Goal: Task Accomplishment & Management: Manage account settings

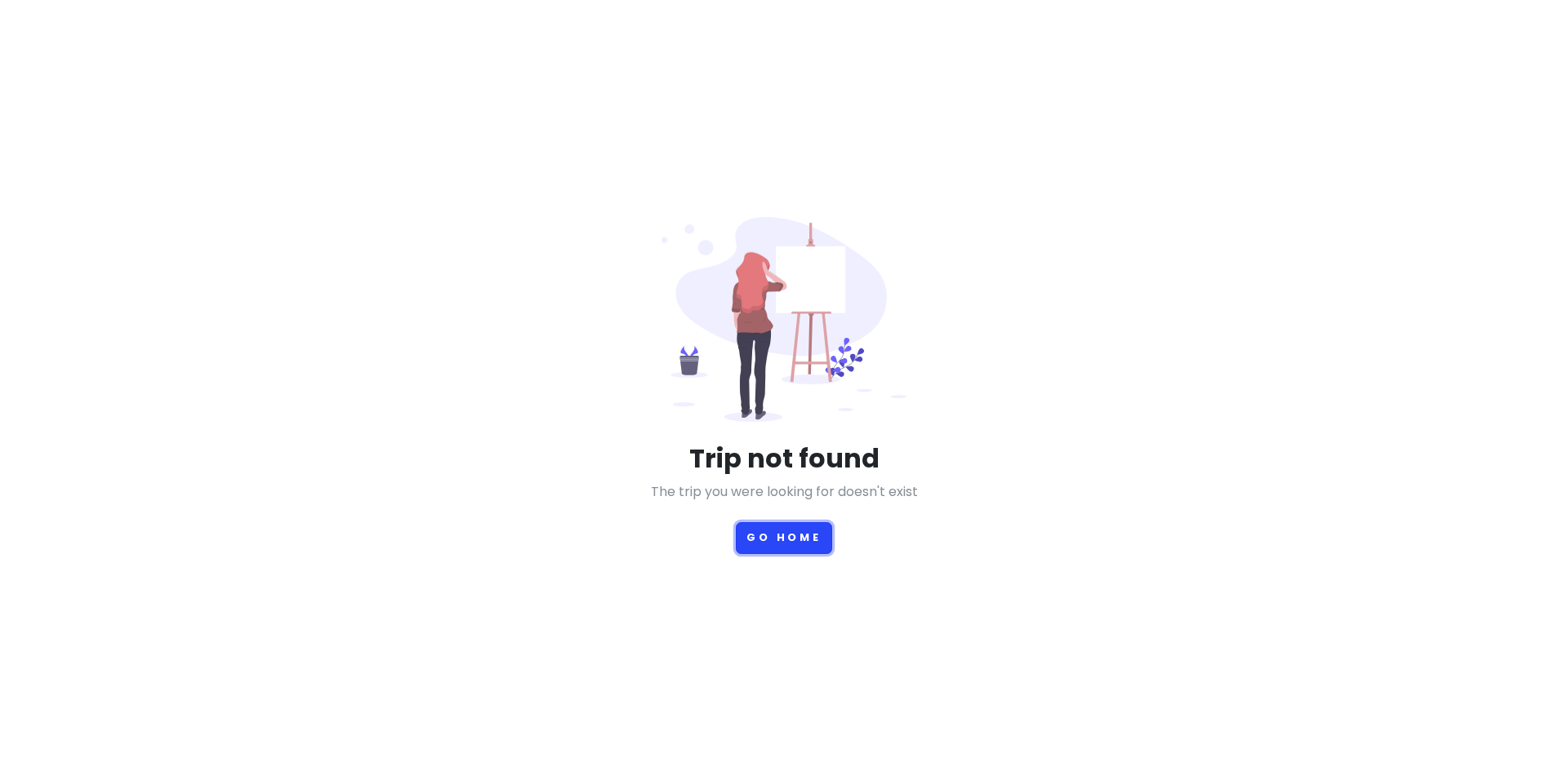
click at [785, 536] on button "Go Home" at bounding box center [784, 538] width 96 height 32
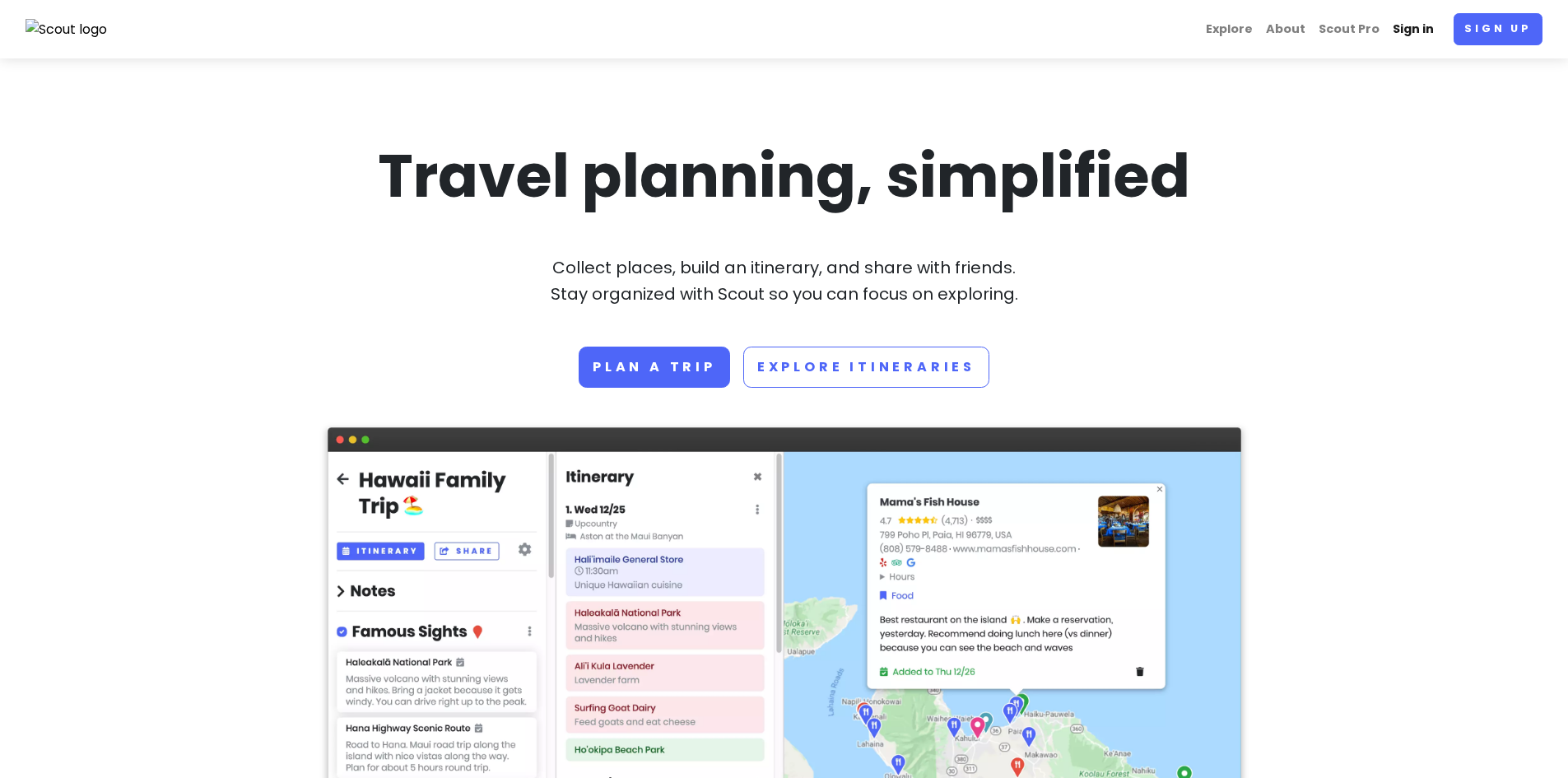
click at [1407, 24] on link "Sign in" at bounding box center [1413, 28] width 54 height 32
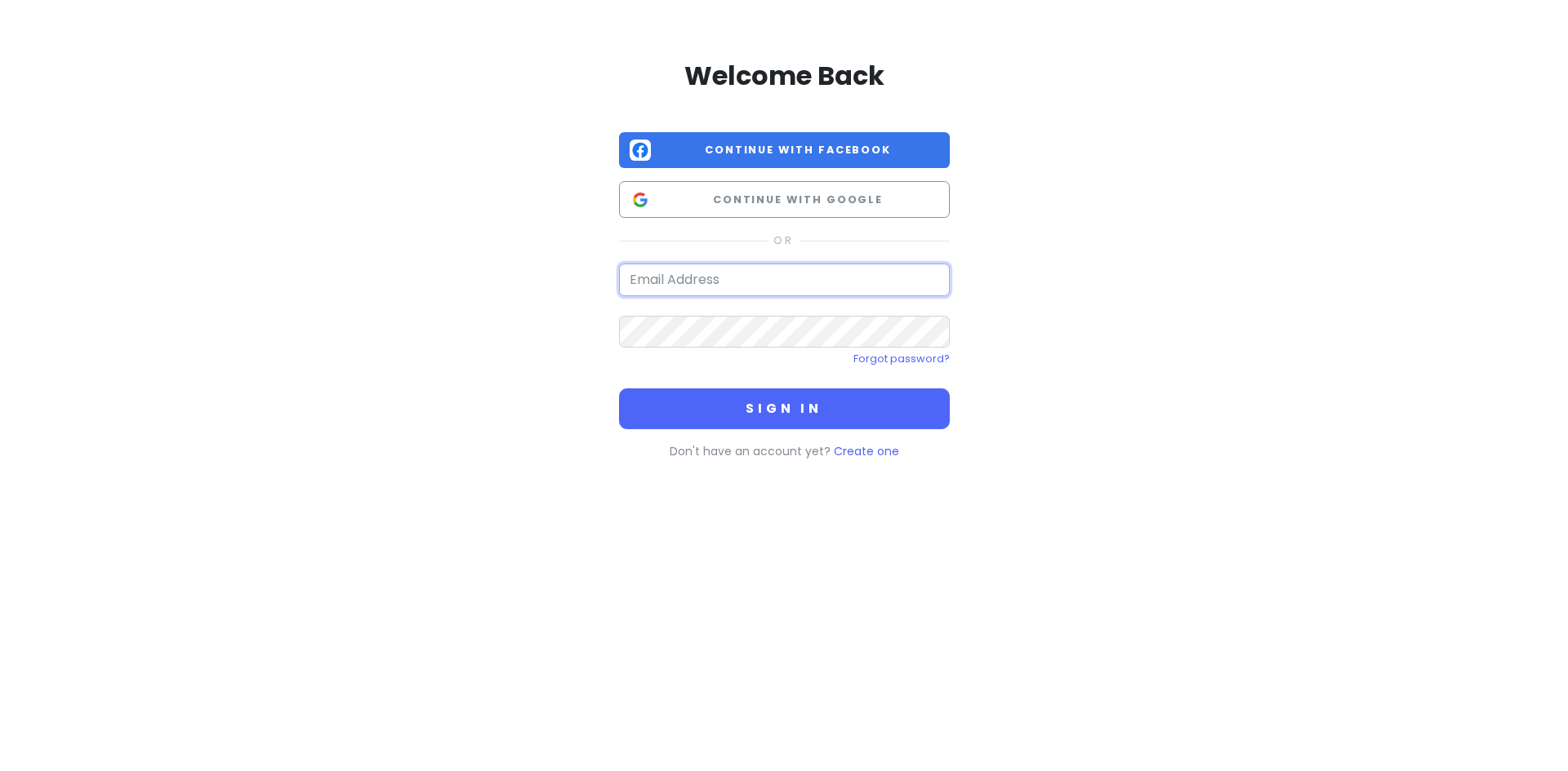
click at [687, 285] on input "email" at bounding box center [784, 280] width 331 height 33
type input "[EMAIL_ADDRESS][DOMAIN_NAME]"
click at [618, 388] on button "Sign in" at bounding box center [784, 408] width 331 height 41
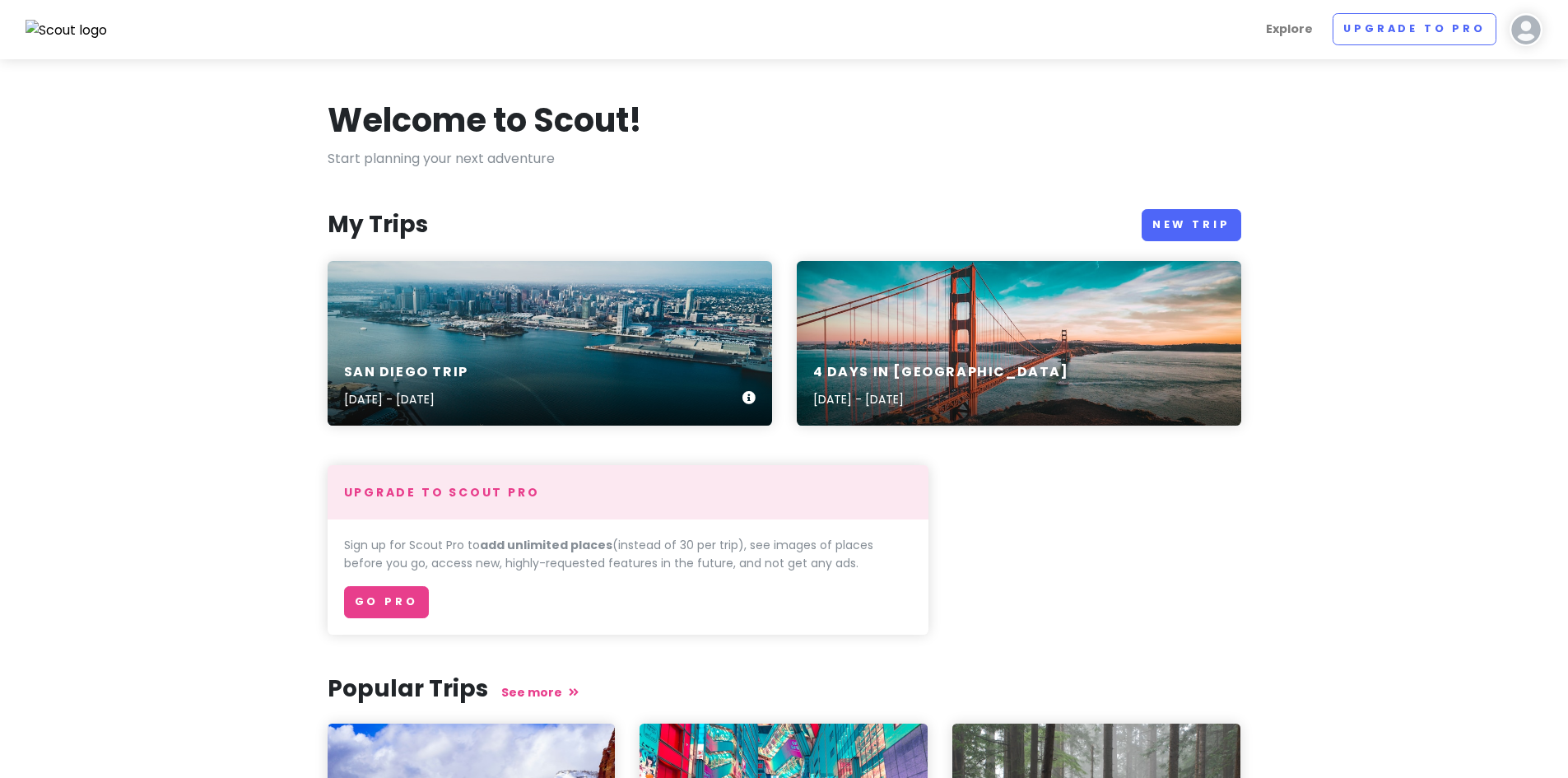
click at [497, 349] on div "San Diego Trip [DATE] - [DATE]" at bounding box center [549, 386] width 445 height 78
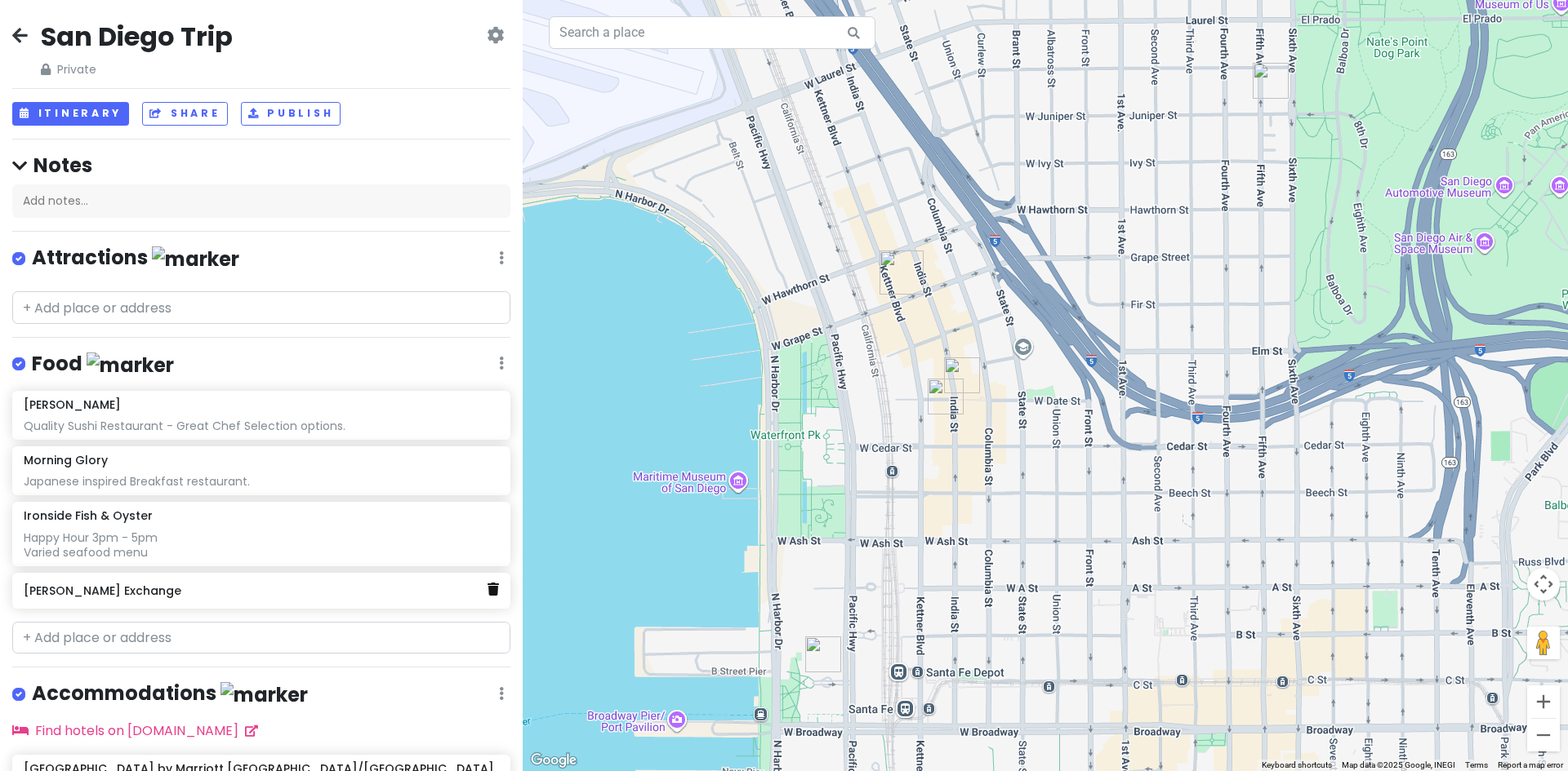
click at [487, 586] on icon at bounding box center [493, 589] width 12 height 13
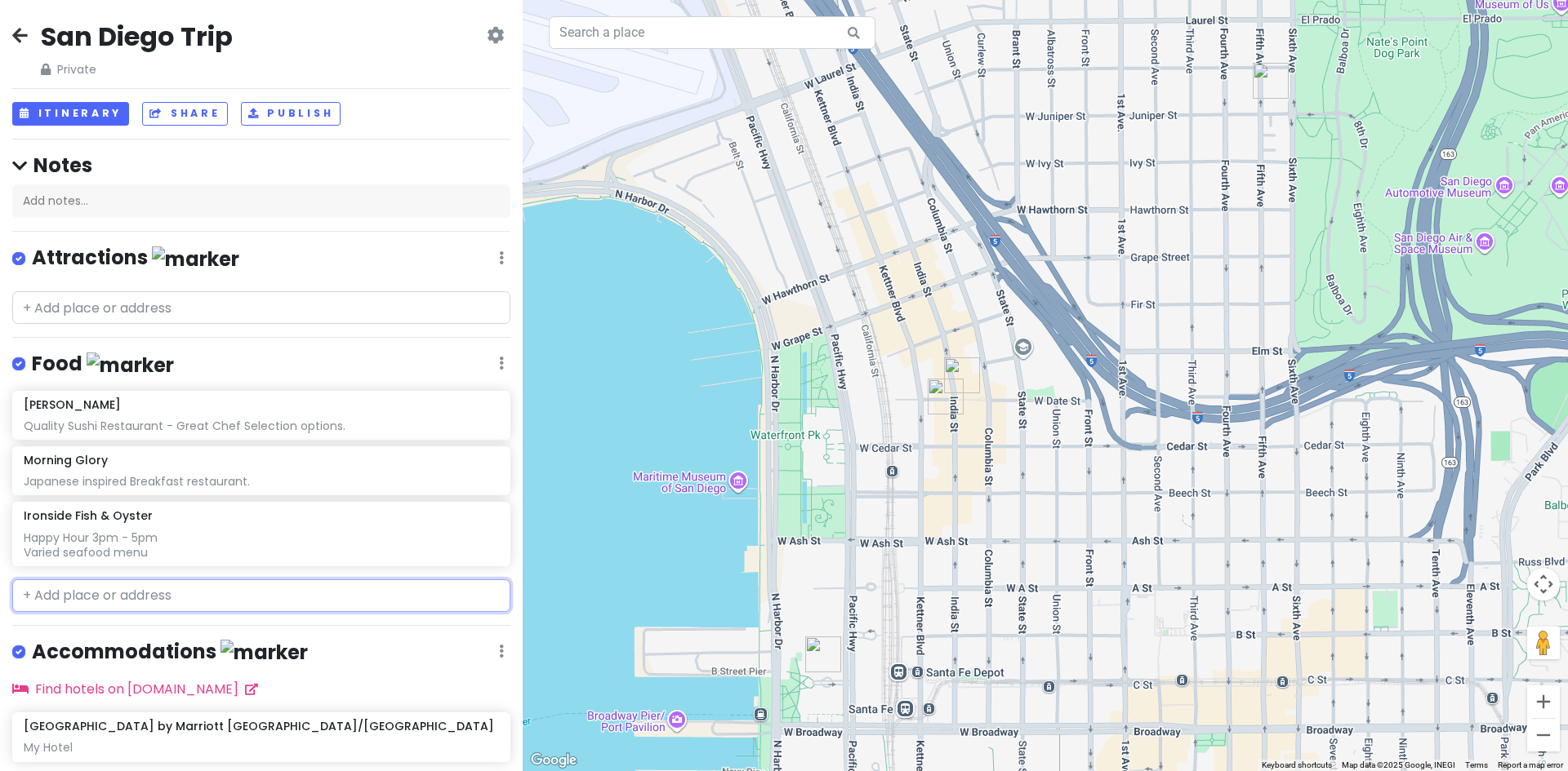
click at [58, 588] on input "text" at bounding box center [261, 596] width 498 height 33
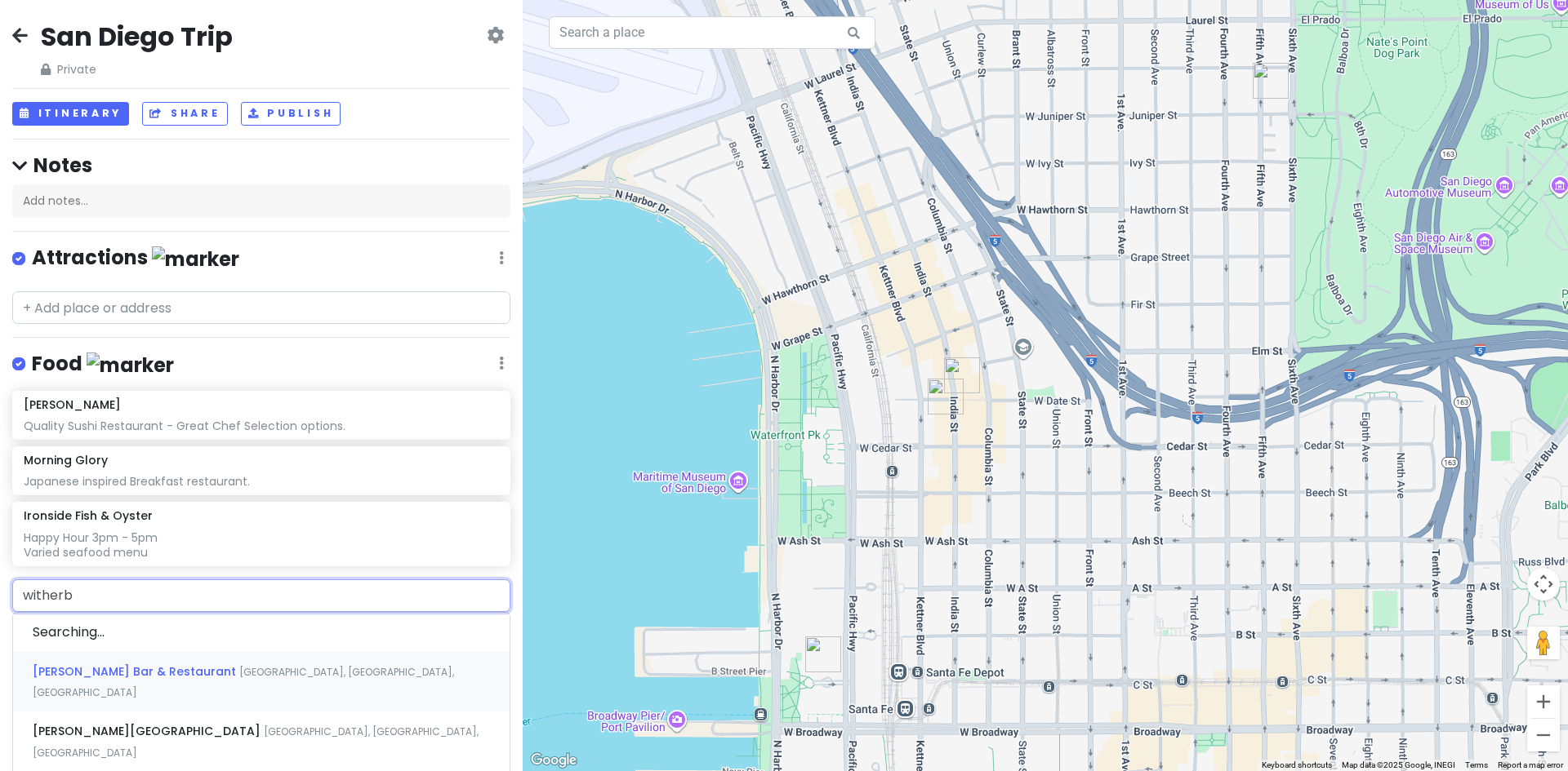
type input "[PERSON_NAME]"
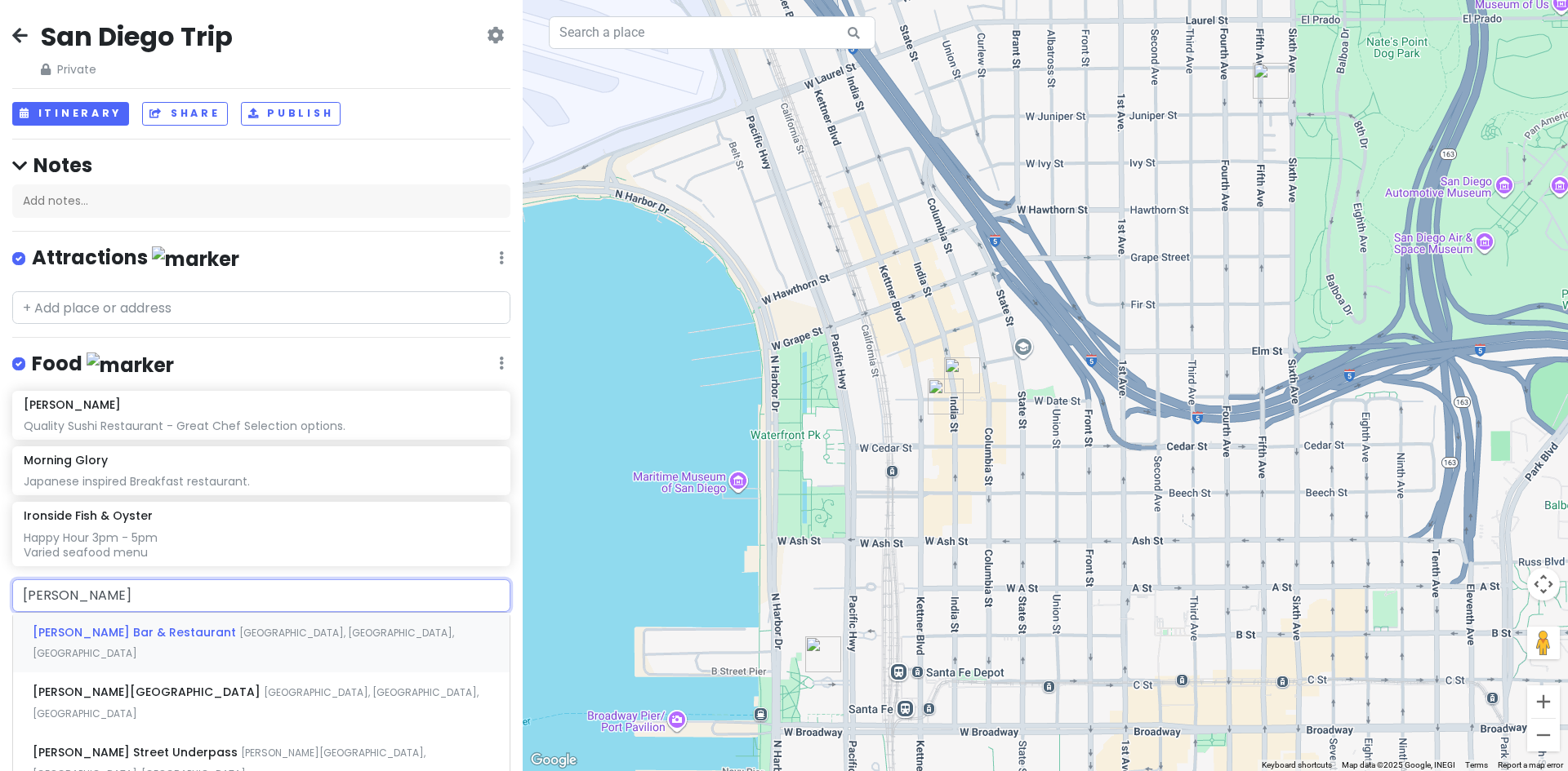
click at [74, 626] on span "[PERSON_NAME] Bar & Restaurant" at bounding box center [136, 633] width 206 height 16
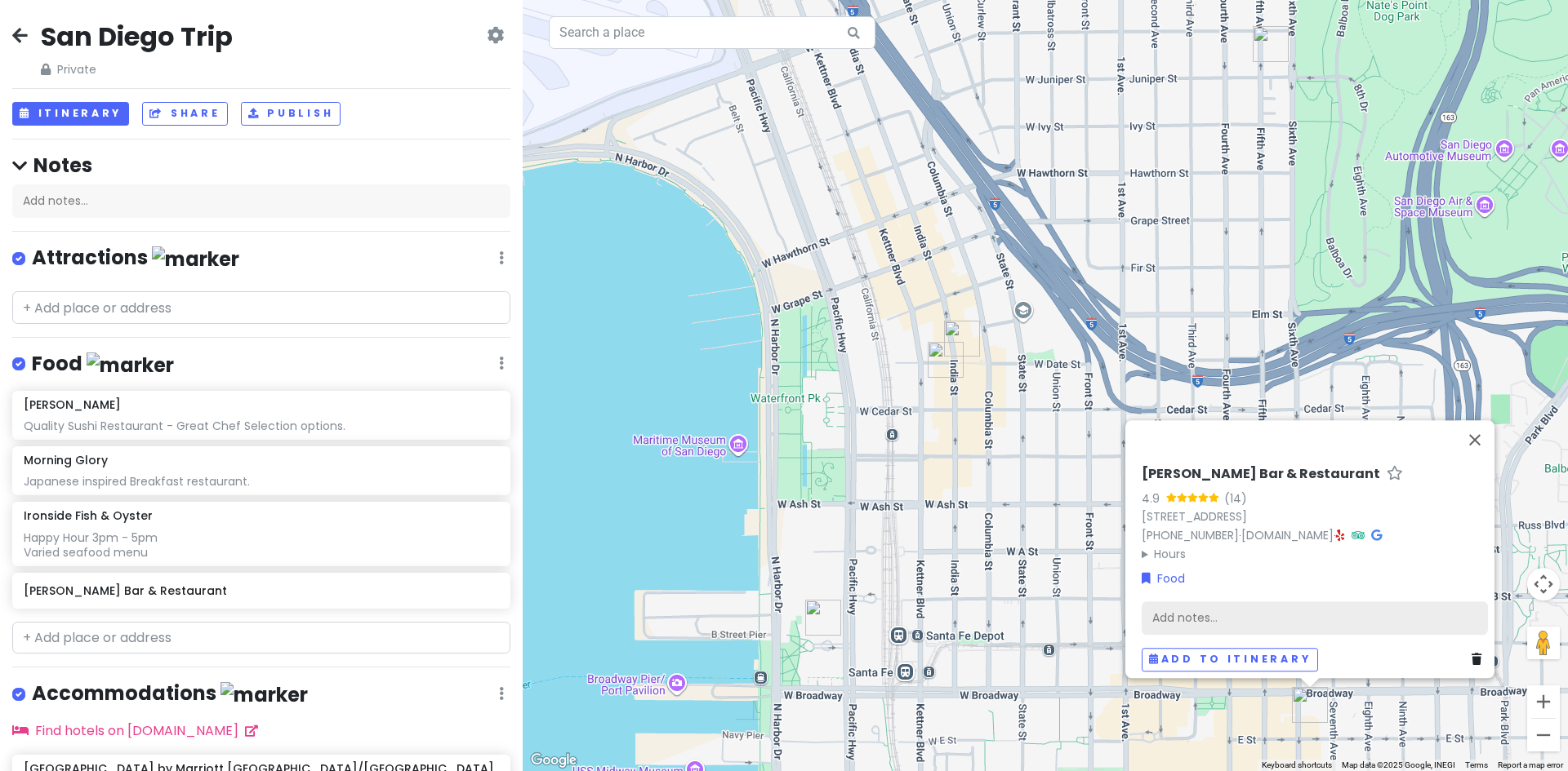
click at [1199, 601] on div "Add notes..." at bounding box center [1314, 618] width 347 height 35
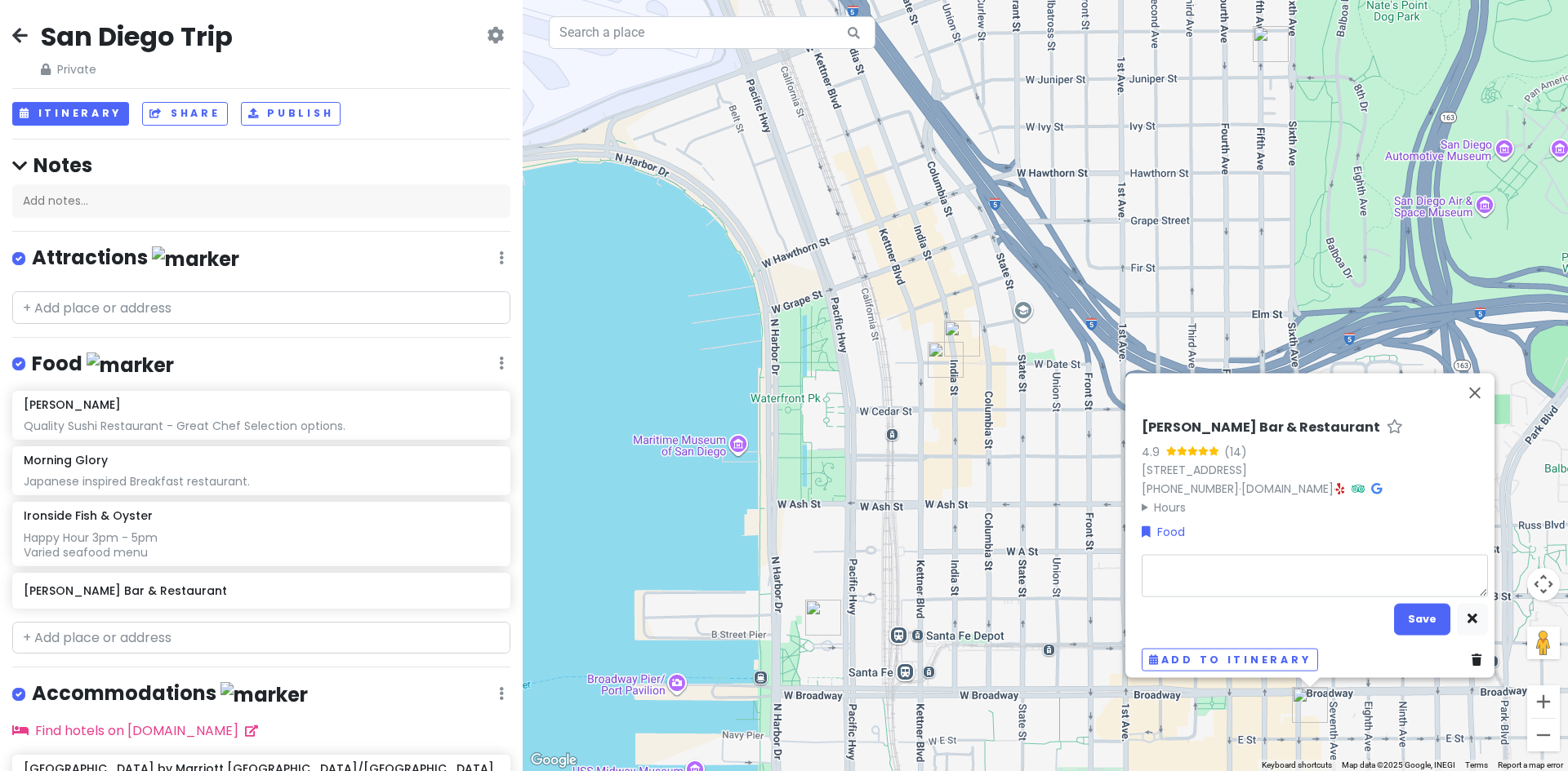
type textarea "x"
type textarea "H"
type textarea "x"
type textarea "Ha"
type textarea "x"
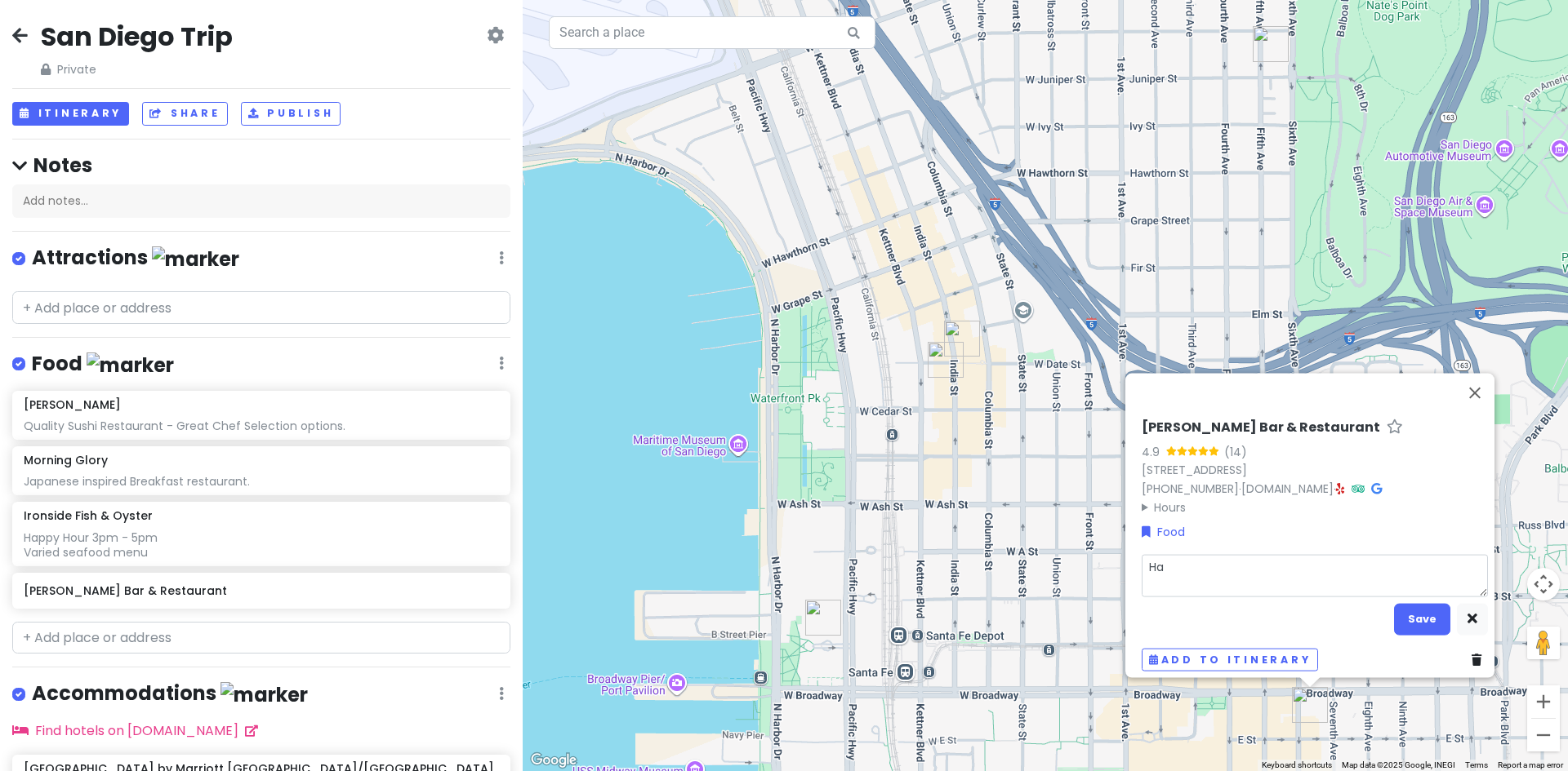
type textarea "Hap"
type textarea "x"
type textarea "Happ"
type textarea "x"
type textarea "Happy"
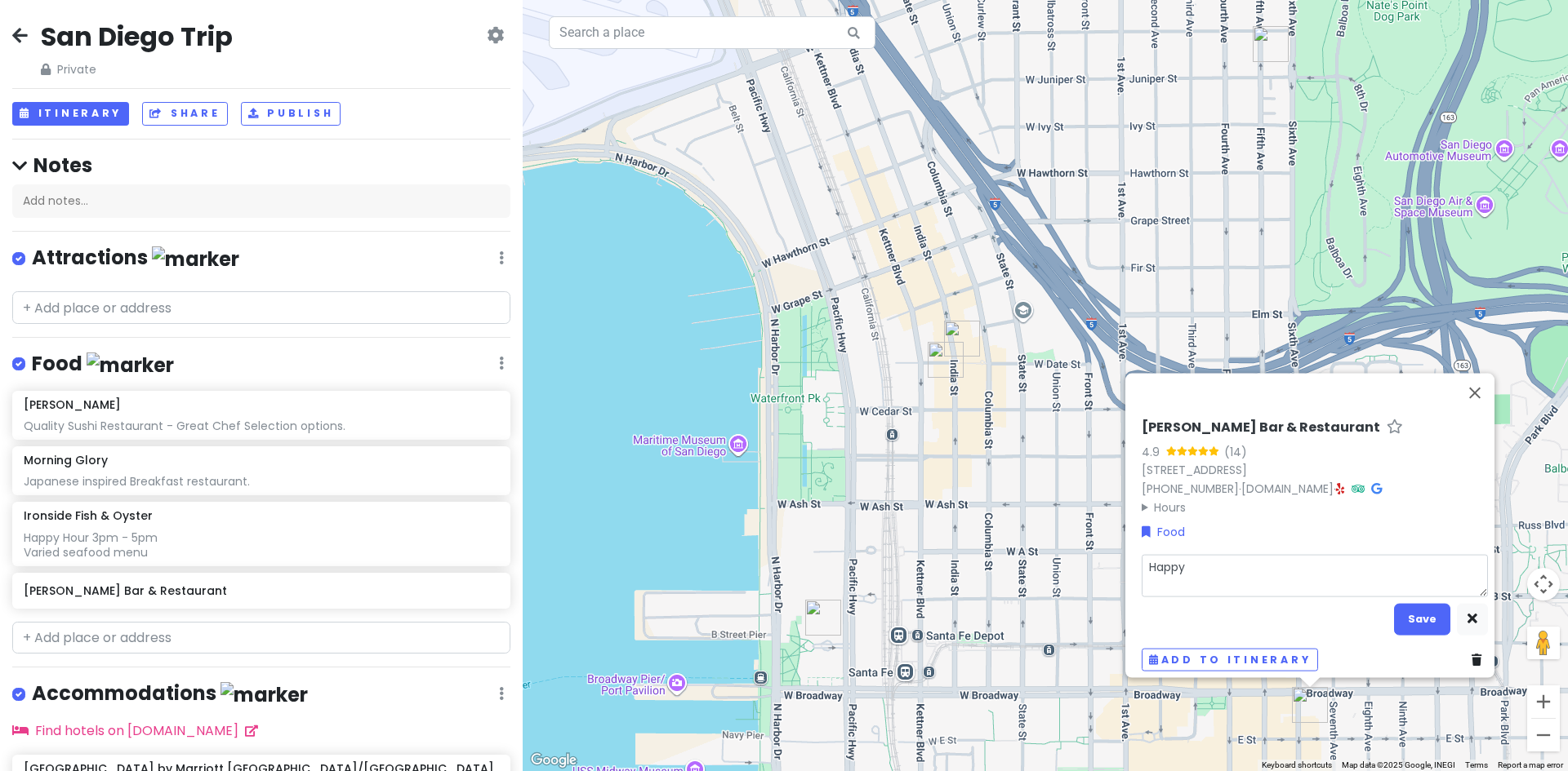
type textarea "x"
type textarea "Happy"
type textarea "x"
type textarea "Happy H"
type textarea "x"
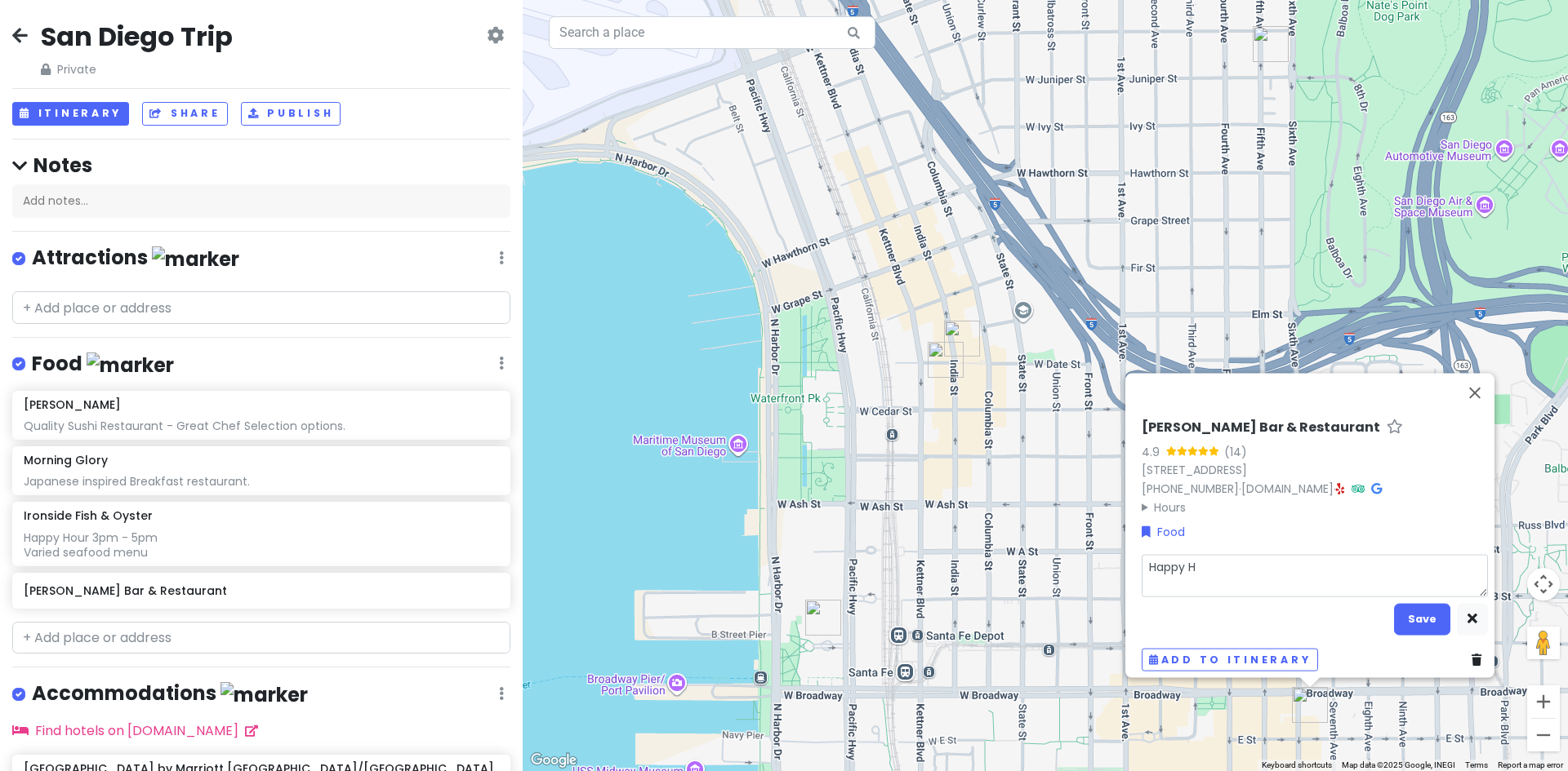
type textarea "Happy Ho"
type textarea "x"
type textarea "Happy Hou"
type textarea "x"
type textarea "Happy Hour"
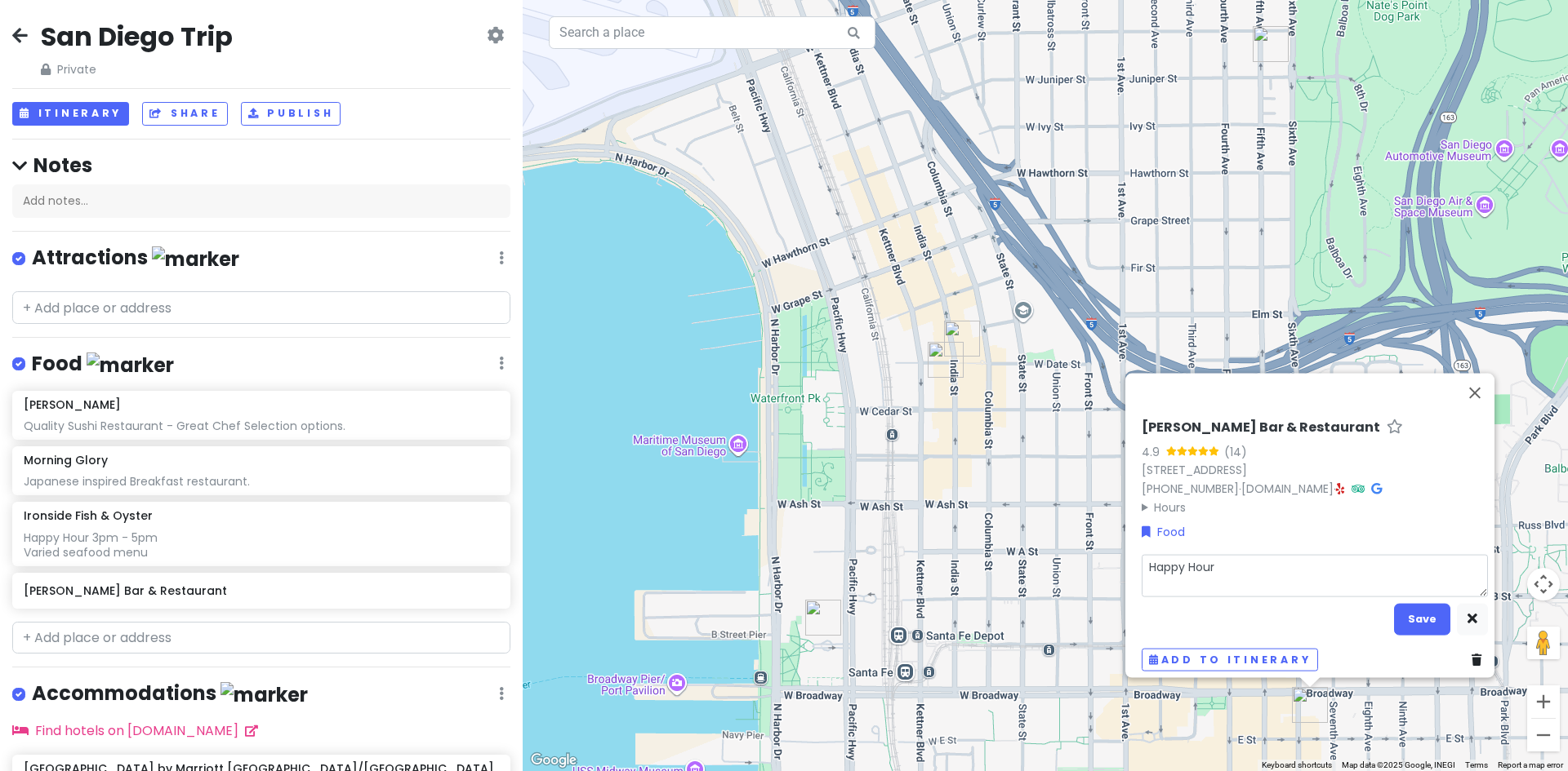
type textarea "x"
type textarea "Happy Hour"
type textarea "x"
type textarea "Happy Hour F"
type textarea "x"
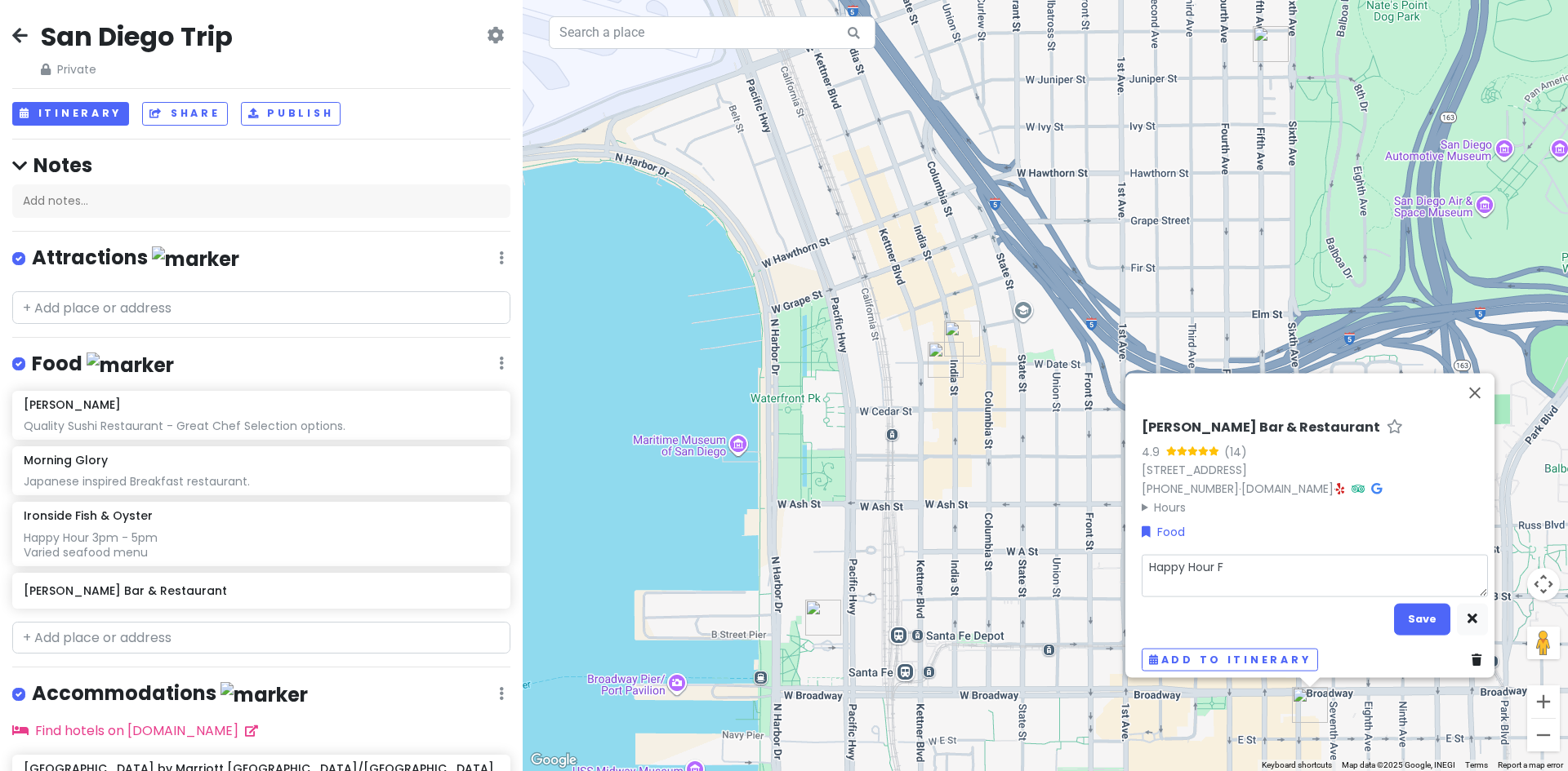
type textarea "Happy Hour Fr"
type textarea "x"
type textarea "Happy Hour Fri"
type textarea "x"
type textarea "Happy Hour Frid"
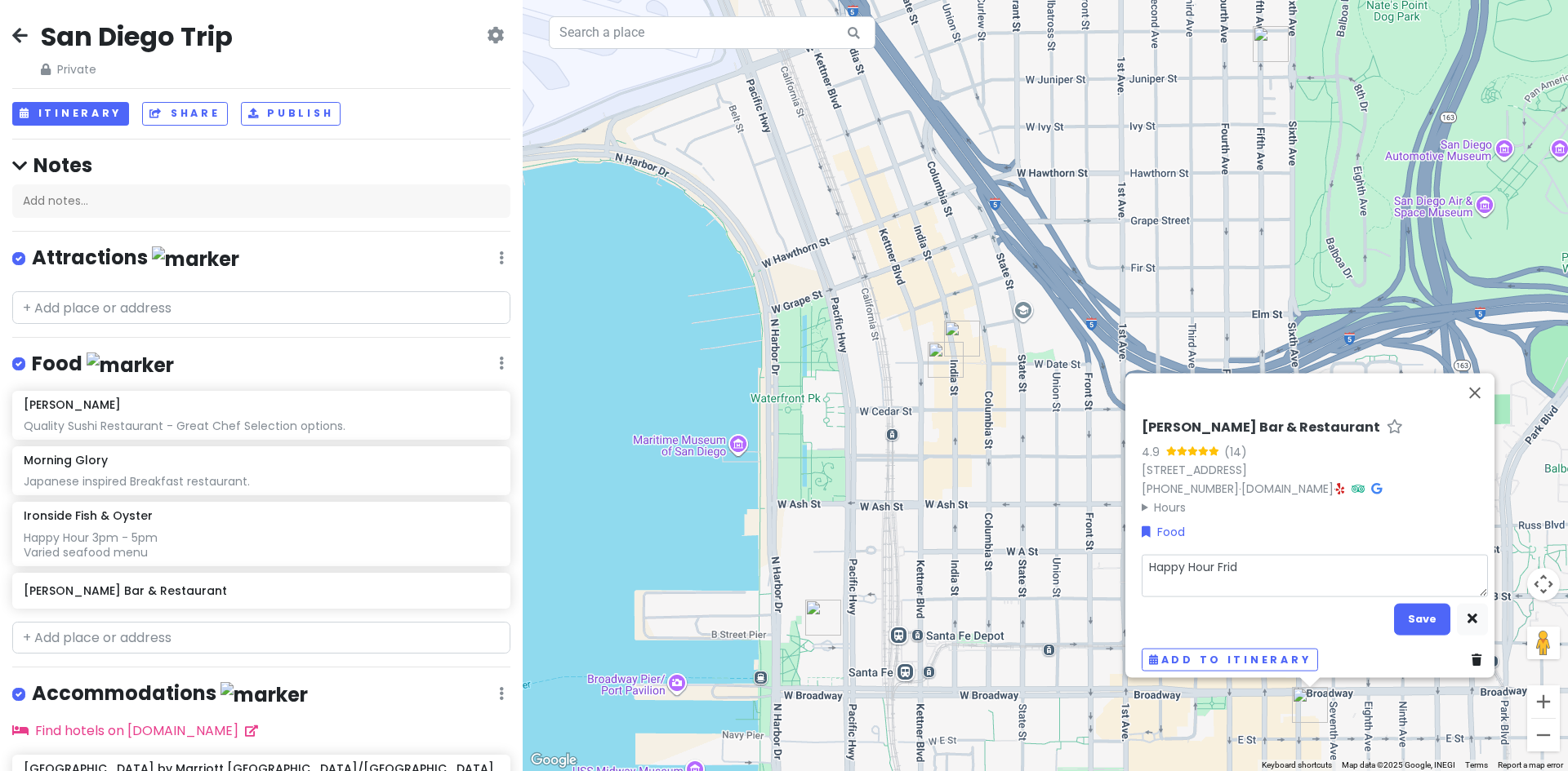
type textarea "x"
type textarea "Happy Hour [PERSON_NAME]"
type textarea "x"
type textarea "Happy Hour [DATE]"
type textarea "x"
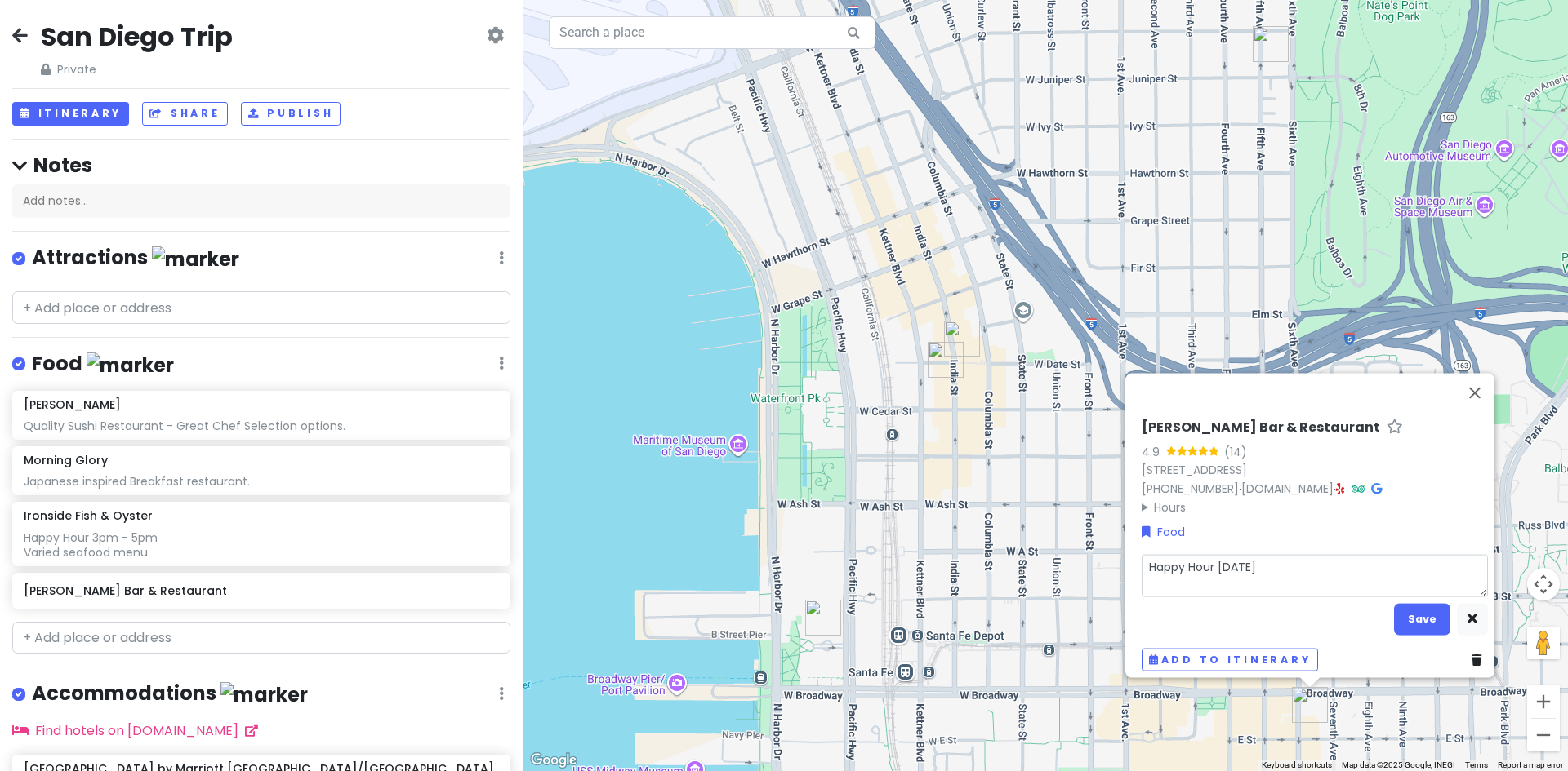
type textarea "Happy Hour [DATE]"
type textarea "x"
type textarea "Happy Hour [DATE] 2"
type textarea "x"
type textarea "Happy Hour [DATE] 2p"
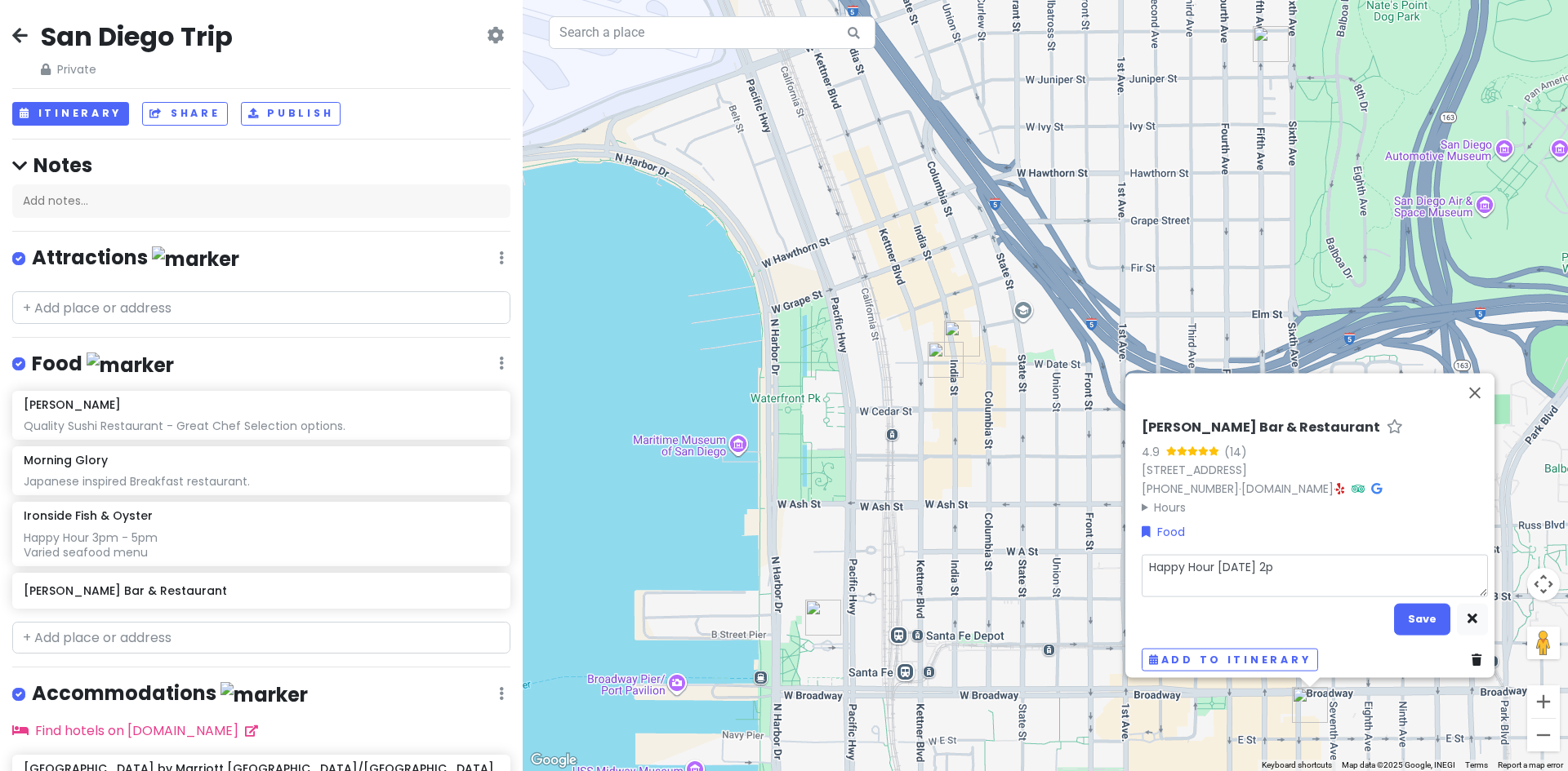
type textarea "x"
type textarea "Happy Hour [DATE] 2pm"
type textarea "x"
type textarea "Happy Hour [DATE] 2pm"
type textarea "x"
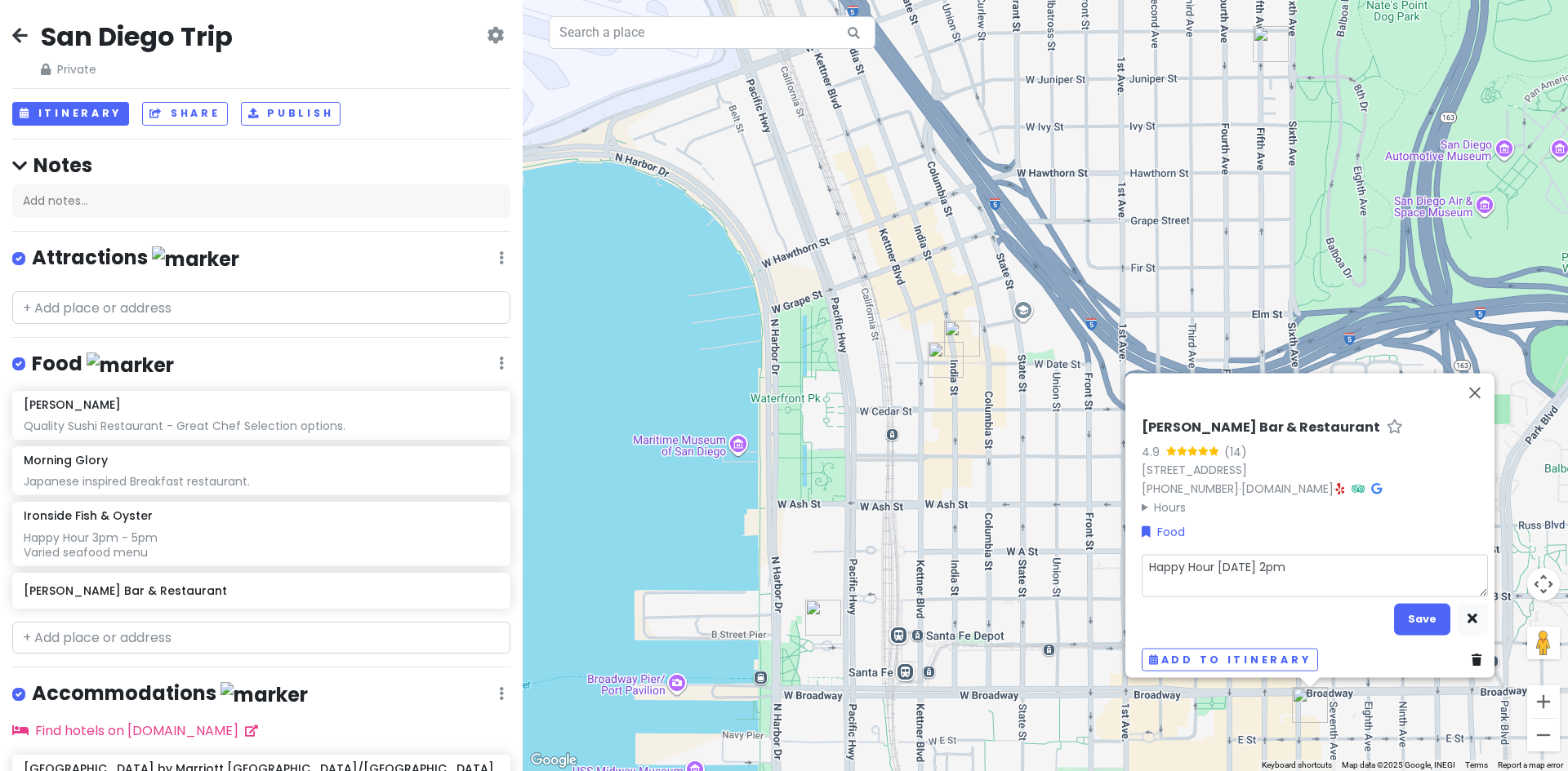
type textarea "Happy Hour [DATE] 2pm -"
type textarea "x"
type textarea "Happy Hour [DATE] 2pm -"
type textarea "x"
type textarea "Happy Hour [DATE] 2pm - 6"
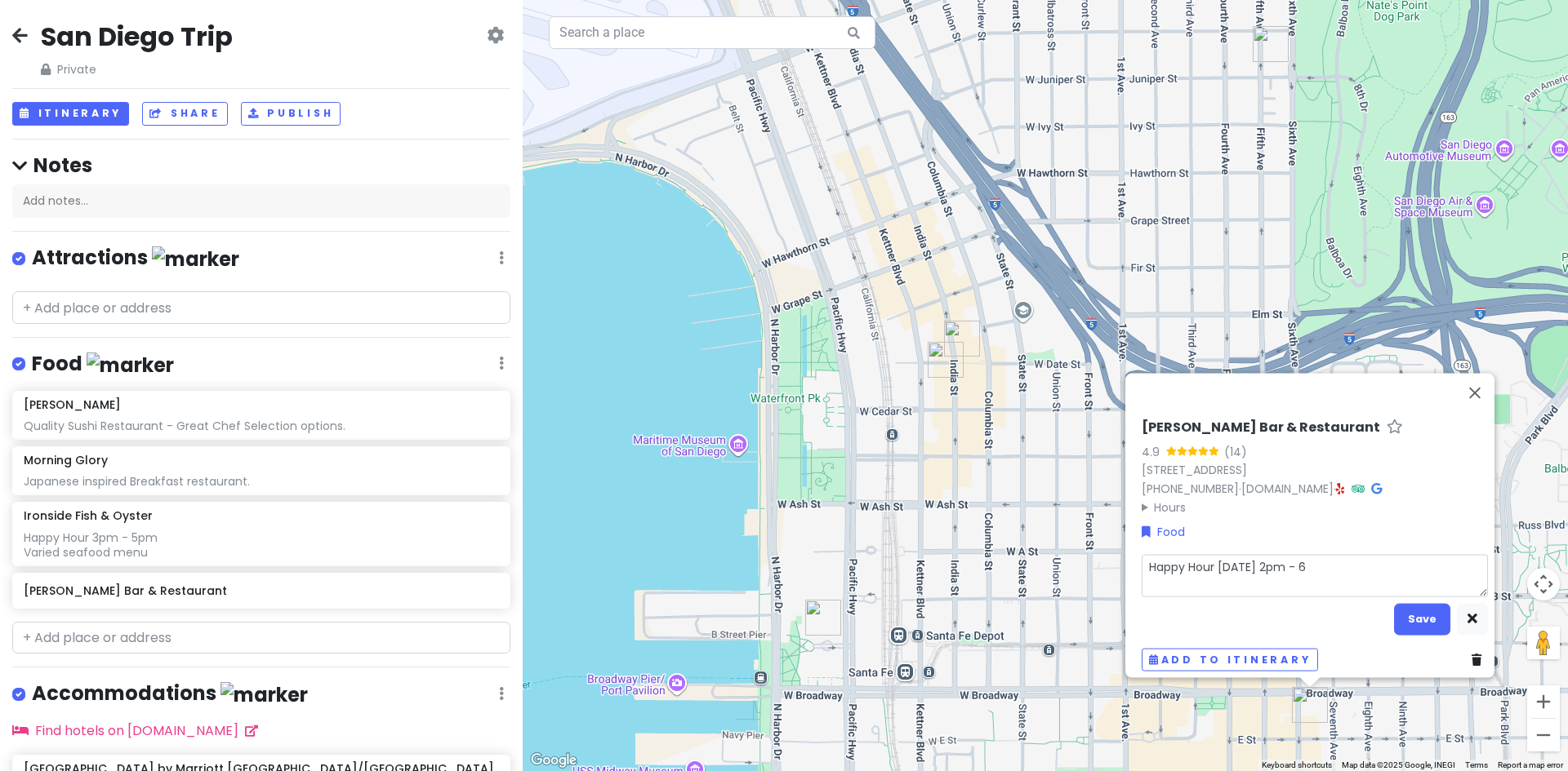
type textarea "x"
type textarea "Happy Hour [DATE] 2pm - 6p"
type textarea "x"
type textarea "Happy Hour [DATE] 2pm - 6pm"
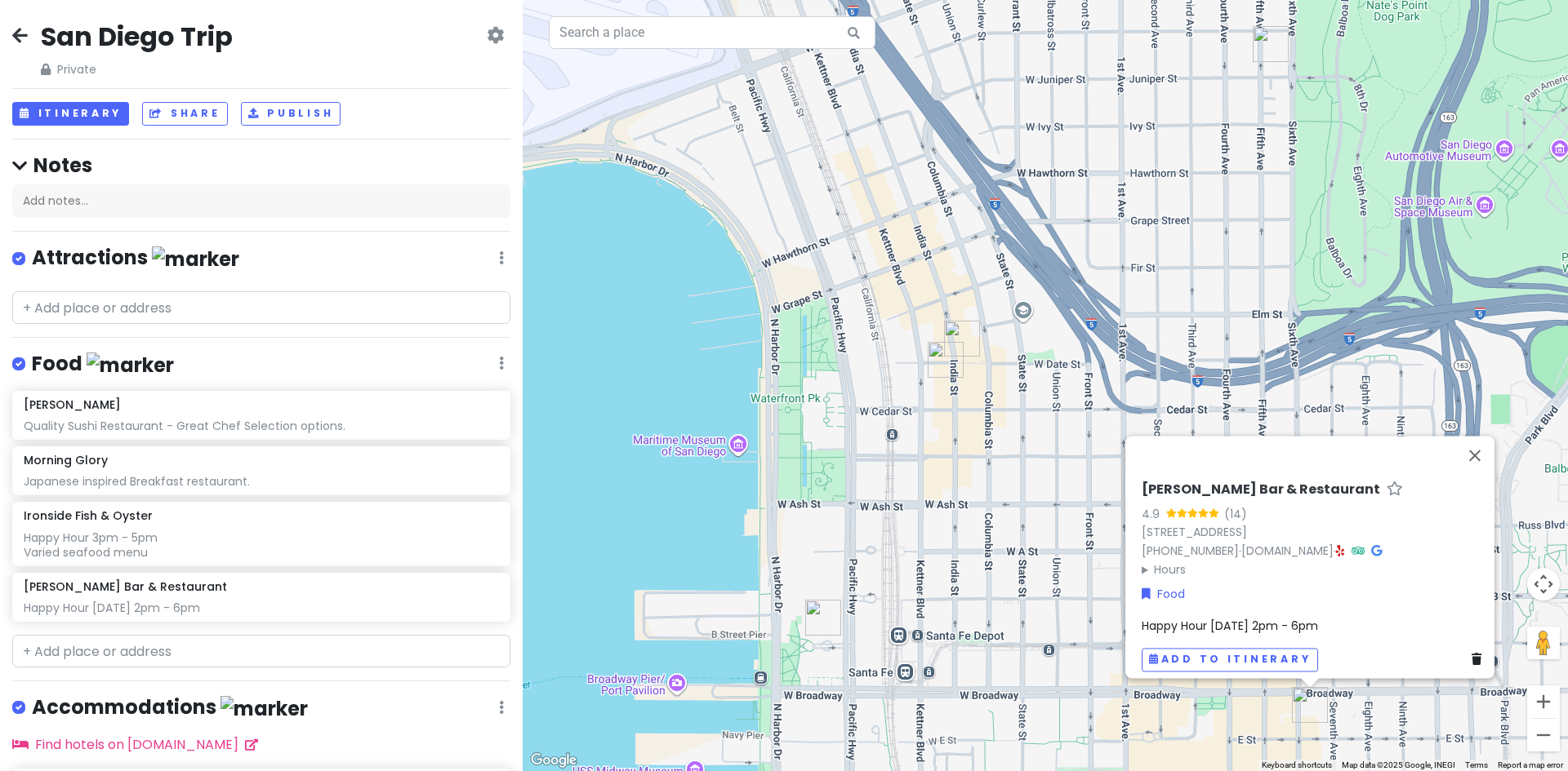
click at [1252, 618] on span "Happy Hour [DATE] 2pm - 6pm" at bounding box center [1230, 626] width 176 height 16
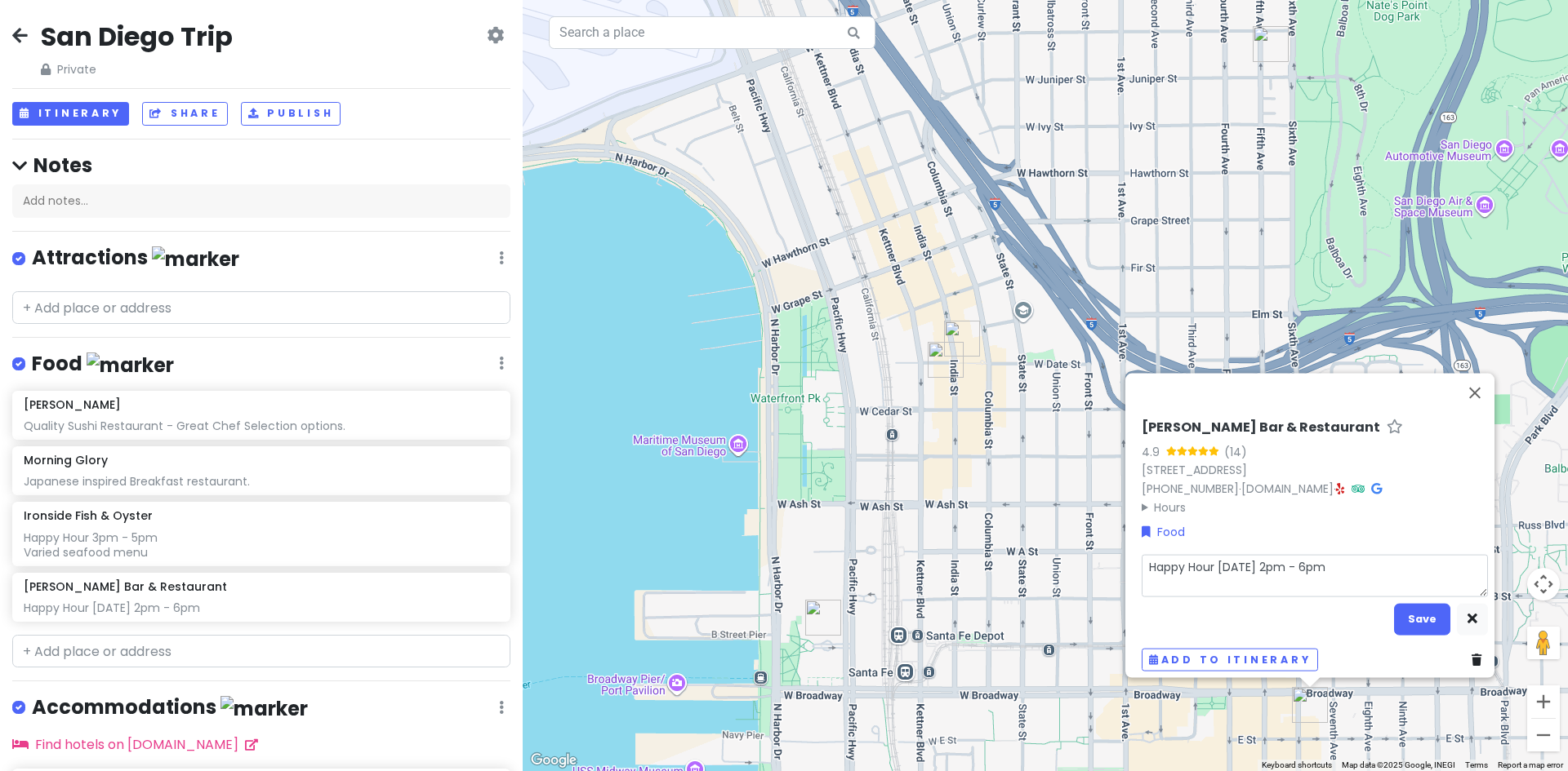
click at [1170, 571] on textarea "Happy Hour [DATE] 2pm - 6pm" at bounding box center [1314, 576] width 347 height 43
click at [1330, 557] on textarea "Happy Hour [DATE] 2pm - 6pm" at bounding box center [1314, 576] width 347 height 43
type textarea "x"
type textarea "Happy Hour [DATE] 2pm - 6pm"
type textarea "x"
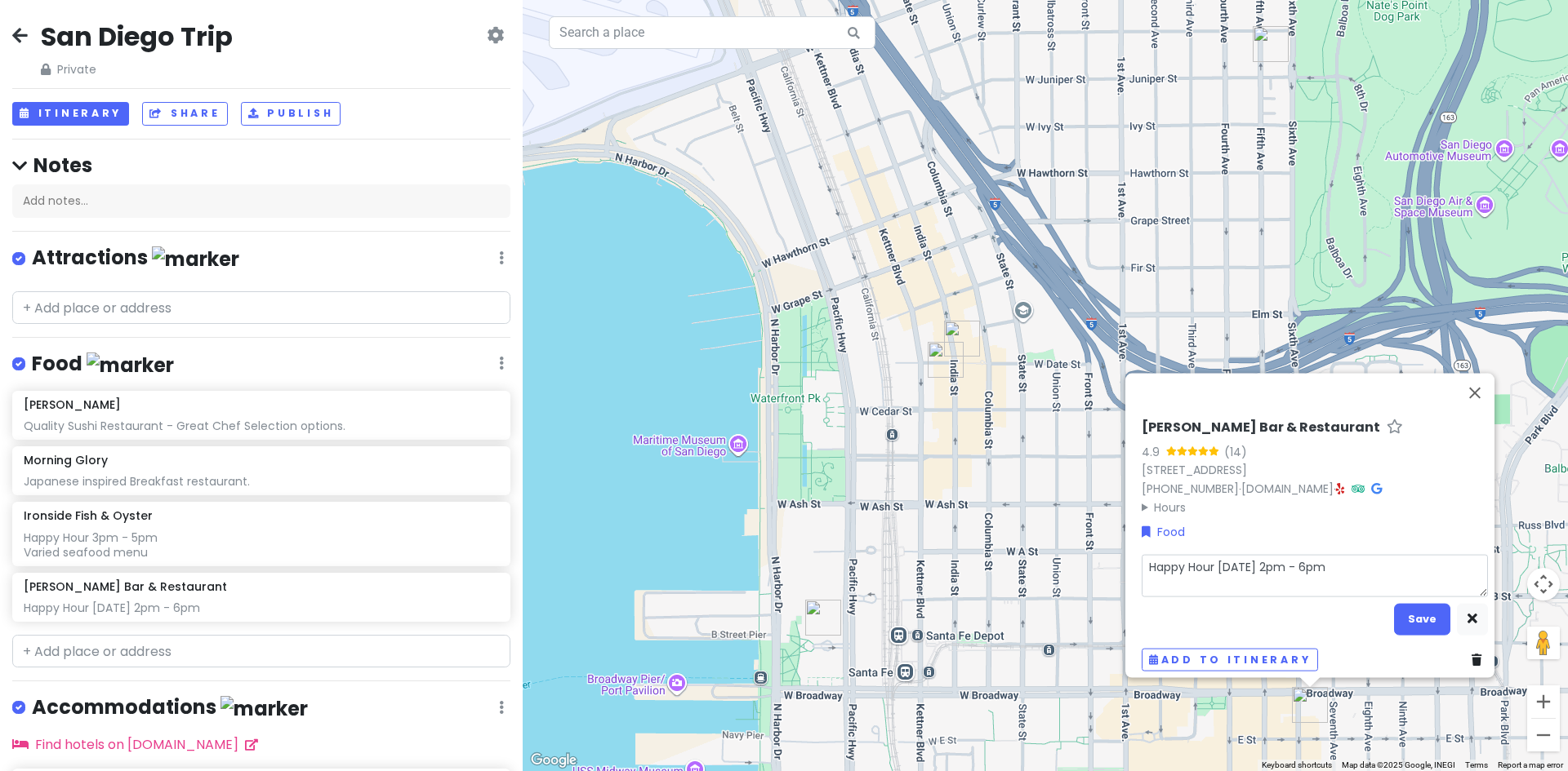
type textarea "Happy Hour [DATE] 2pm - 6pm P"
type textarea "x"
type textarea "Happy Hour [DATE] 2pm - 6pm Po"
type textarea "x"
type textarea "Happy Hour [DATE] 2pm - 6pm Por"
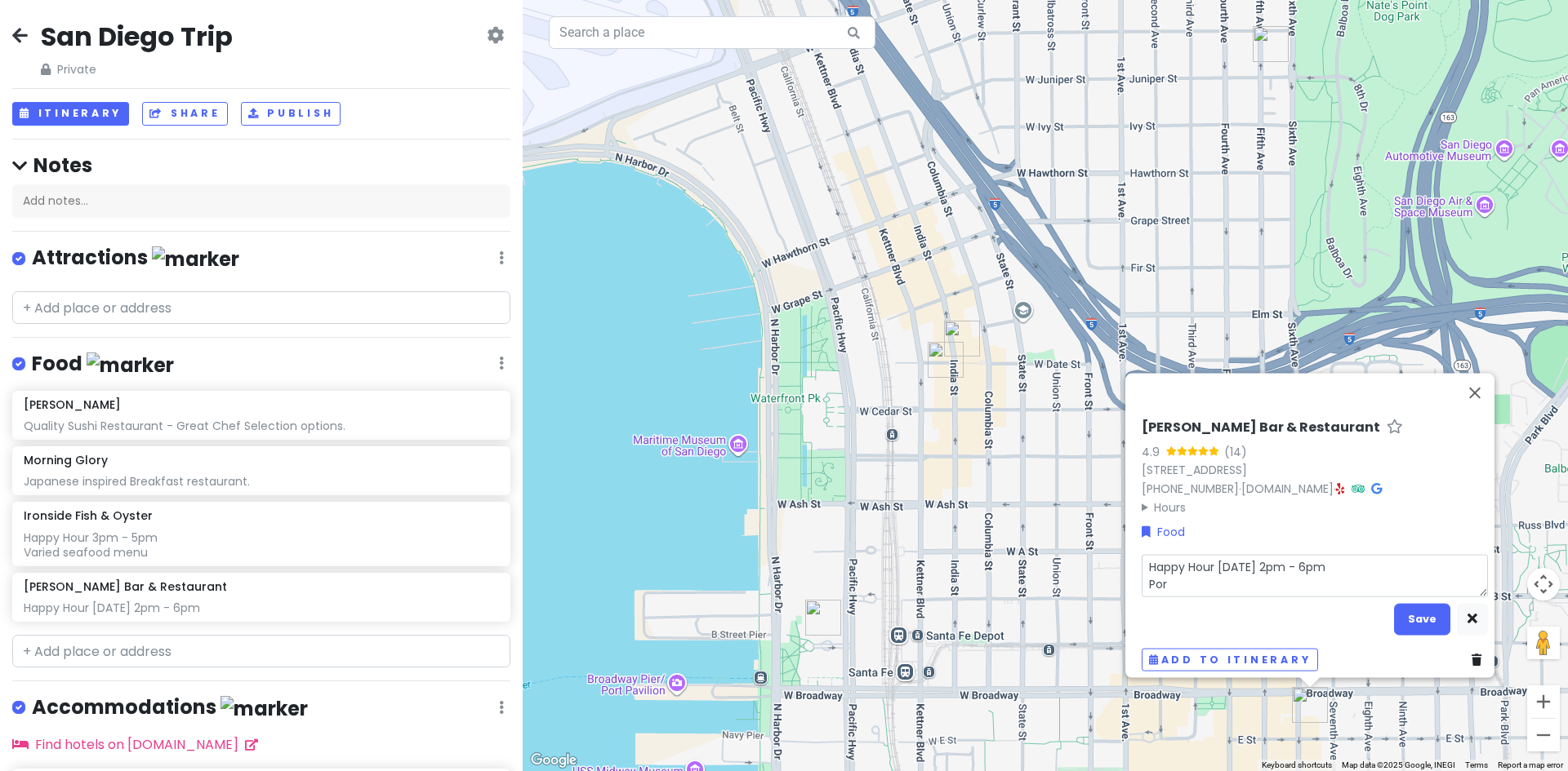
type textarea "x"
type textarea "Happy Hour [DATE] 2pm - 6pm Pork"
type textarea "x"
type textarea "Happy Hour [DATE] 2pm - 6pm Pork"
type textarea "x"
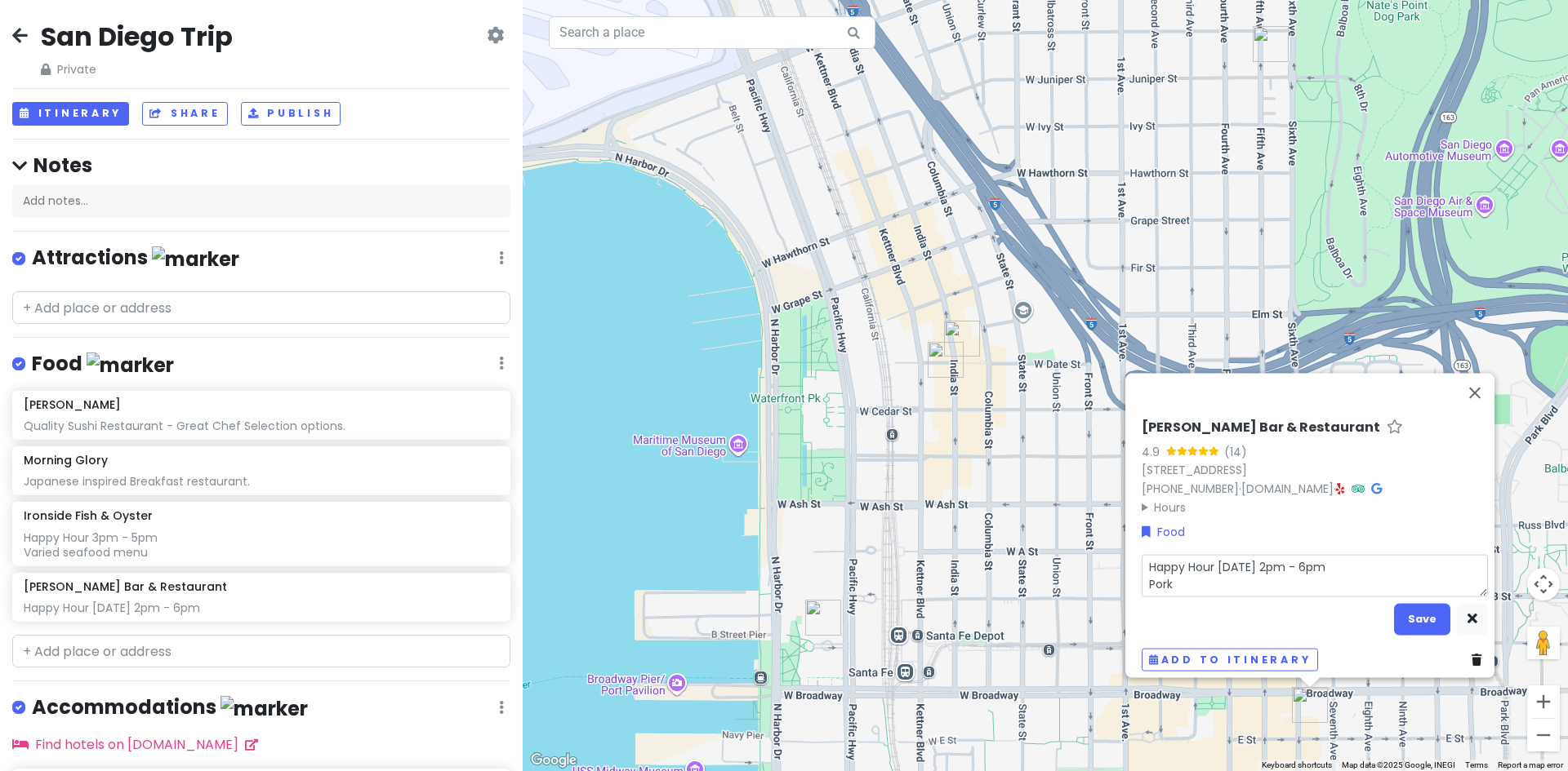
type textarea "Happy Hour [DATE] 2pm - 6pm Pork S"
type textarea "x"
type textarea "Happy Hour [DATE] 2pm - 6pm Pork Sh"
type textarea "x"
type textarea "Happy Hour [DATE] 2pm - 6pm Pork Sha"
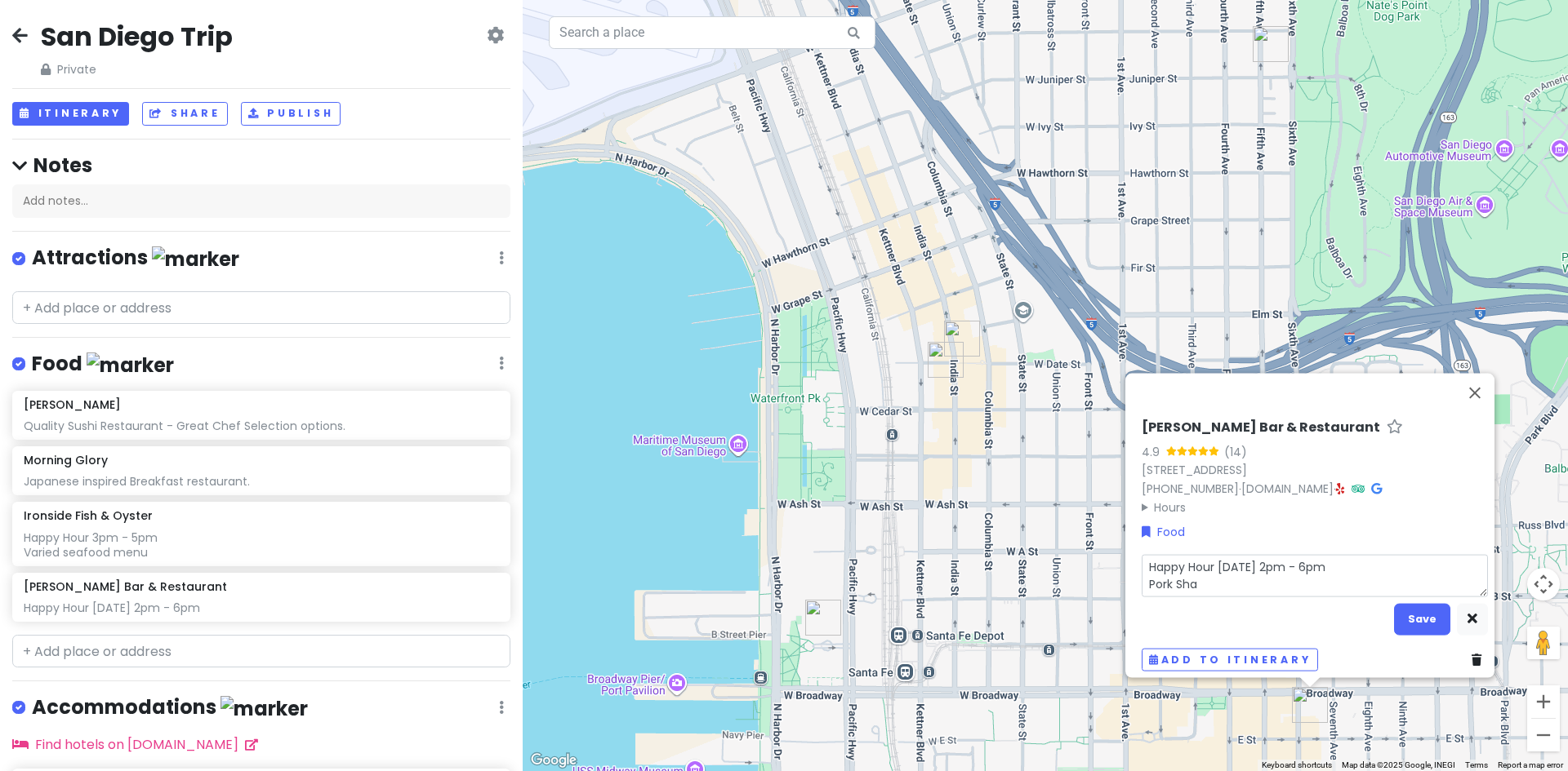
type textarea "x"
type textarea "Happy Hour [DATE] 2pm - 6pm Pork Shan"
type textarea "x"
type textarea "Happy Hour [DATE] 2pm - 6pm Pork Shank"
type textarea "x"
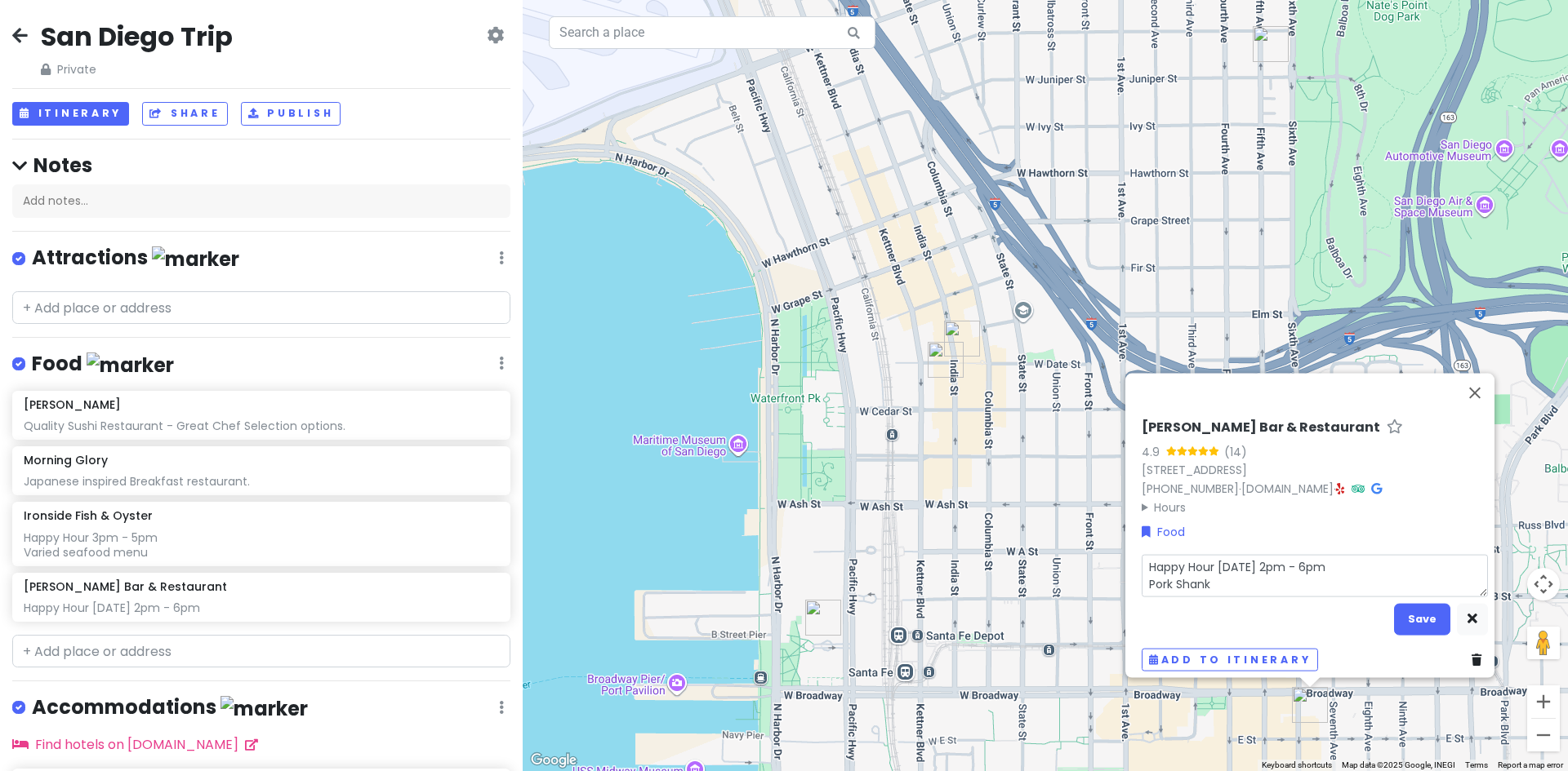
type textarea "Happy Hour [DATE] 2pm - 6pm Pork Shank"
type textarea "x"
type textarea "Happy Hour [DATE] 2pm - 6pm Pork [PERSON_NAME] &"
type textarea "x"
type textarea "Happy Hour [DATE] 2pm - 6pm Pork [PERSON_NAME] &"
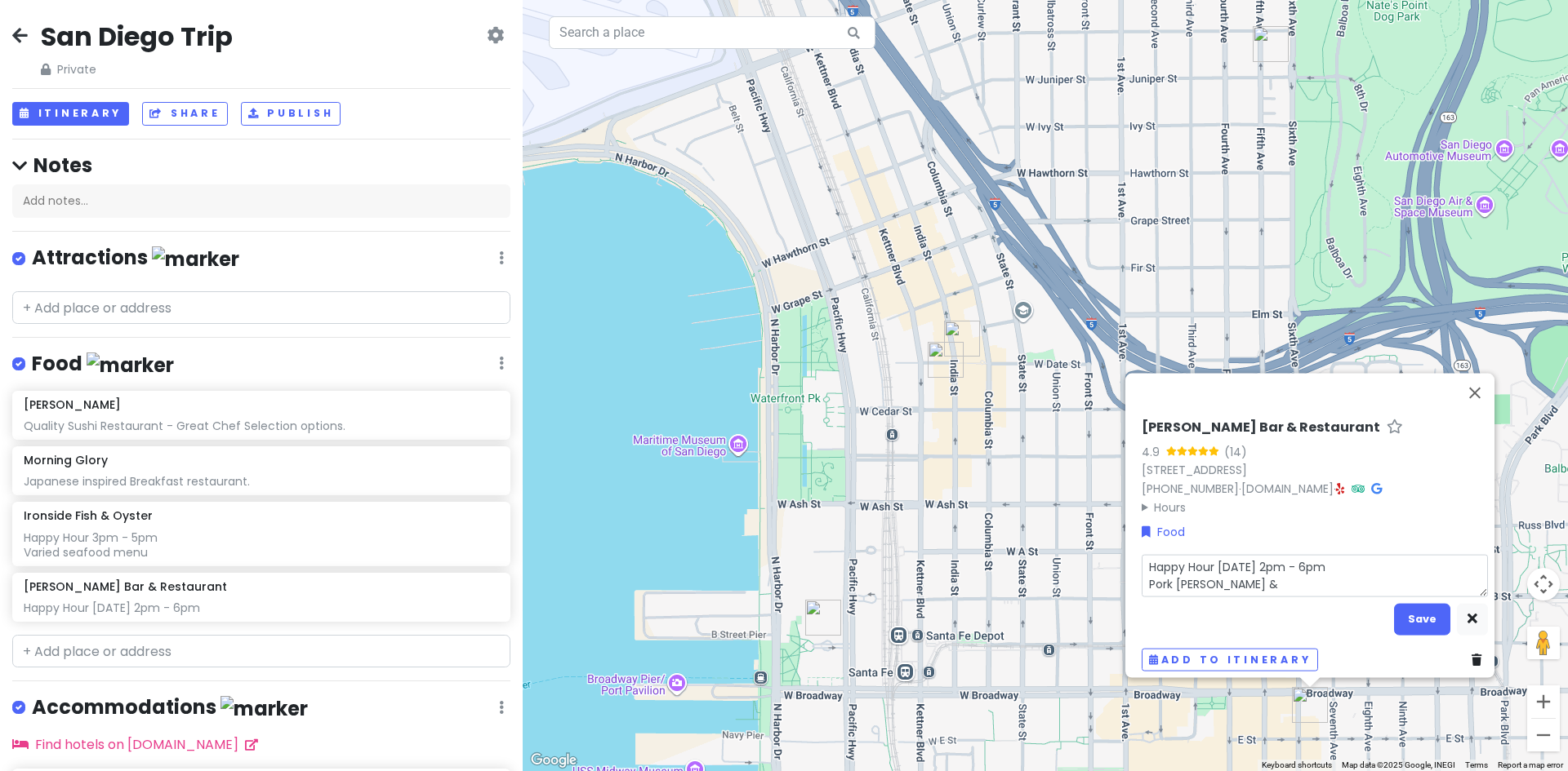
type textarea "x"
type textarea "Happy Hour [DATE] 2pm - 6pm Pork Shank & D"
type textarea "x"
type textarea "Happy Hour [DATE] 2pm - 6pm Pork Shank & Du"
type textarea "x"
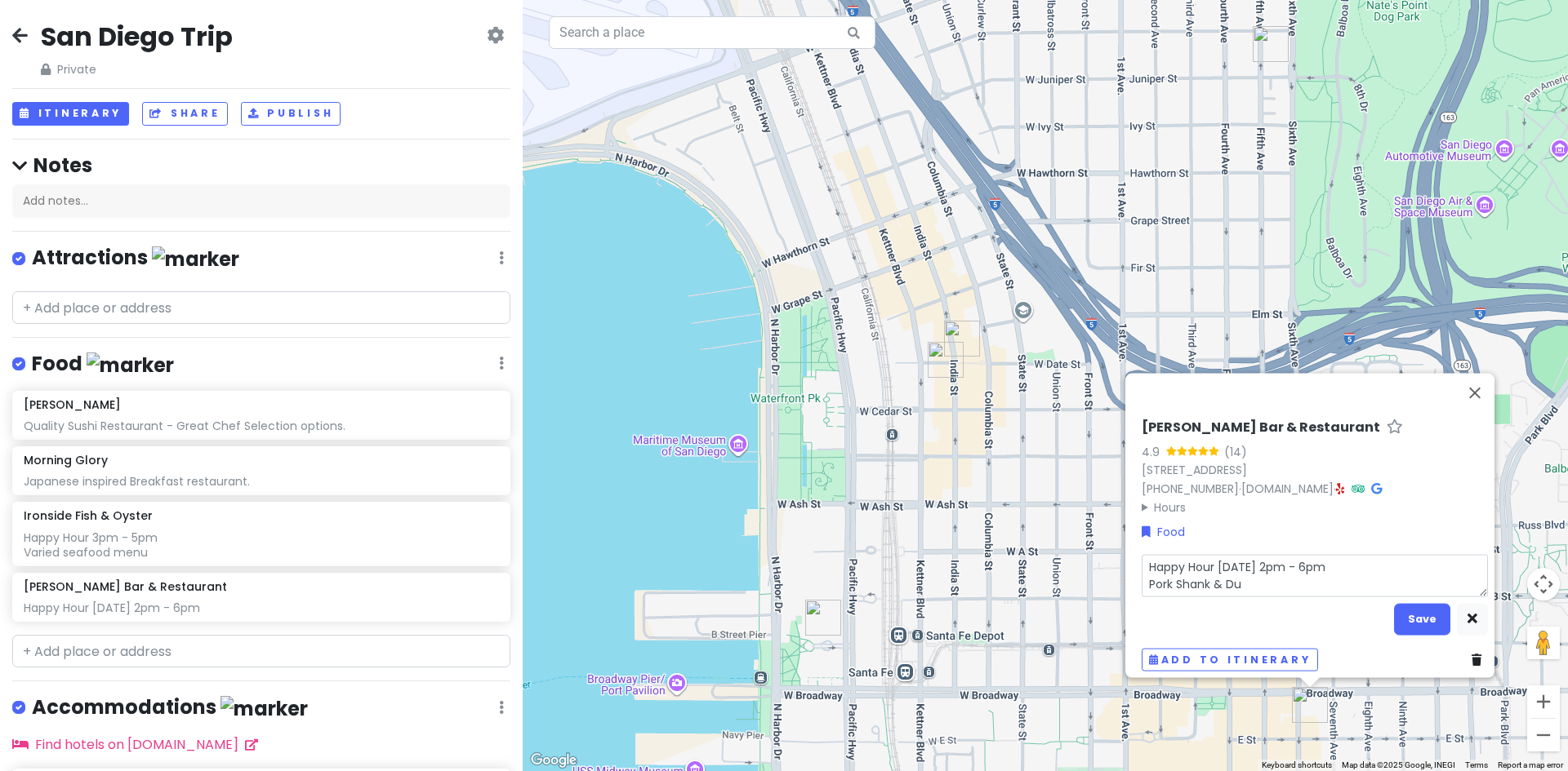
type textarea "Happy Hour [DATE] 2pm - 6pm Pork Shank & [PERSON_NAME]"
type textarea "x"
type textarea "Happy Hour [DATE] 2pm - 6pm Pork Shank & Duck"
type textarea "x"
type textarea "Happy Hour [DATE] 2pm - 6pm Pork Shank & Duck"
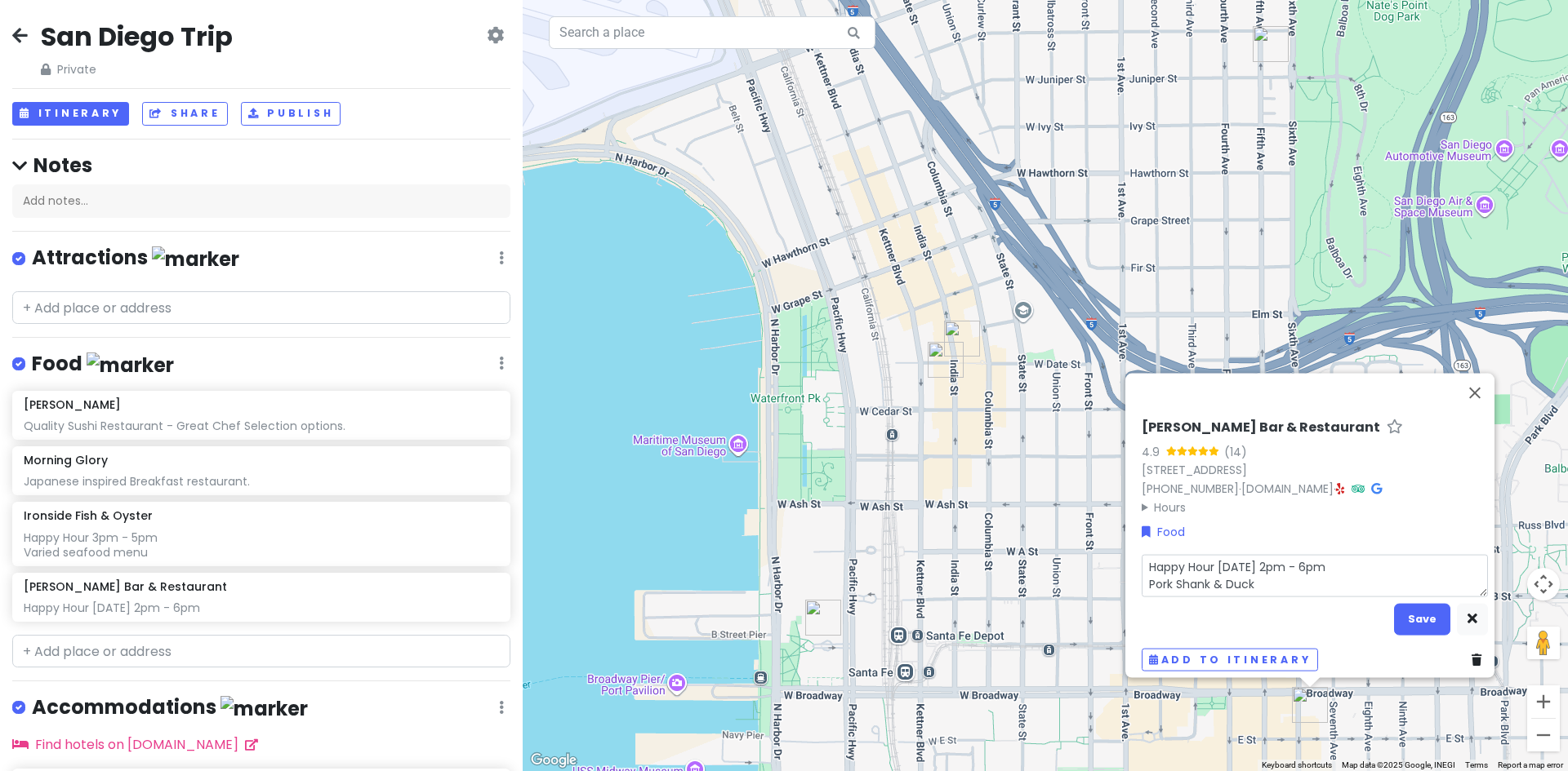
type textarea "x"
type textarea "Happy Hour [DATE] 2pm - 6pm Pork Shank & Duck P"
type textarea "x"
type textarea "Happy Hour [DATE] 2pm - 6pm Pork Shank & Duck Po"
type textarea "x"
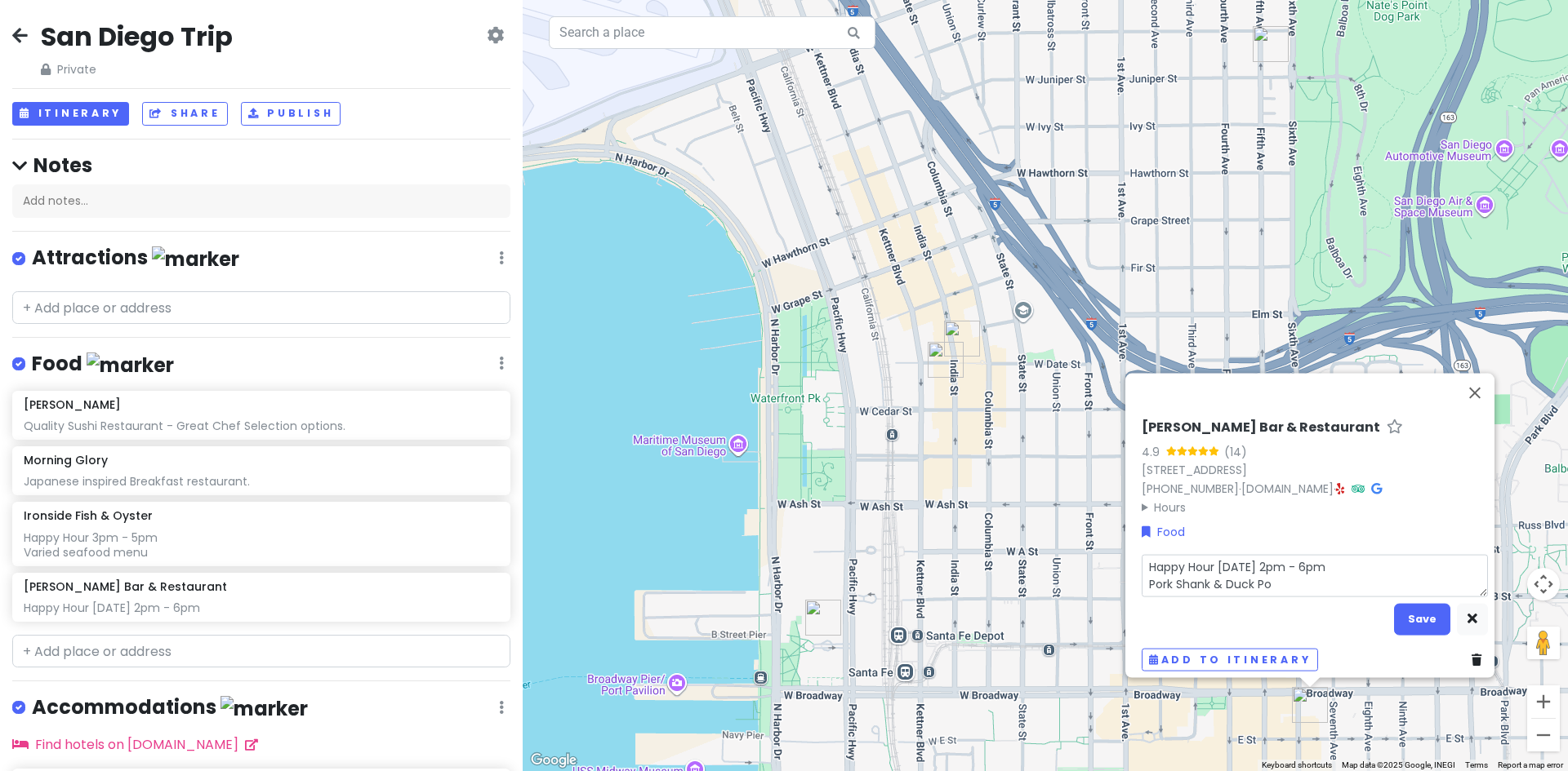
type textarea "Happy Hour [DATE] 2pm - 6pm Pork Shank & Duck Pot"
type textarea "x"
type textarea "Happy Hour [DATE] 2pm - 6pm Pork Shank & Duck Pot"
type textarea "x"
type textarea "Happy Hour [DATE] 2pm - 6pm Pork Shank & Duck Pot P"
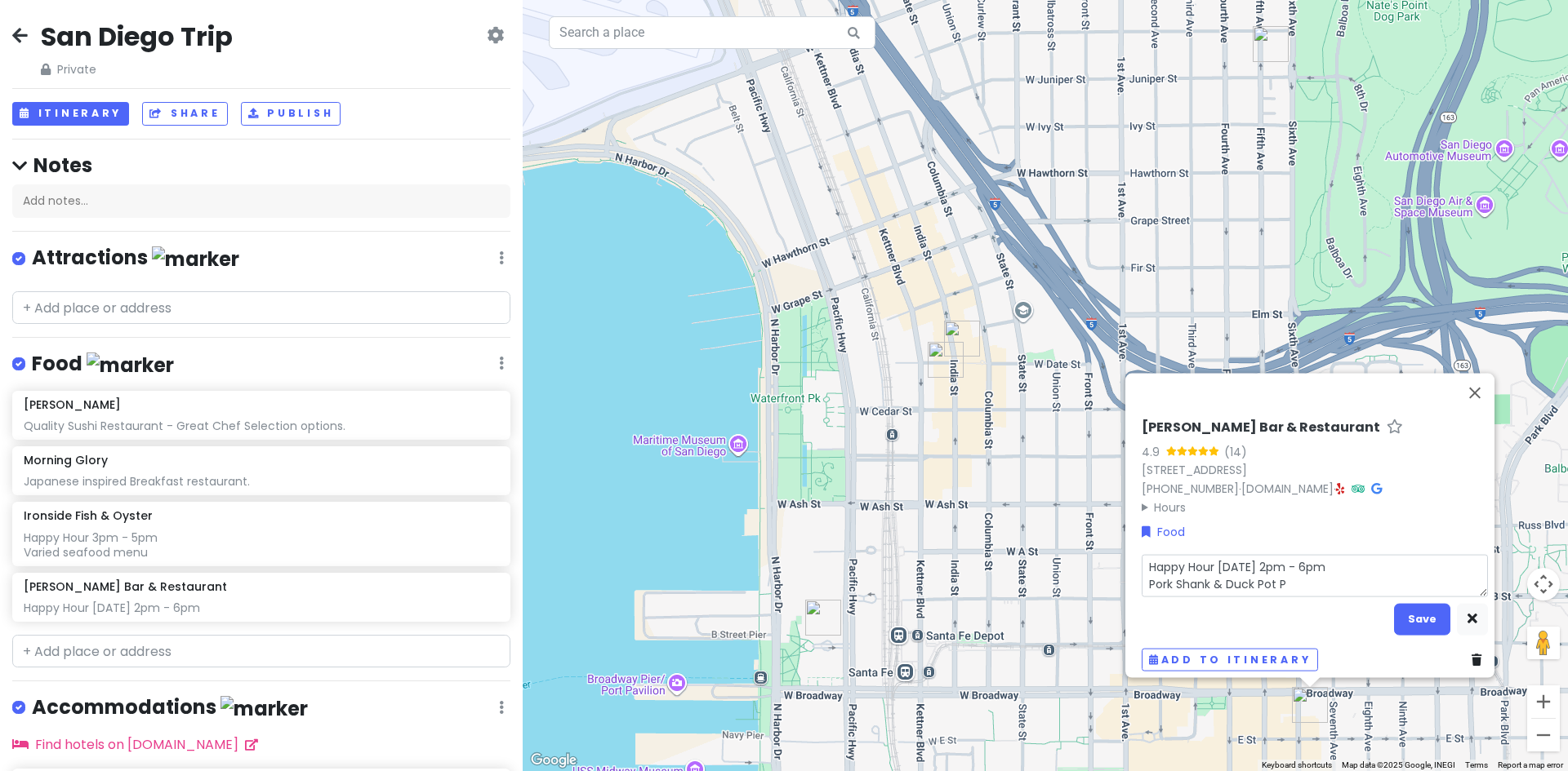
type textarea "x"
type textarea "Happy Hour [DATE] 2pm - 6pm Pork Shank & Duck Pot Pi"
type textarea "x"
type textarea "Happy Hour [DATE] 2pm - 6pm Pork Shank & Duck Pot Pie"
click at [1414, 608] on button "Save" at bounding box center [1422, 618] width 56 height 32
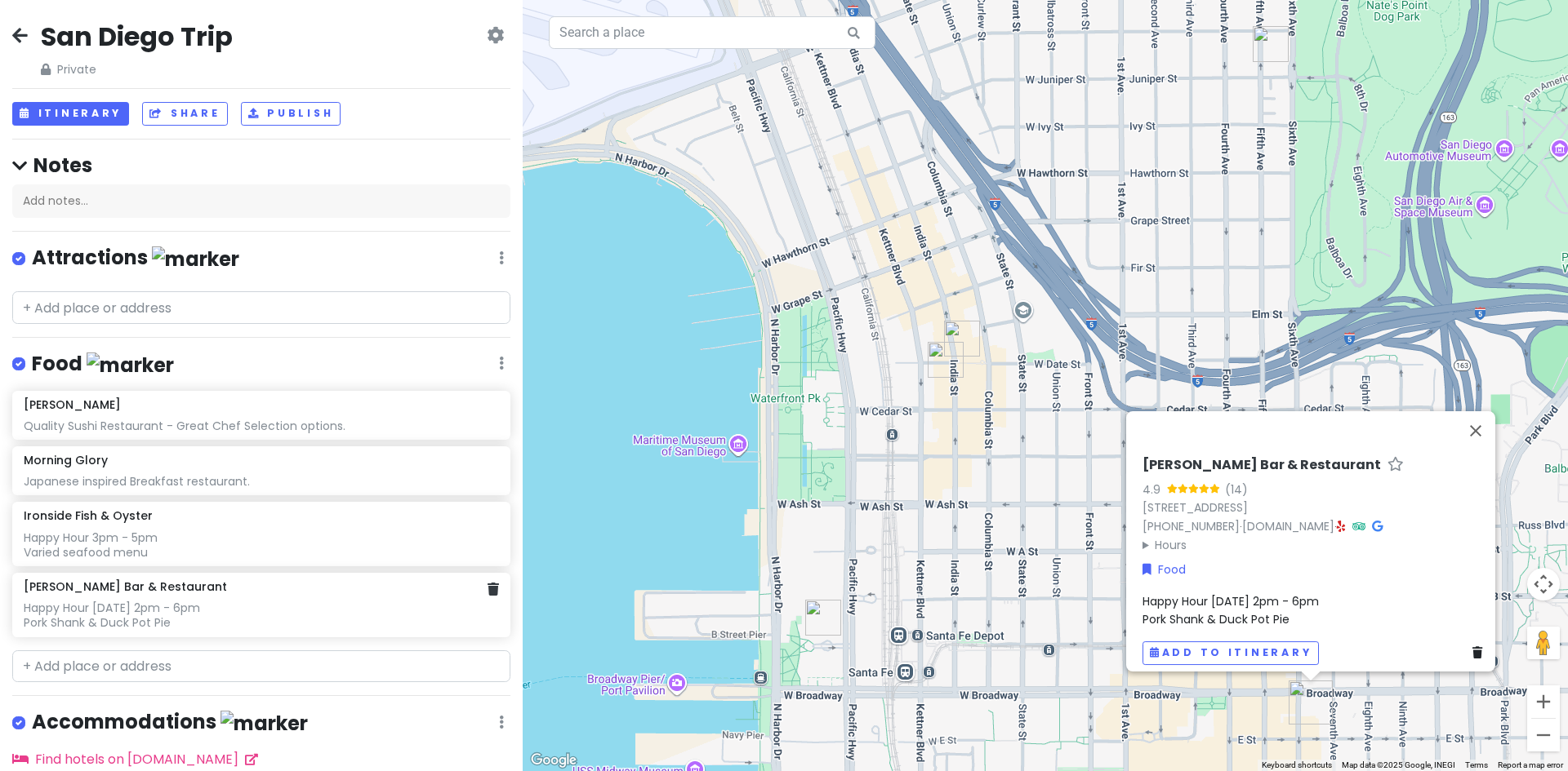
click at [165, 601] on div "Happy Hour [DATE] 2pm - 6pm Pork Shank & Duck Pot Pie" at bounding box center [261, 616] width 475 height 29
click at [246, 602] on div "Happy Hour [DATE] 2pm - 6pm Pork Shank & Duck Pot Pie" at bounding box center [261, 616] width 475 height 29
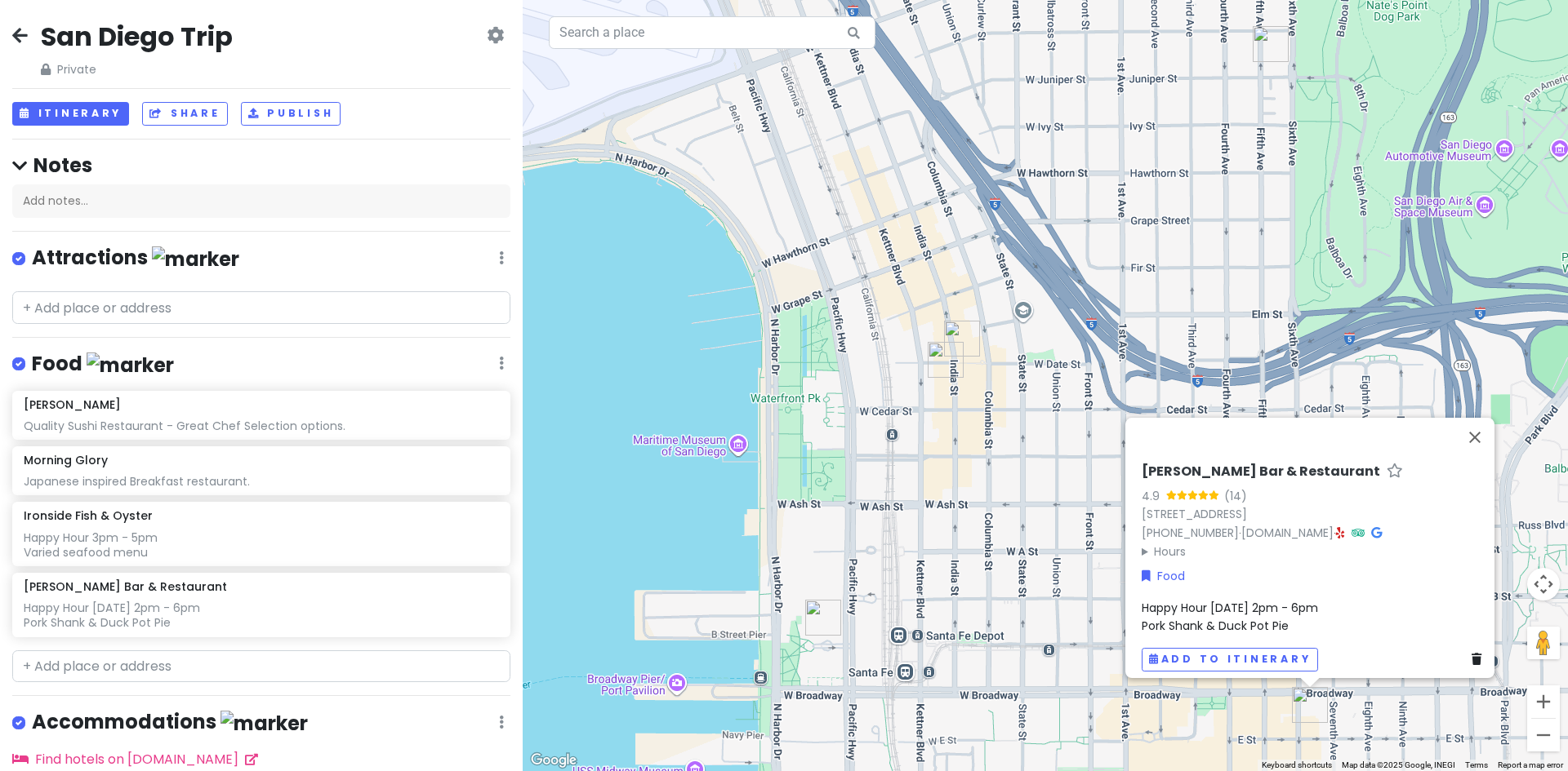
click at [1269, 605] on span "Happy Hour [DATE] 2pm - 6pm Pork Shank & Duck Pot Pie" at bounding box center [1230, 616] width 176 height 35
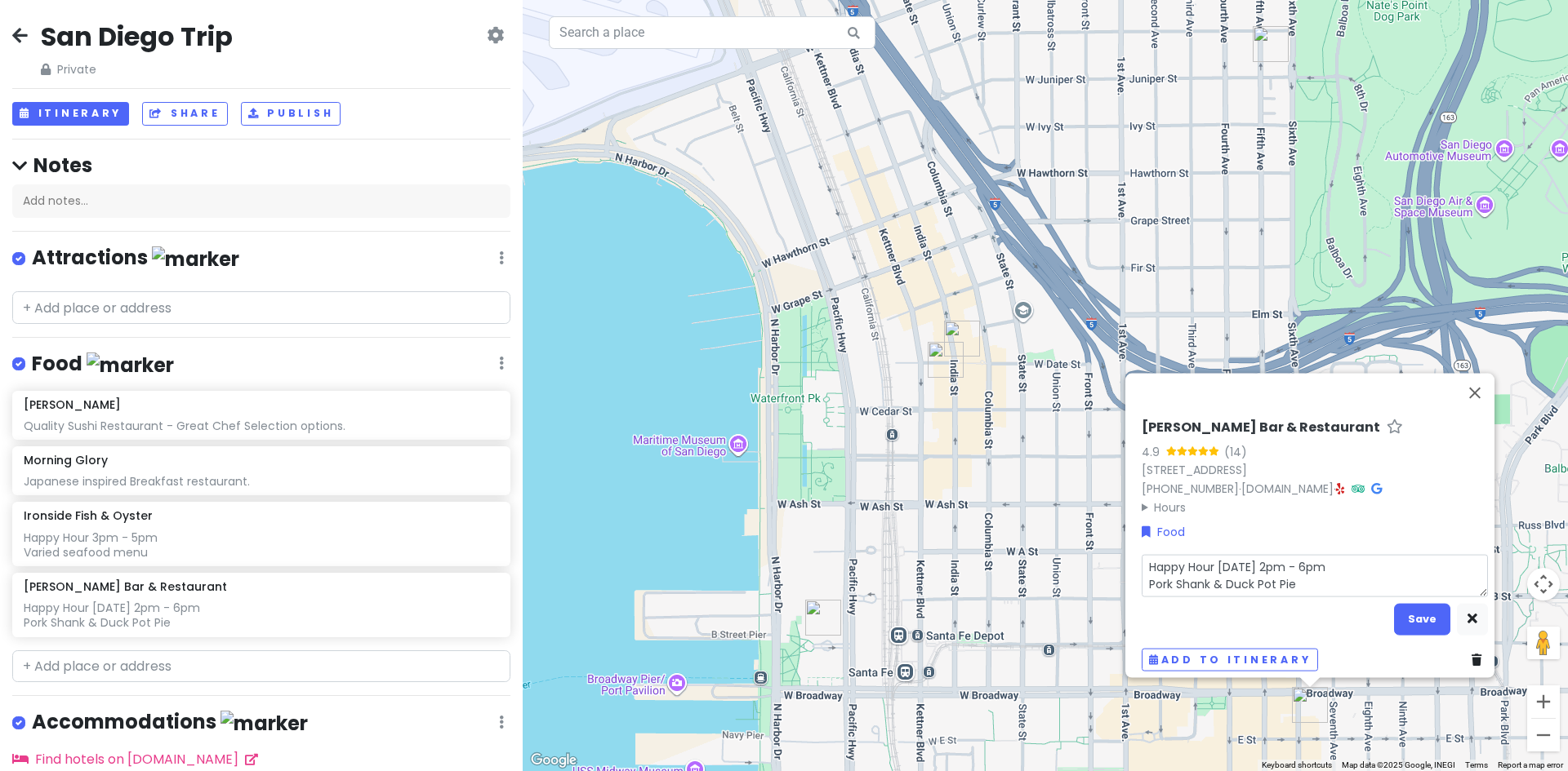
type textarea "x"
type textarea "Happy Hour [DATE] 2pm - 6pm Pork Shank & Duck Pot Pie"
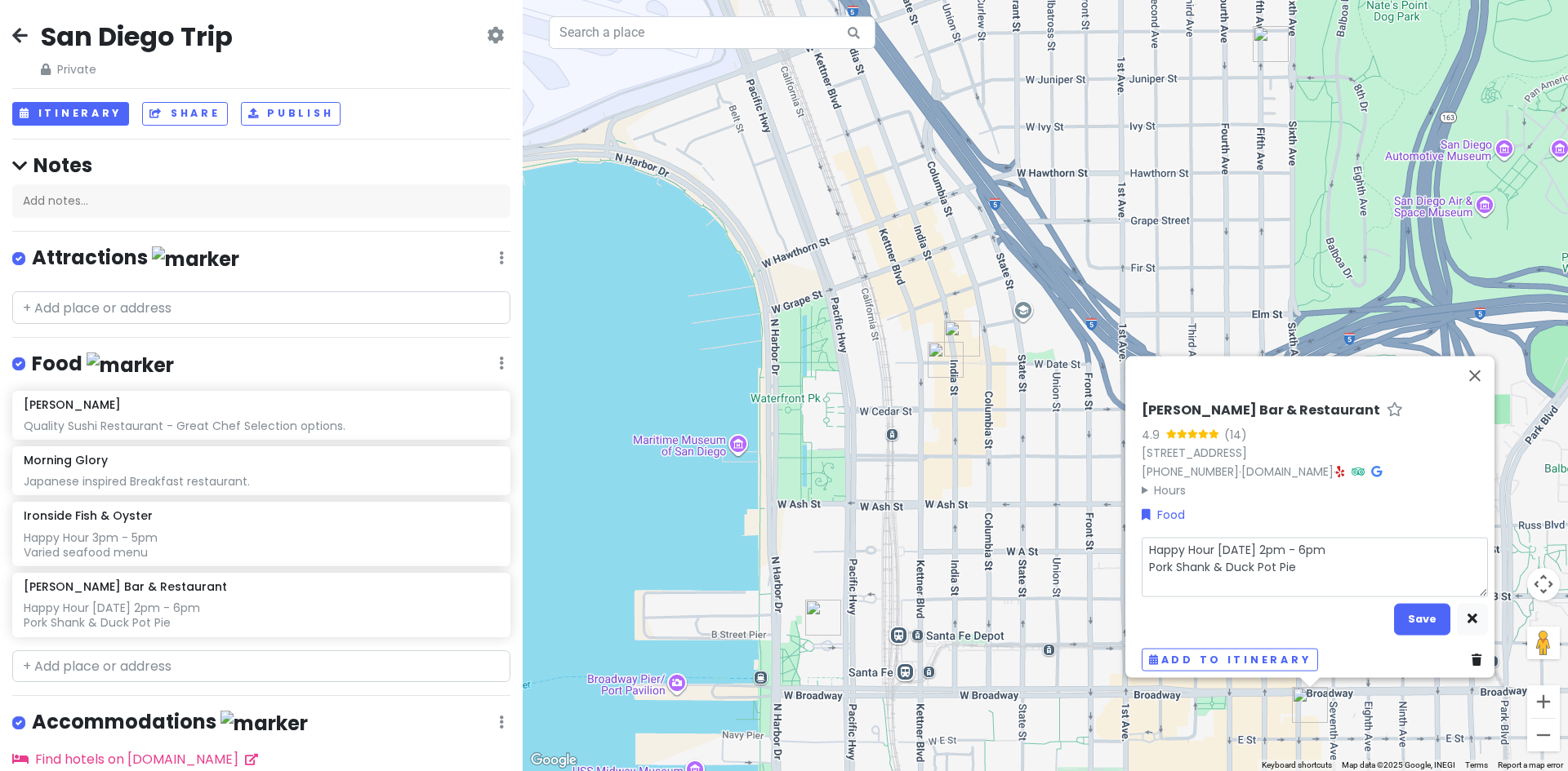
click at [1141, 541] on textarea "Happy Hour [DATE] 2pm - 6pm Pork Shank & Duck Pot Pie" at bounding box center [1314, 567] width 347 height 60
type textarea "x"
type textarea "B Happy Hour [DATE] 2pm - 6pm Pork Shank & Duck Pot Pie"
type textarea "x"
type textarea "Be Happy Hour [DATE] 2pm - 6pm Pork Shank & Duck Pot Pie"
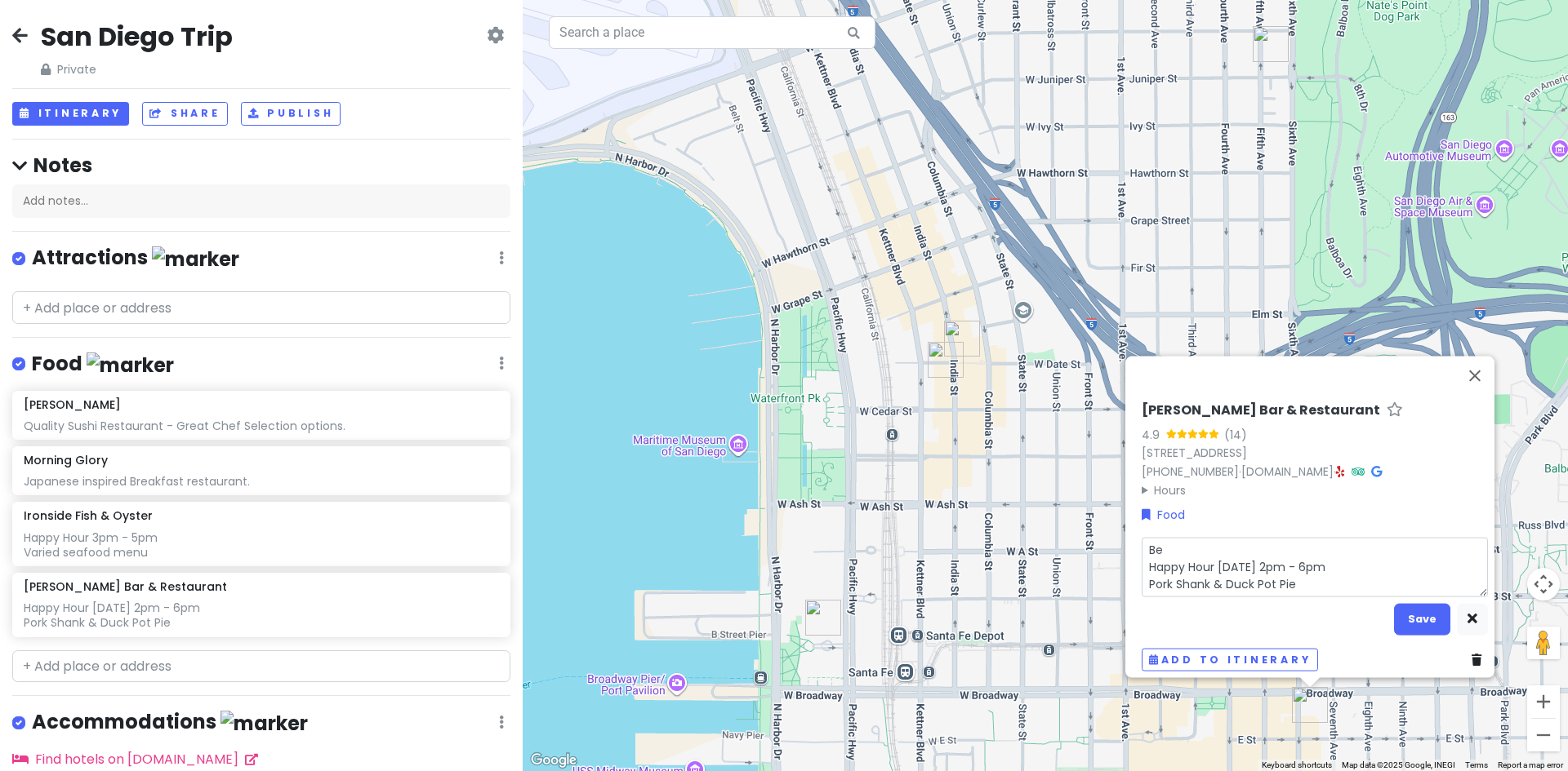
type textarea "x"
type textarea "Bea Happy Hour [DATE] 2pm - 6pm Pork Shank & Duck Pot Pie"
type textarea "x"
type textarea "Beau Happy Hour [DATE] 2pm - 6pm Pork Shank & Duck Pot Pie"
type textarea "x"
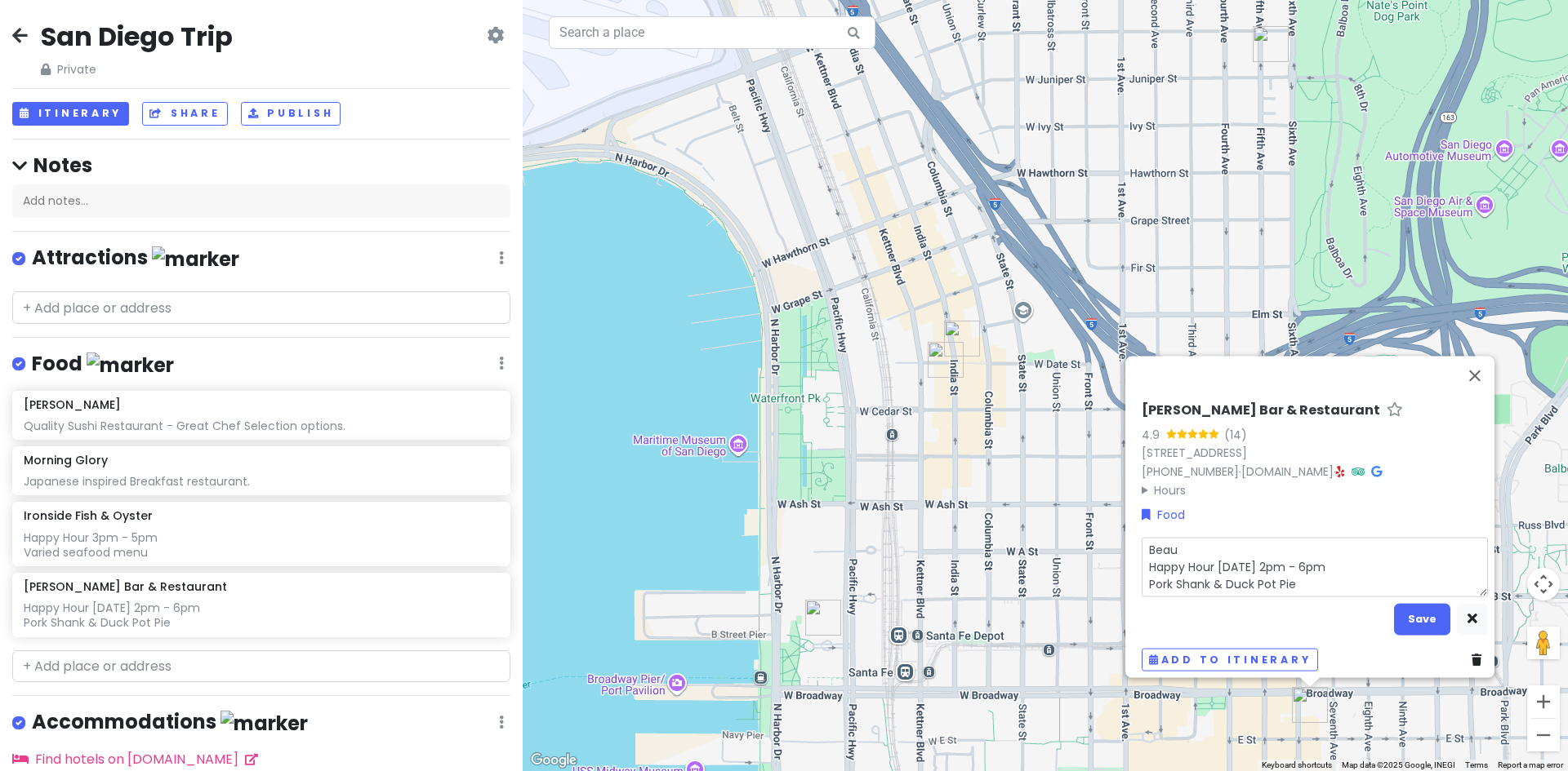
type textarea "Beaut Happy Hour [DATE] 2pm - 6pm Pork Shank & Duck Pot Pie"
type textarea "x"
type textarea "Beauti Happy Hour [DATE] 2pm - 6pm Pork Shank & Duck Pot Pie"
type textarea "x"
type textarea "Beautif Happy Hour [DATE] 2pm - 6pm Pork Shank & Duck Pot Pie"
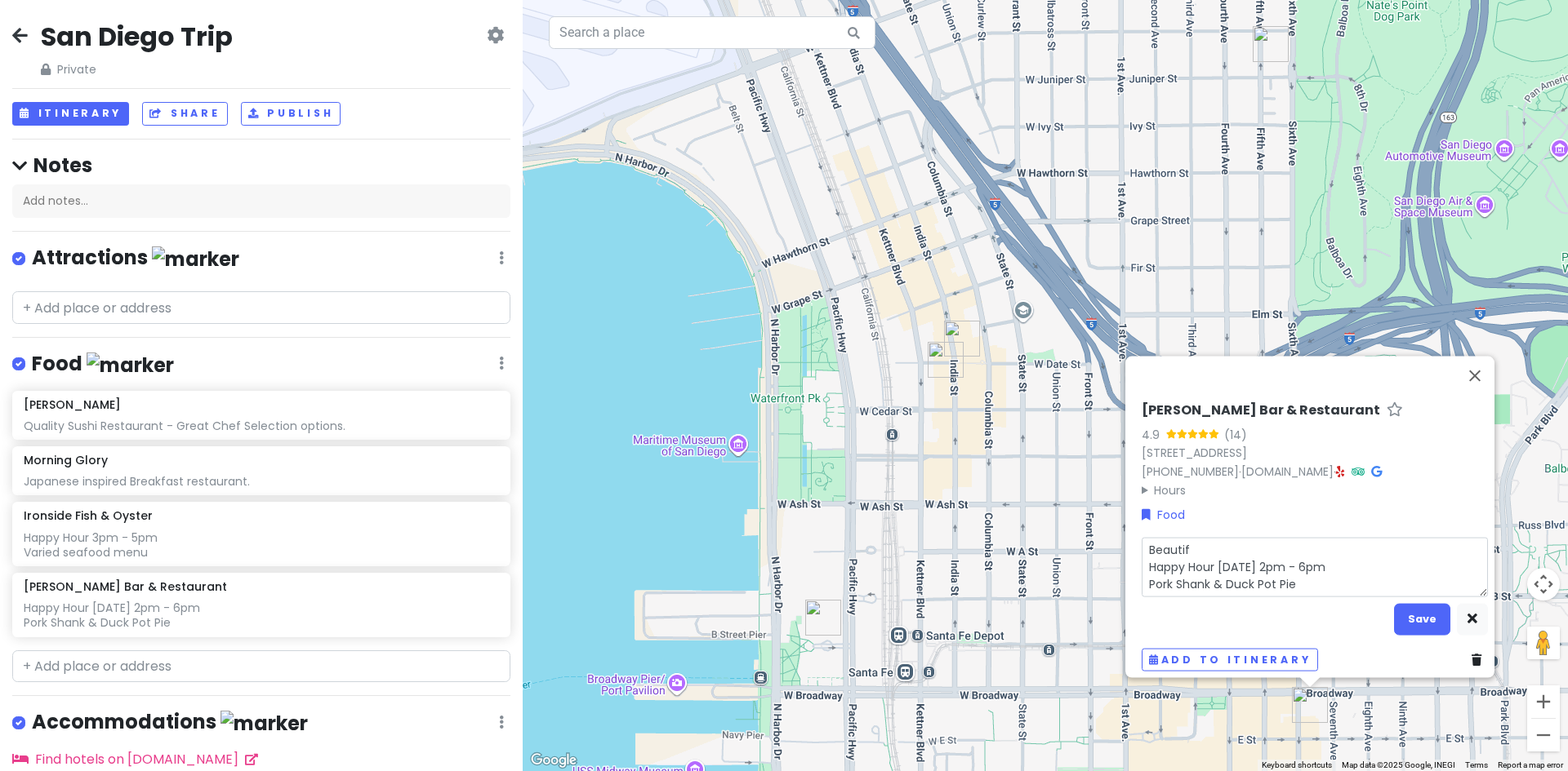
type textarea "x"
type textarea "Beautifu Happy Hour [DATE] 2pm - 6pm Pork Shank & Duck Pot Pie"
type textarea "x"
type textarea "Beautiful Happy Hour [DATE] 2pm - 6pm Pork Shank & Duck Pot Pie"
type textarea "x"
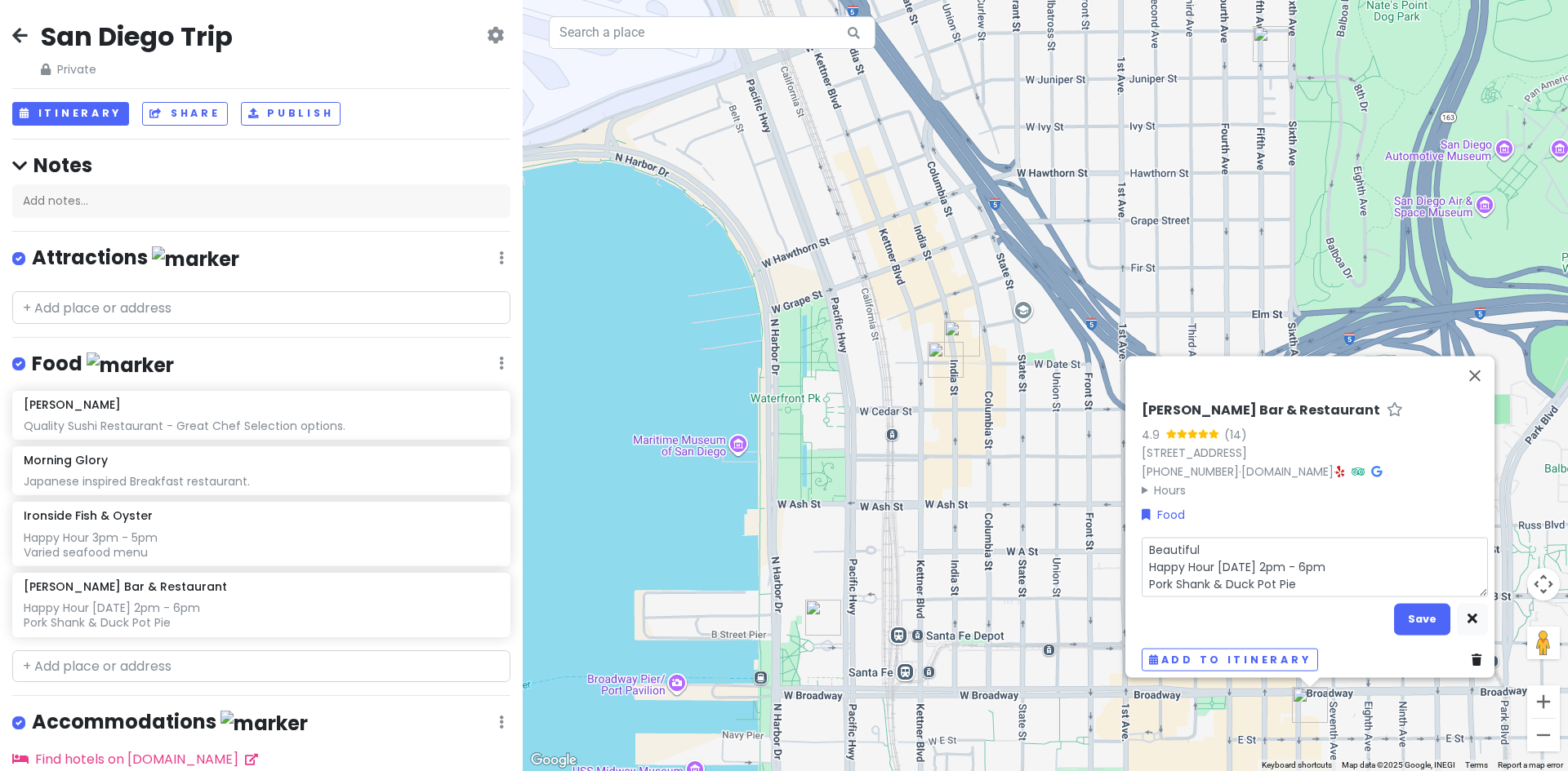
type textarea "Beautiful Happy Hour [DATE] 2pm - 6pm Pork Shank & Duck Pot Pie"
type textarea "x"
type textarea "Beautiful B Happy Hour [DATE] 2pm - 6pm Pork Shank & Duck Pot Pie"
type textarea "x"
type textarea "Beautiful Ba Happy Hour [DATE] 2pm - 6pm Pork Shank & Duck Pot Pie"
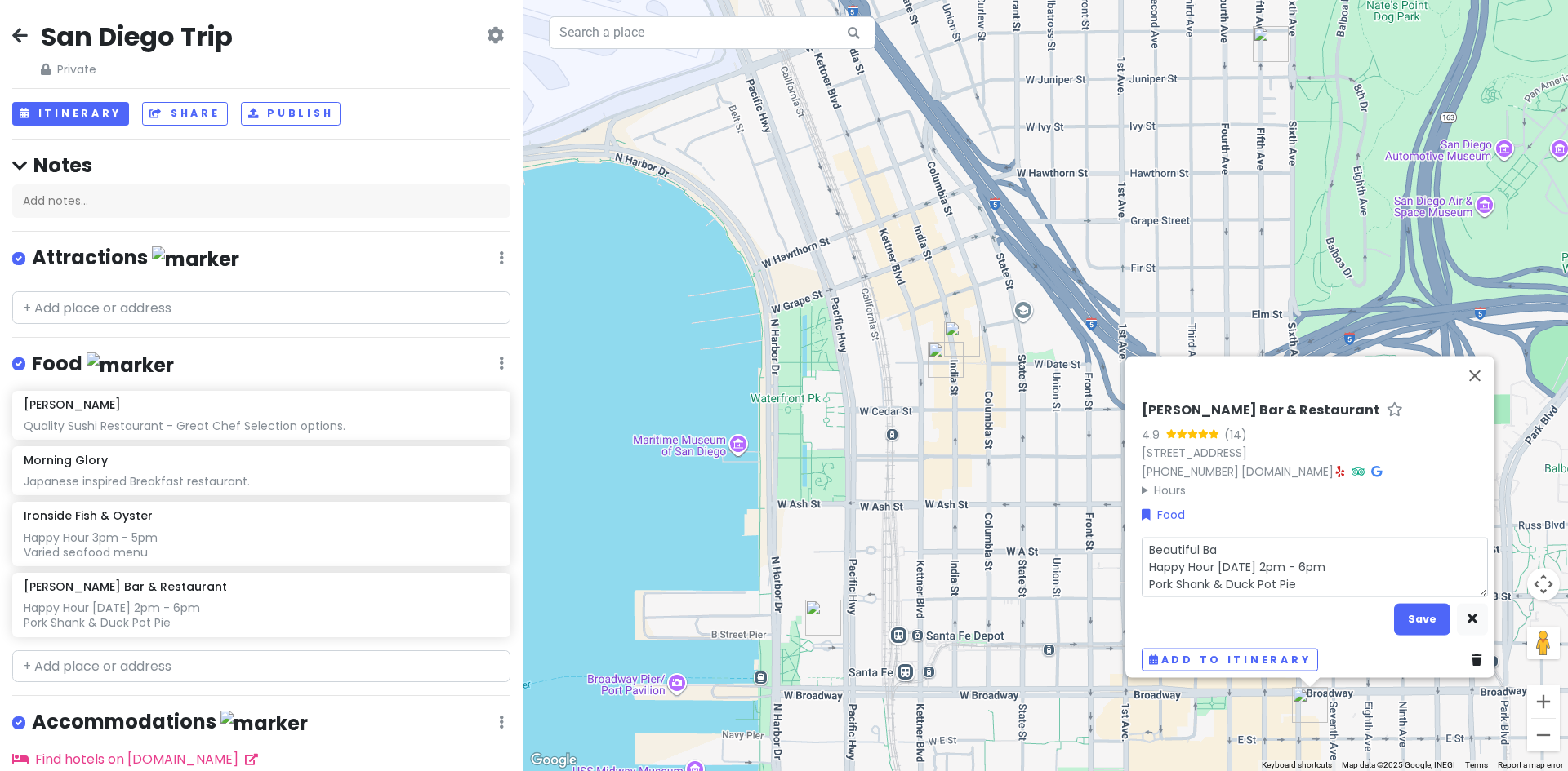
type textarea "x"
type textarea "Beautiful Bar Happy Hour [DATE] 2pm - 6pm Pork Shank & Duck Pot Pie"
click at [1412, 607] on button "Save" at bounding box center [1422, 618] width 56 height 32
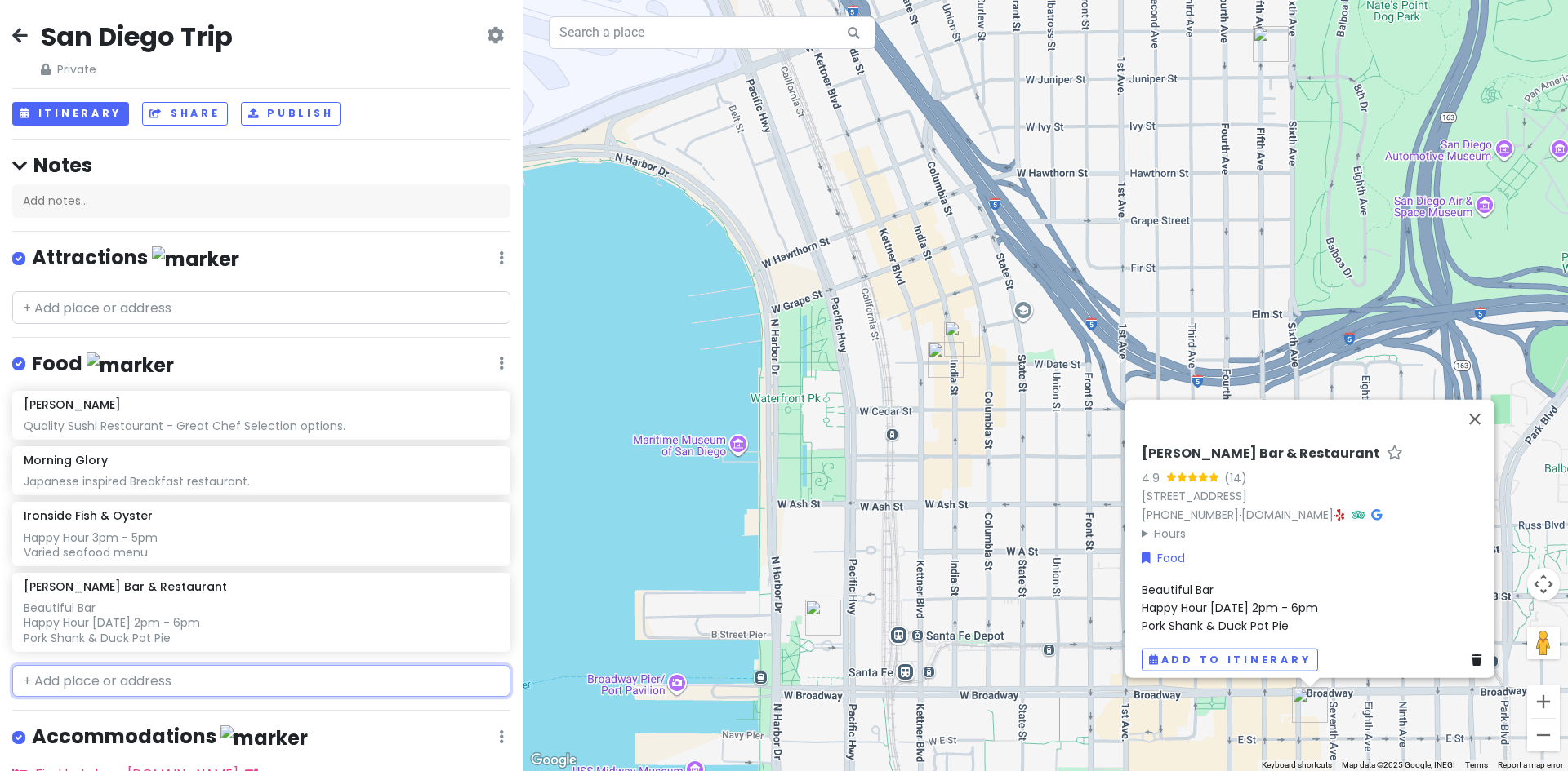
click at [182, 670] on input "text" at bounding box center [261, 682] width 498 height 33
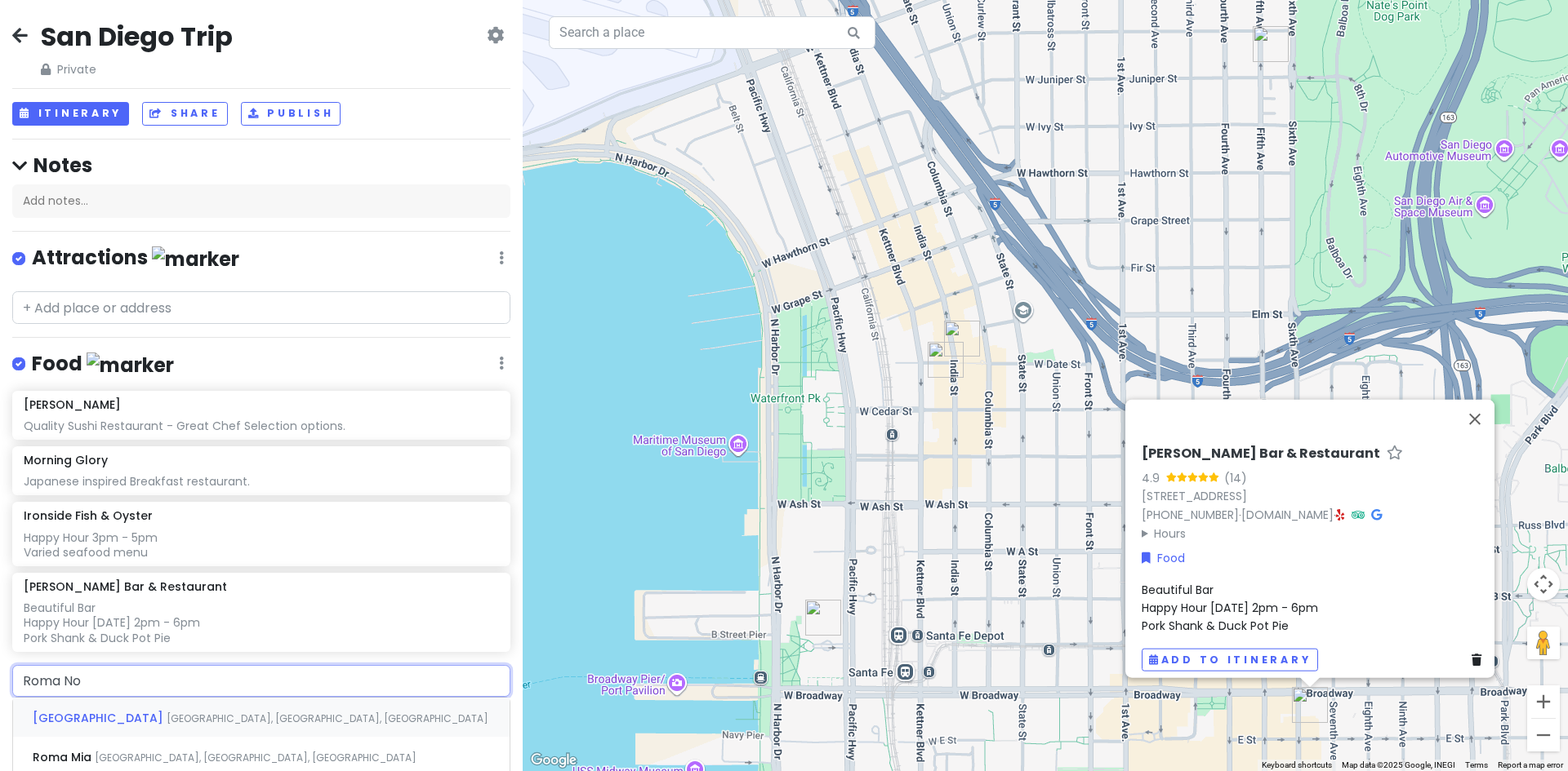
type input "Roma Nor"
click at [63, 714] on span "[GEOGRAPHIC_DATA]" at bounding box center [99, 718] width 134 height 16
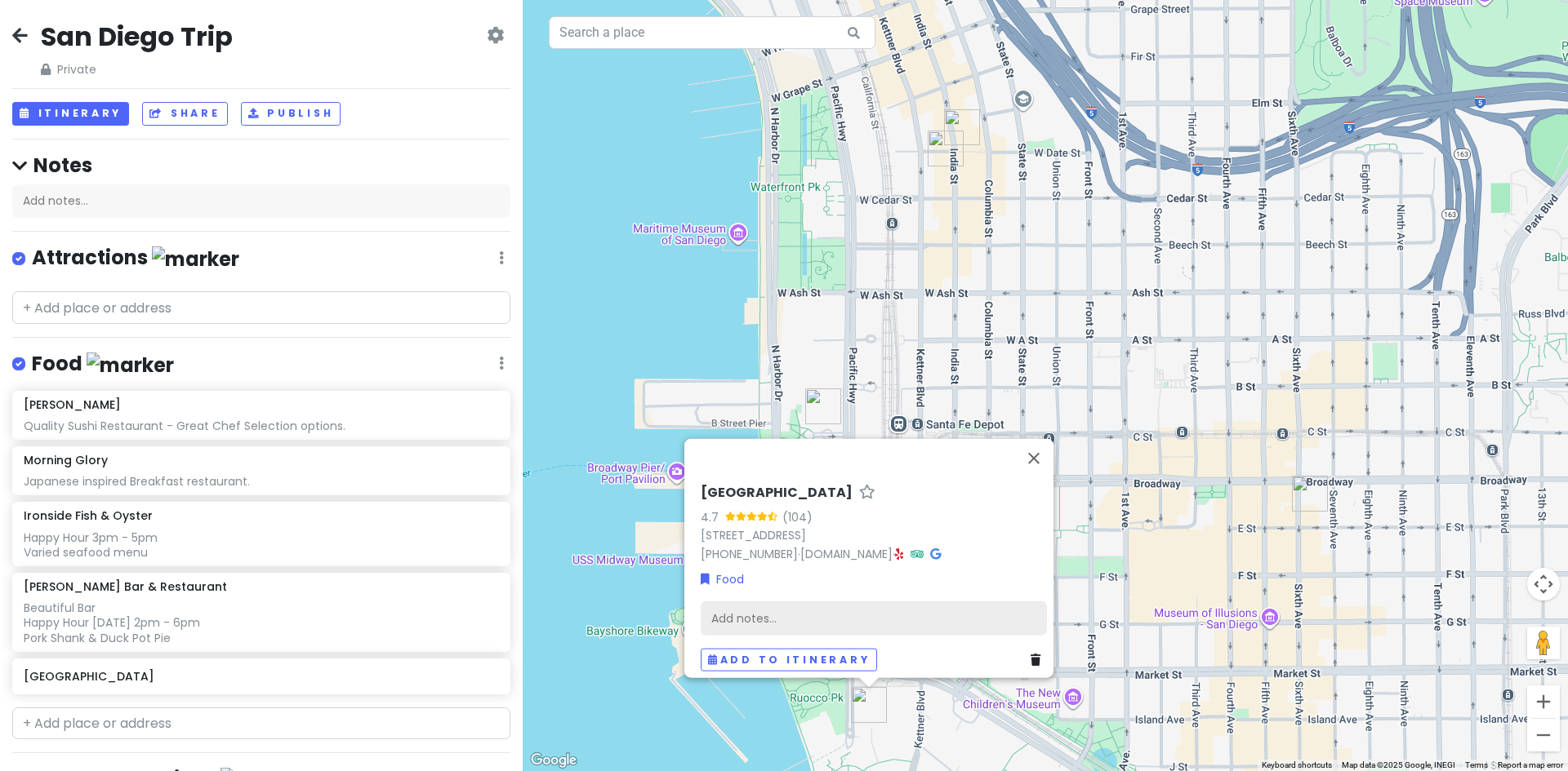
click at [776, 601] on div "Add notes..." at bounding box center [873, 618] width 347 height 35
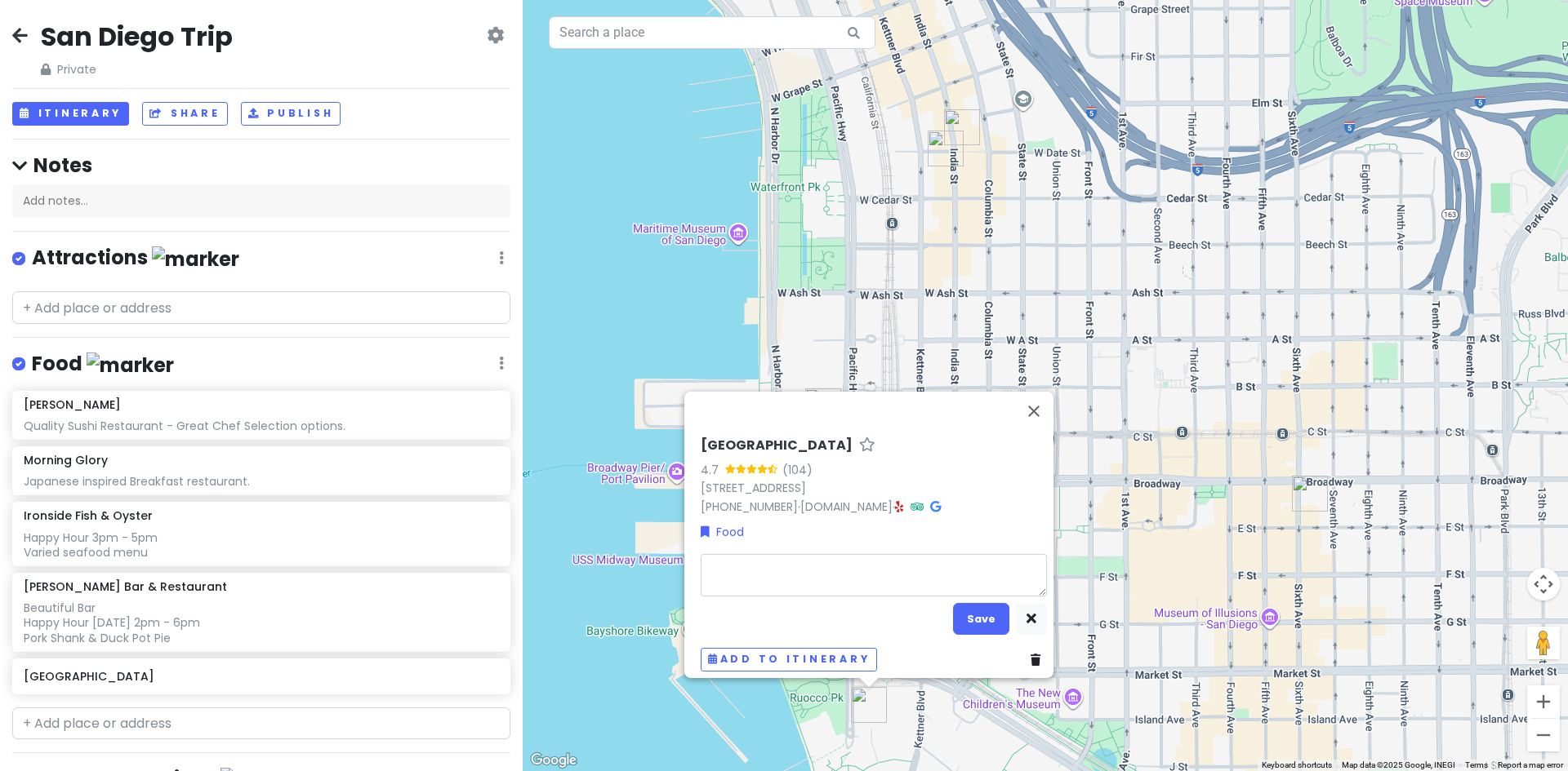
type textarea "x"
type textarea "B"
type textarea "x"
type textarea "Be"
type textarea "x"
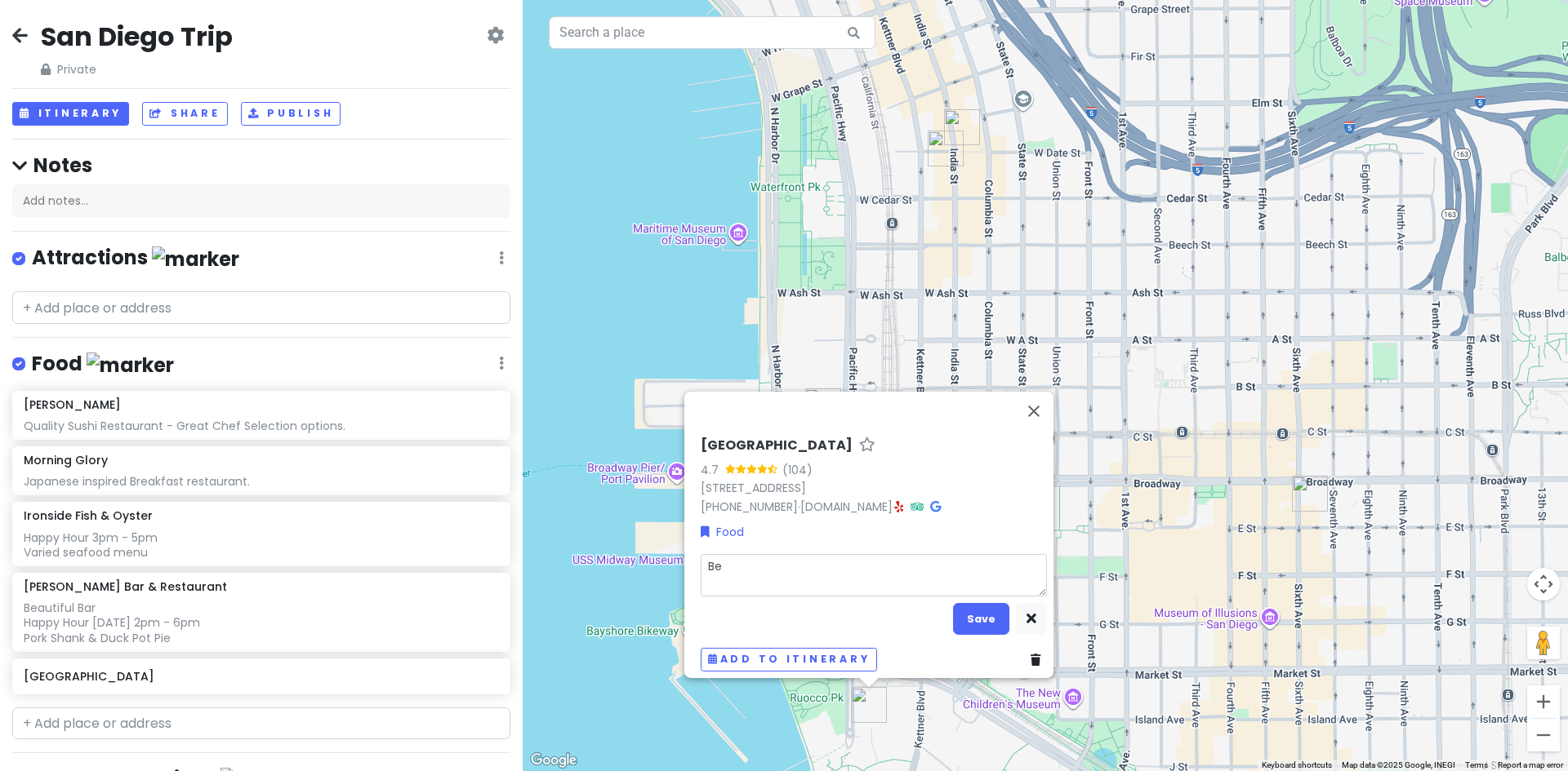
type textarea "Bea"
type textarea "x"
type textarea "Beau"
type textarea "x"
type textarea "Beaut"
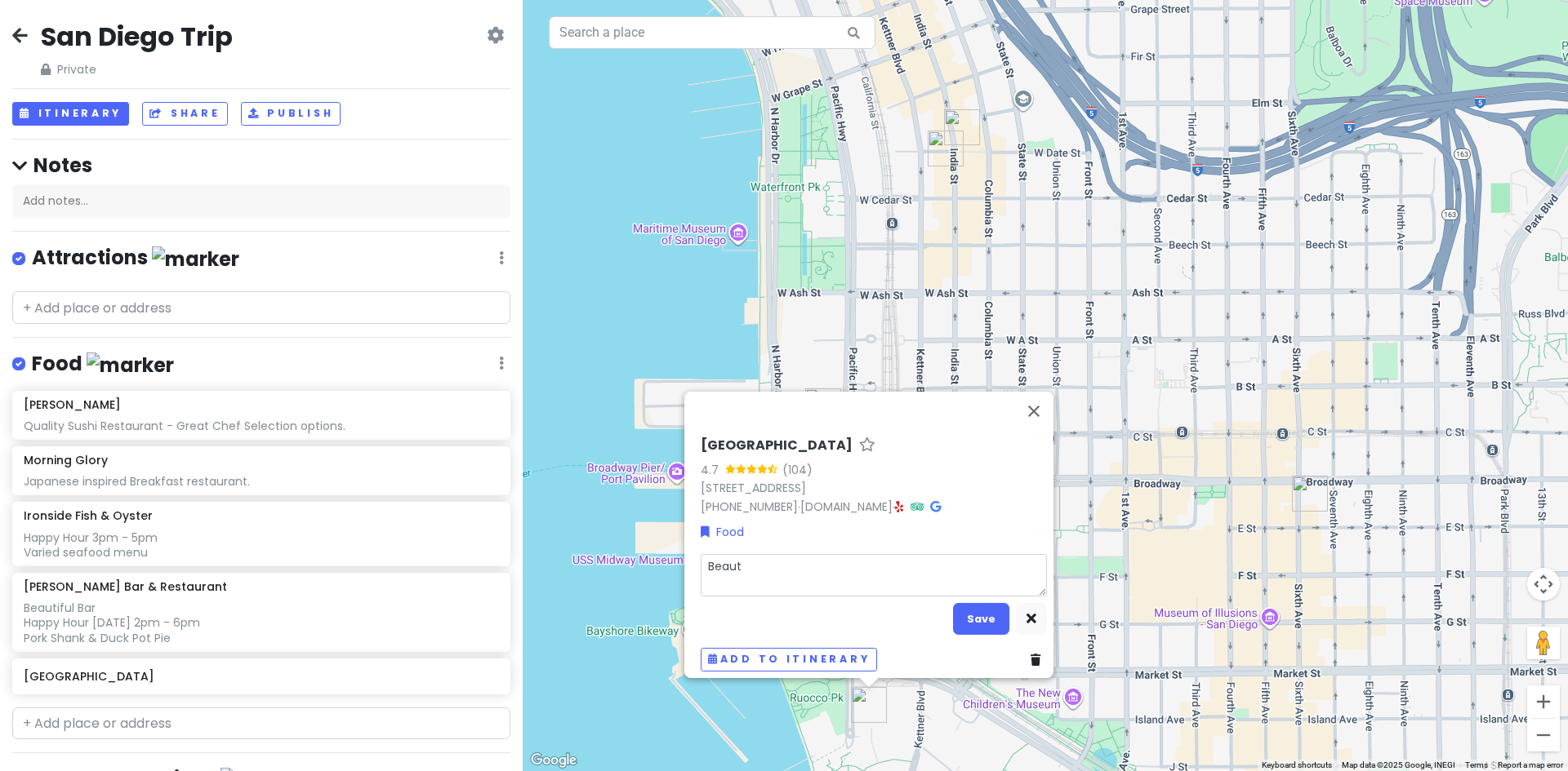
type textarea "x"
type textarea "Beauti"
type textarea "x"
type textarea "Beautif"
type textarea "x"
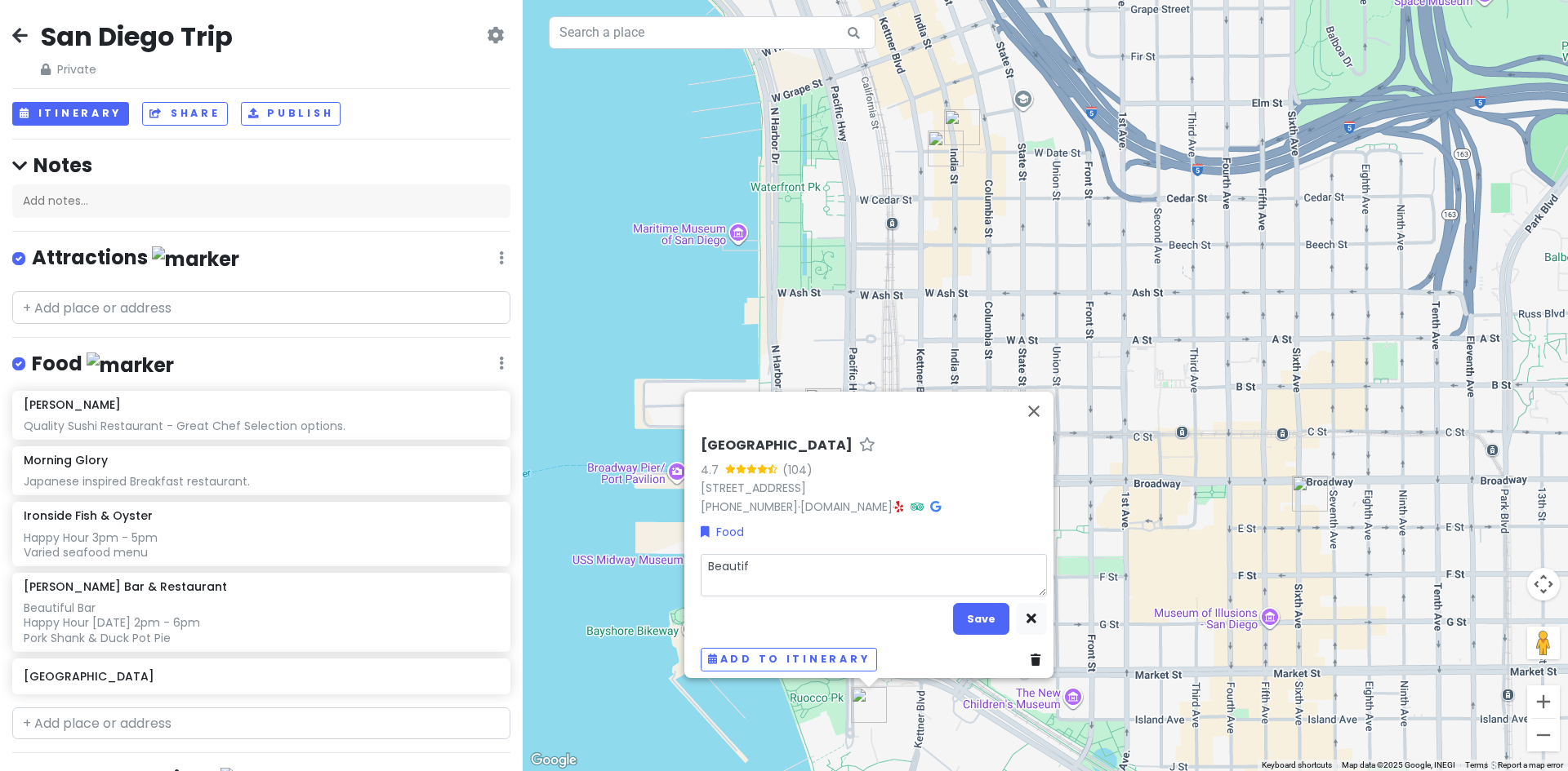
type textarea "Beautifu"
type textarea "x"
type textarea "Beautiful"
type textarea "x"
type textarea "Beautiful"
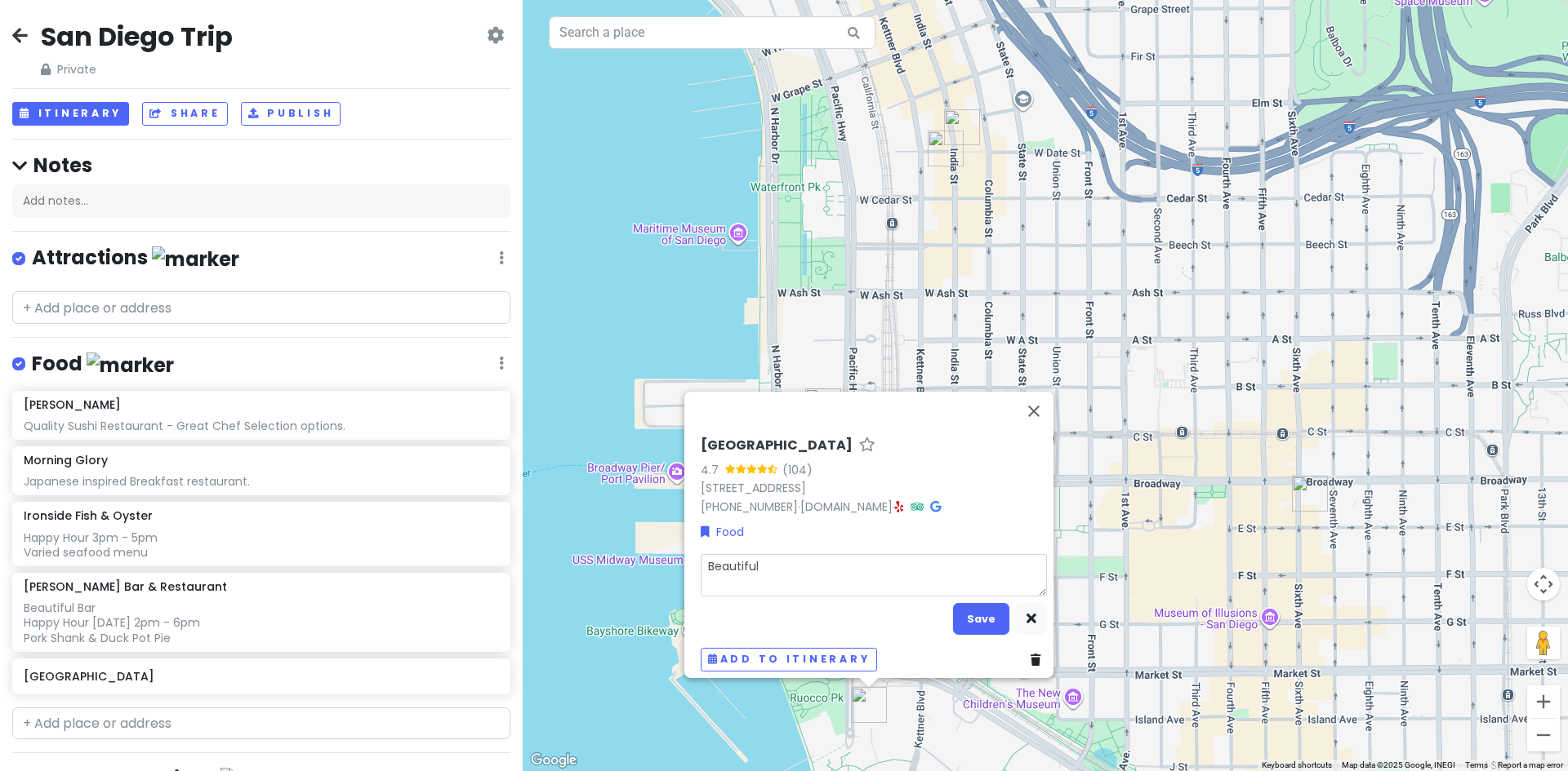
type textarea "x"
type textarea "Beautiful B"
type textarea "x"
type textarea "Beautiful Ba"
type textarea "x"
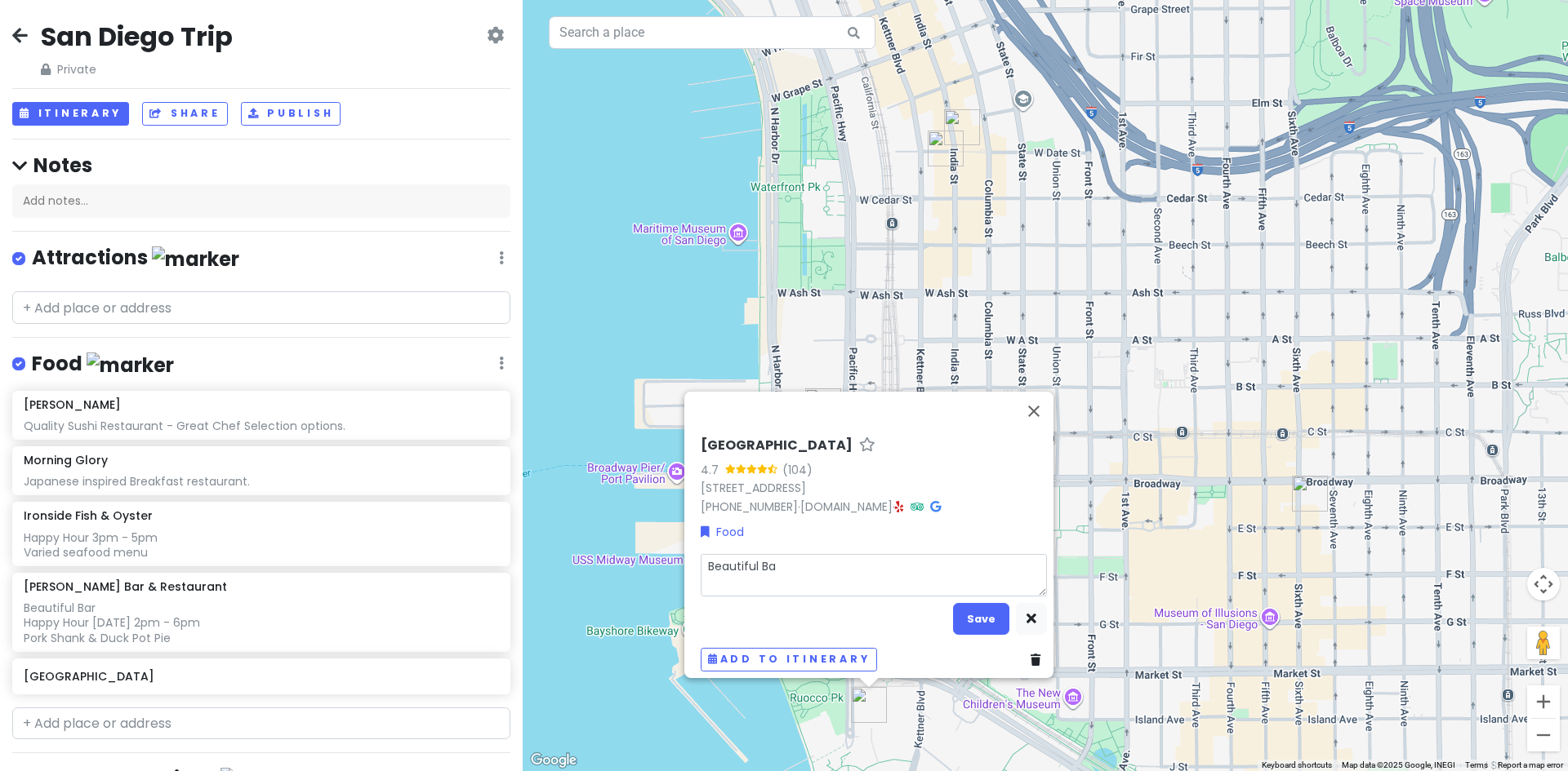
type textarea "Beautiful Bar"
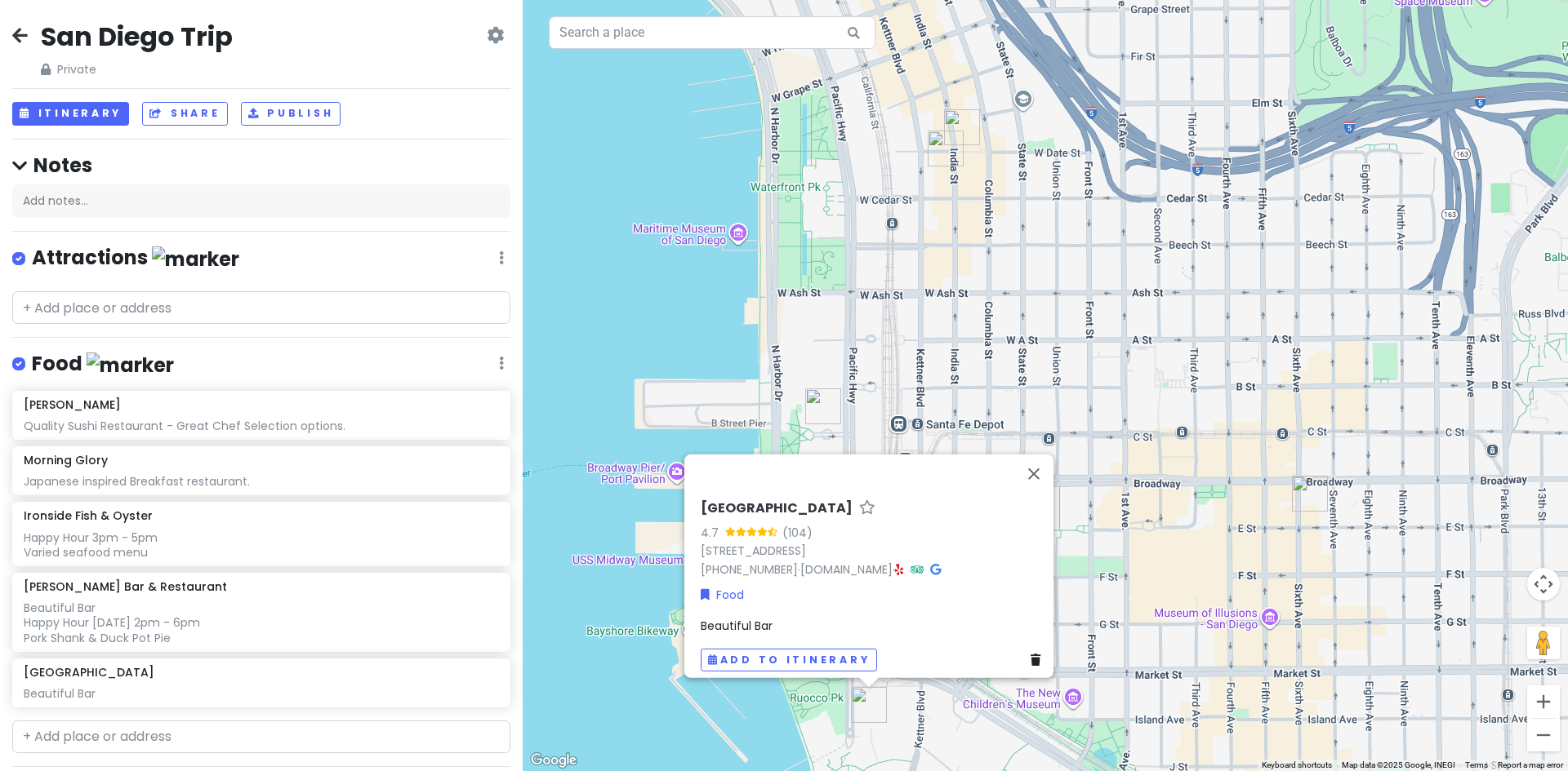
click at [760, 618] on span "Beautiful Bar" at bounding box center [736, 626] width 72 height 16
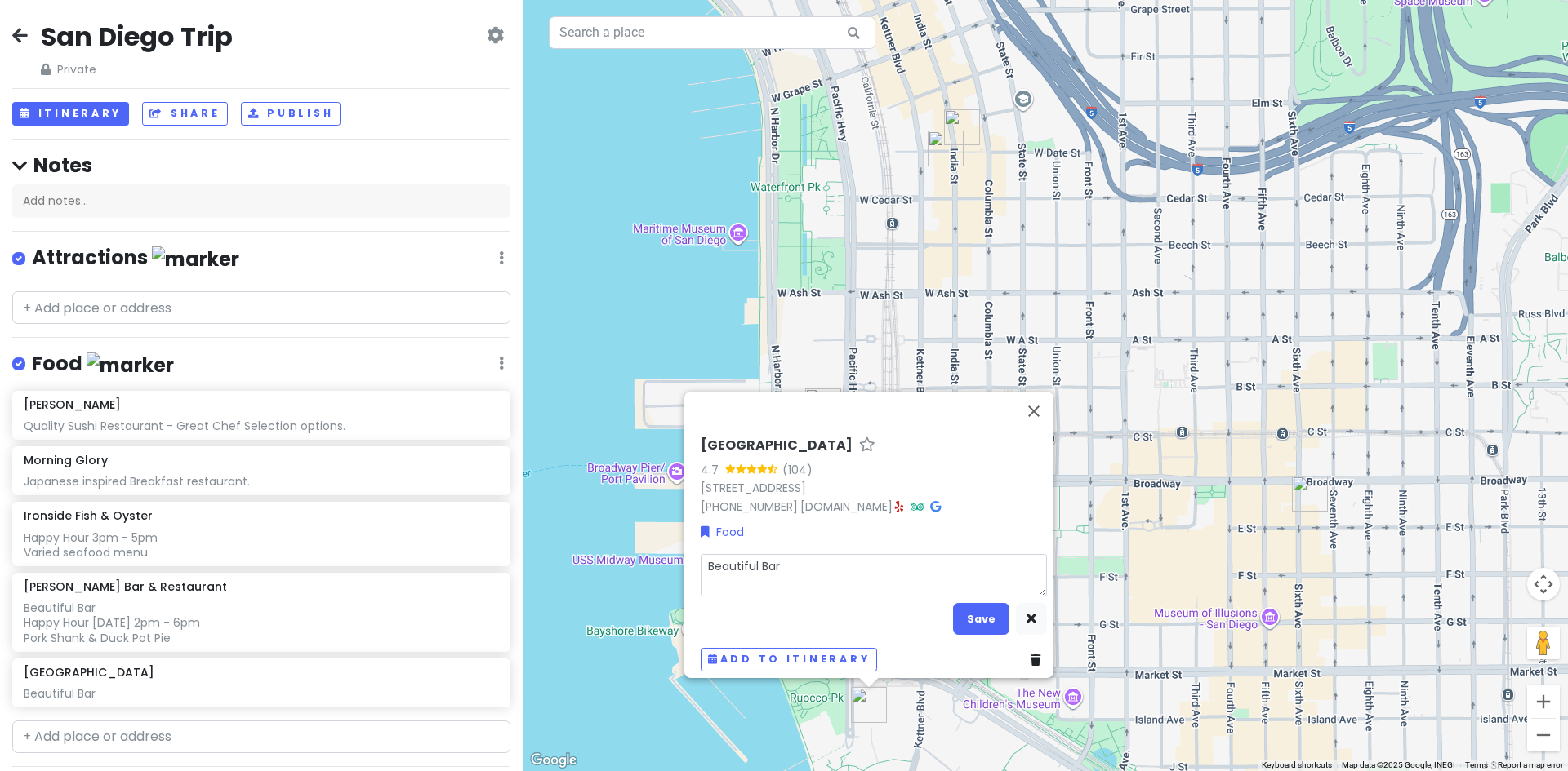
click at [743, 572] on textarea "Beautiful Bar" at bounding box center [873, 576] width 347 height 43
click at [787, 558] on textarea "Beautiful Bar" at bounding box center [873, 576] width 347 height 43
type textarea "x"
type textarea "Beautiful Bar"
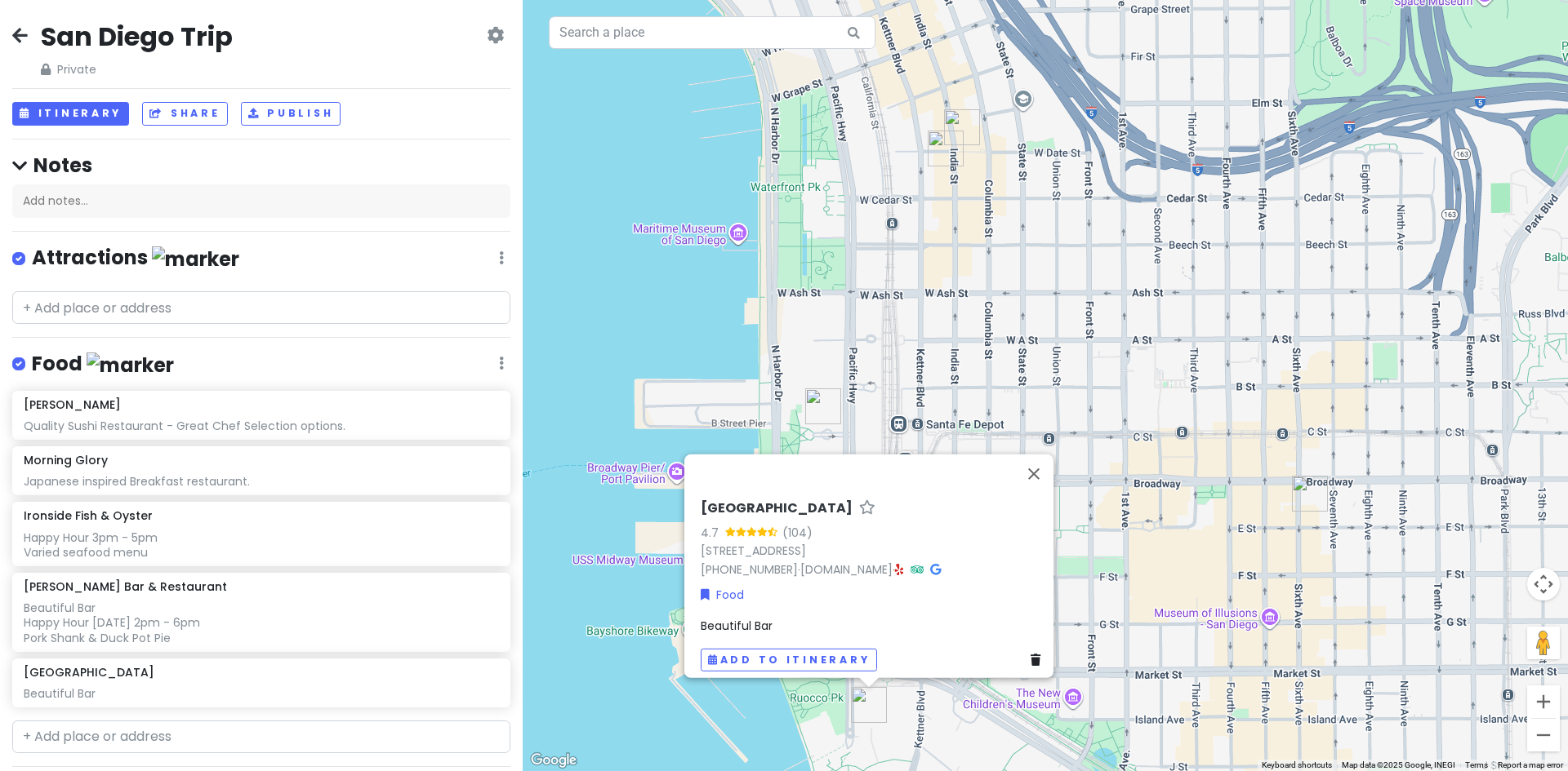
click at [755, 620] on span "Beautiful Bar" at bounding box center [736, 626] width 72 height 16
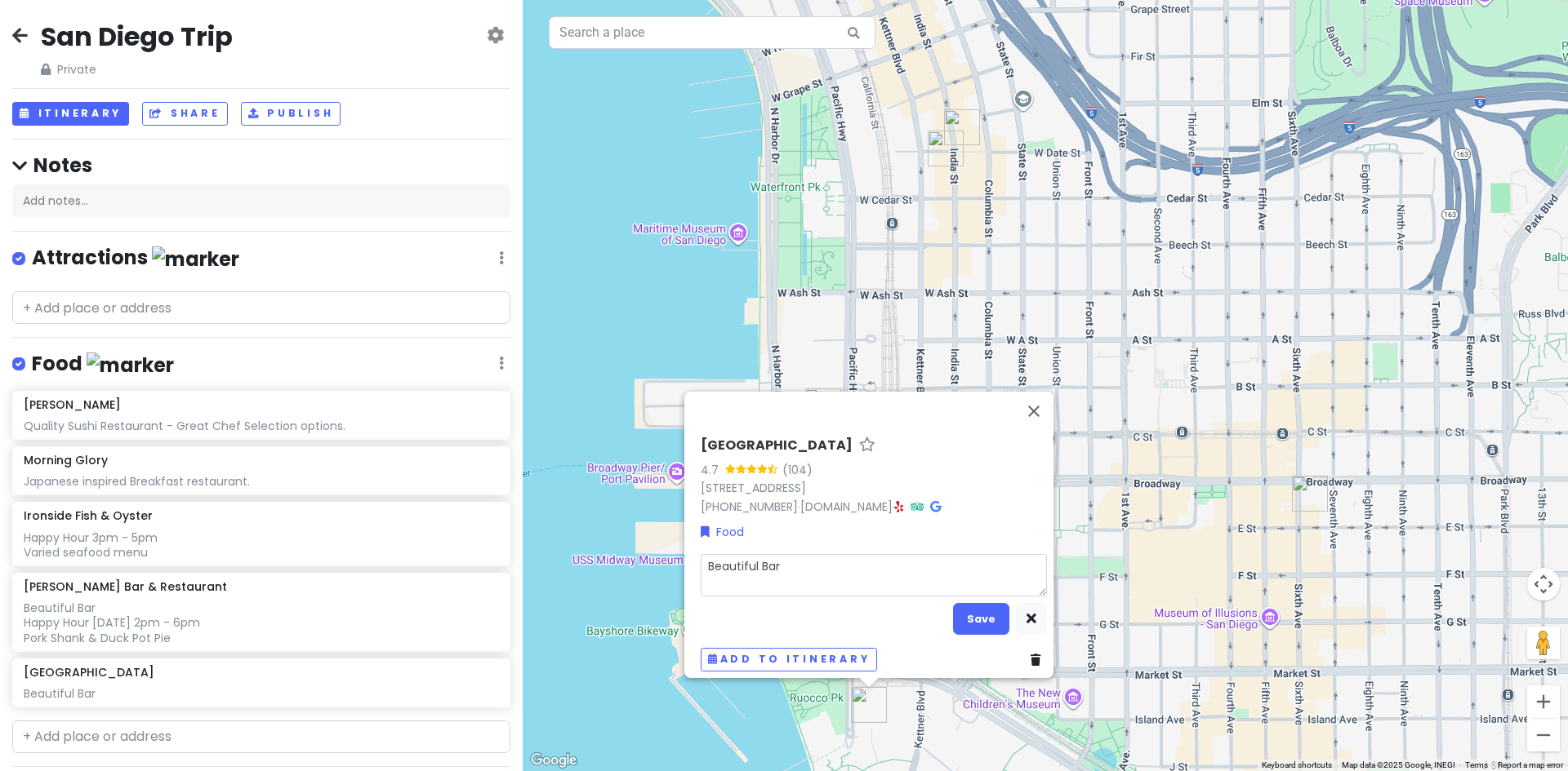
drag, startPoint x: 776, startPoint y: 560, endPoint x: 784, endPoint y: 563, distance: 8.5
click at [777, 559] on textarea "Beautiful Bar" at bounding box center [873, 576] width 347 height 43
type textarea "x"
type textarea "Beautiful Bar"
type textarea "x"
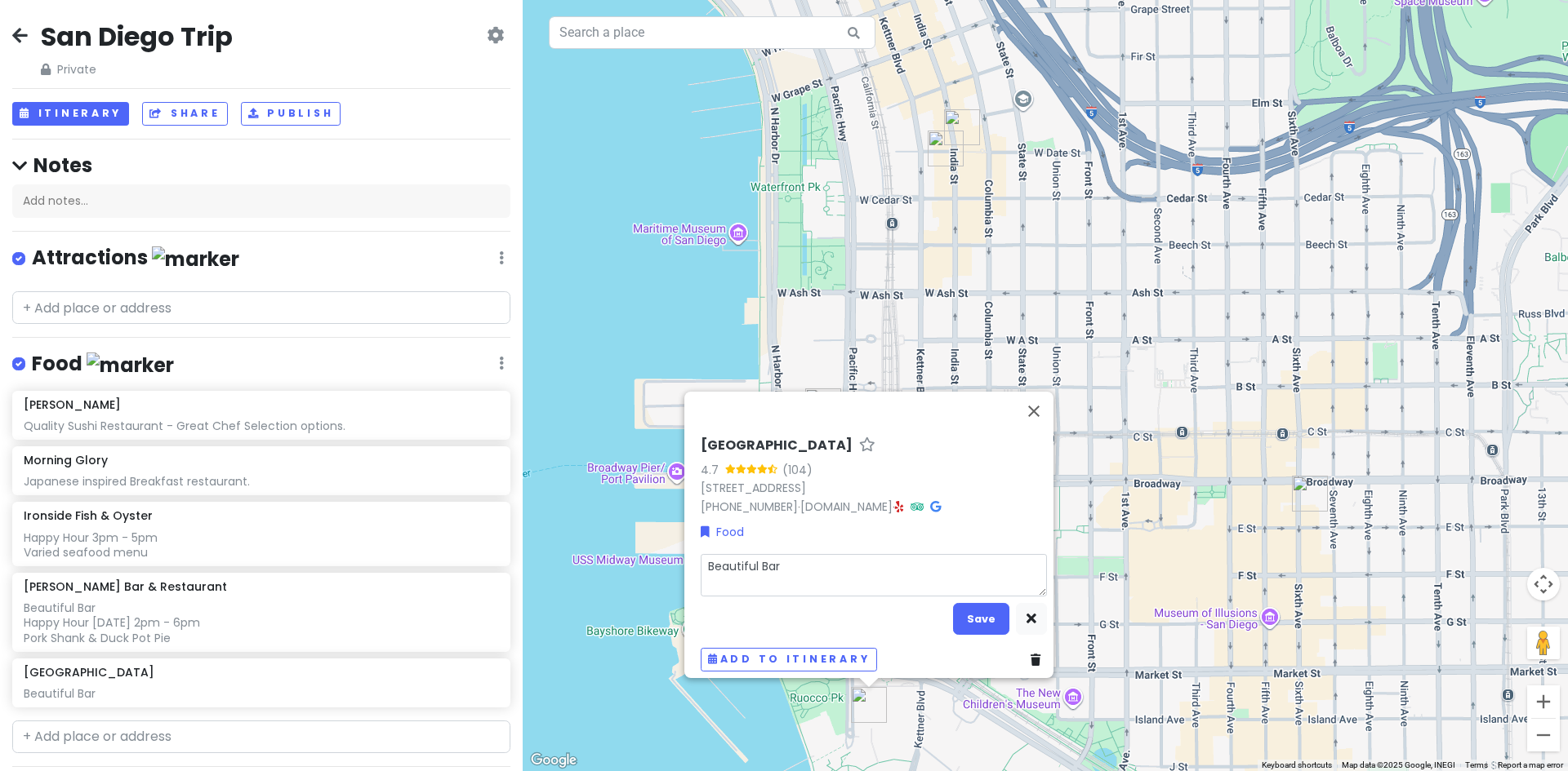
type textarea "Beautiful Bar w"
type textarea "x"
type textarea "Beautiful Bar wi"
type textarea "x"
type textarea "Beautiful Bar wit"
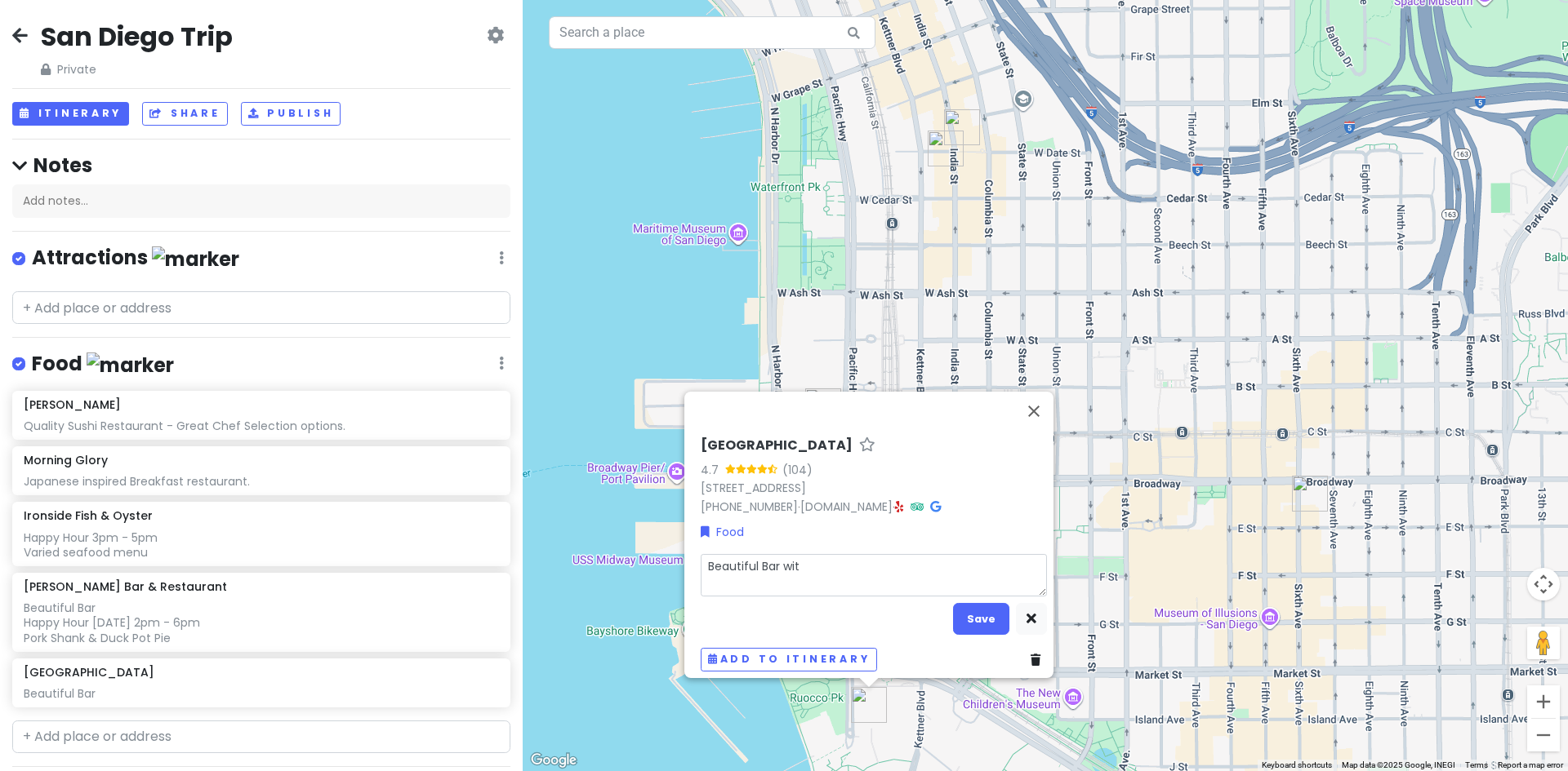
type textarea "x"
type textarea "Beautiful Bar with"
type textarea "x"
type textarea "Beautiful Bar with"
type textarea "x"
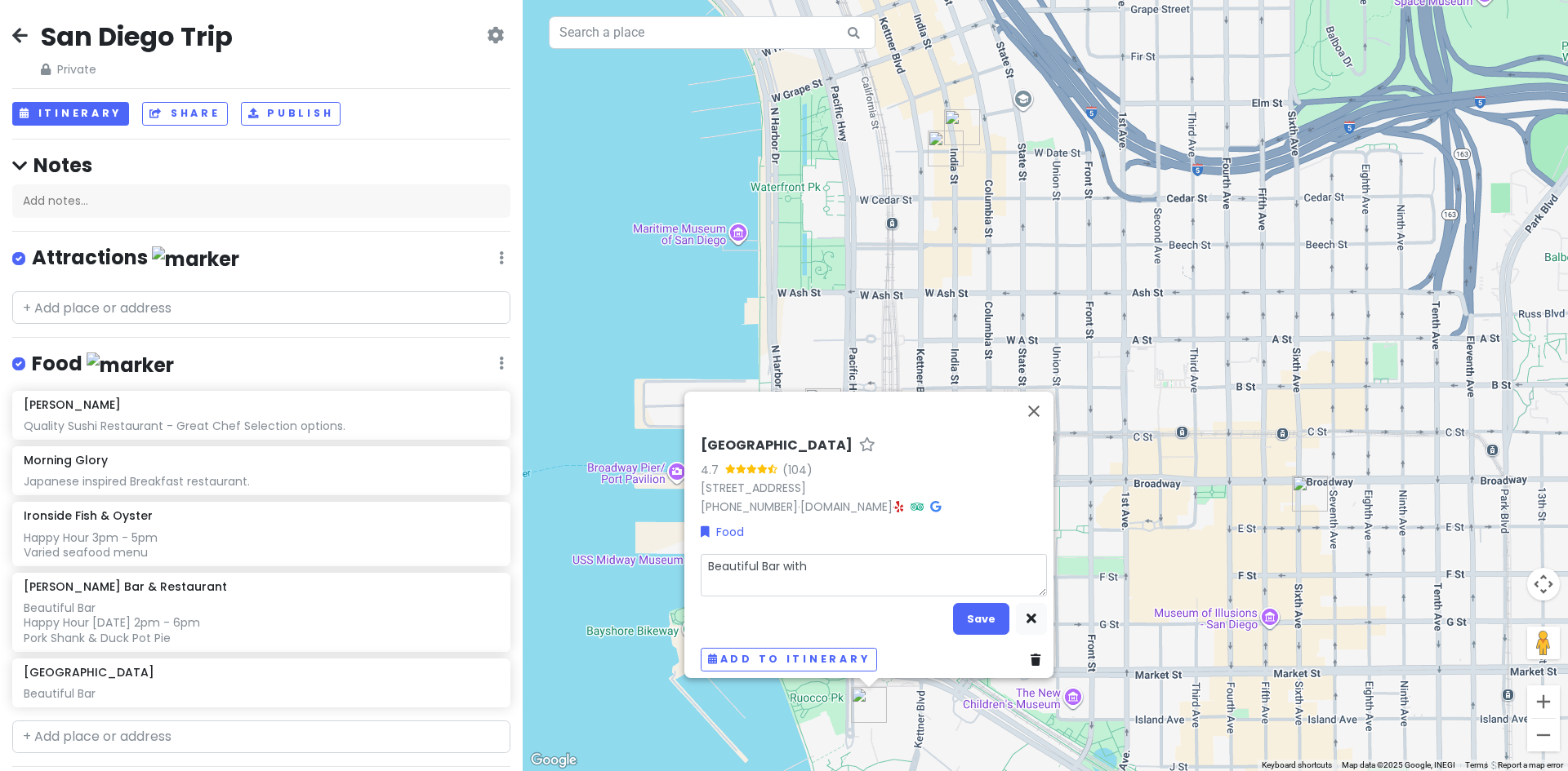
type textarea "Beautiful Bar with f"
type textarea "x"
type textarea "Beautiful Bar with fa"
type textarea "x"
type textarea "Beautiful Bar with fan"
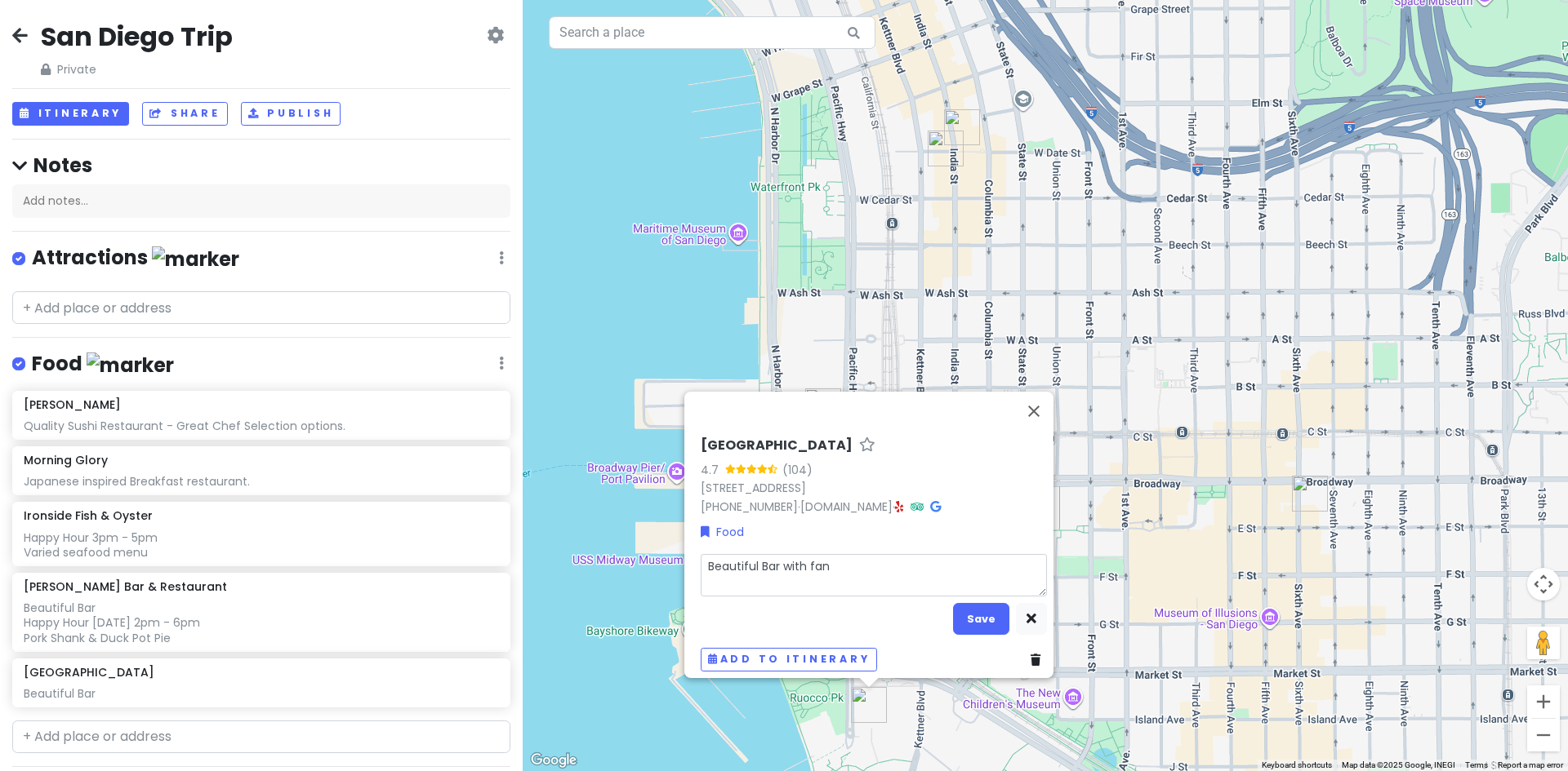
type textarea "x"
type textarea "Beautiful Bar with [PERSON_NAME]"
type textarea "x"
type textarea "Beautiful Bar with fanta"
type textarea "x"
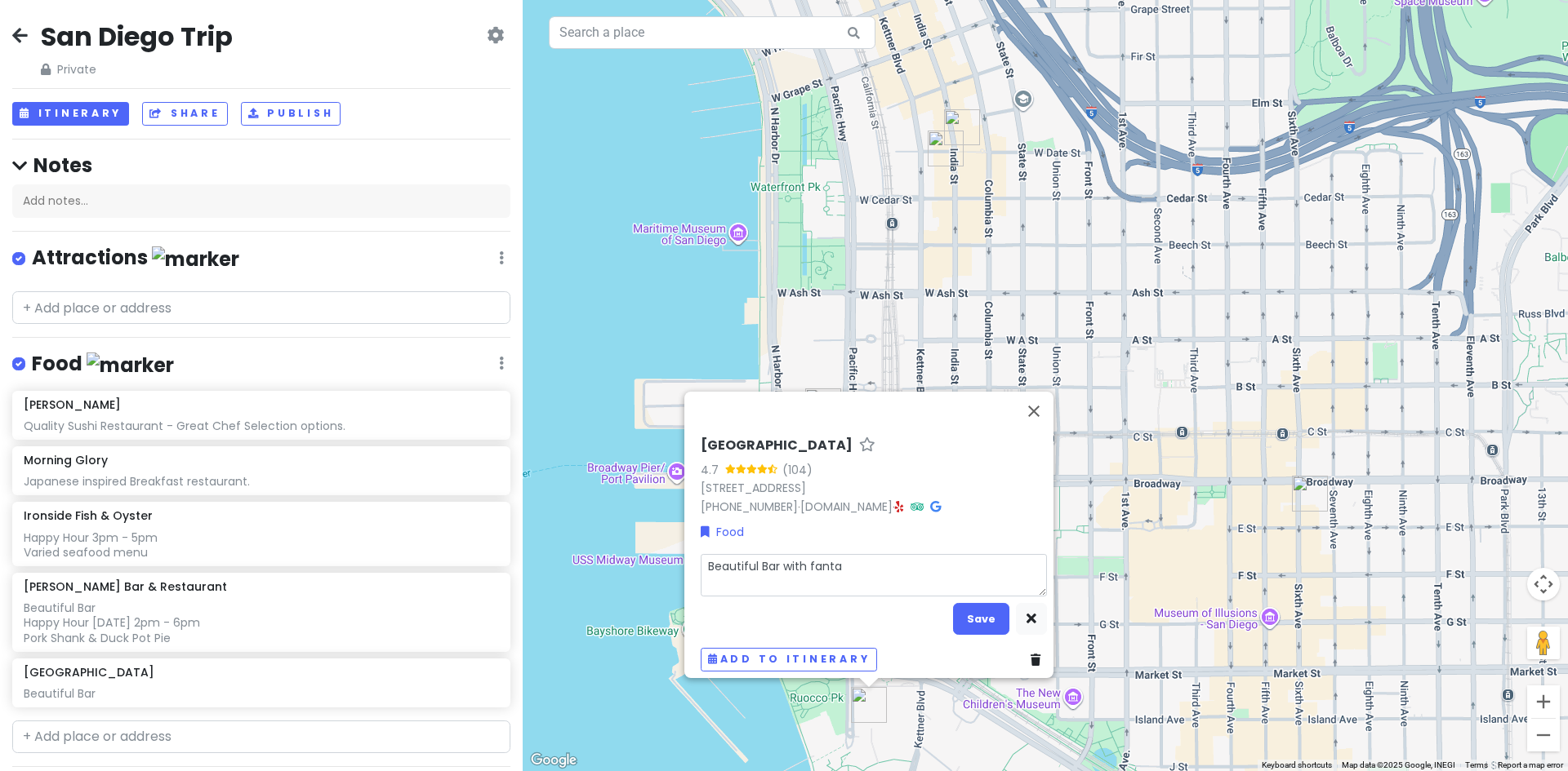
type textarea "Beautiful Bar with fantas"
type textarea "x"
type textarea "Beautiful Bar with fantast"
type textarea "x"
type textarea "Beautiful Bar with fantasti"
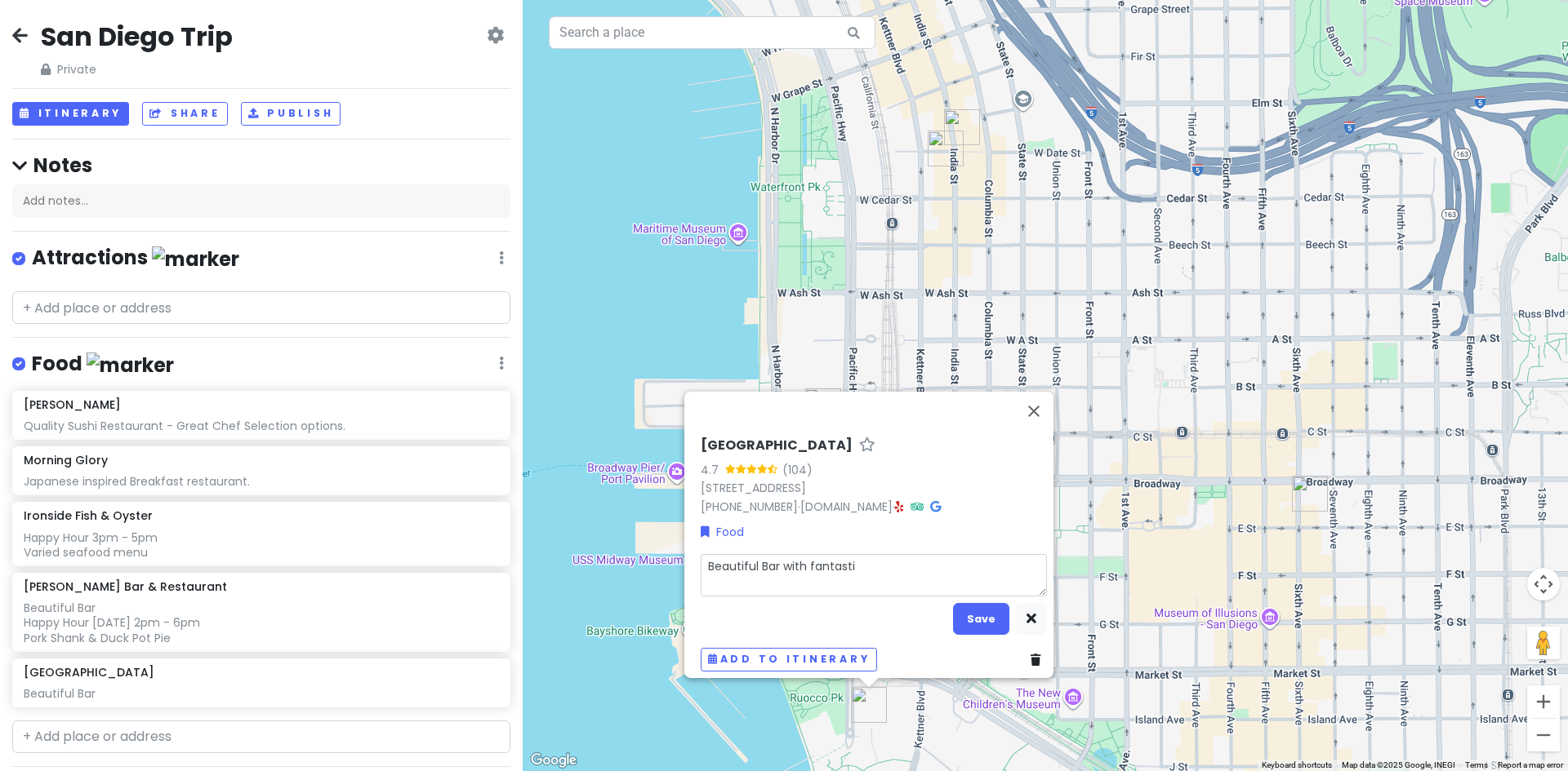
type textarea "x"
type textarea "Beautiful Bar with fantastic"
type textarea "x"
type textarea "Beautiful Bar with fantastic"
type textarea "x"
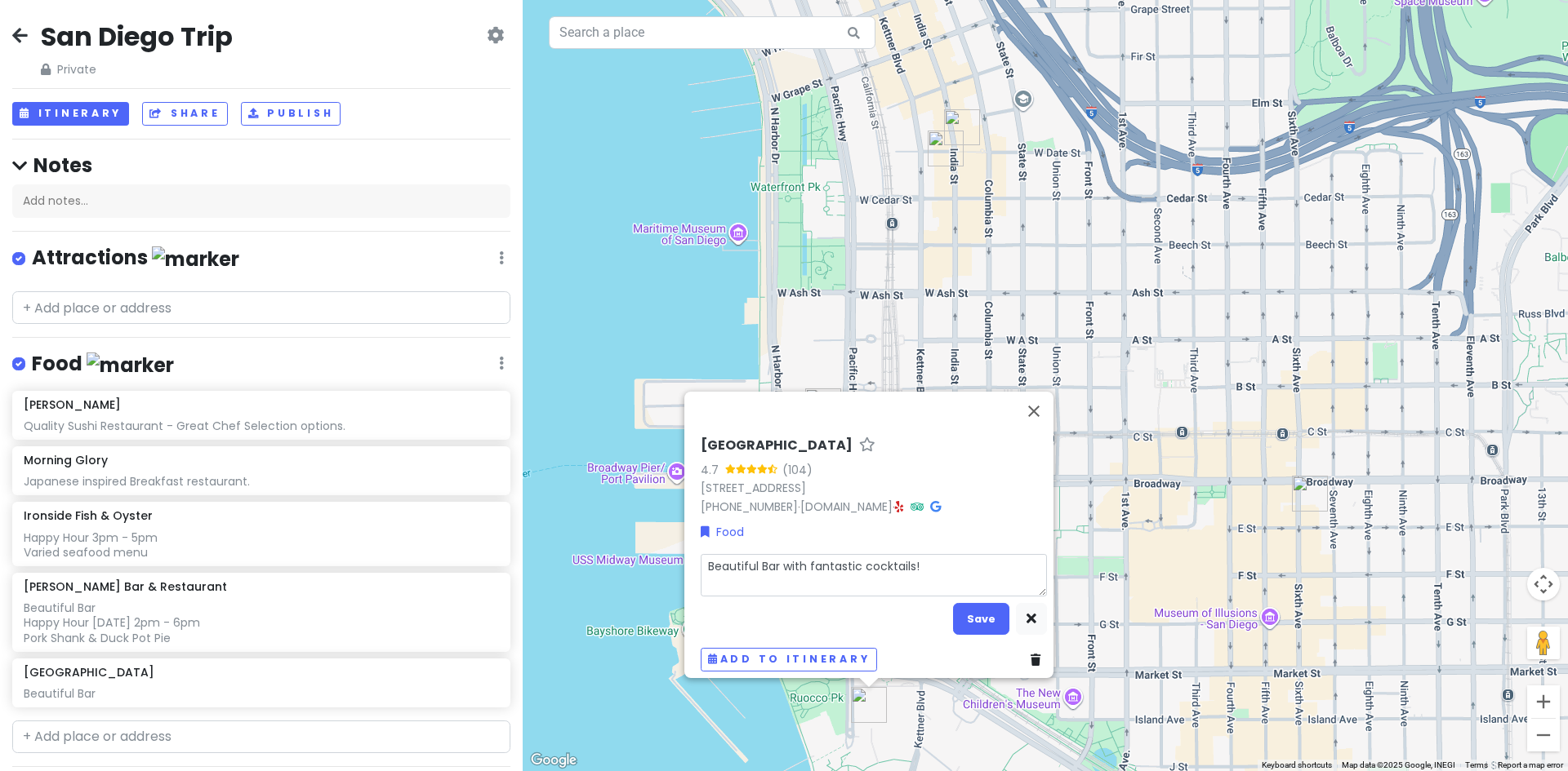
click at [913, 555] on textarea "Beautiful Bar with fantastic cocktails!" at bounding box center [873, 576] width 347 height 43
click at [974, 612] on button "Save" at bounding box center [981, 618] width 56 height 32
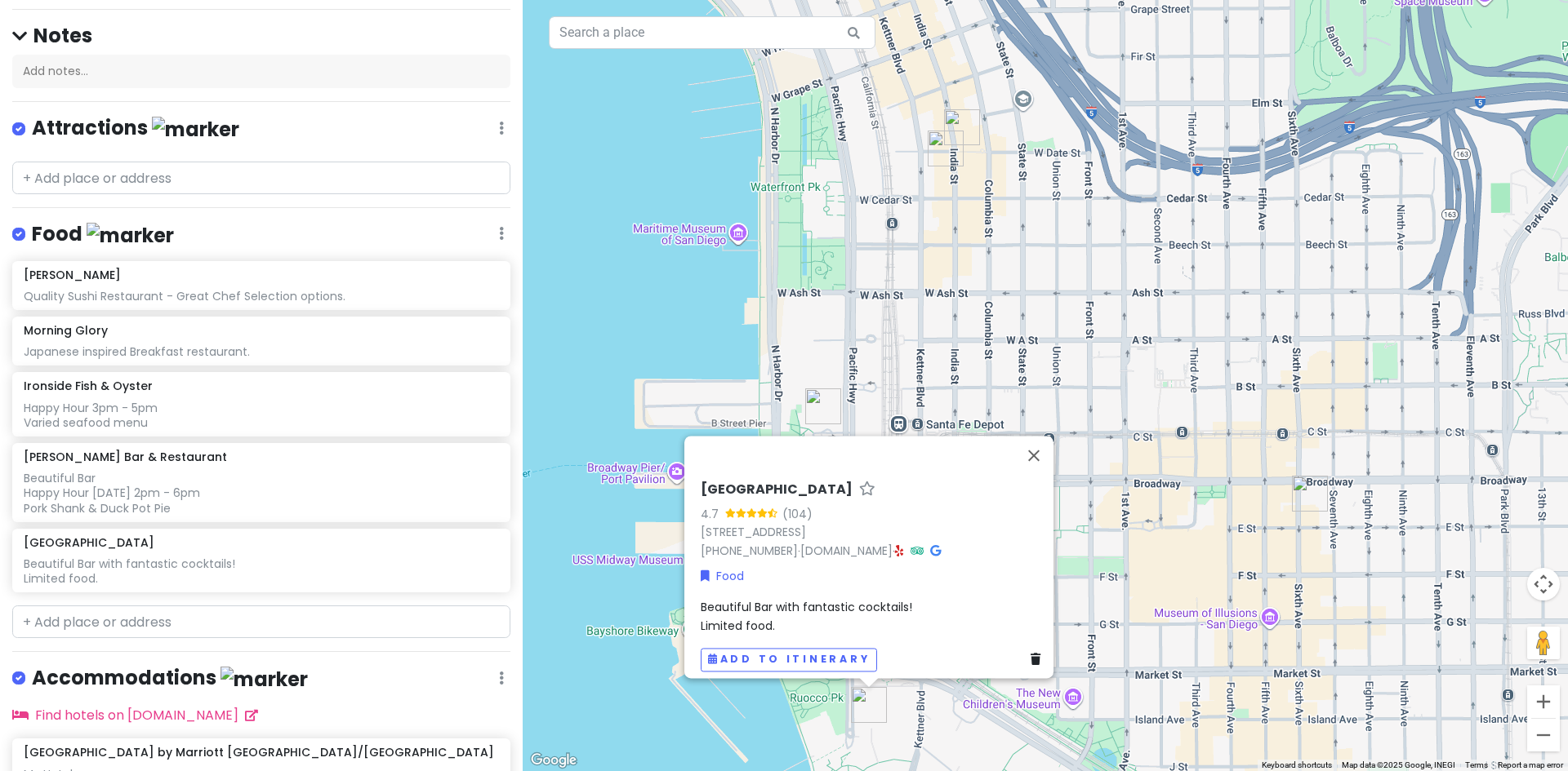
scroll to position [248, 0]
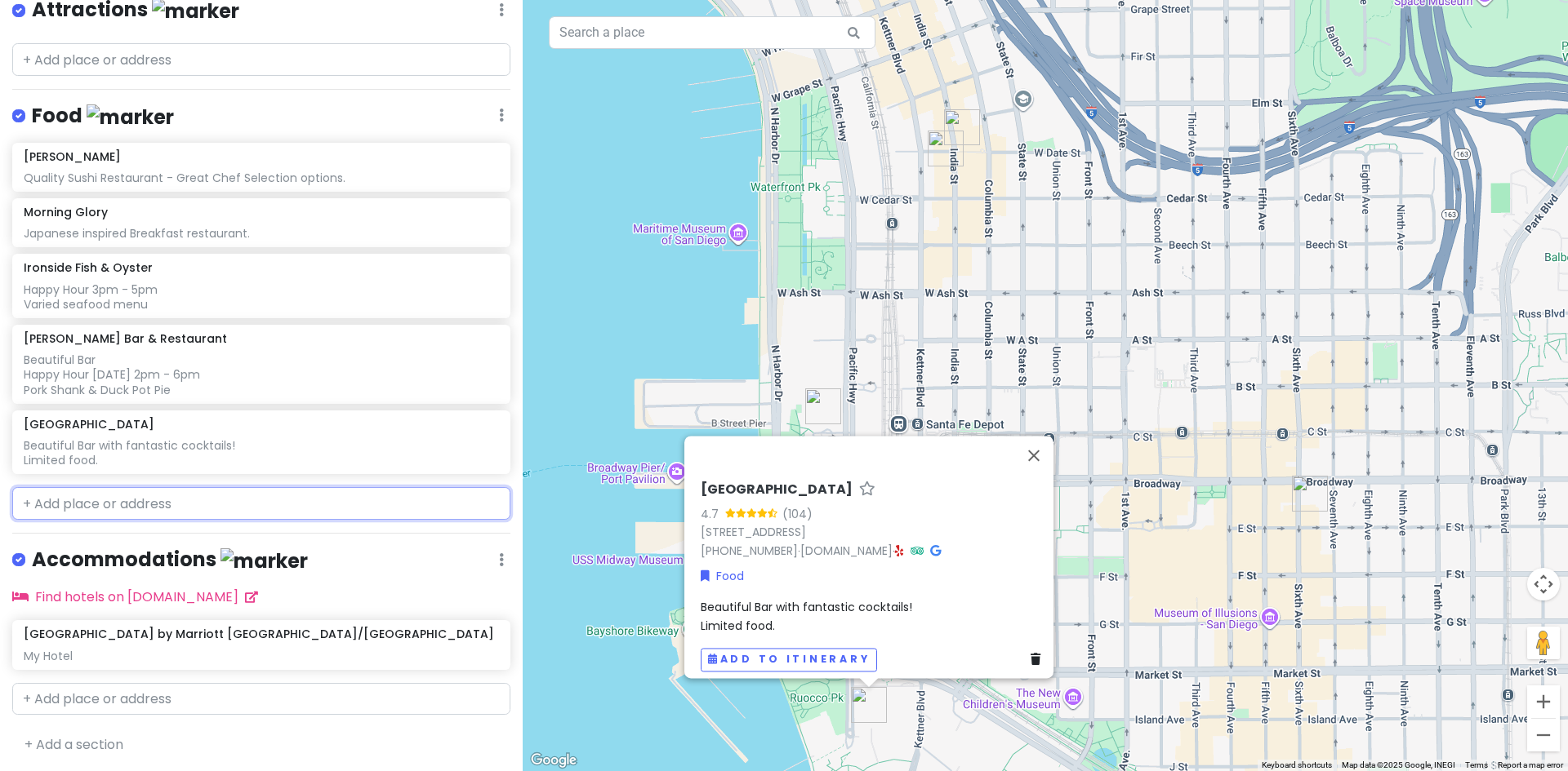
click at [122, 503] on input "text" at bounding box center [261, 504] width 498 height 33
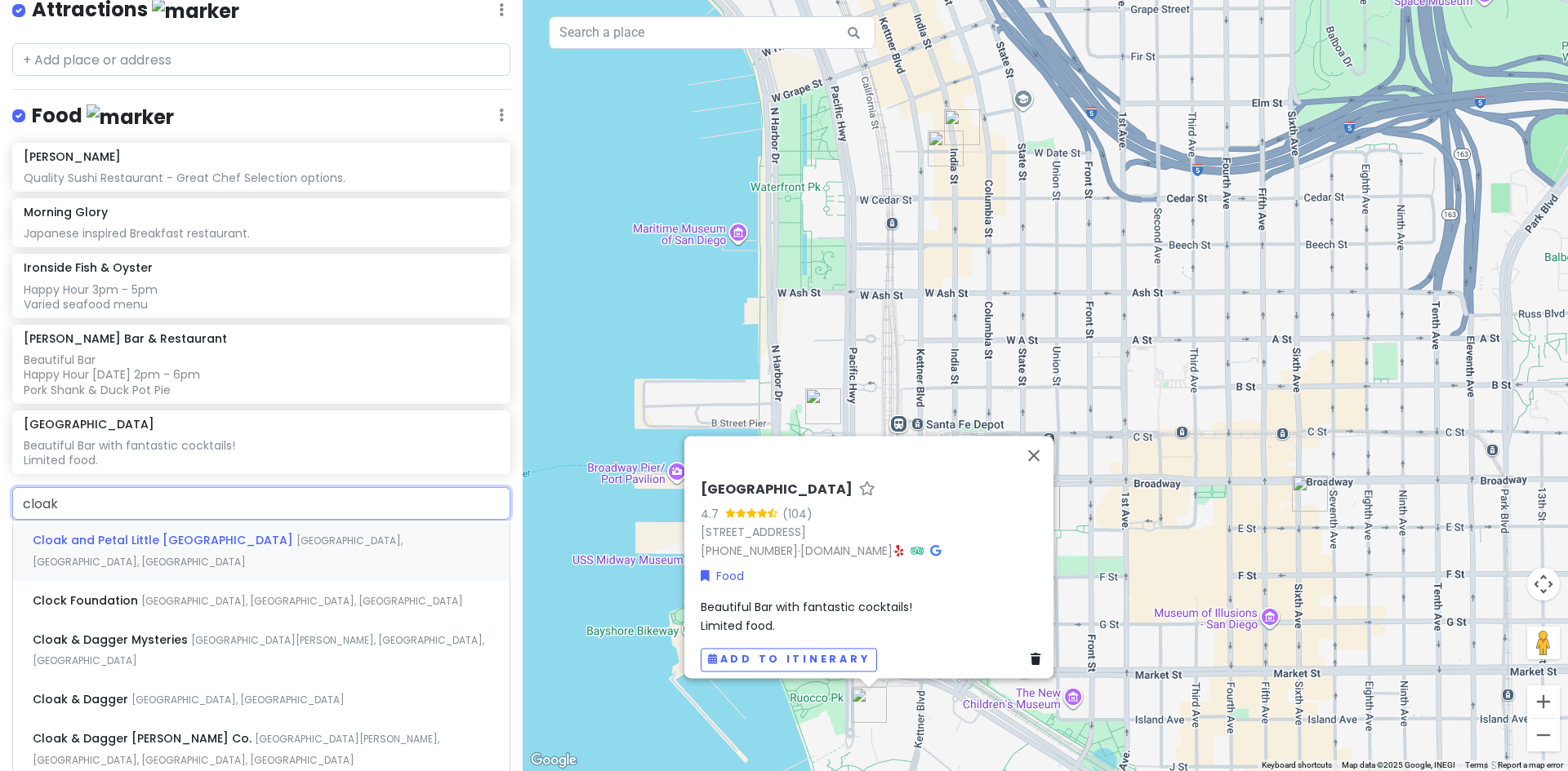
click at [156, 536] on span "Cloak and Petal Little [GEOGRAPHIC_DATA]" at bounding box center [165, 540] width 264 height 16
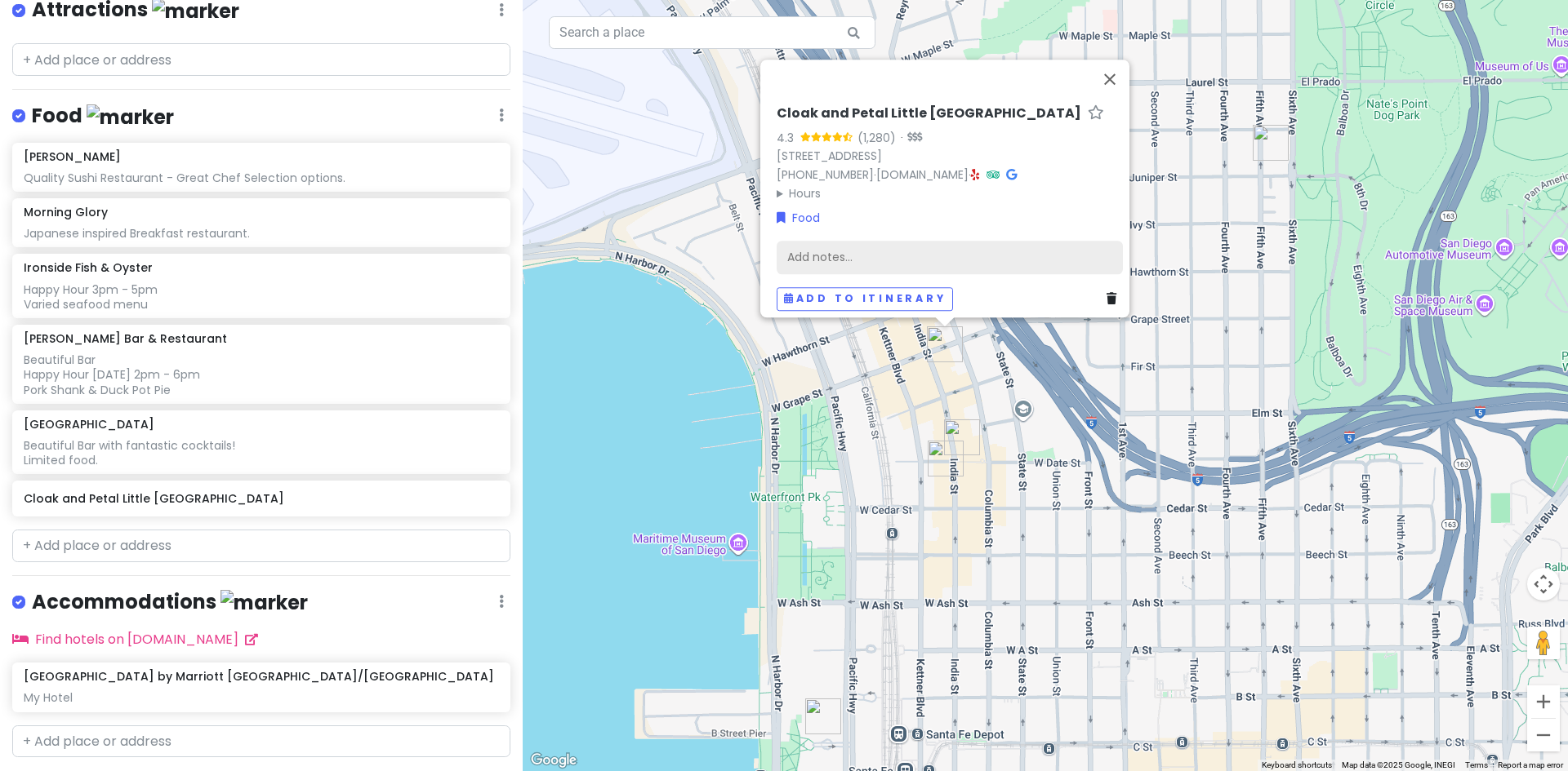
click at [798, 240] on div "Add notes..." at bounding box center [950, 257] width 347 height 35
click at [829, 240] on div "Add notes..." at bounding box center [950, 257] width 347 height 35
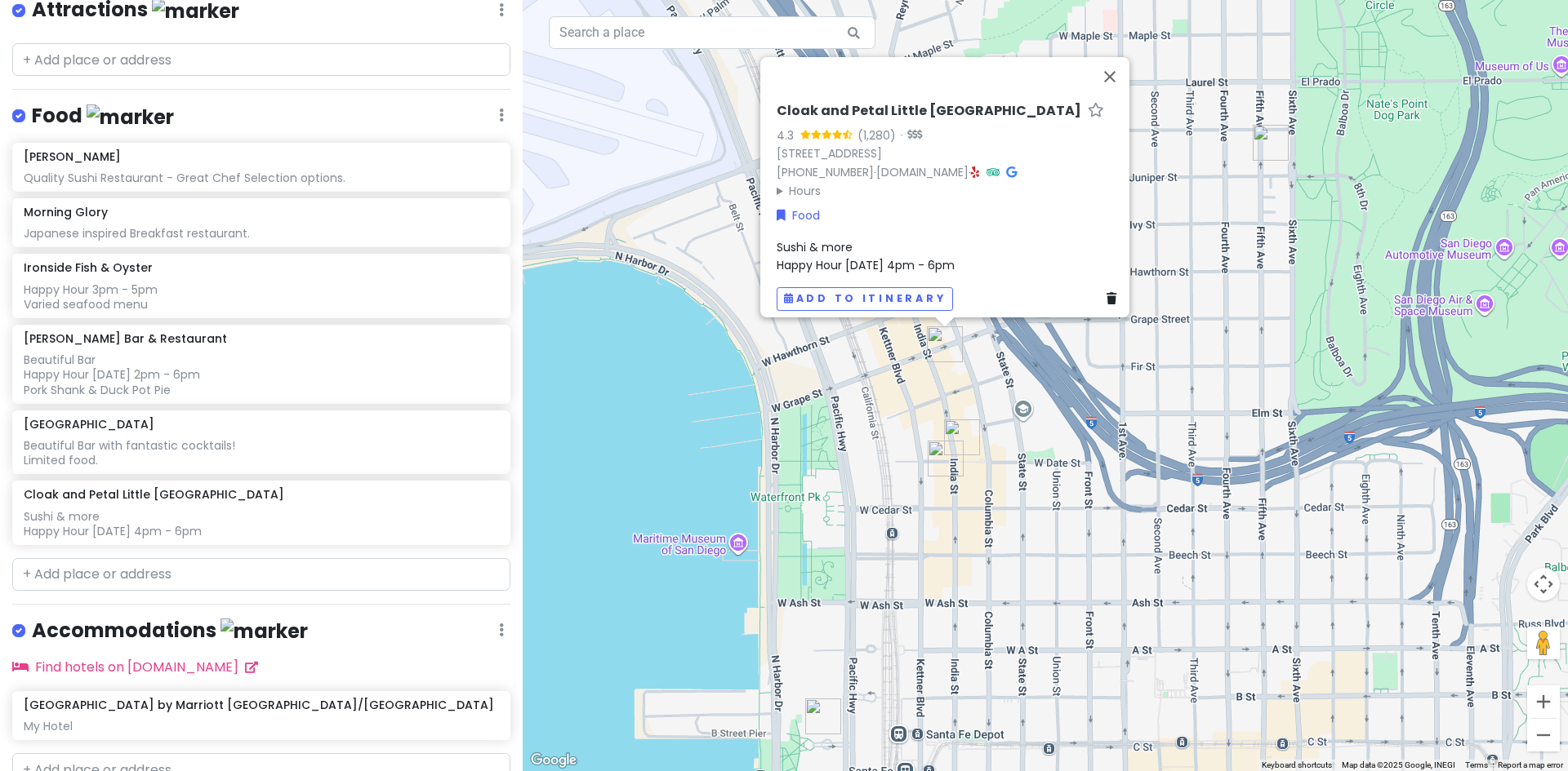
click at [964, 247] on div "Sushi & more Happy Hour [DATE] 4pm - 6pm" at bounding box center [950, 255] width 347 height 36
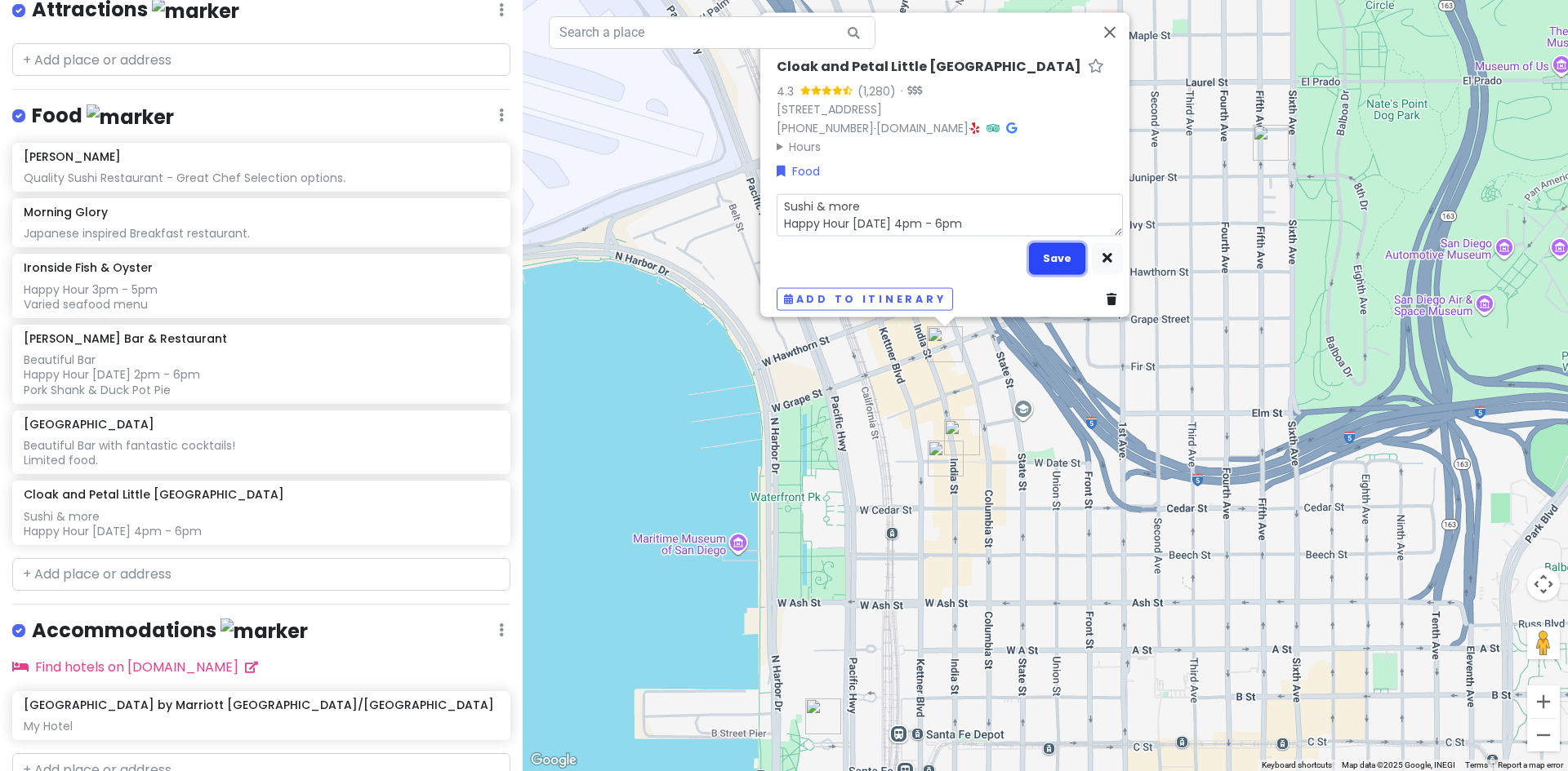
click at [1046, 248] on button "Save" at bounding box center [1057, 258] width 56 height 32
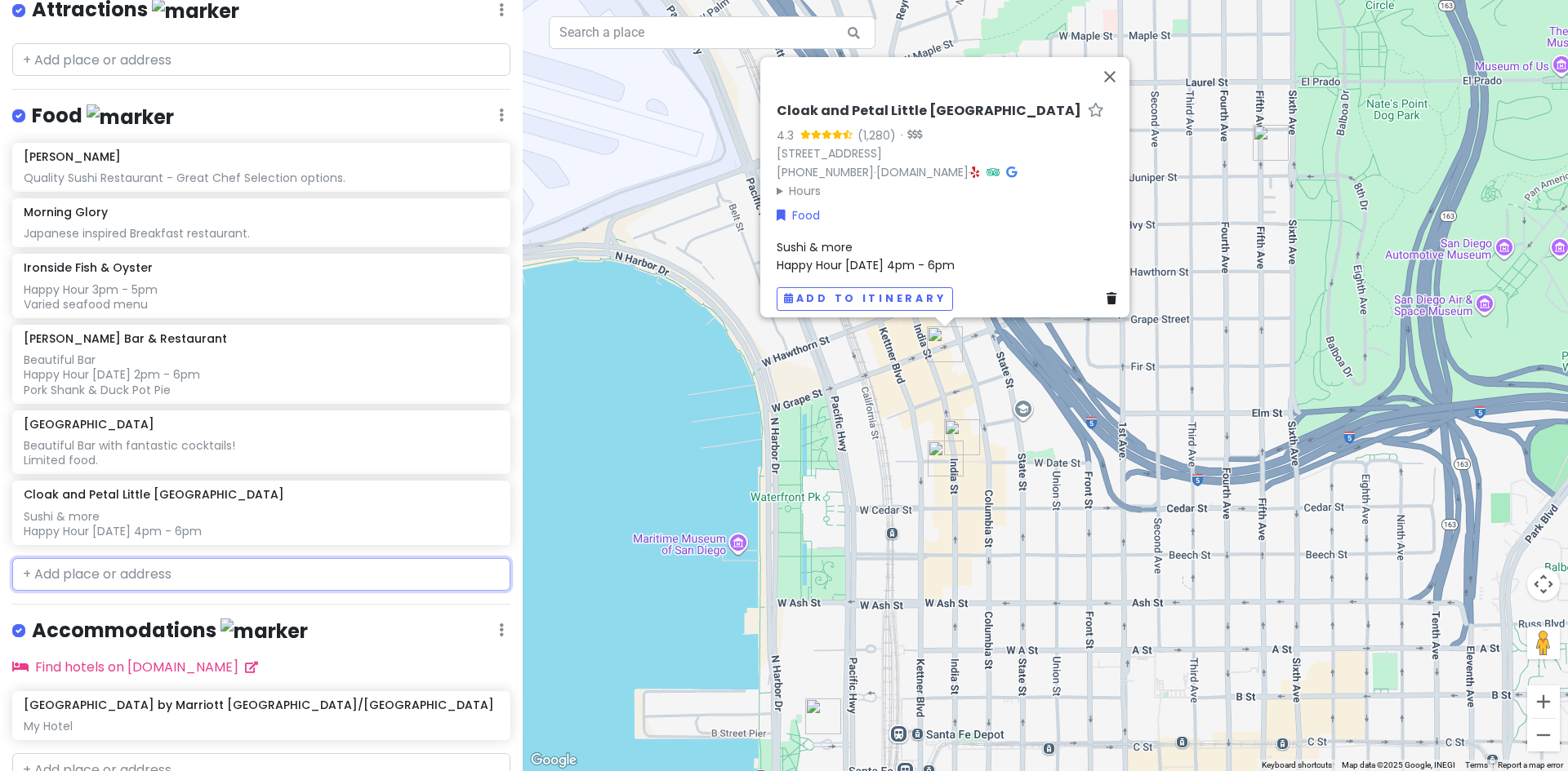
click at [176, 571] on input "text" at bounding box center [261, 575] width 498 height 33
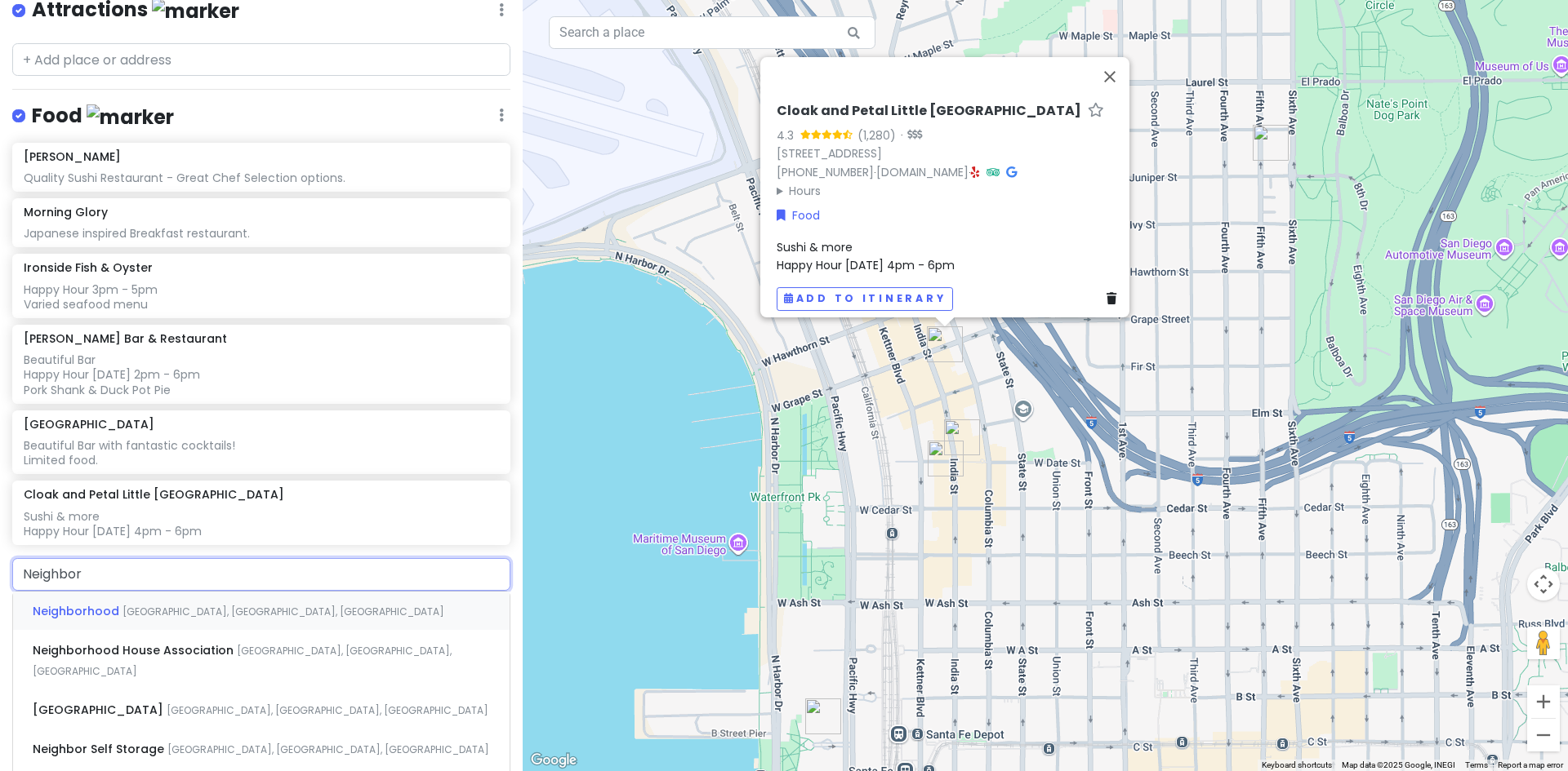
click at [95, 608] on span "Neighborhood" at bounding box center [77, 611] width 90 height 16
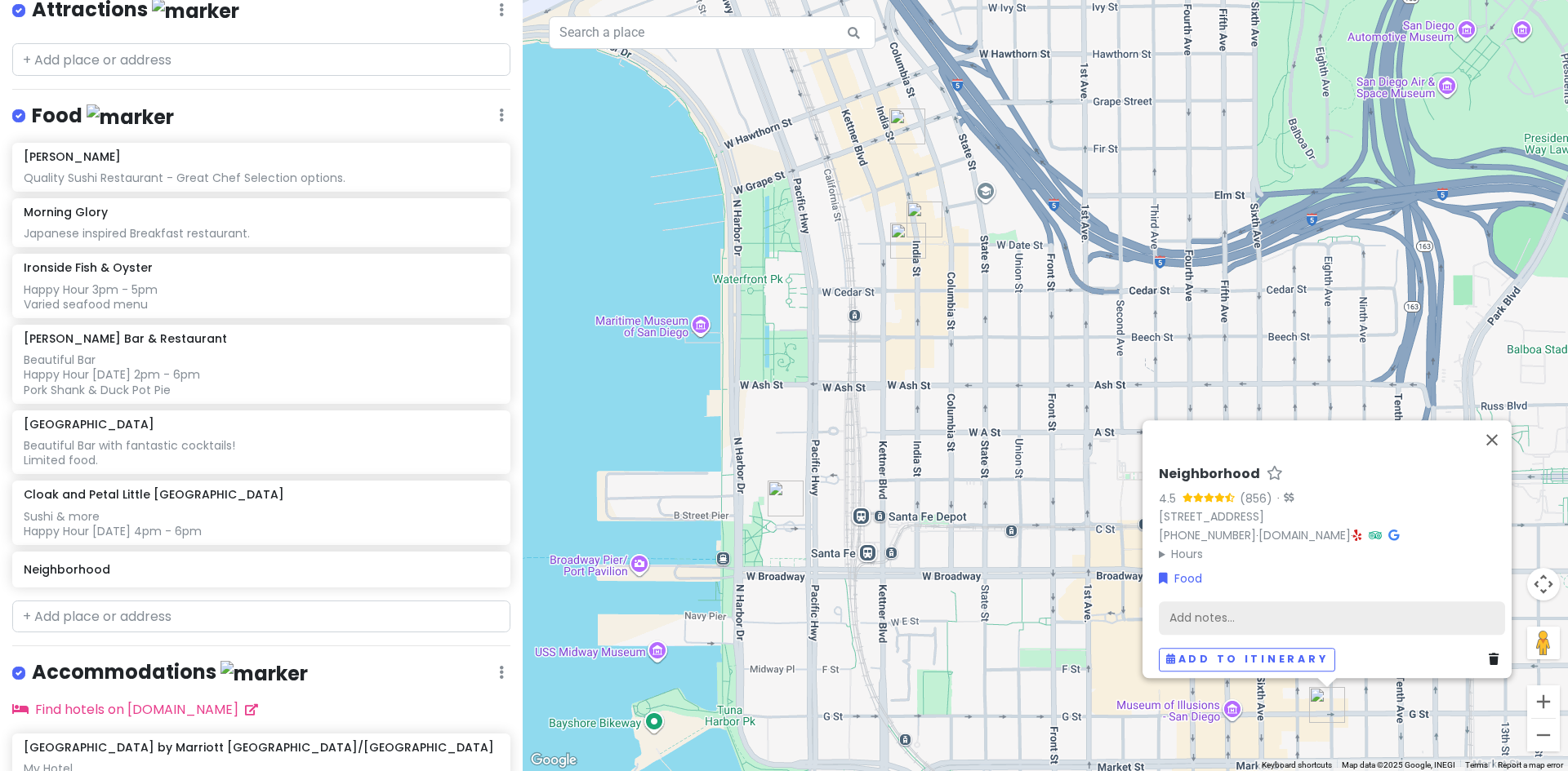
click at [1226, 606] on div "Add notes..." at bounding box center [1332, 618] width 347 height 35
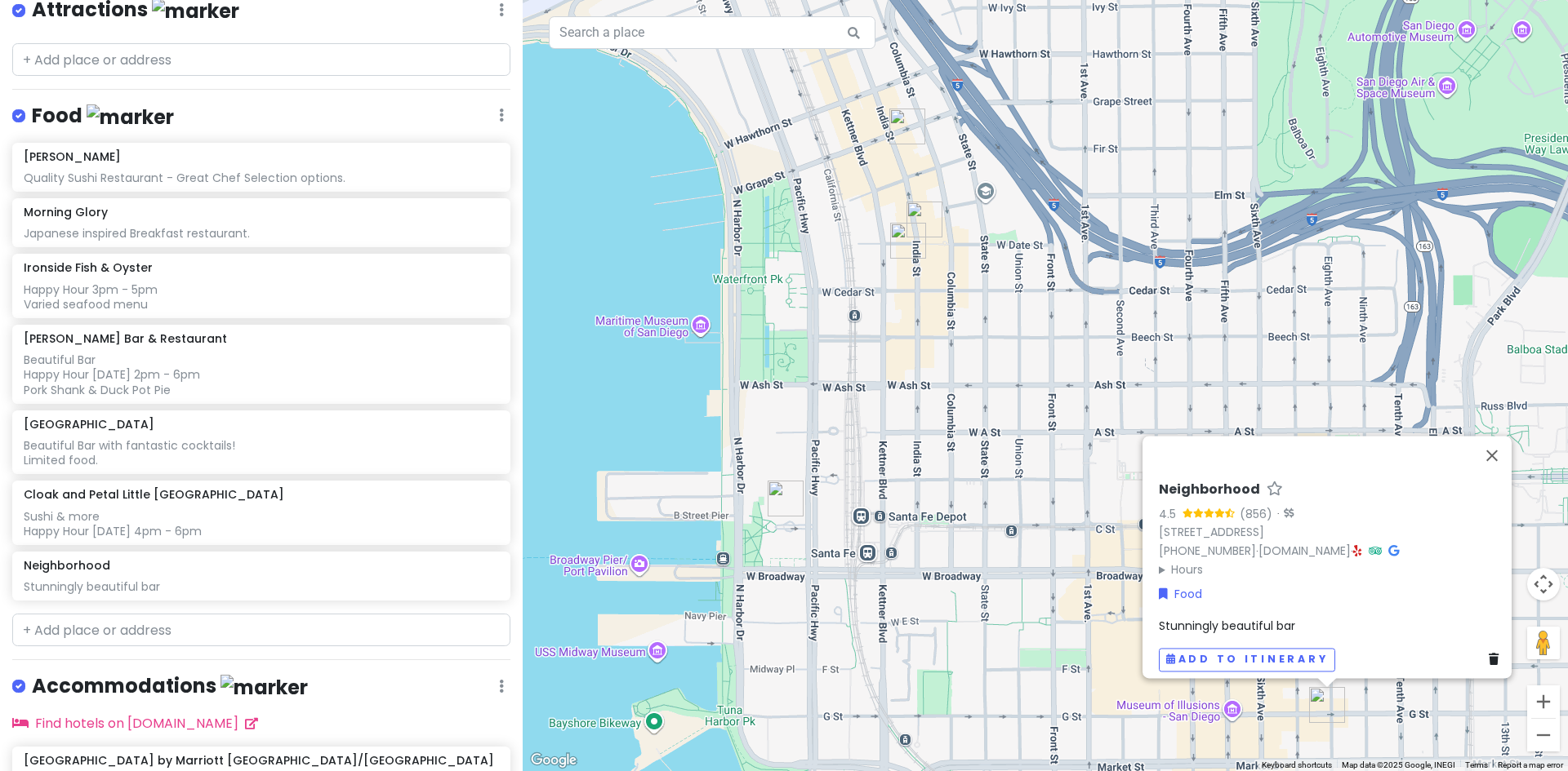
click at [1218, 618] on span "Stunningly beautiful bar" at bounding box center [1227, 626] width 136 height 16
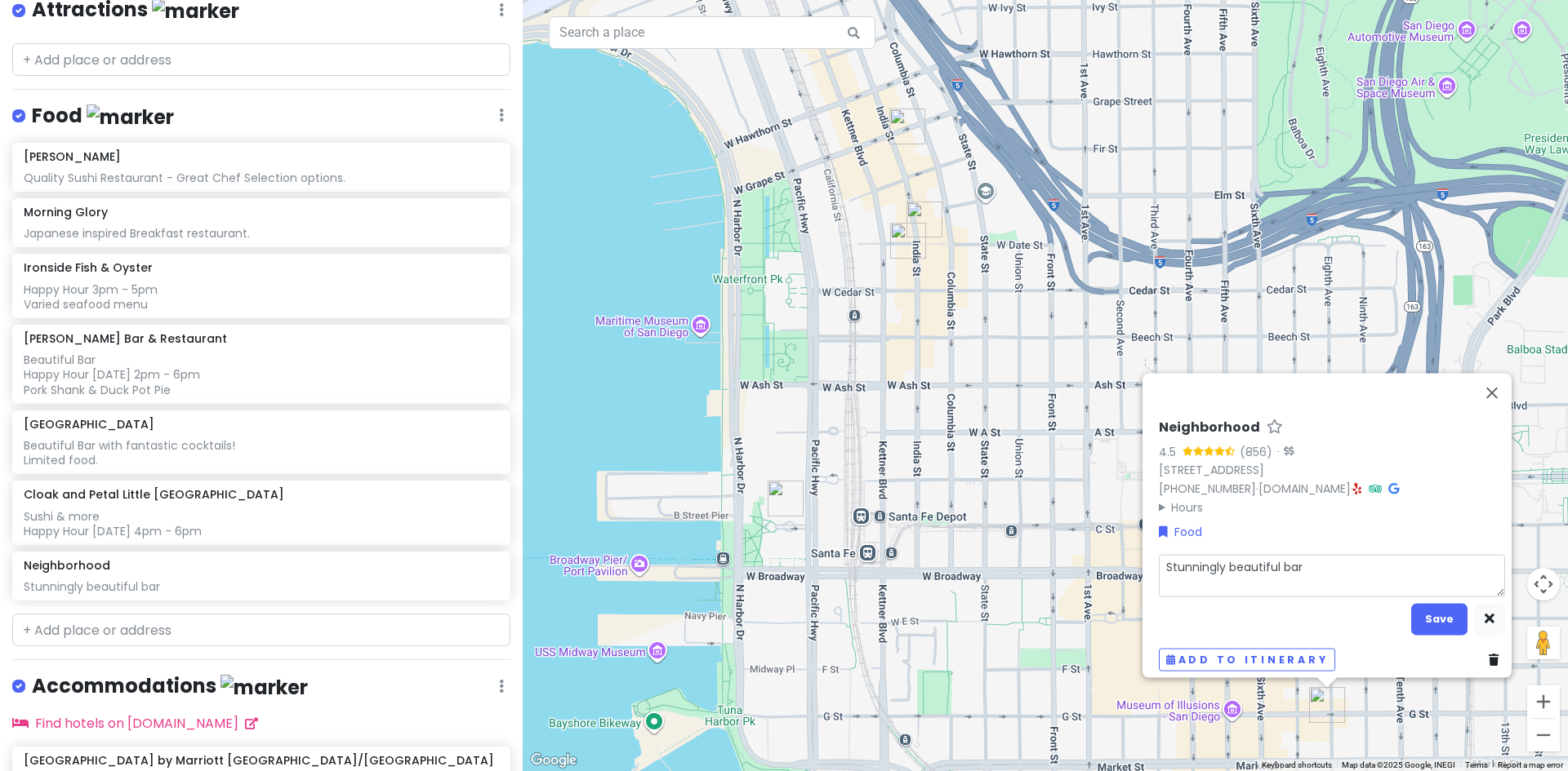
click at [1301, 556] on textarea "Stunningly beautiful bar" at bounding box center [1332, 576] width 347 height 43
click at [1430, 608] on button "Save" at bounding box center [1439, 618] width 56 height 32
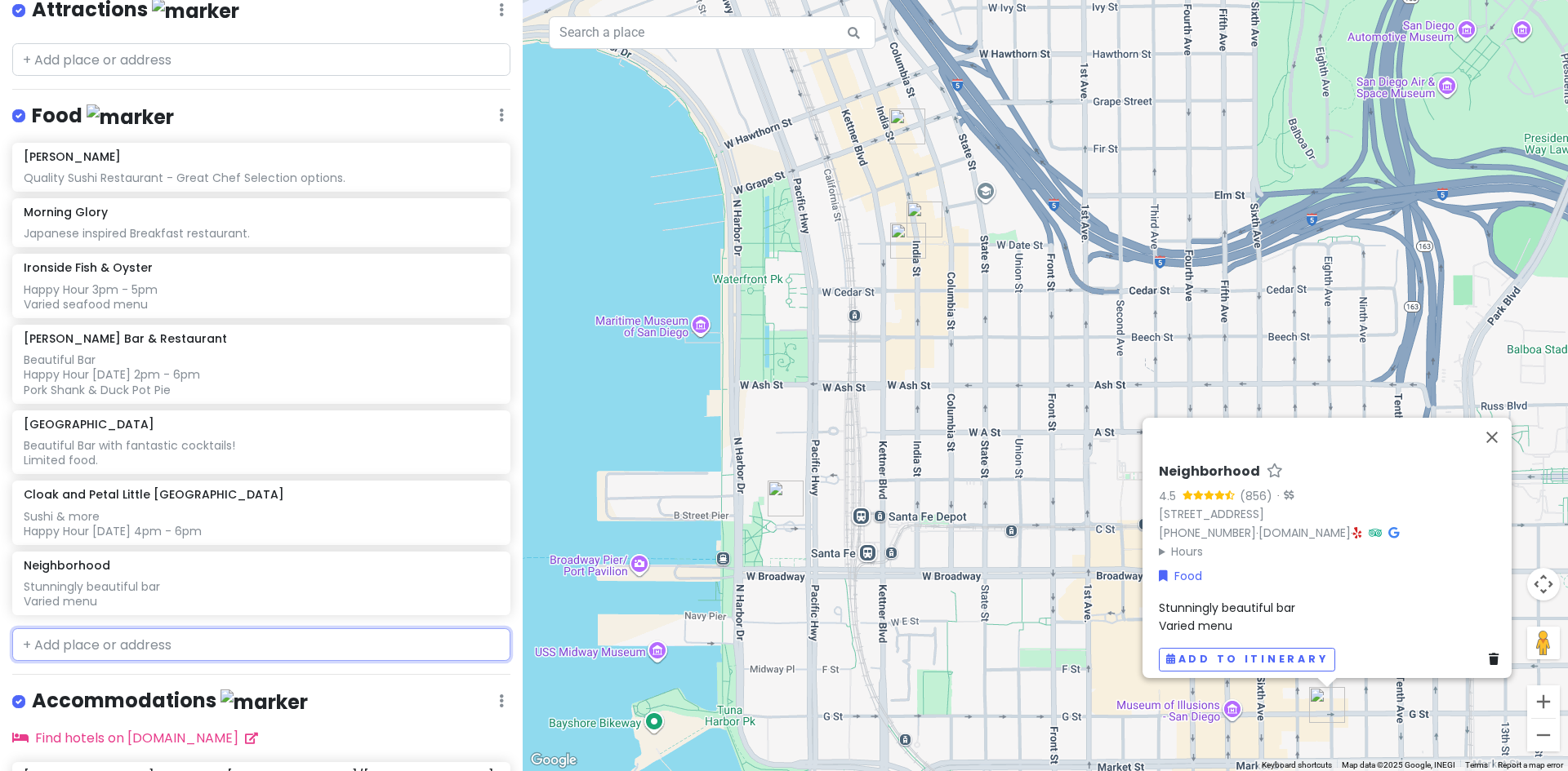
click at [178, 649] on input "text" at bounding box center [261, 645] width 498 height 33
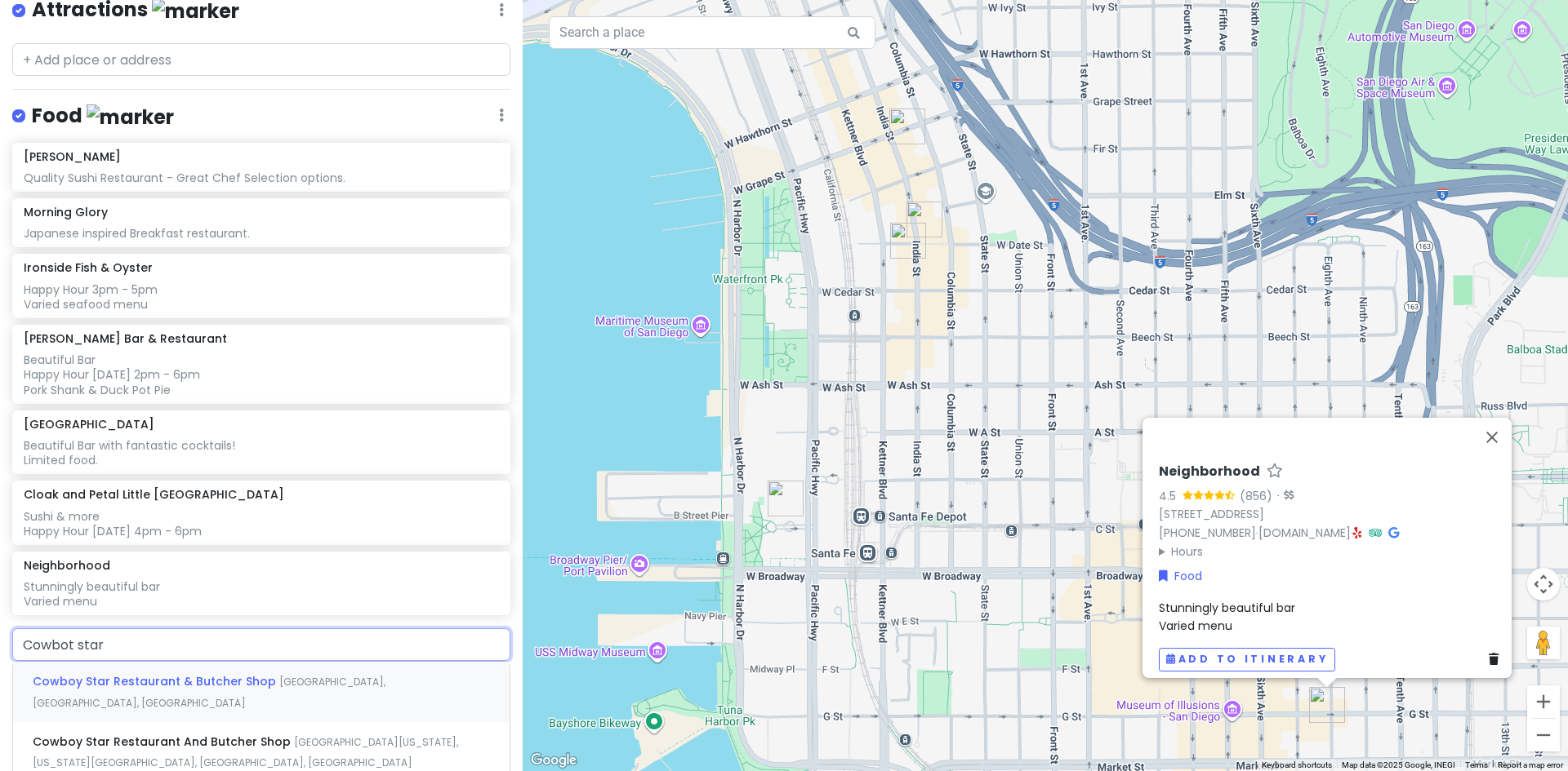
click at [156, 678] on span "Cowboy Star Restaurant & Butcher Shop" at bounding box center [156, 682] width 246 height 16
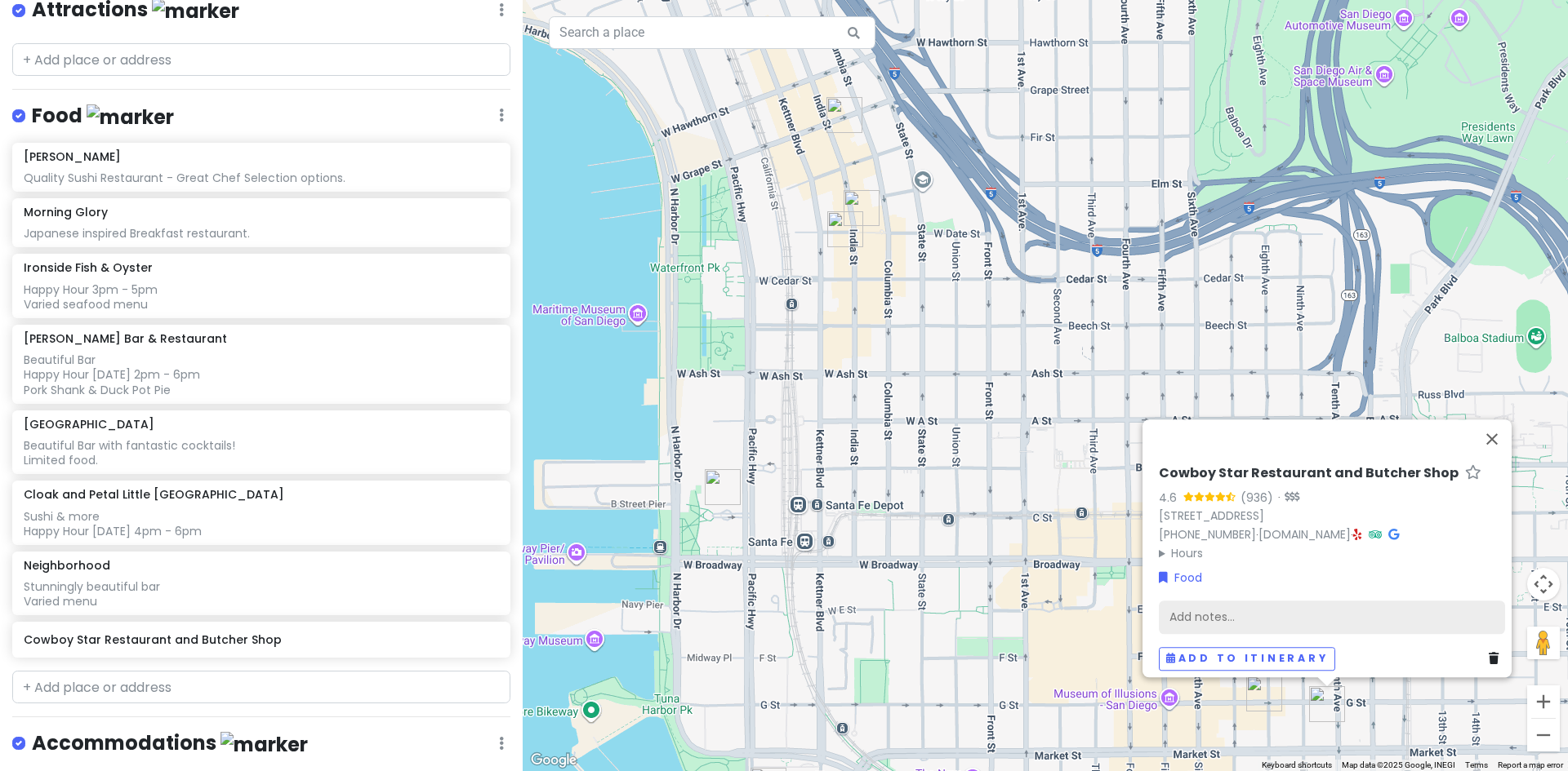
click at [1189, 600] on div "Add notes..." at bounding box center [1332, 617] width 347 height 35
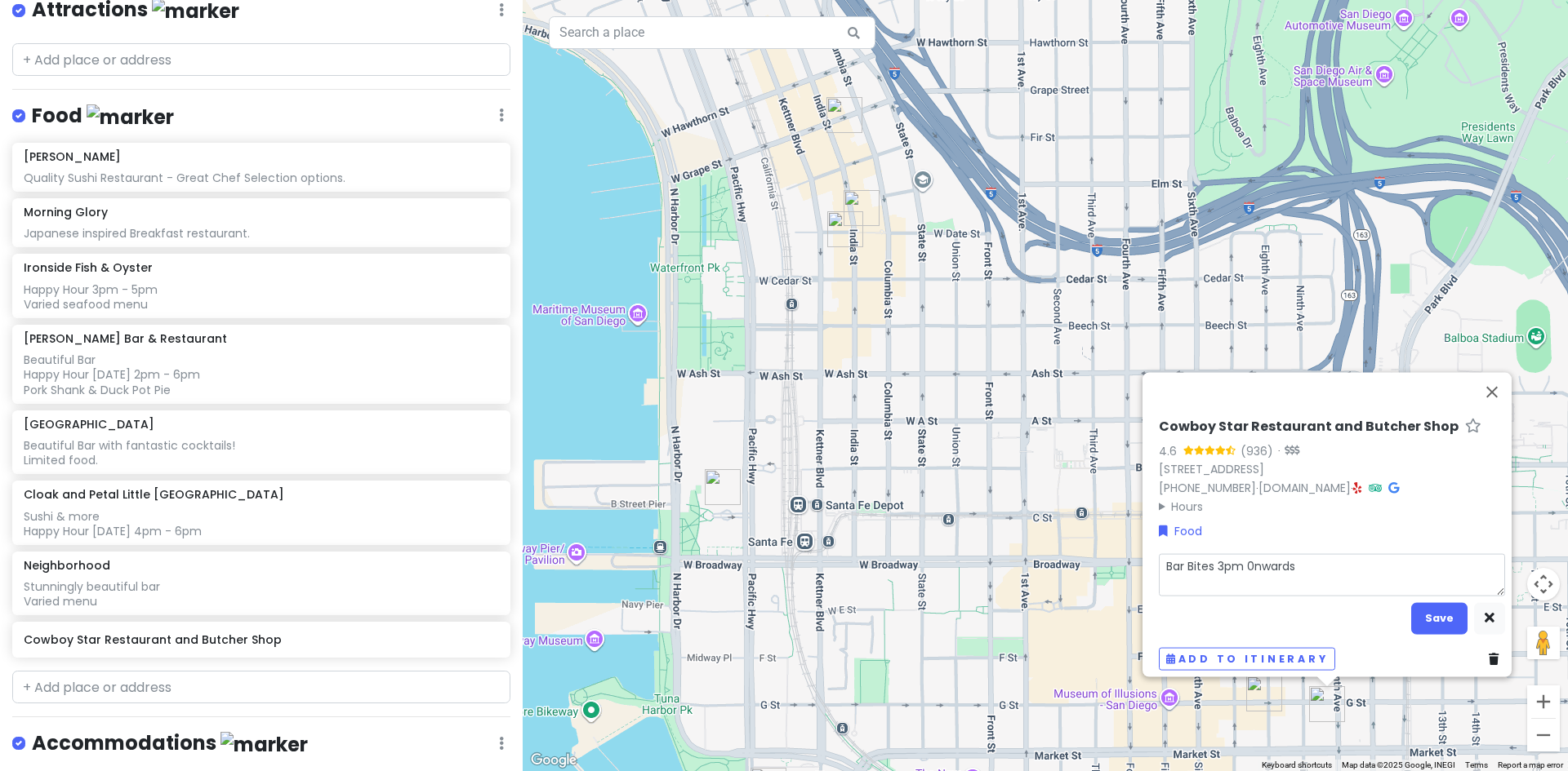
click at [1248, 559] on textarea "Bar Bites 3pm 0nwards" at bounding box center [1332, 575] width 347 height 43
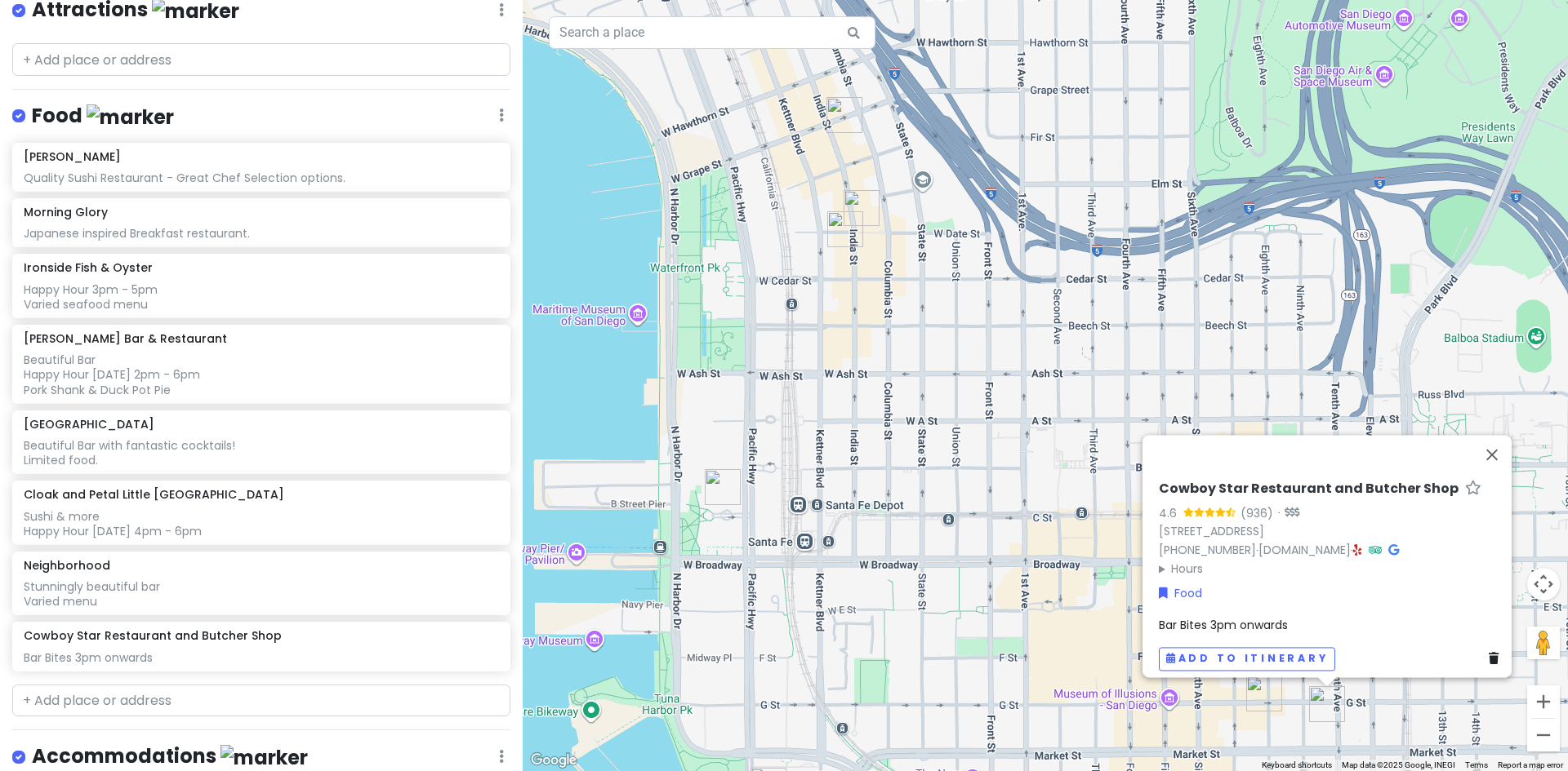
click at [1261, 617] on span "Bar Bites 3pm onwards" at bounding box center [1223, 626] width 129 height 16
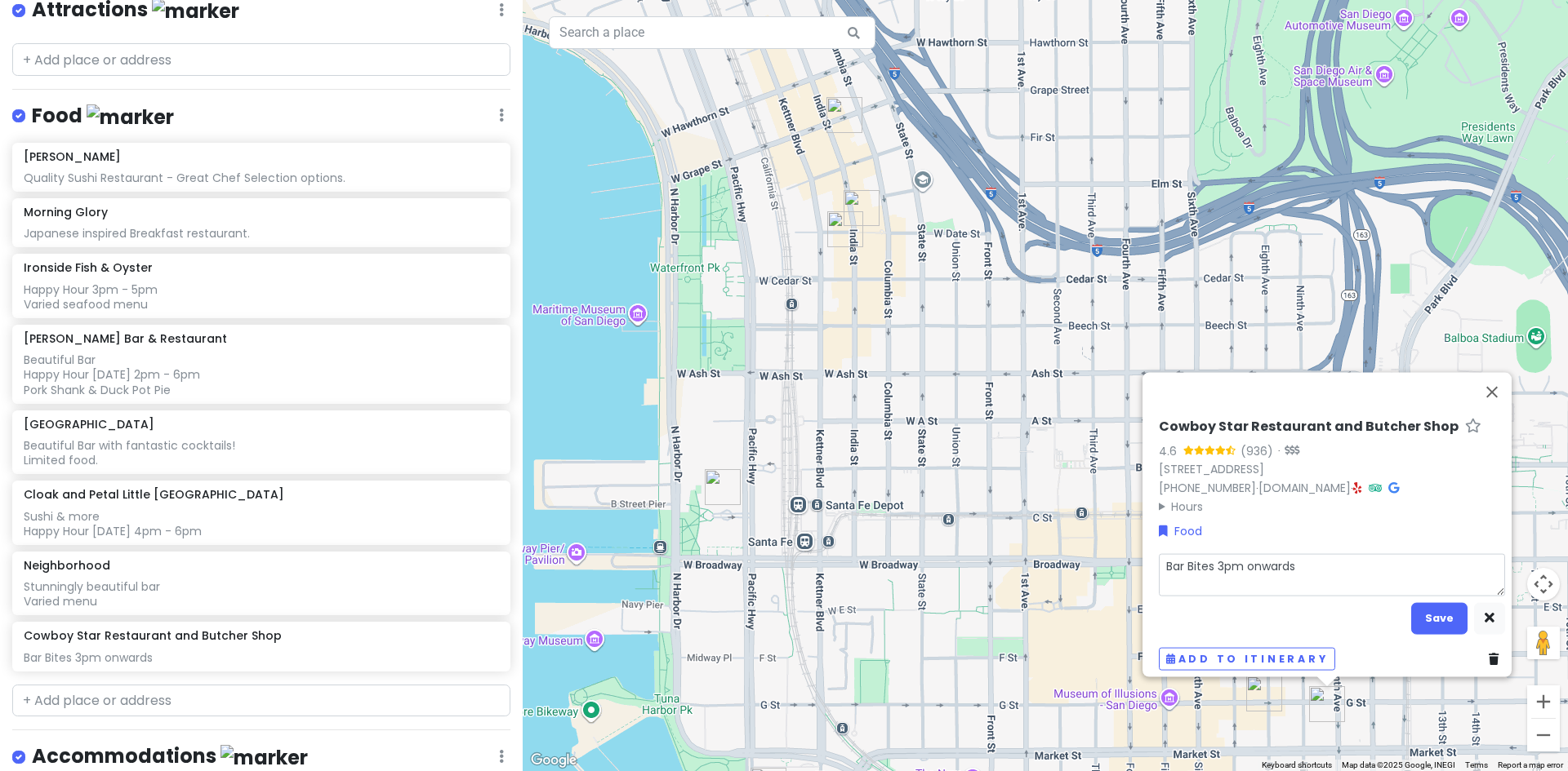
click at [1296, 554] on textarea "Bar Bites 3pm onwards" at bounding box center [1332, 575] width 347 height 43
click at [1432, 603] on button "Save" at bounding box center [1439, 618] width 56 height 32
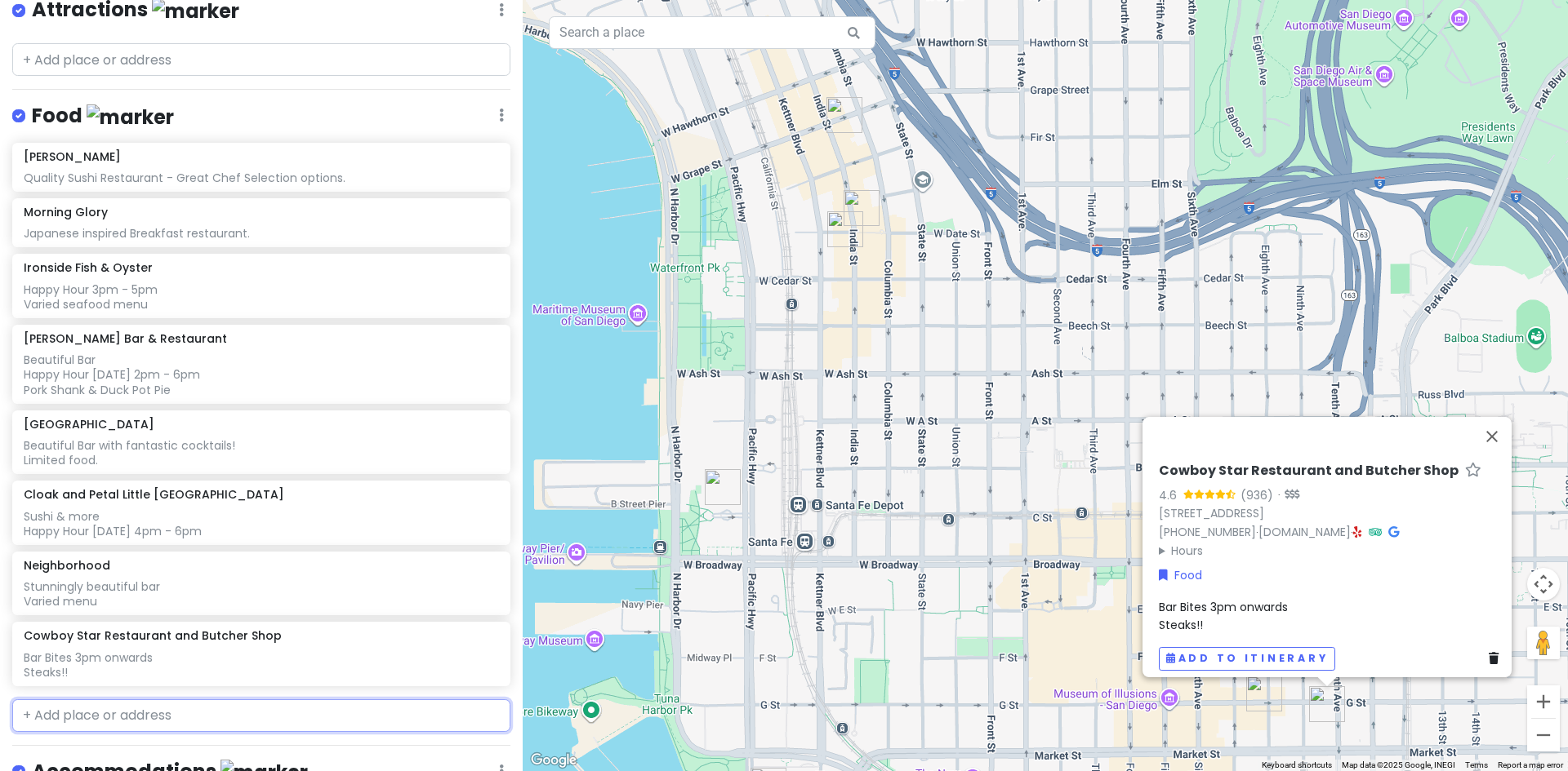
click at [103, 711] on input "text" at bounding box center [261, 716] width 498 height 33
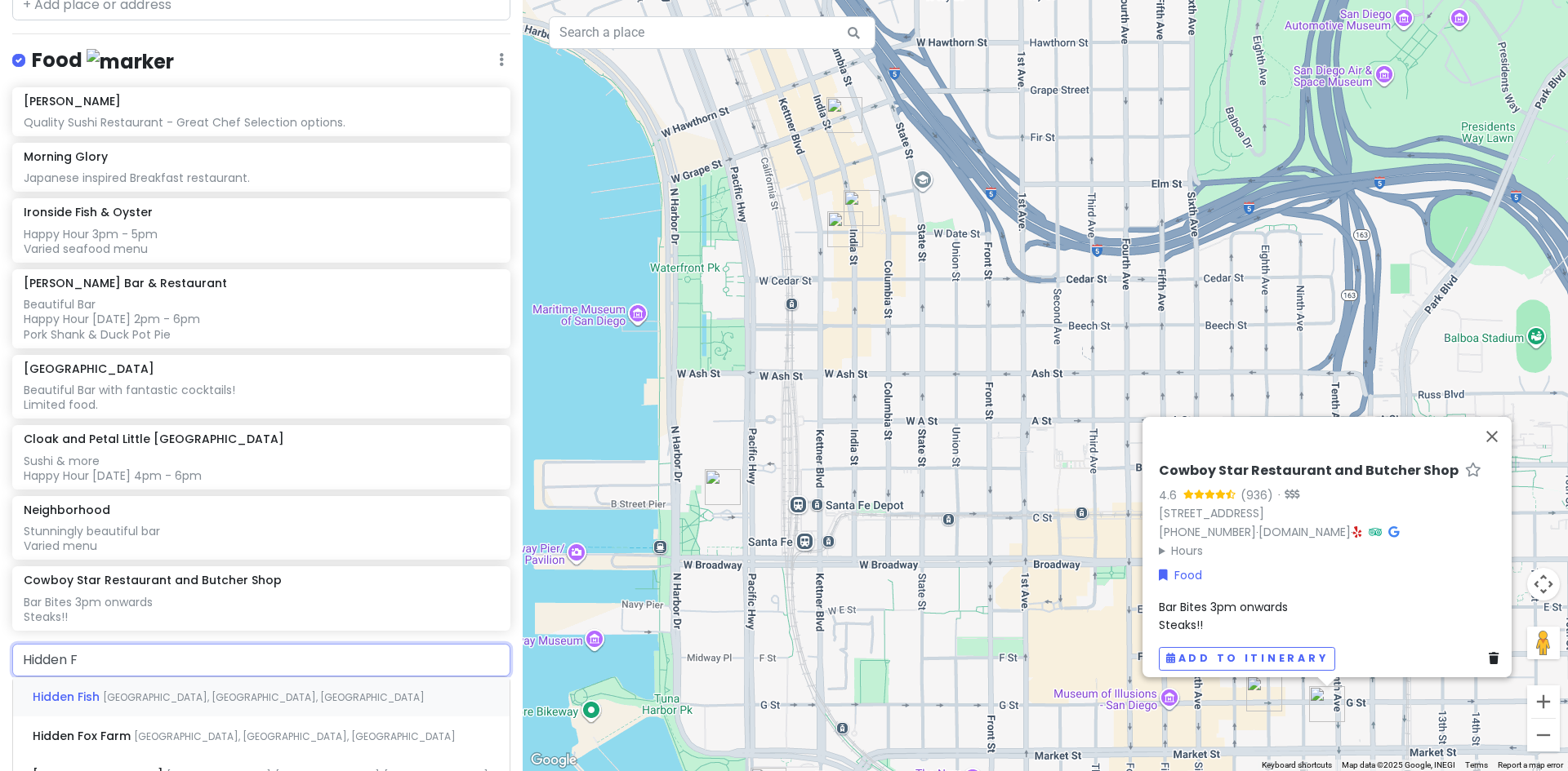
scroll to position [493, 0]
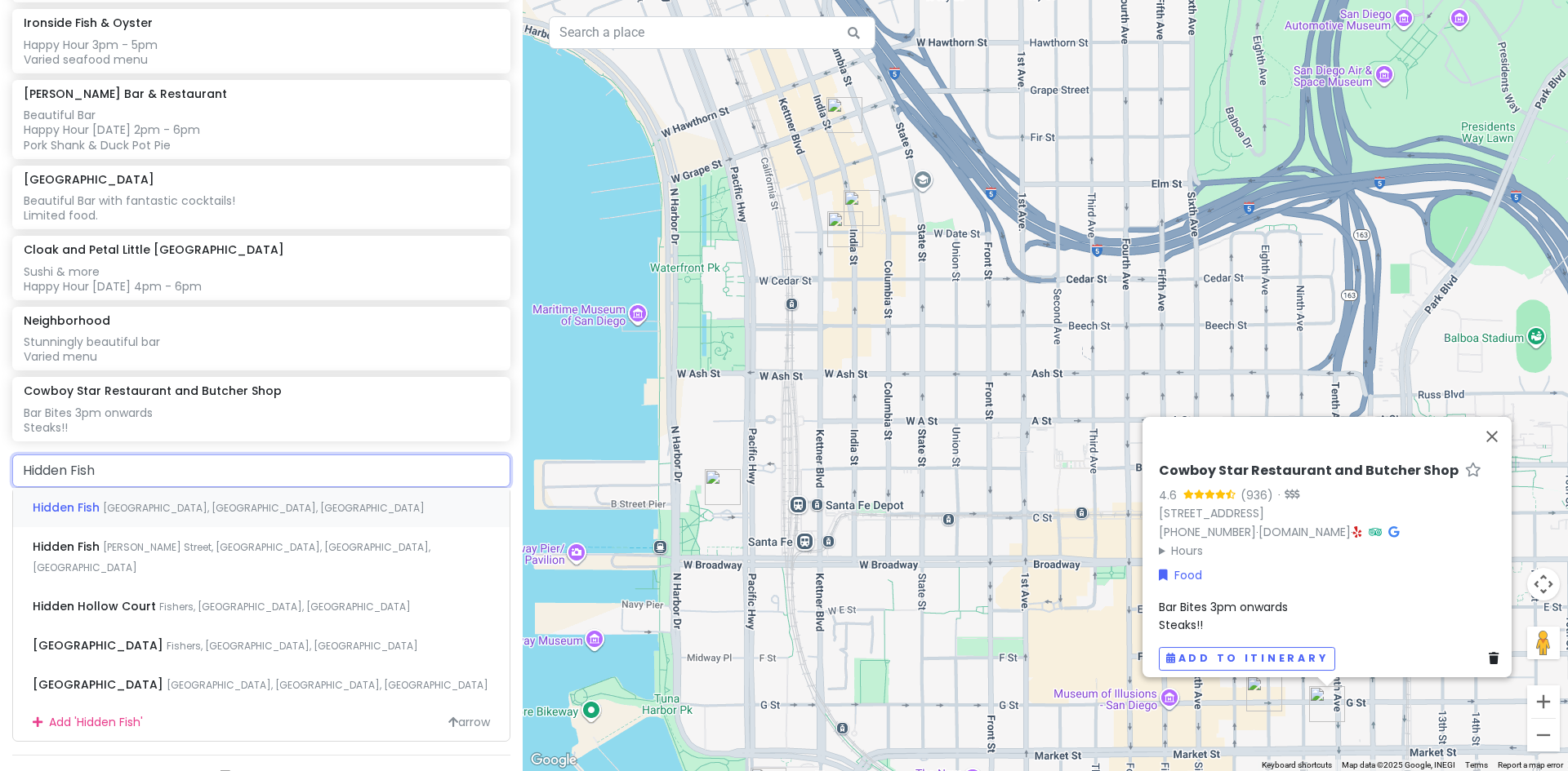
click at [140, 506] on span "[GEOGRAPHIC_DATA], [GEOGRAPHIC_DATA], [GEOGRAPHIC_DATA]" at bounding box center [264, 507] width 322 height 14
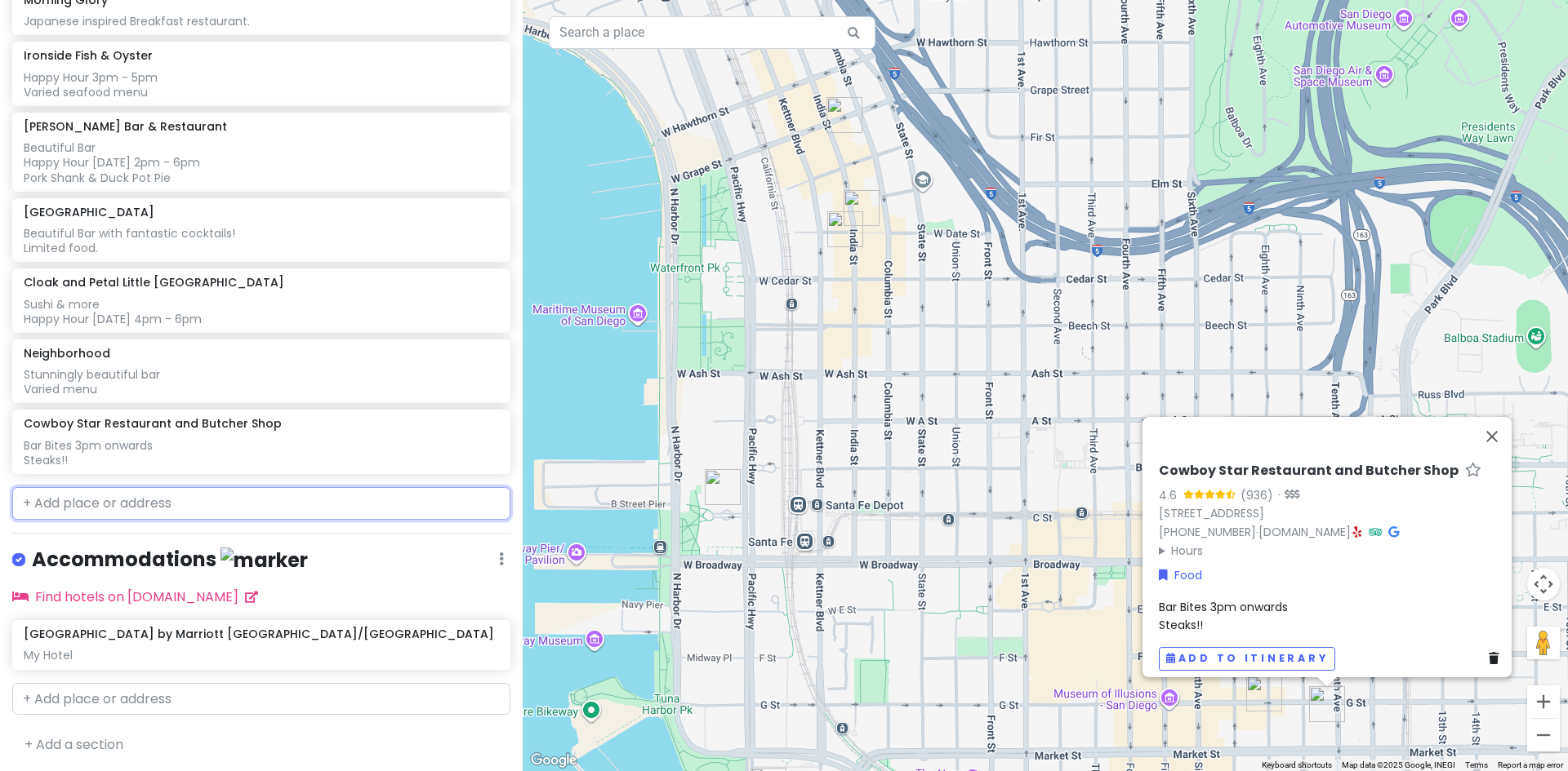
scroll to position [502, 0]
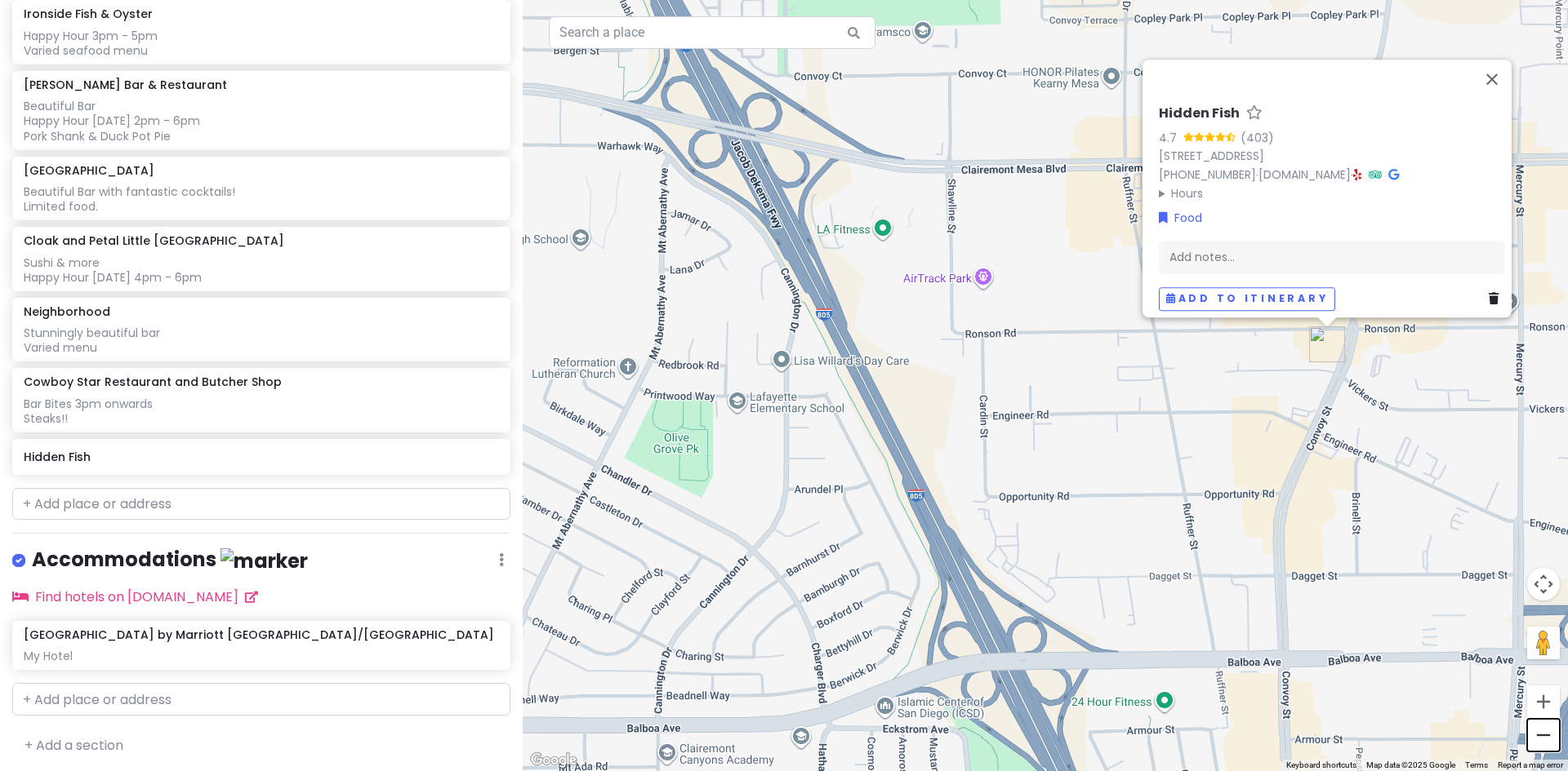
click at [1548, 732] on button "Zoom out" at bounding box center [1543, 736] width 33 height 33
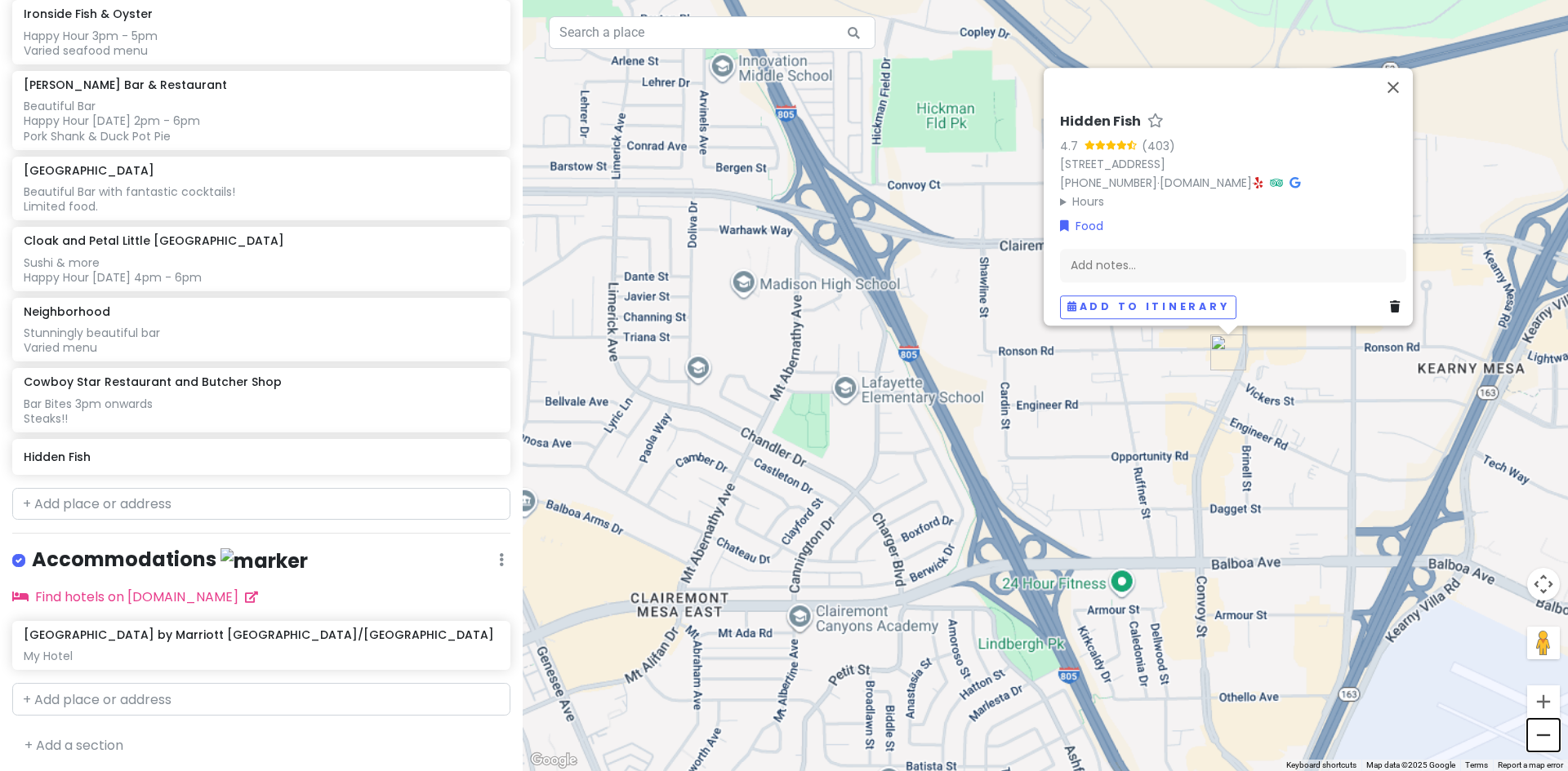
click at [1547, 732] on button "Zoom out" at bounding box center [1543, 736] width 33 height 33
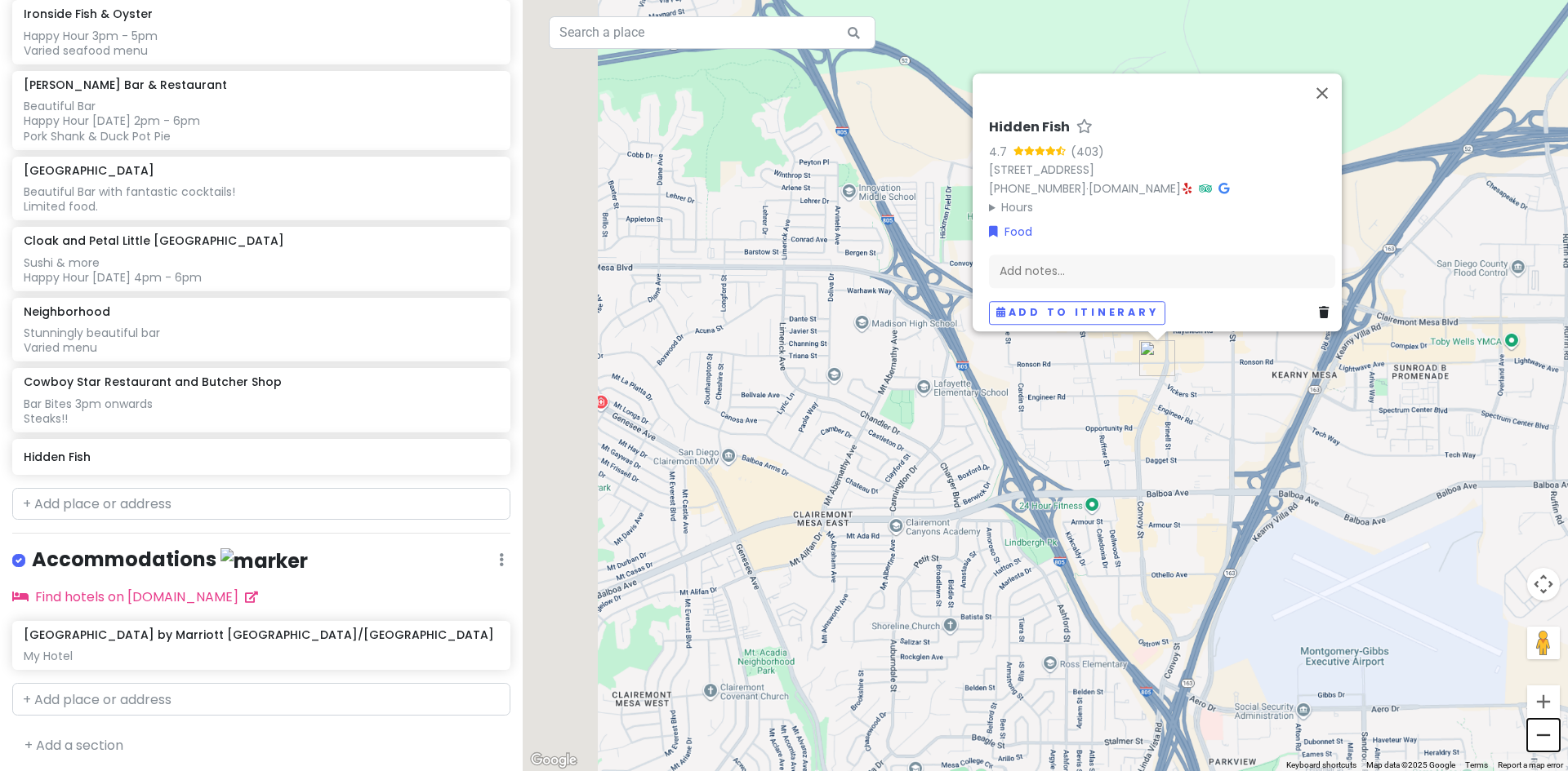
click at [1547, 732] on button "Zoom out" at bounding box center [1543, 736] width 33 height 33
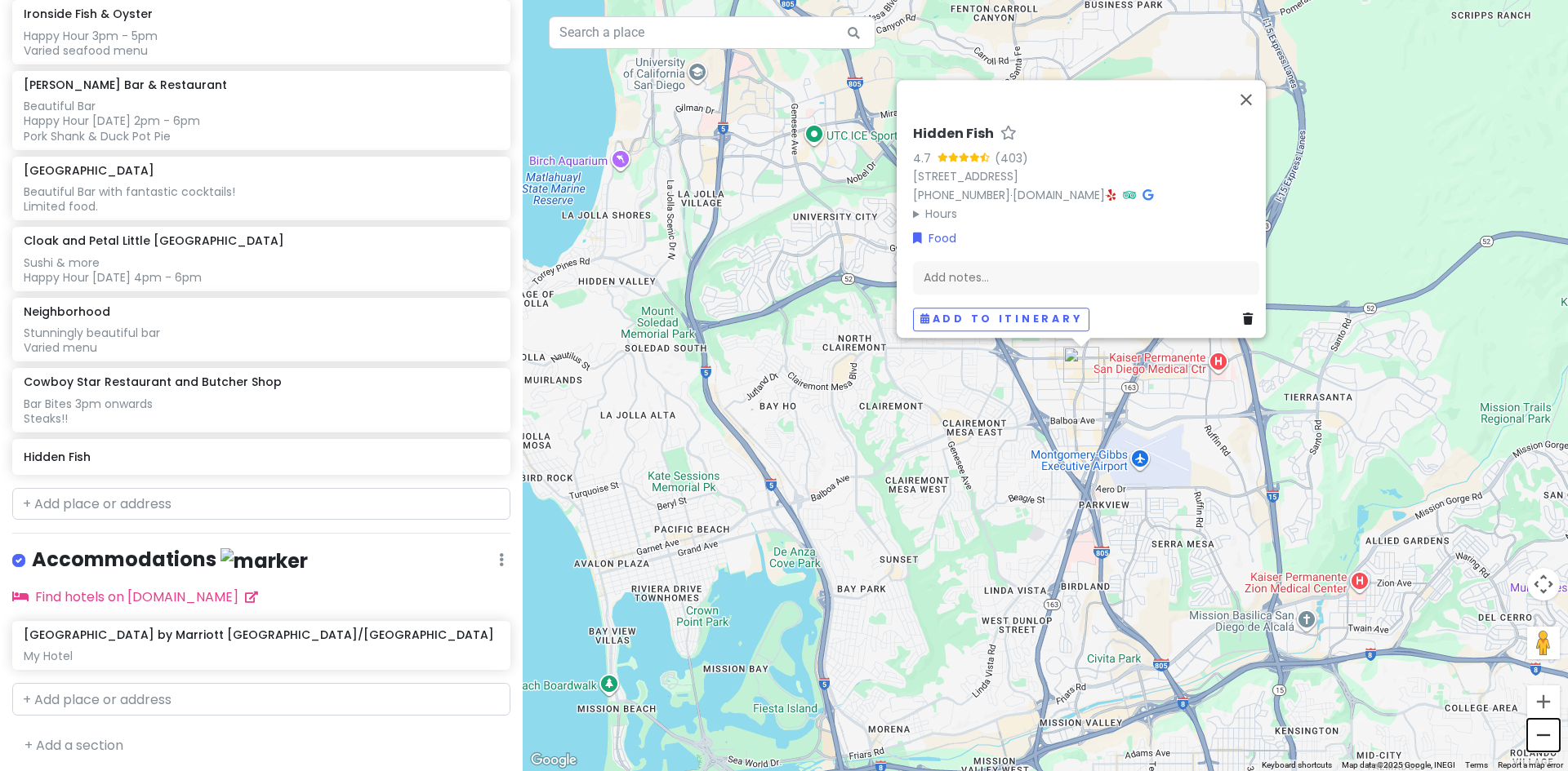
click at [1547, 732] on button "Zoom out" at bounding box center [1543, 736] width 33 height 33
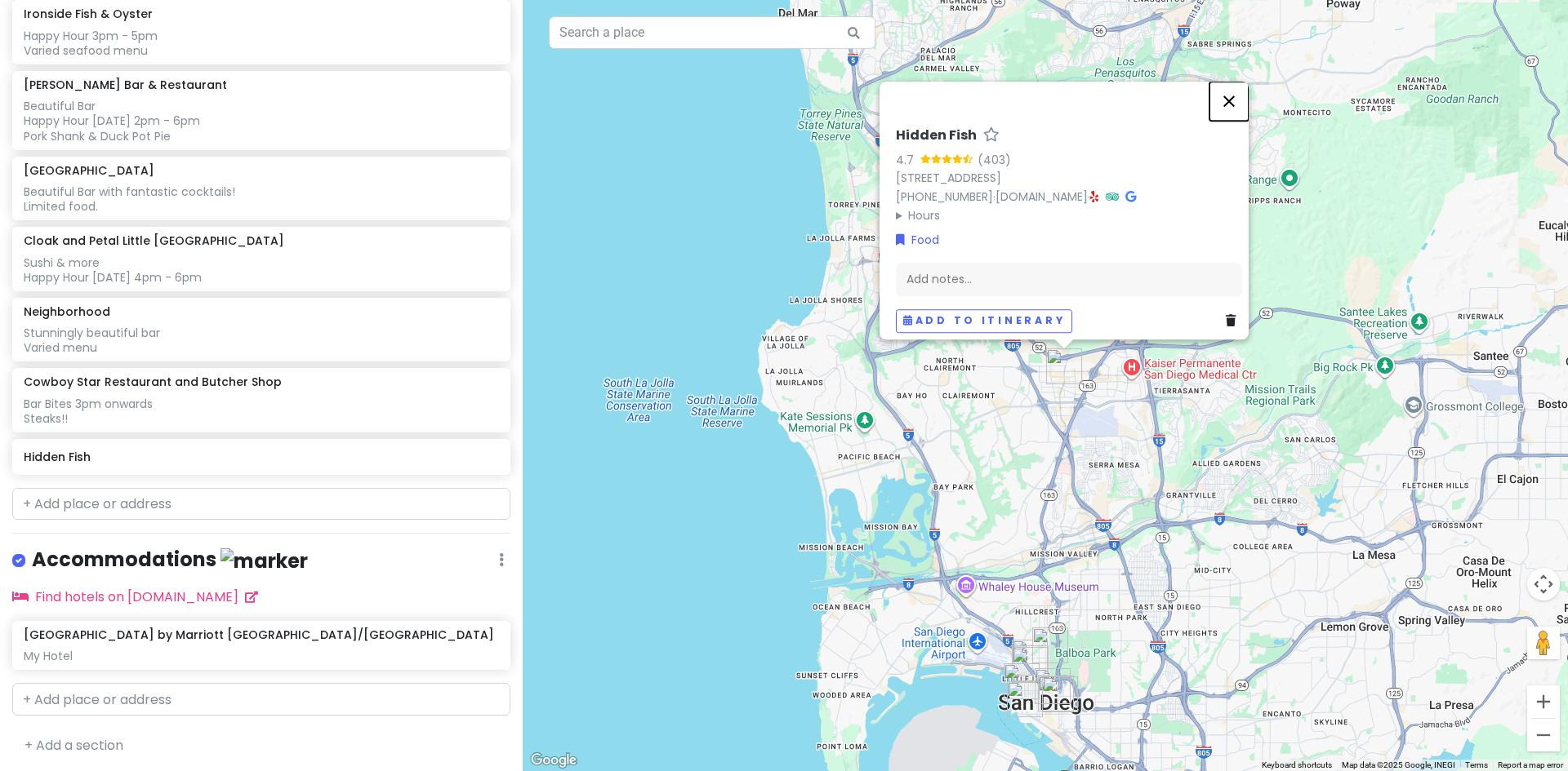
click at [1234, 88] on button "Close" at bounding box center [1229, 101] width 39 height 39
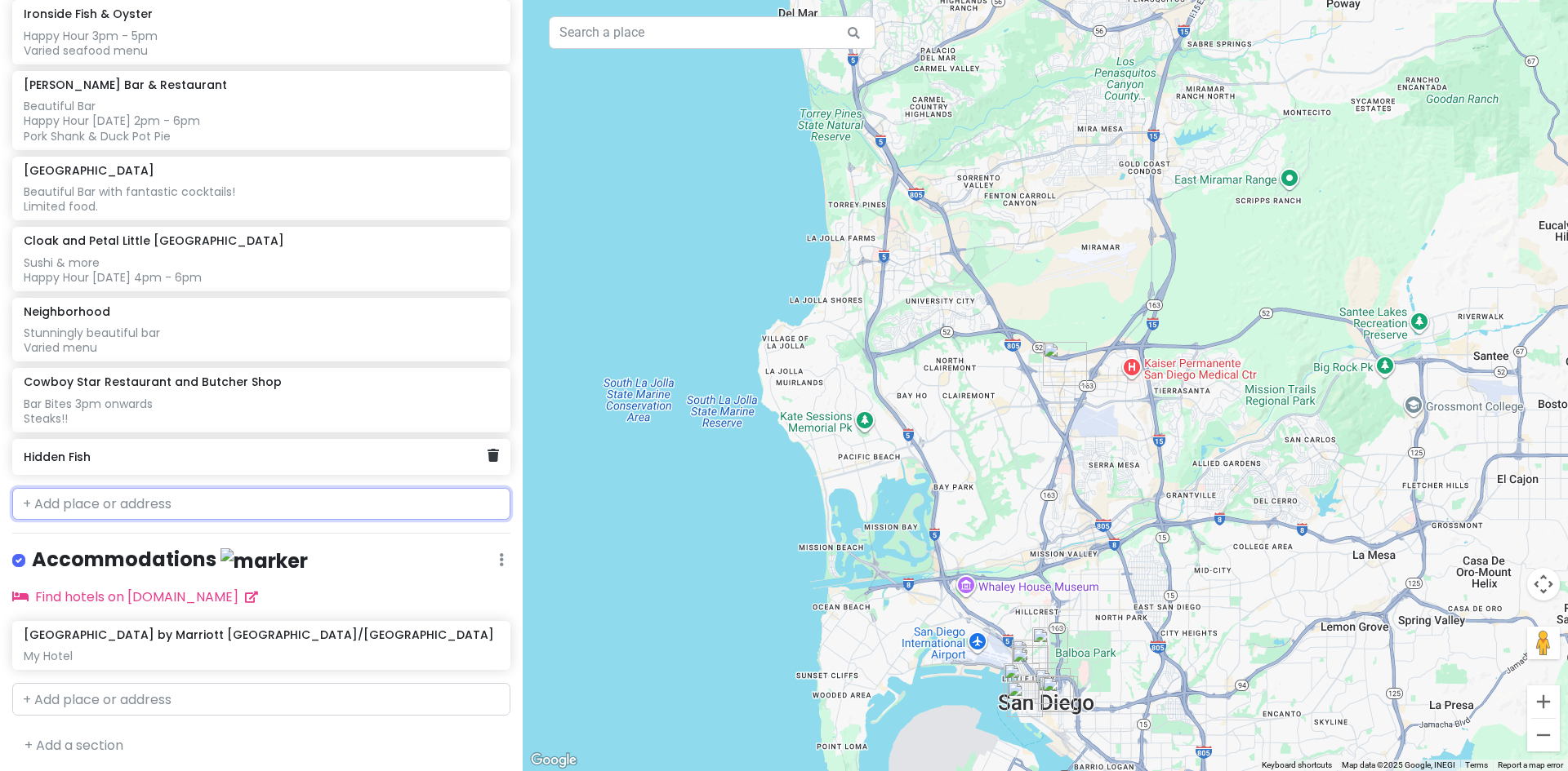
click at [130, 456] on h6 "Hidden Fish" at bounding box center [255, 457] width 463 height 15
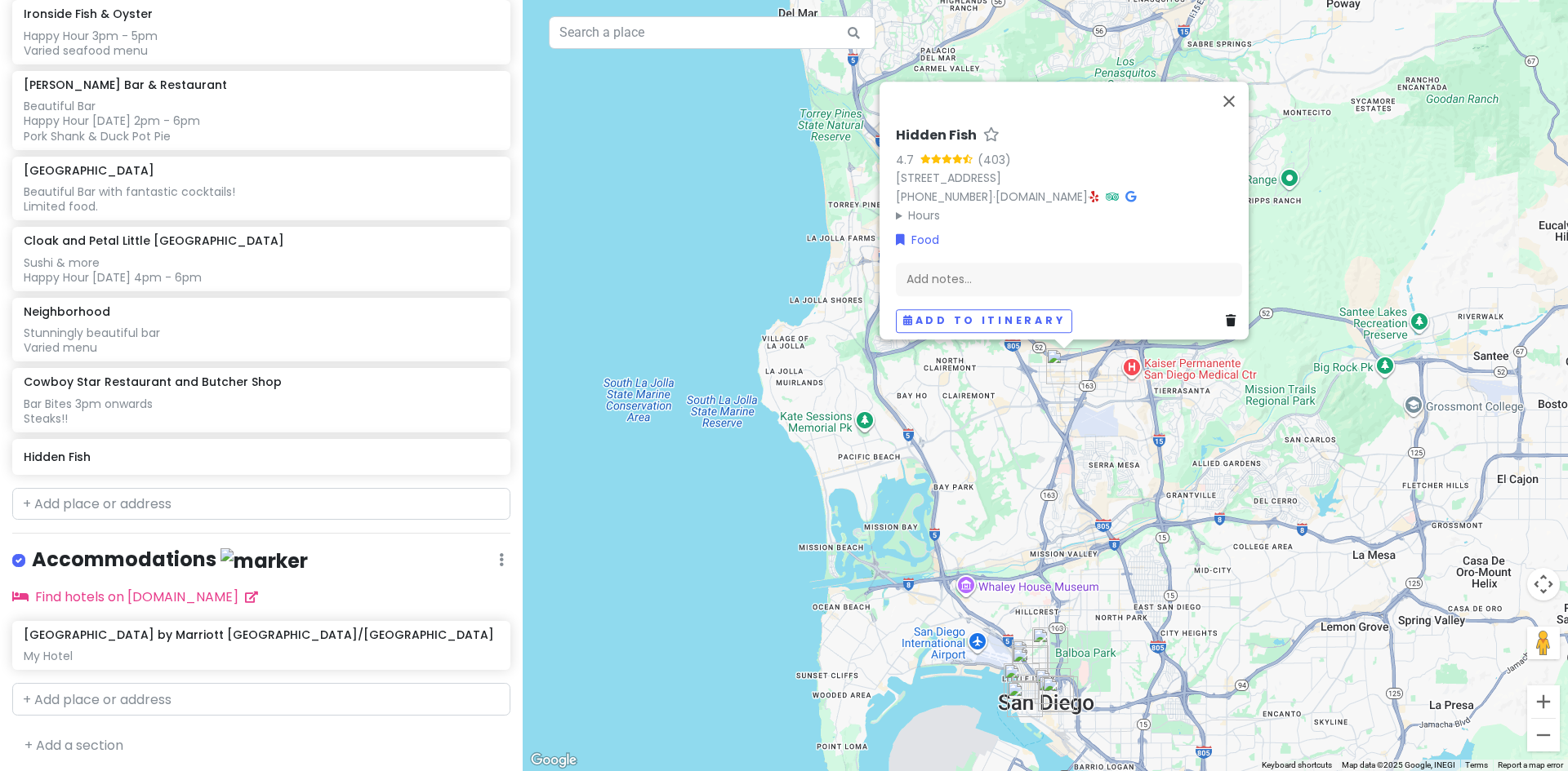
click at [1225, 315] on icon at bounding box center [1230, 321] width 10 height 12
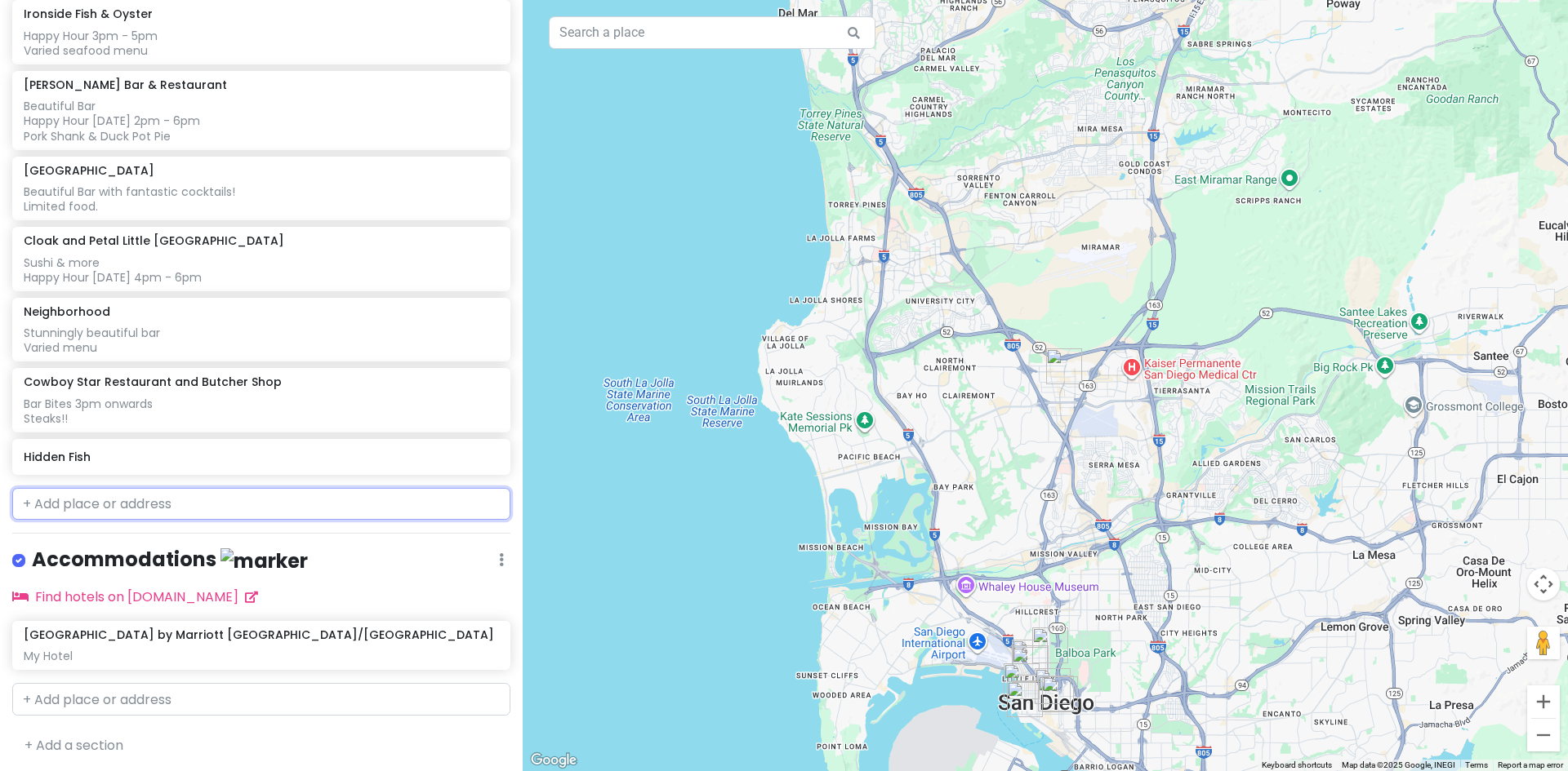
scroll to position [460, 0]
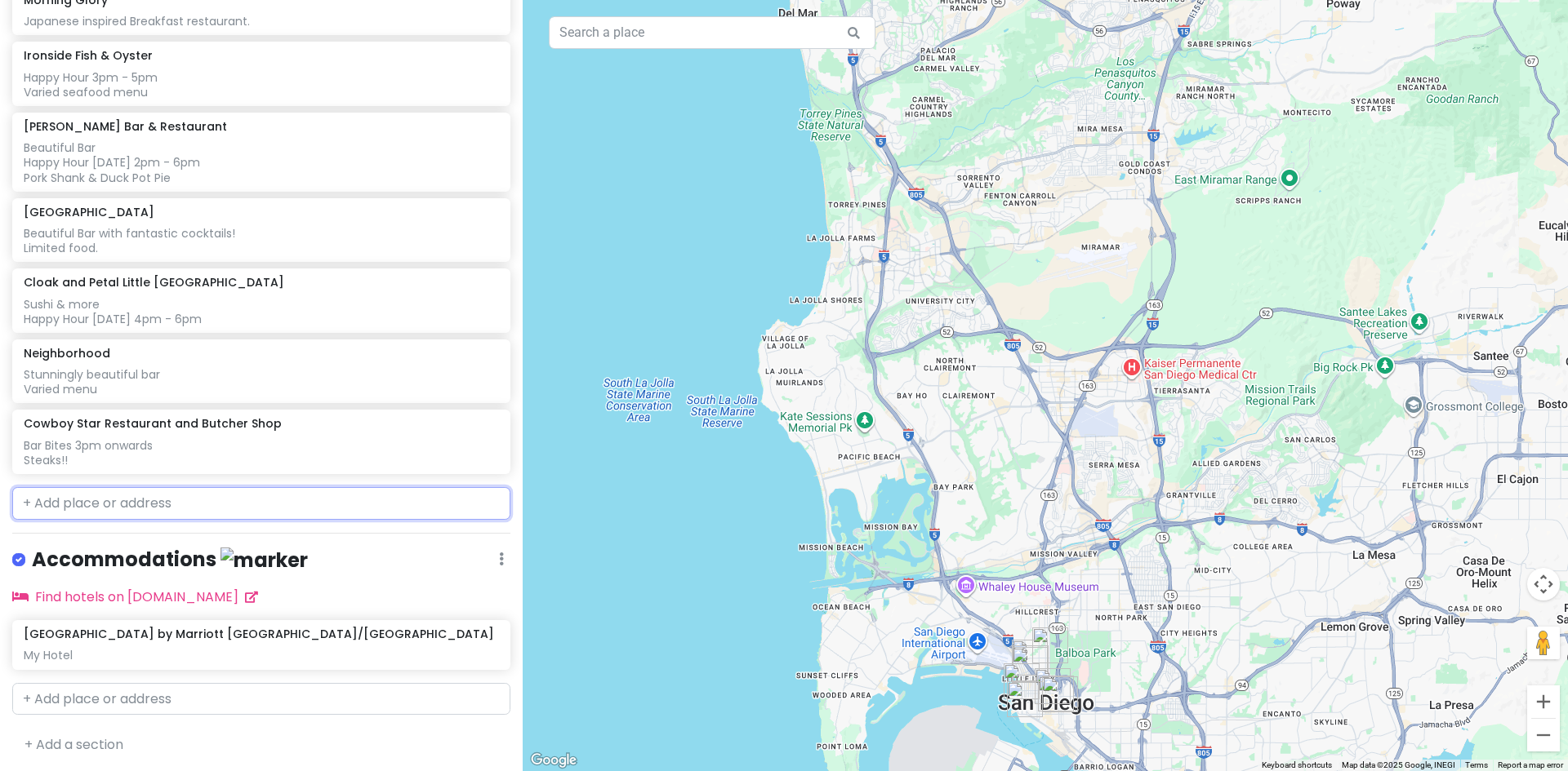
click at [266, 496] on input "text" at bounding box center [261, 504] width 498 height 33
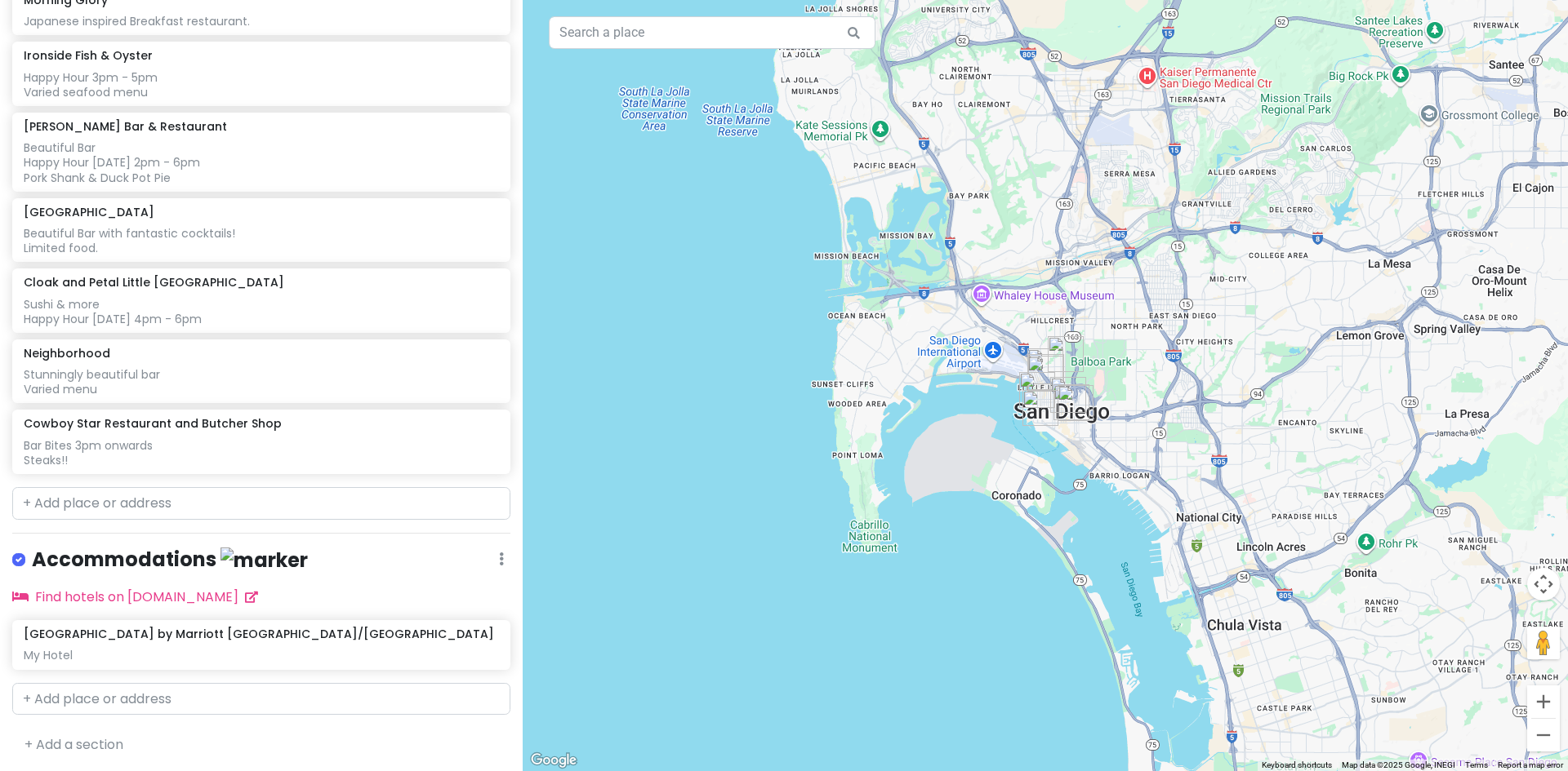
drag, startPoint x: 1193, startPoint y: 541, endPoint x: 1364, endPoint y: 523, distance: 171.9
click at [1210, 250] on div at bounding box center [1045, 386] width 1045 height 771
click at [1544, 706] on button "Zoom in" at bounding box center [1543, 702] width 33 height 33
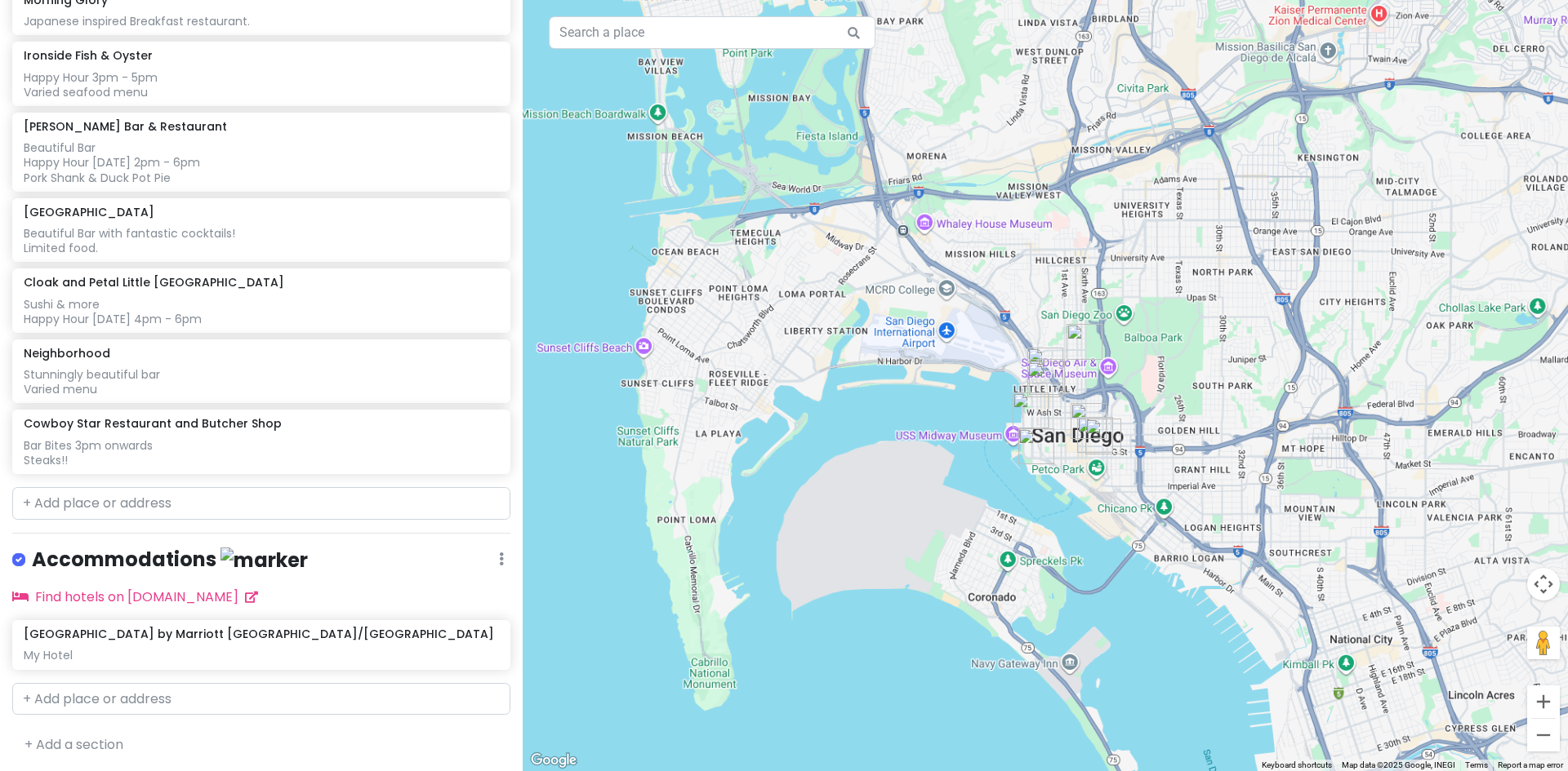
click at [1544, 706] on button "Zoom in" at bounding box center [1543, 702] width 33 height 33
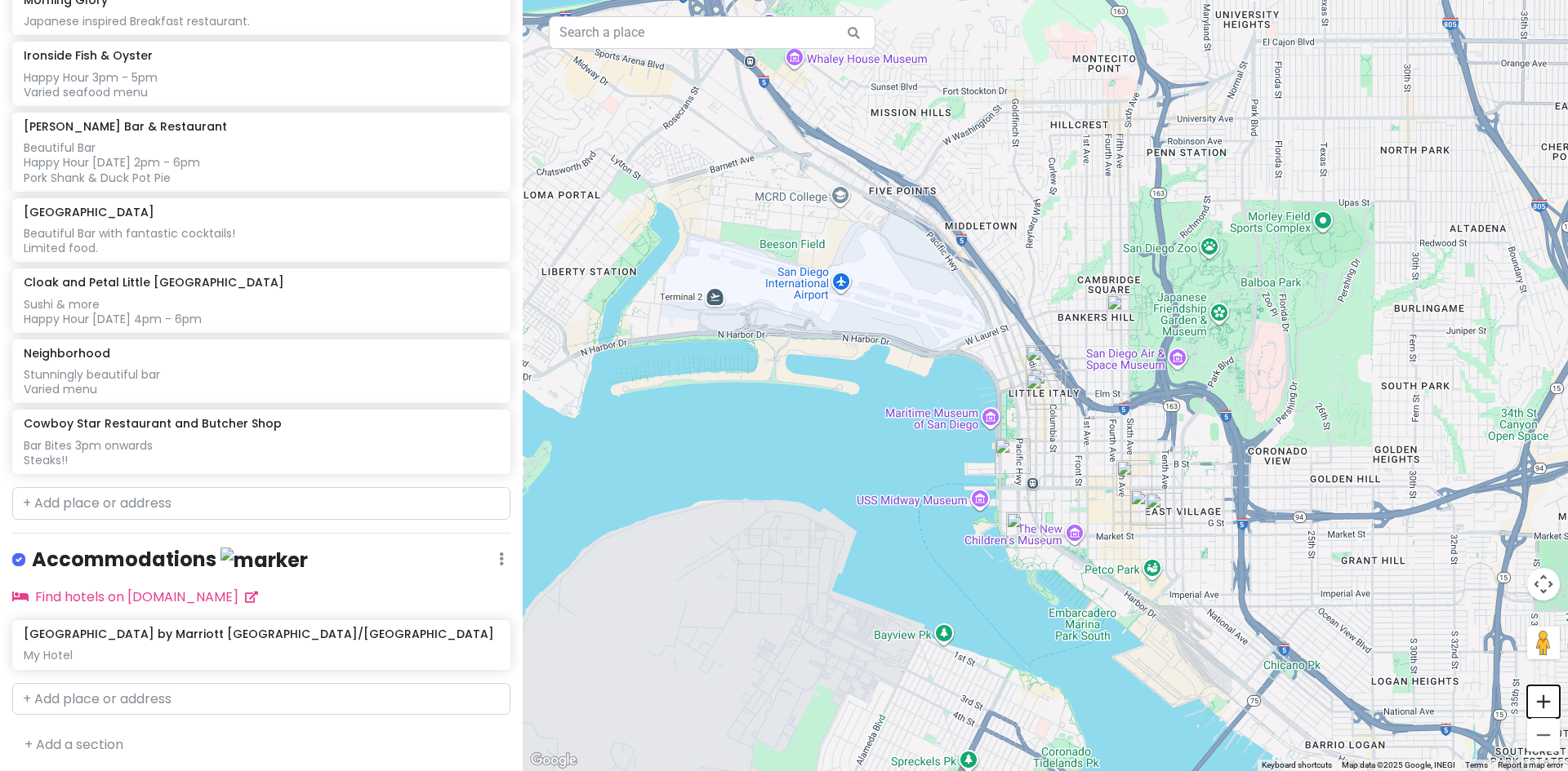
click at [1544, 706] on button "Zoom in" at bounding box center [1543, 702] width 33 height 33
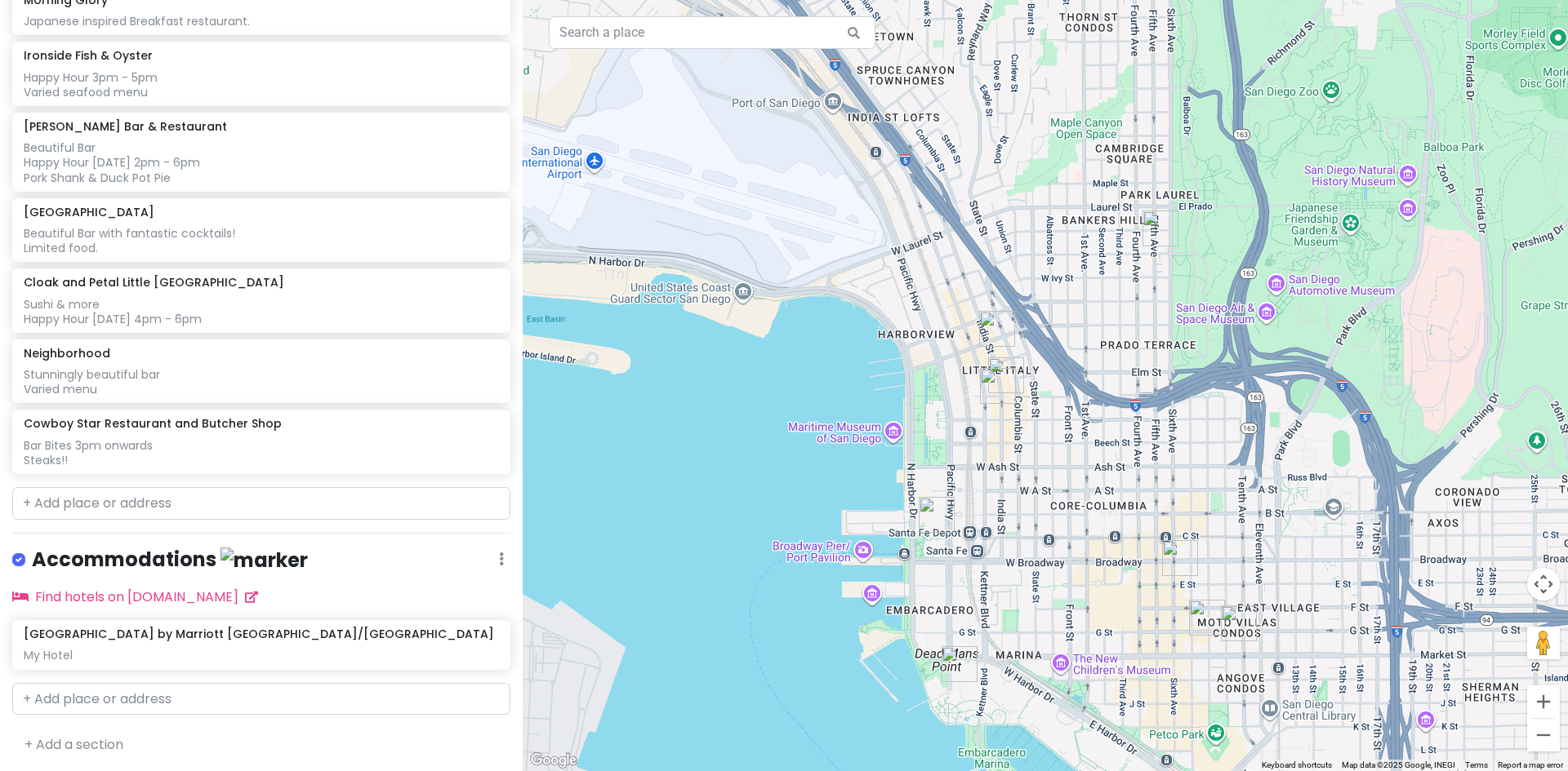
drag, startPoint x: 1429, startPoint y: 557, endPoint x: 1386, endPoint y: 527, distance: 52.4
click at [1386, 527] on div at bounding box center [1045, 386] width 1045 height 771
click at [951, 658] on img "Roma Norte" at bounding box center [959, 664] width 35 height 35
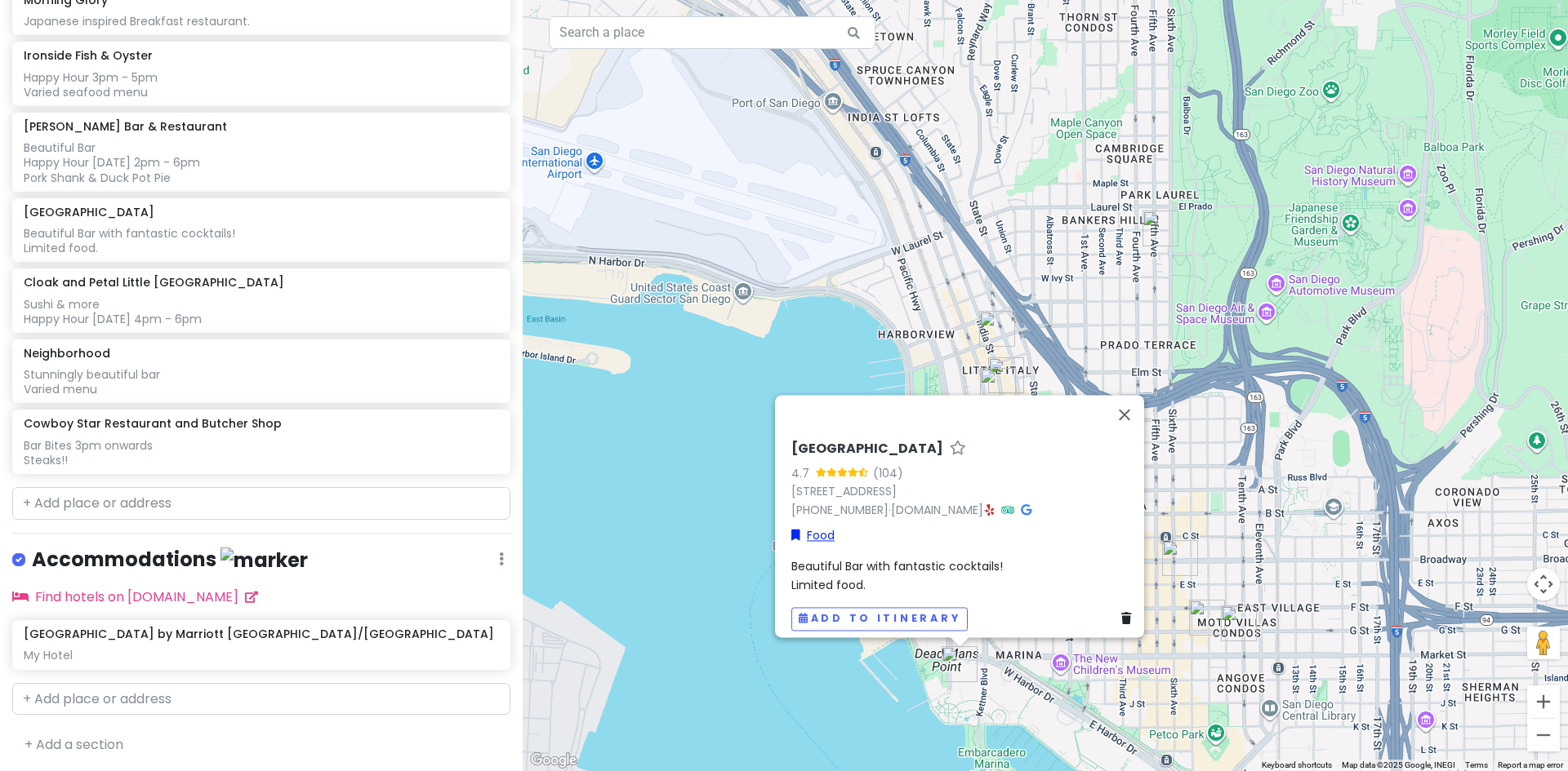
click at [819, 526] on link "Food" at bounding box center [813, 536] width 44 height 18
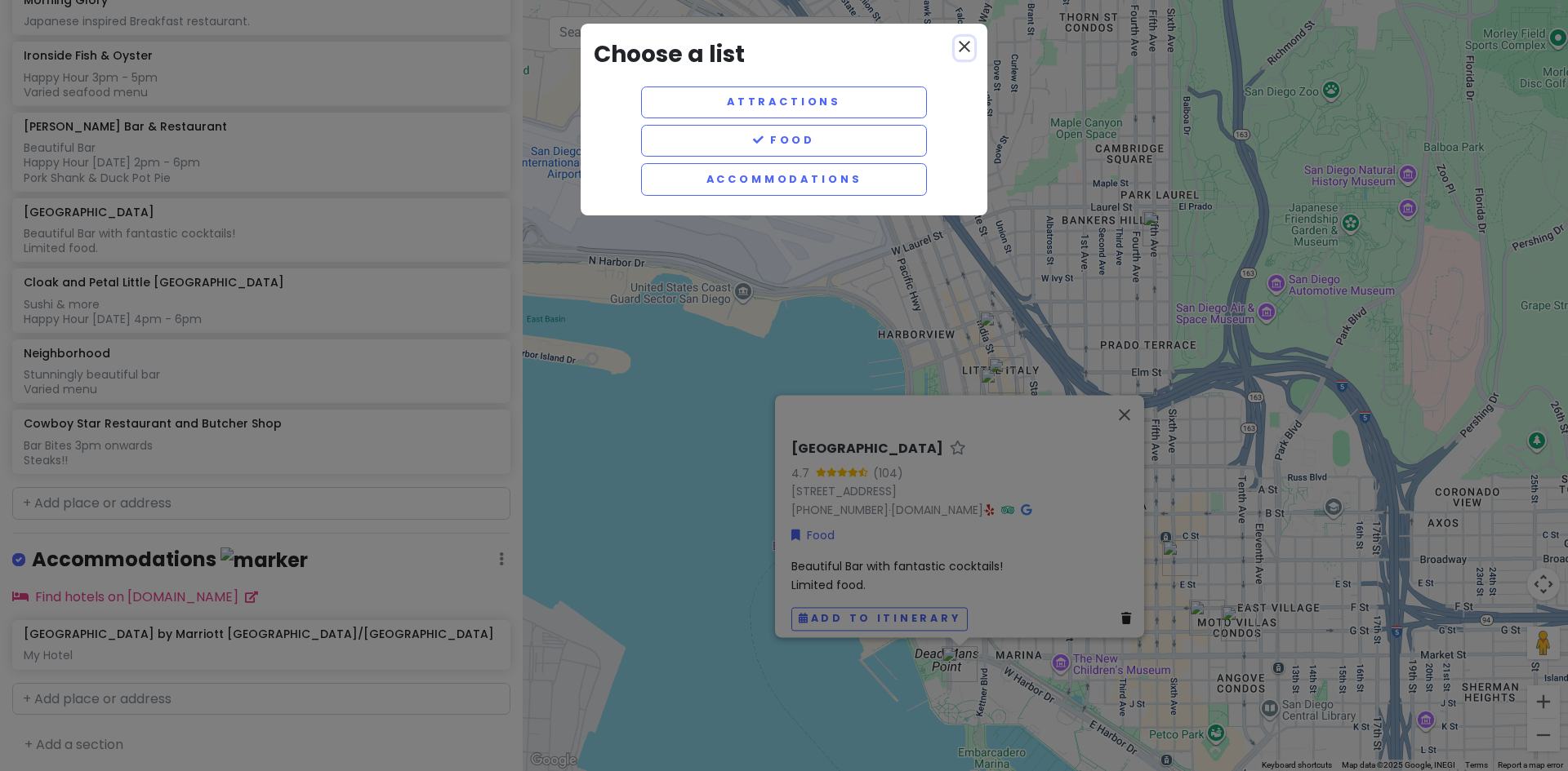
click at [961, 48] on icon "close" at bounding box center [964, 46] width 20 height 20
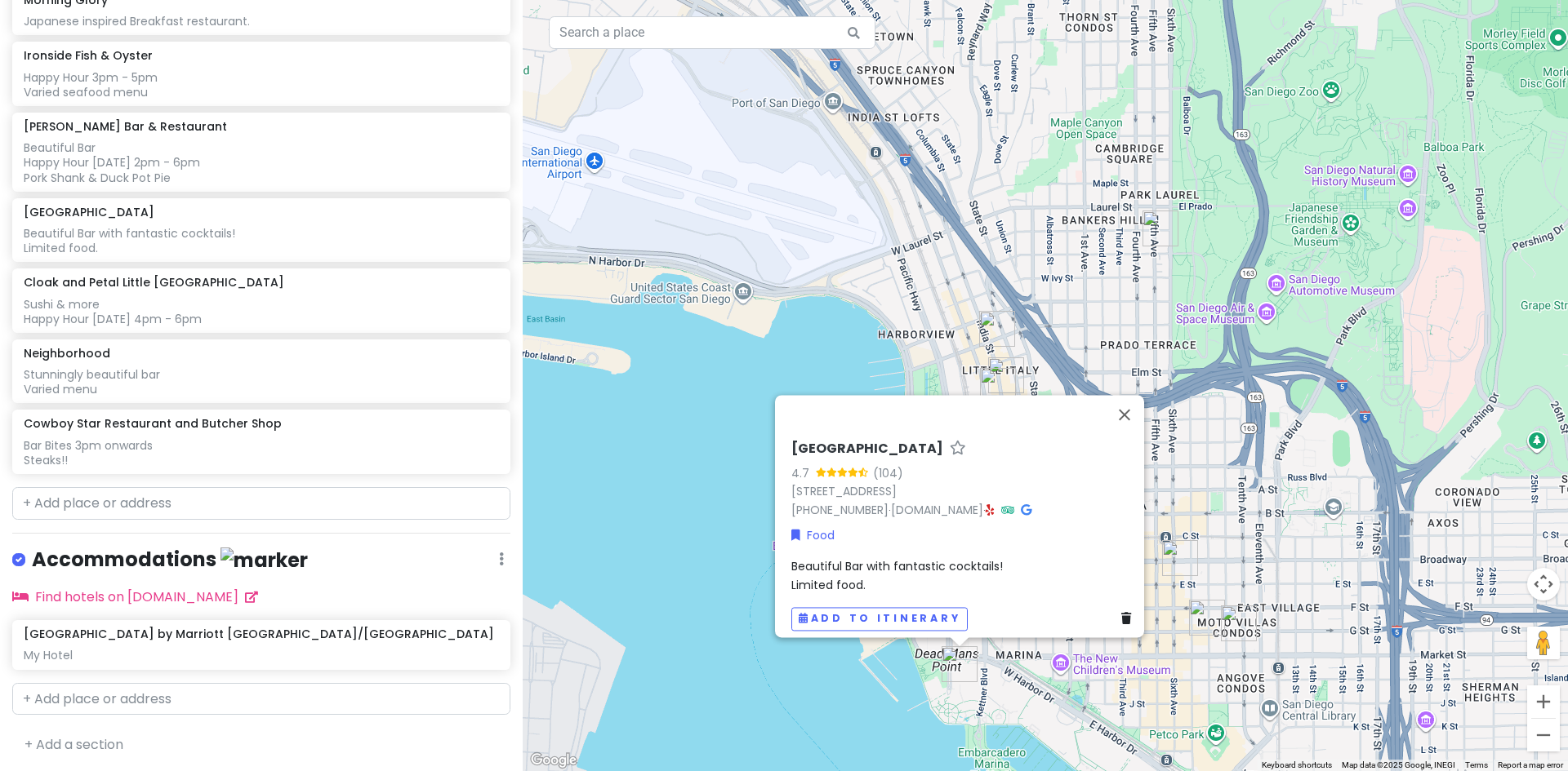
click at [938, 558] on span "Beautiful Bar with fantastic cocktails! Limited food." at bounding box center [897, 576] width 212 height 35
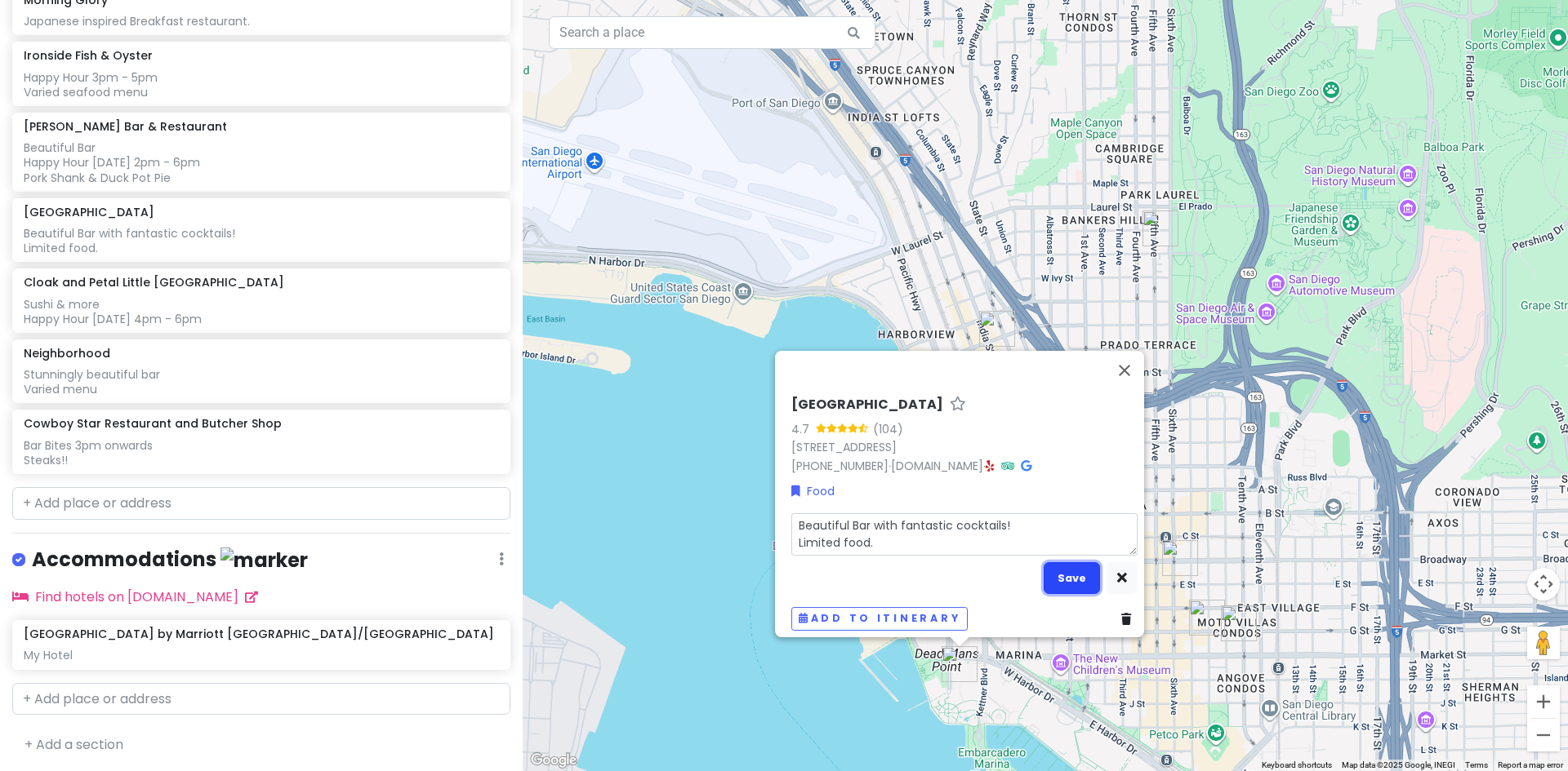
click at [1061, 565] on button "Save" at bounding box center [1071, 578] width 56 height 32
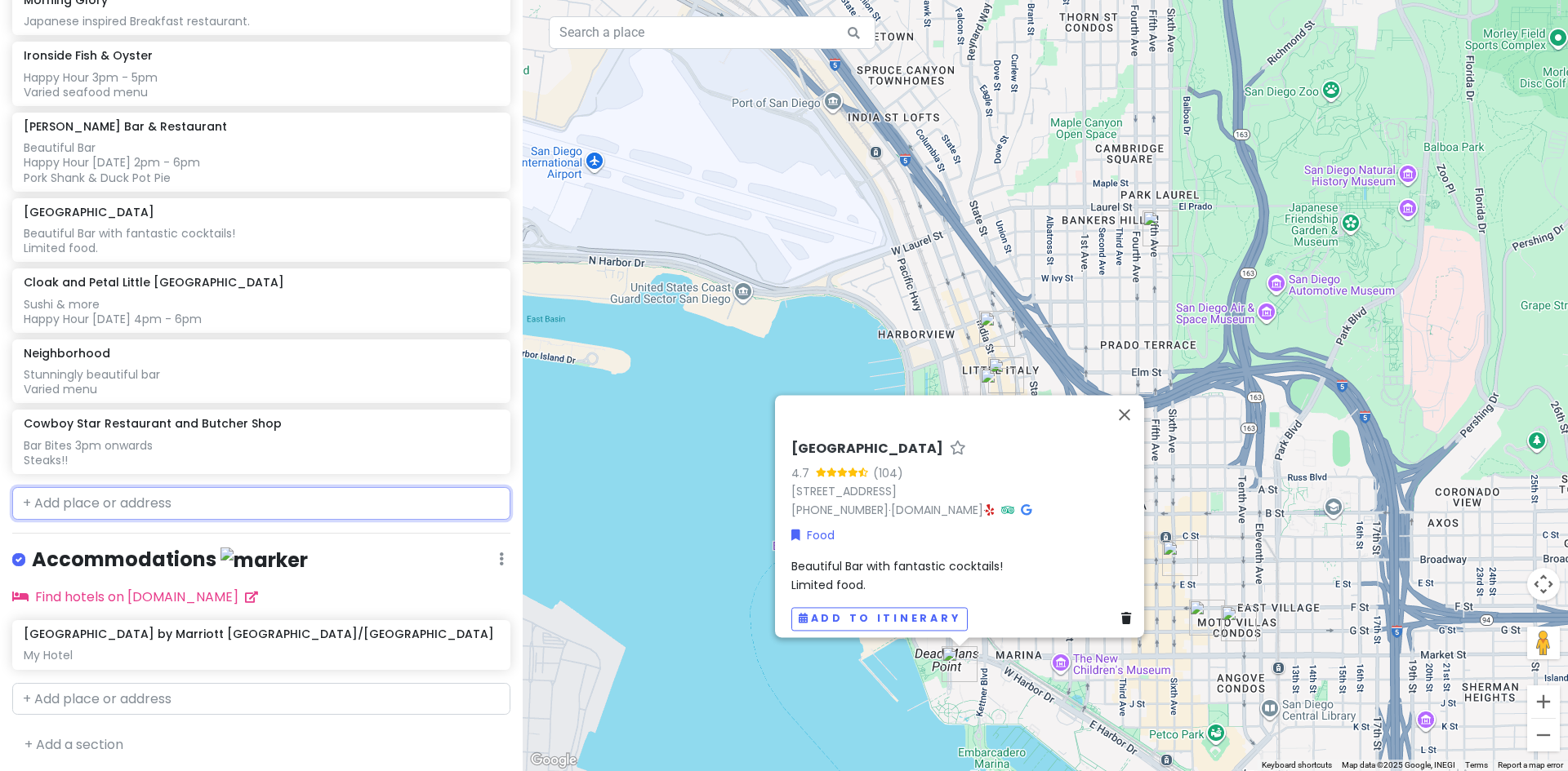
click at [169, 504] on input "text" at bounding box center [261, 504] width 498 height 33
click at [155, 498] on input "text" at bounding box center [261, 504] width 498 height 33
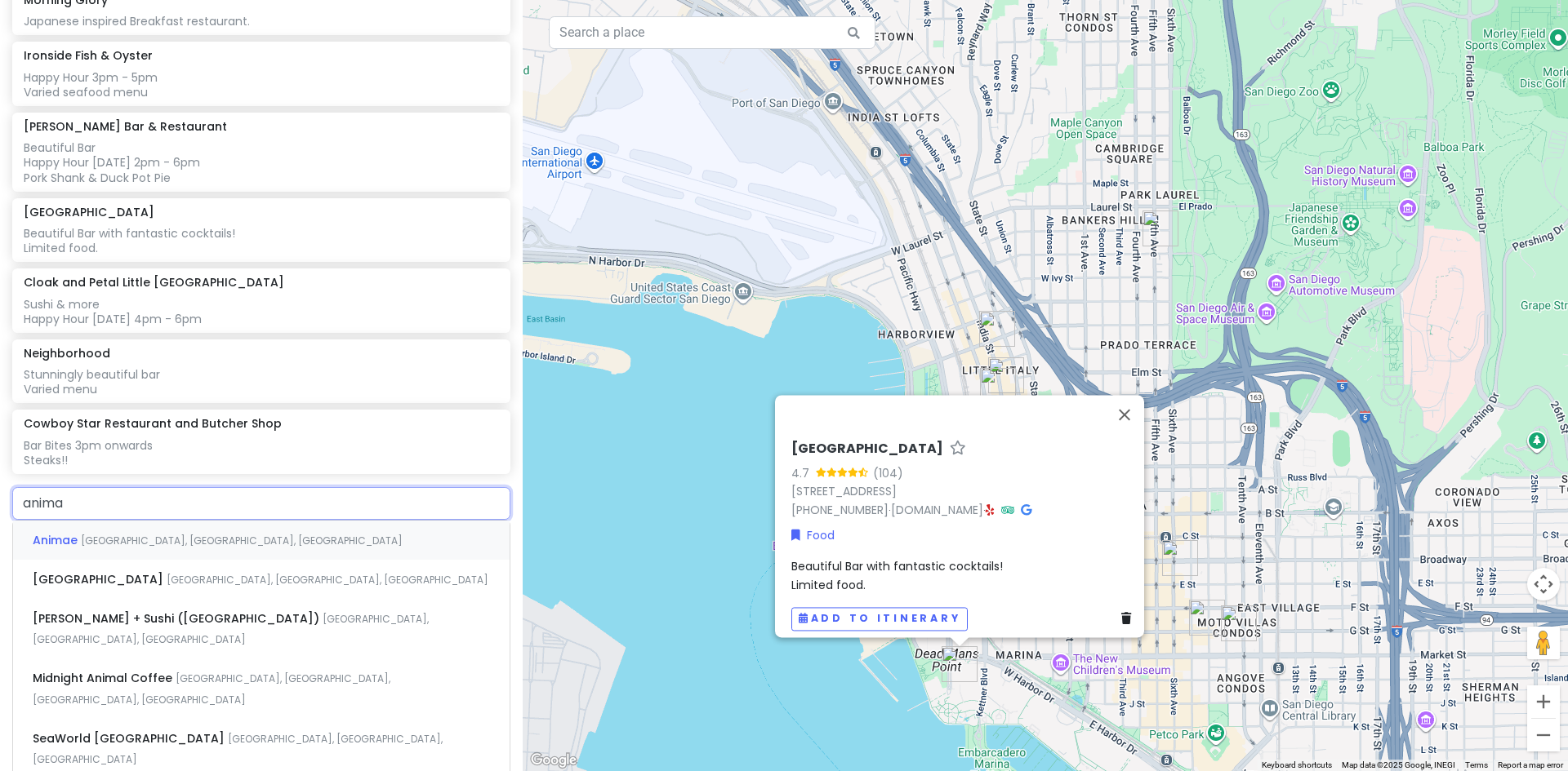
click at [108, 538] on span "[GEOGRAPHIC_DATA], [GEOGRAPHIC_DATA], [GEOGRAPHIC_DATA]" at bounding box center [242, 540] width 322 height 14
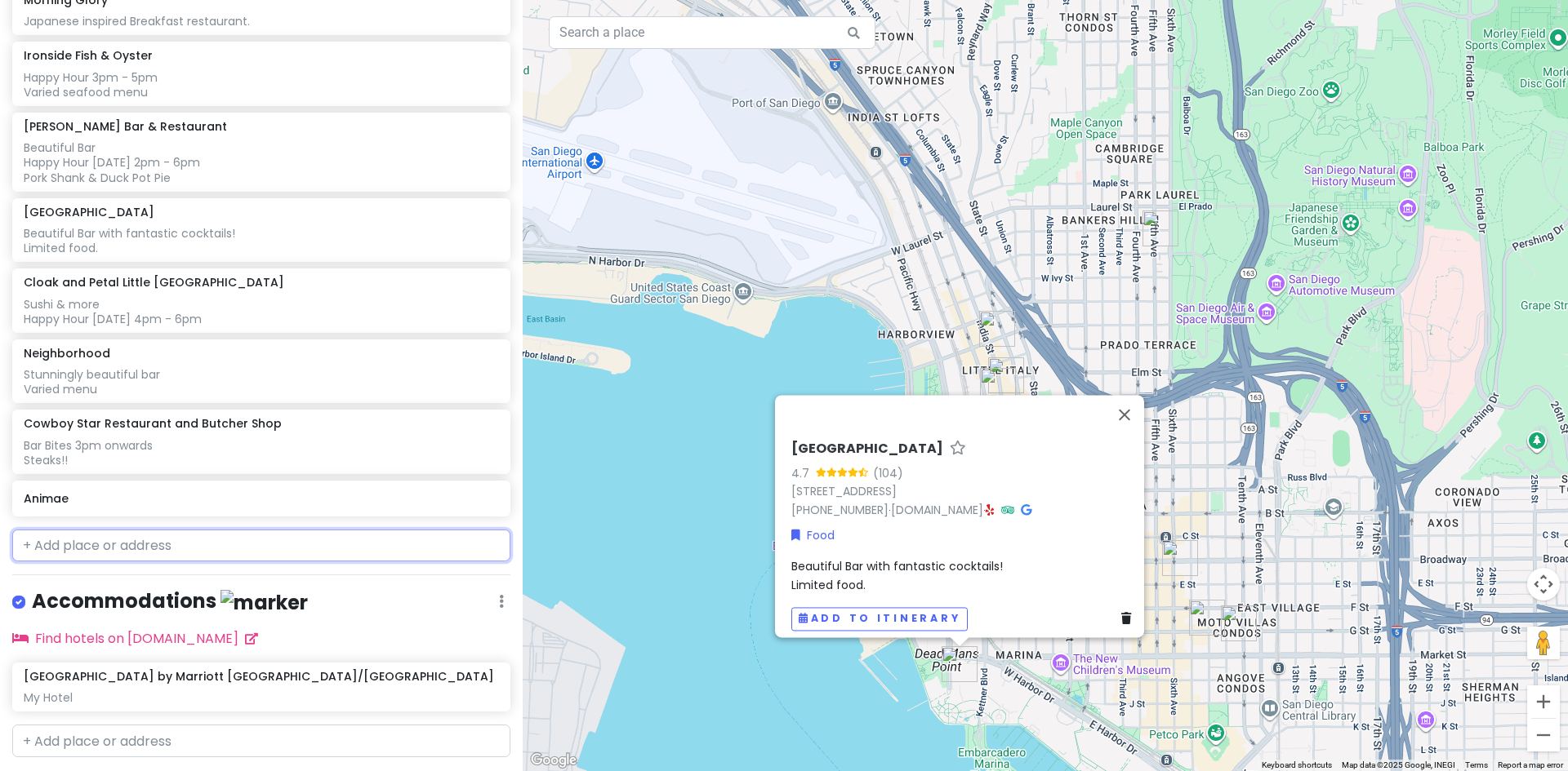
scroll to position [502, 0]
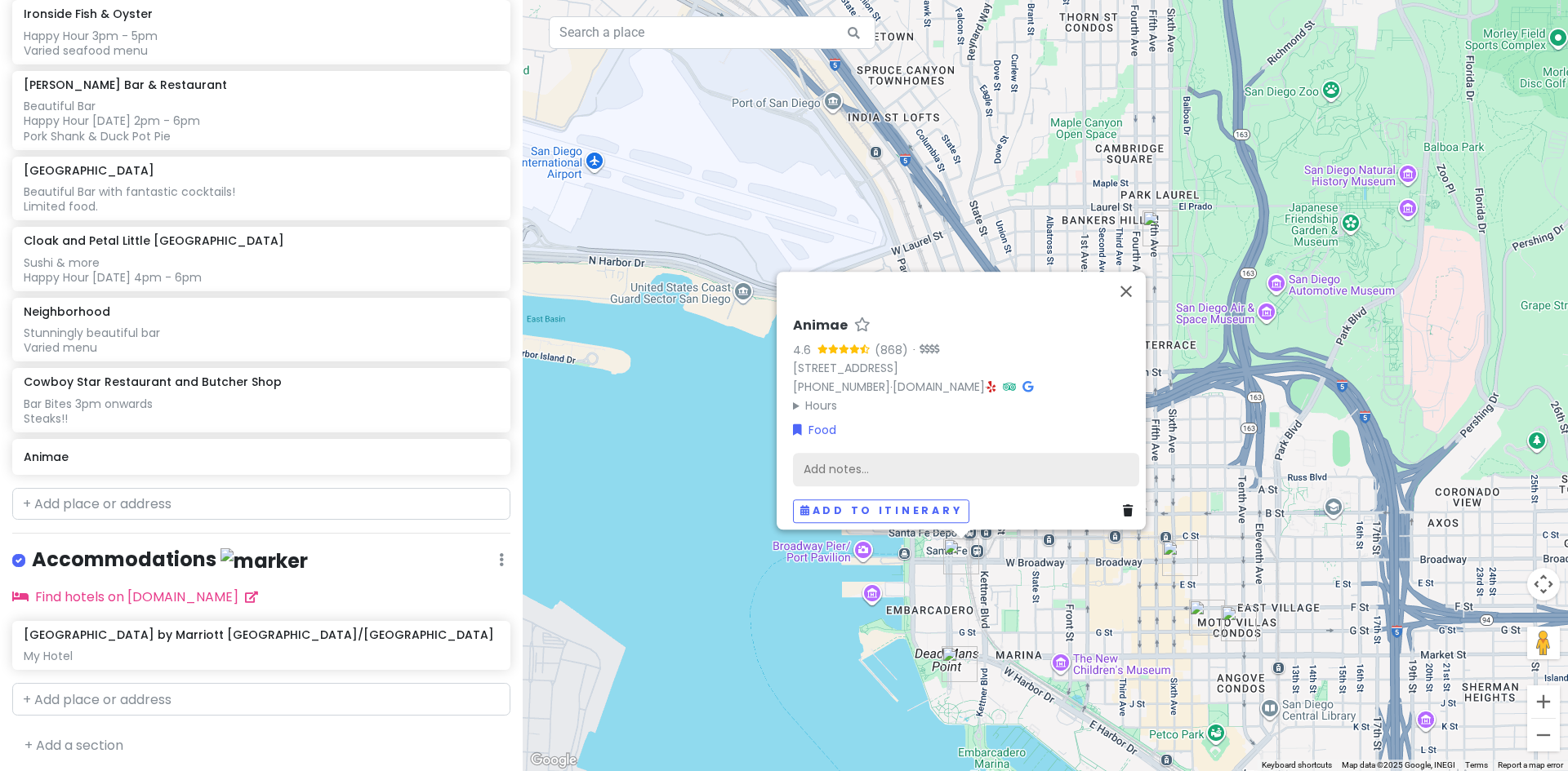
click at [843, 454] on div "Add notes..." at bounding box center [966, 469] width 347 height 35
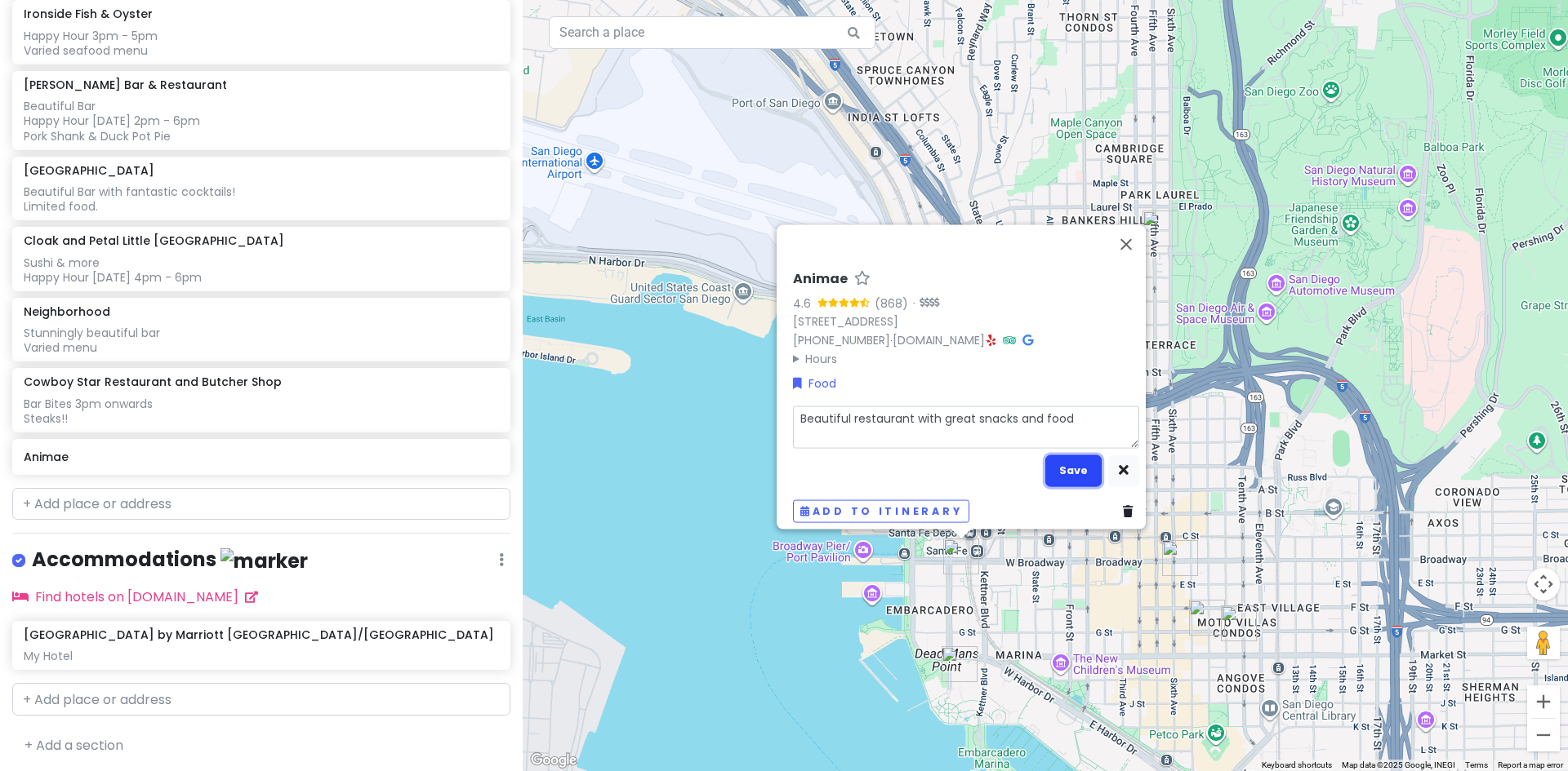
click at [1060, 456] on button "Save" at bounding box center [1073, 470] width 56 height 32
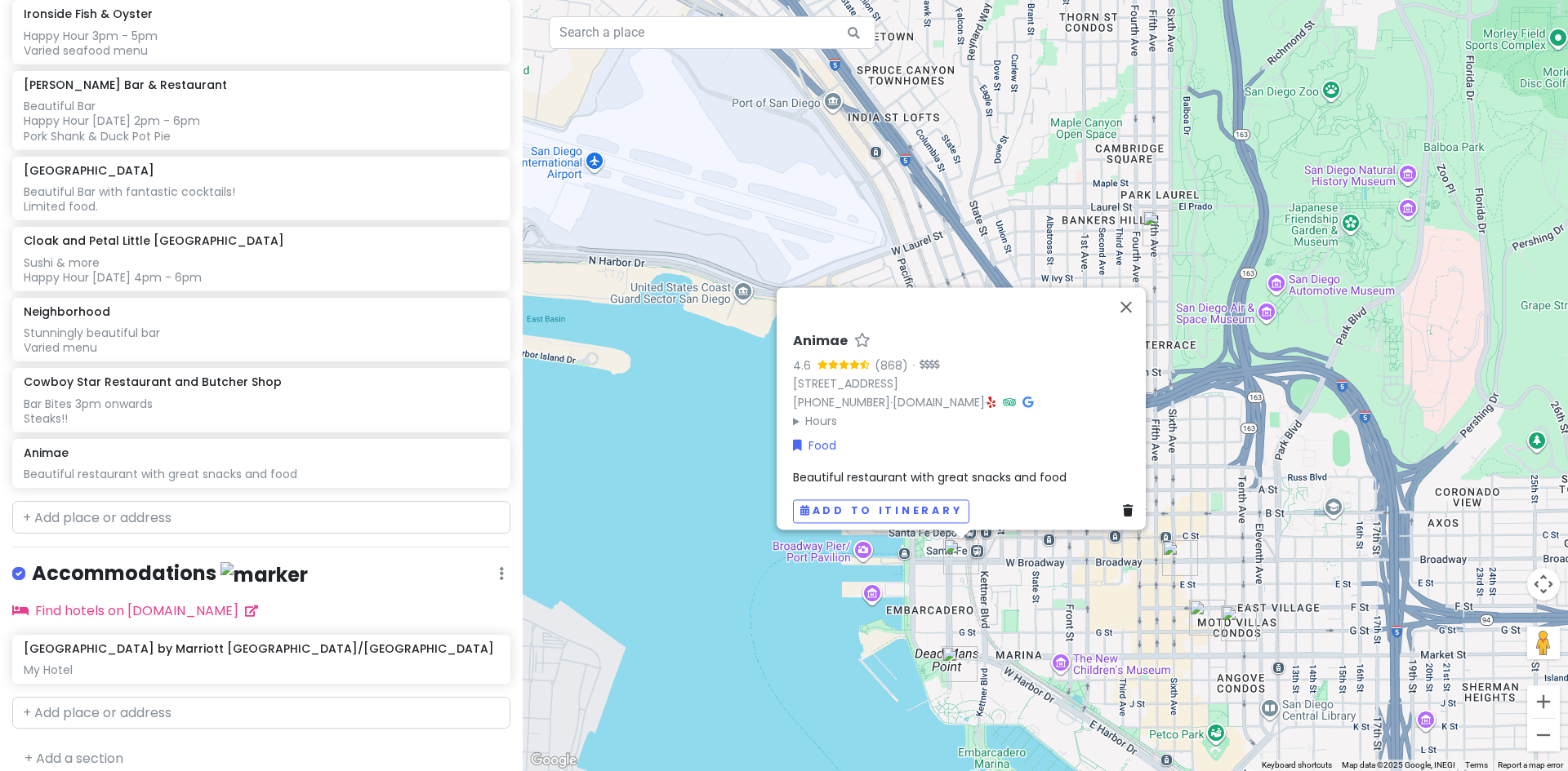
scroll to position [516, 0]
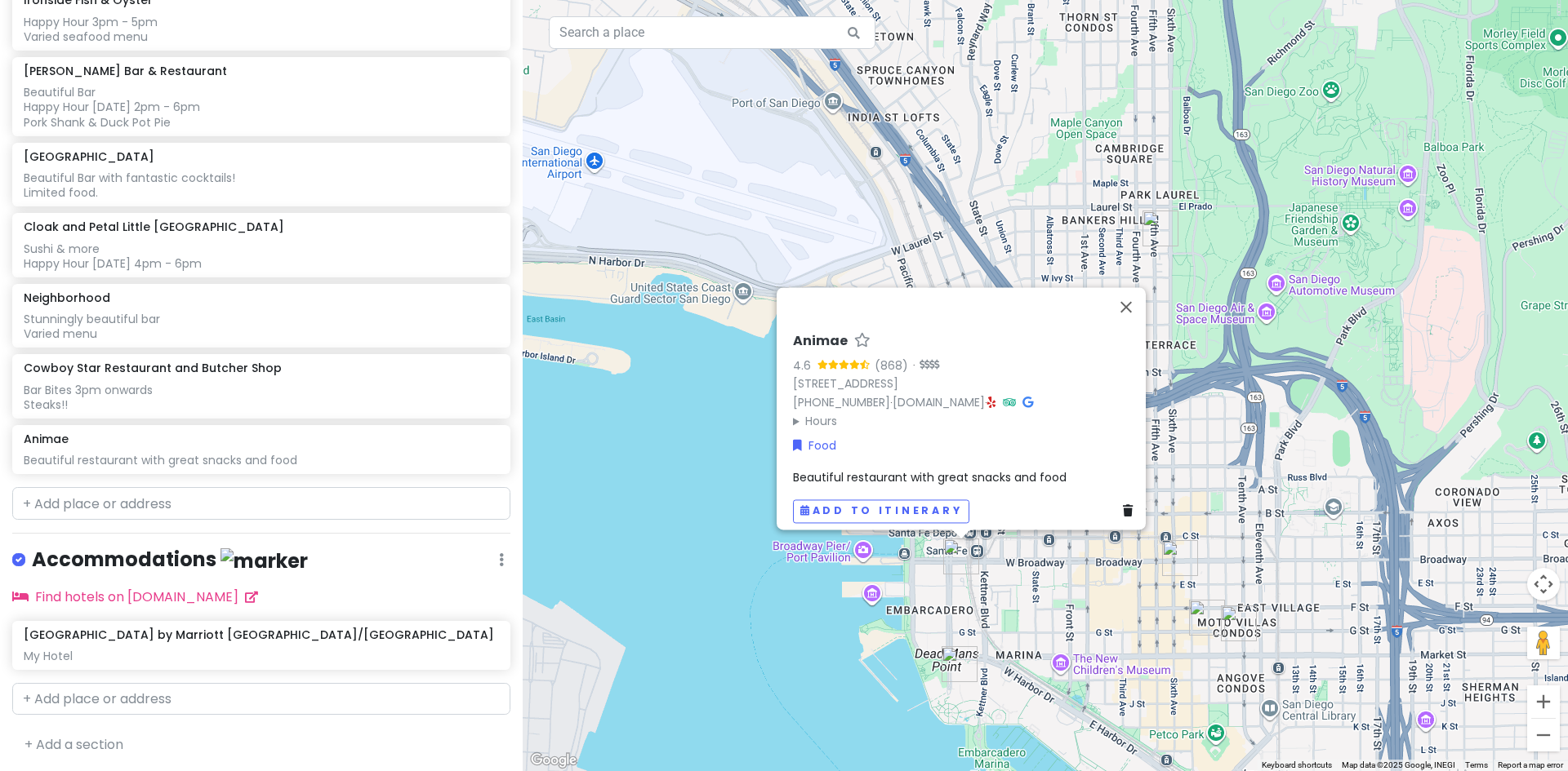
click at [977, 469] on span "Beautiful restaurant with great snacks and food" at bounding box center [930, 477] width 274 height 16
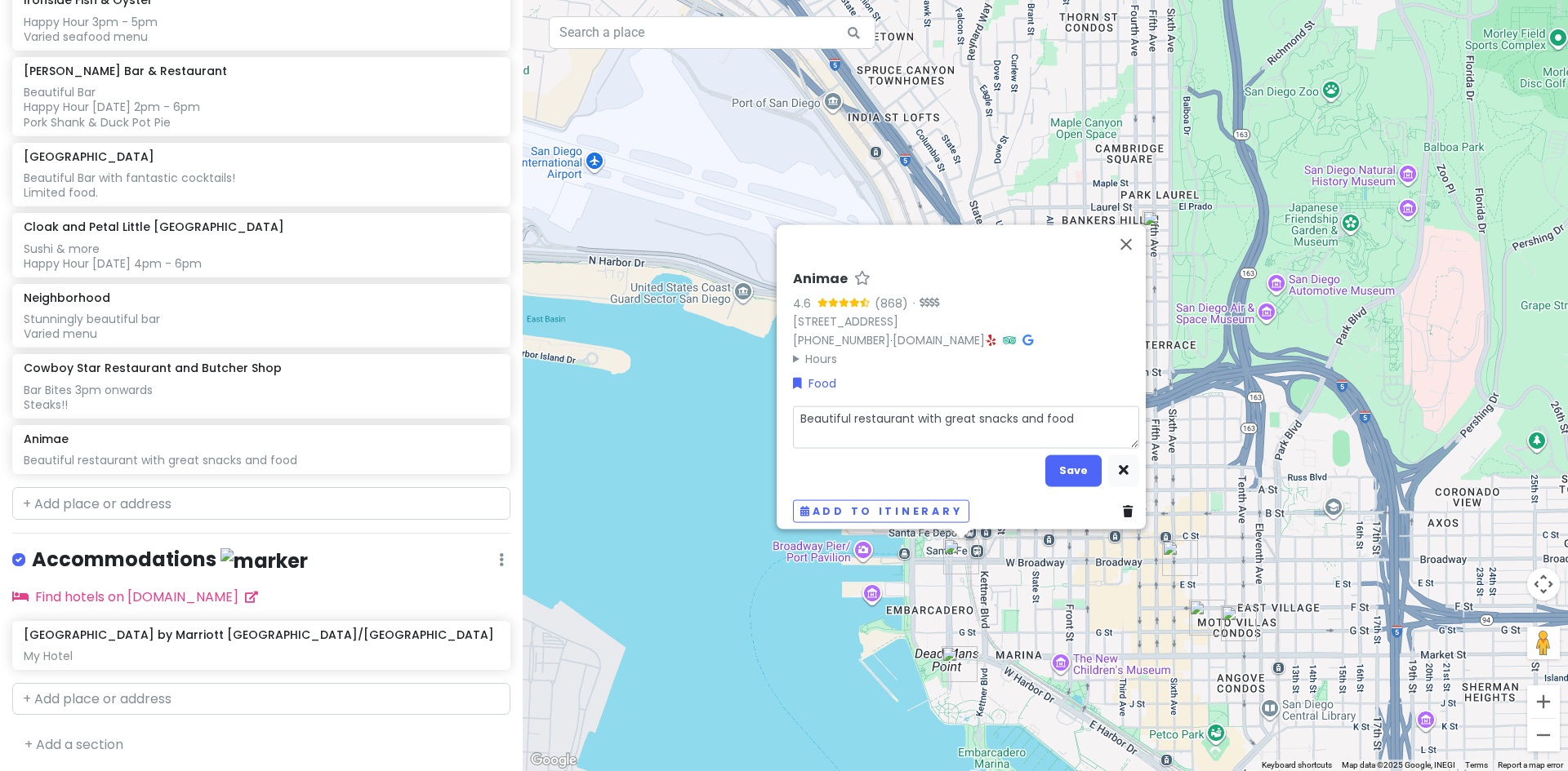
click at [1074, 413] on textarea "Beautiful restaurant with great snacks and food" at bounding box center [966, 426] width 347 height 43
click at [1068, 456] on button "Save" at bounding box center [1073, 470] width 56 height 32
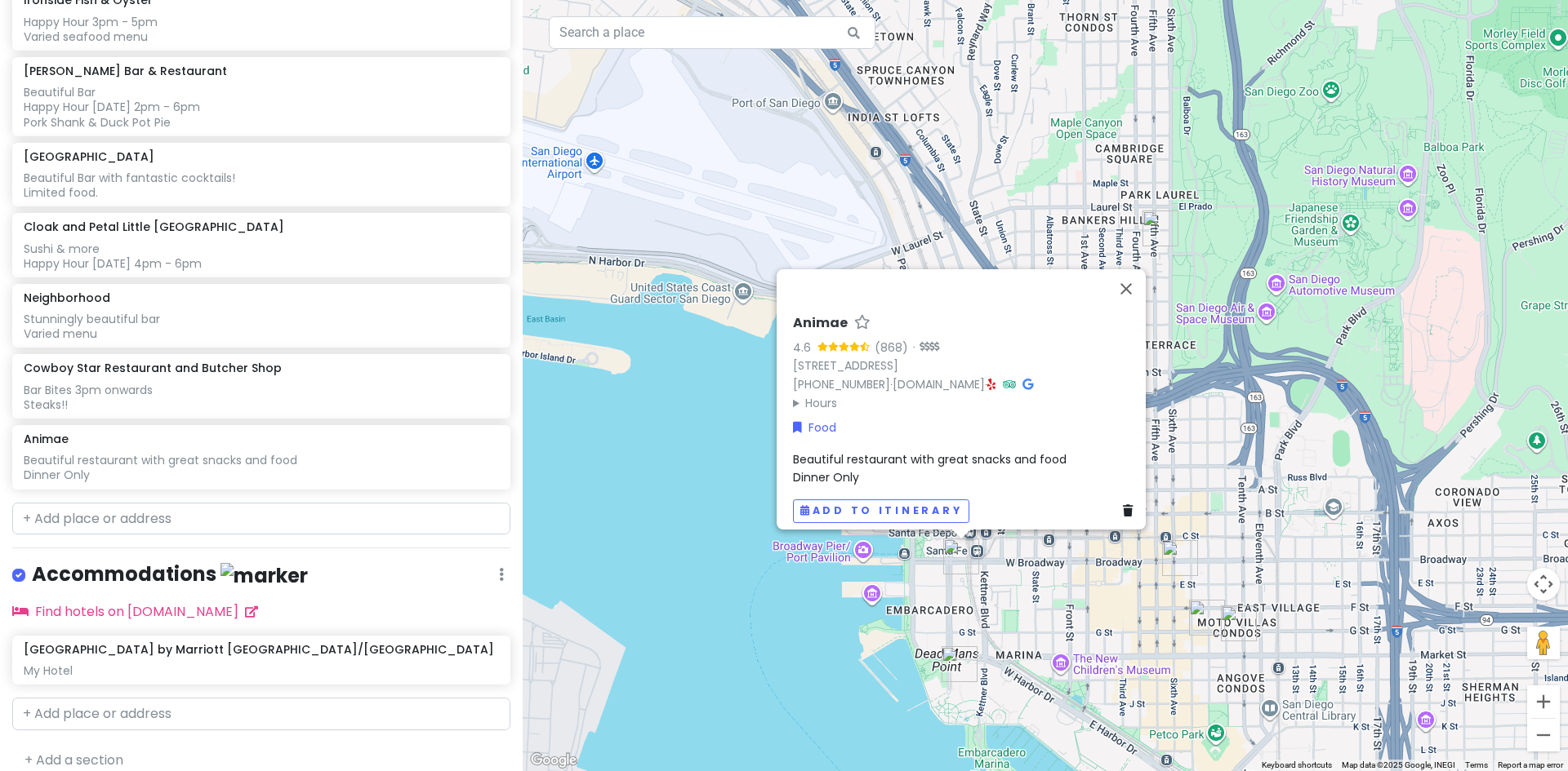
scroll to position [531, 0]
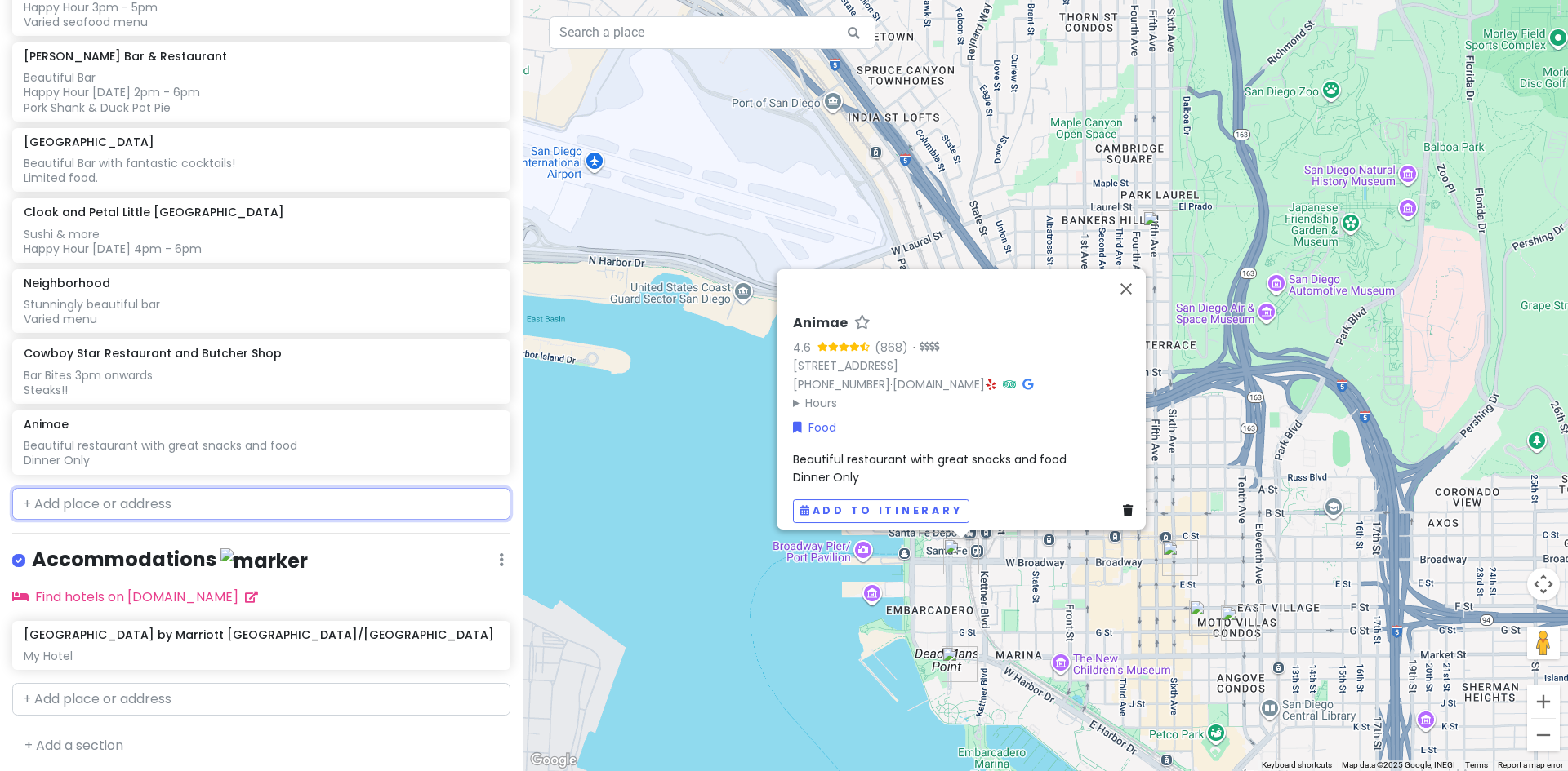
click at [120, 496] on input "text" at bounding box center [261, 505] width 498 height 33
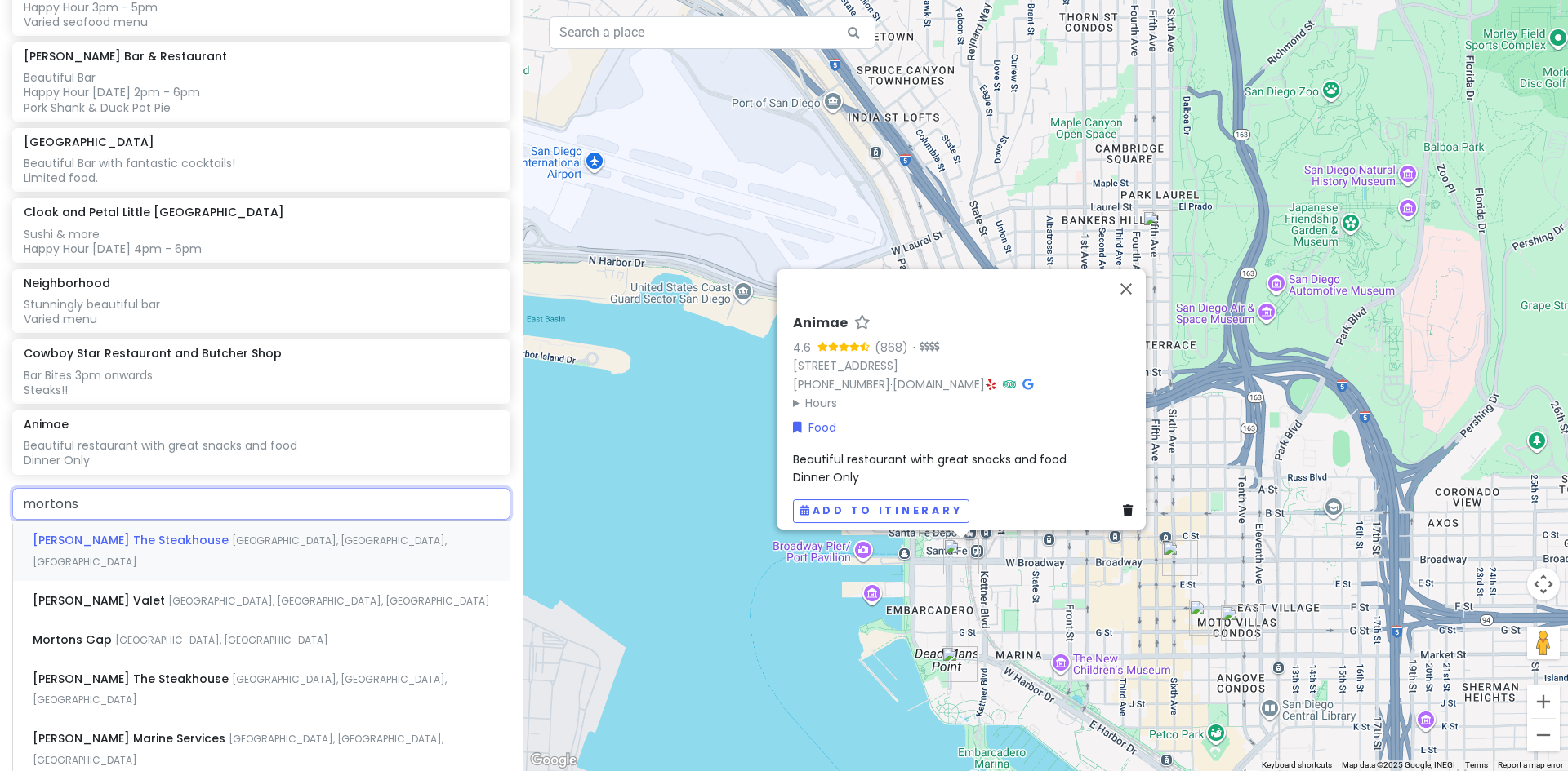
click at [142, 539] on span "[PERSON_NAME] The Steakhouse" at bounding box center [132, 540] width 199 height 16
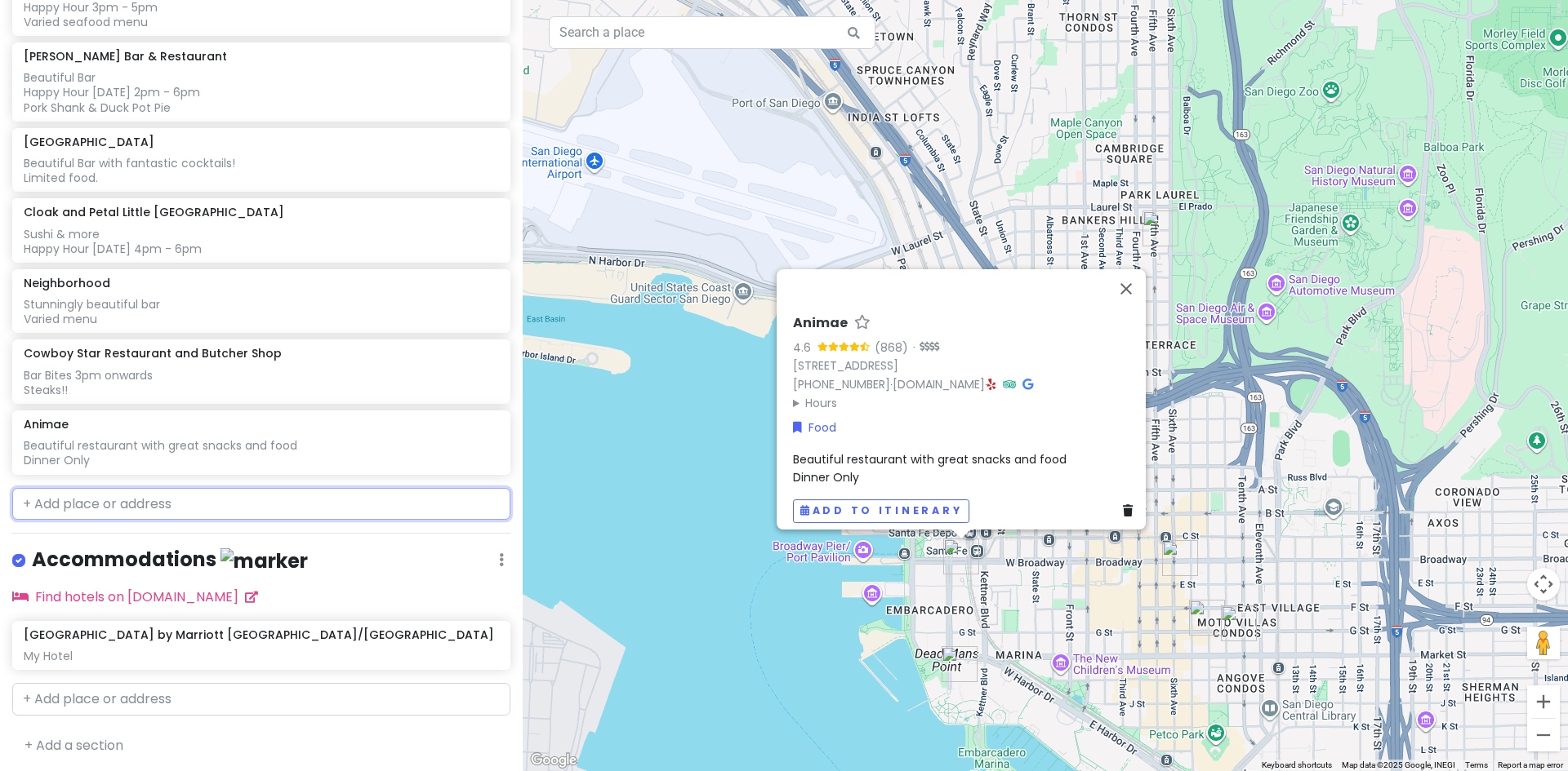
scroll to position [573, 0]
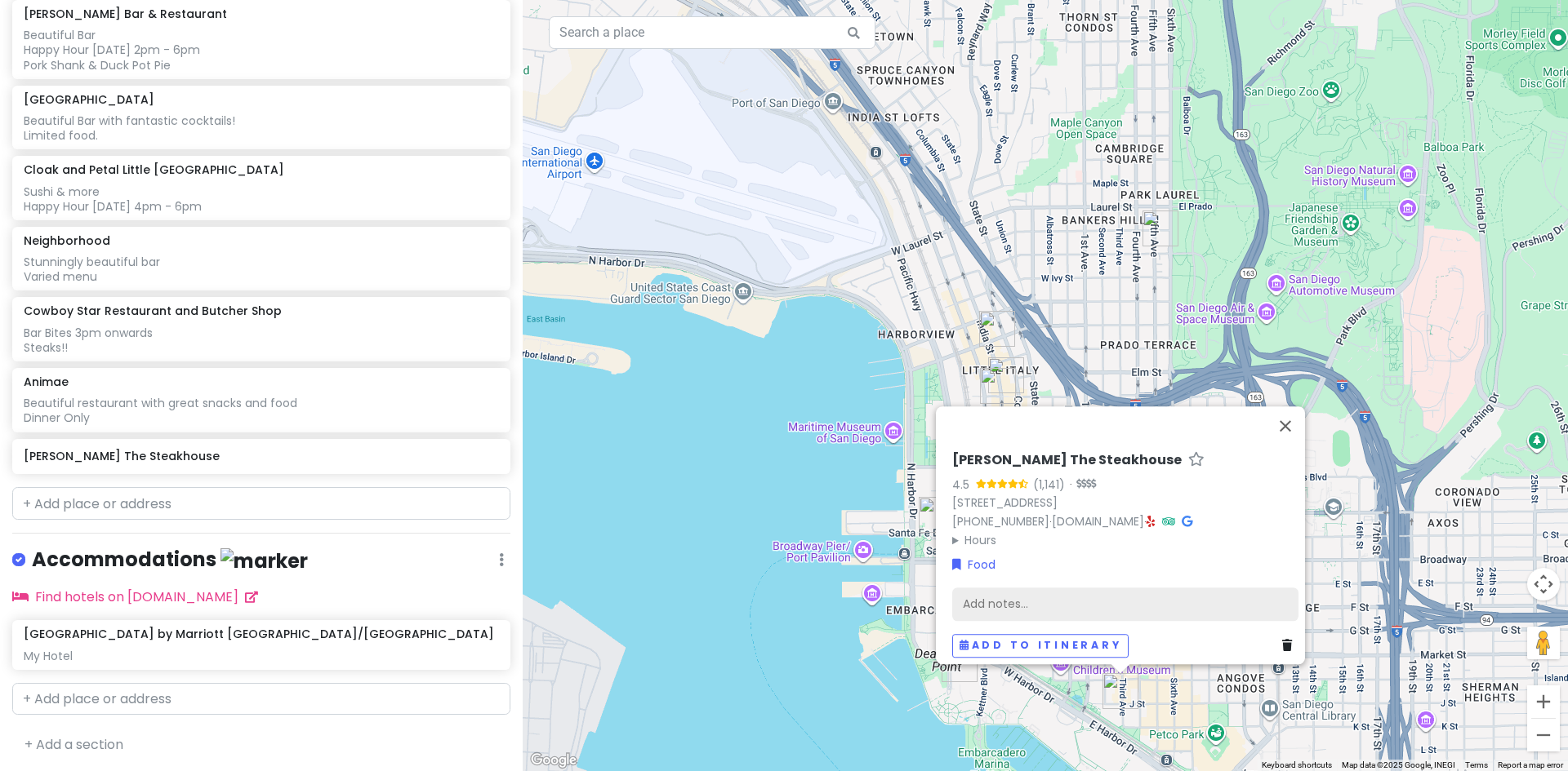
click at [1026, 589] on div "Add notes..." at bounding box center [1125, 604] width 347 height 35
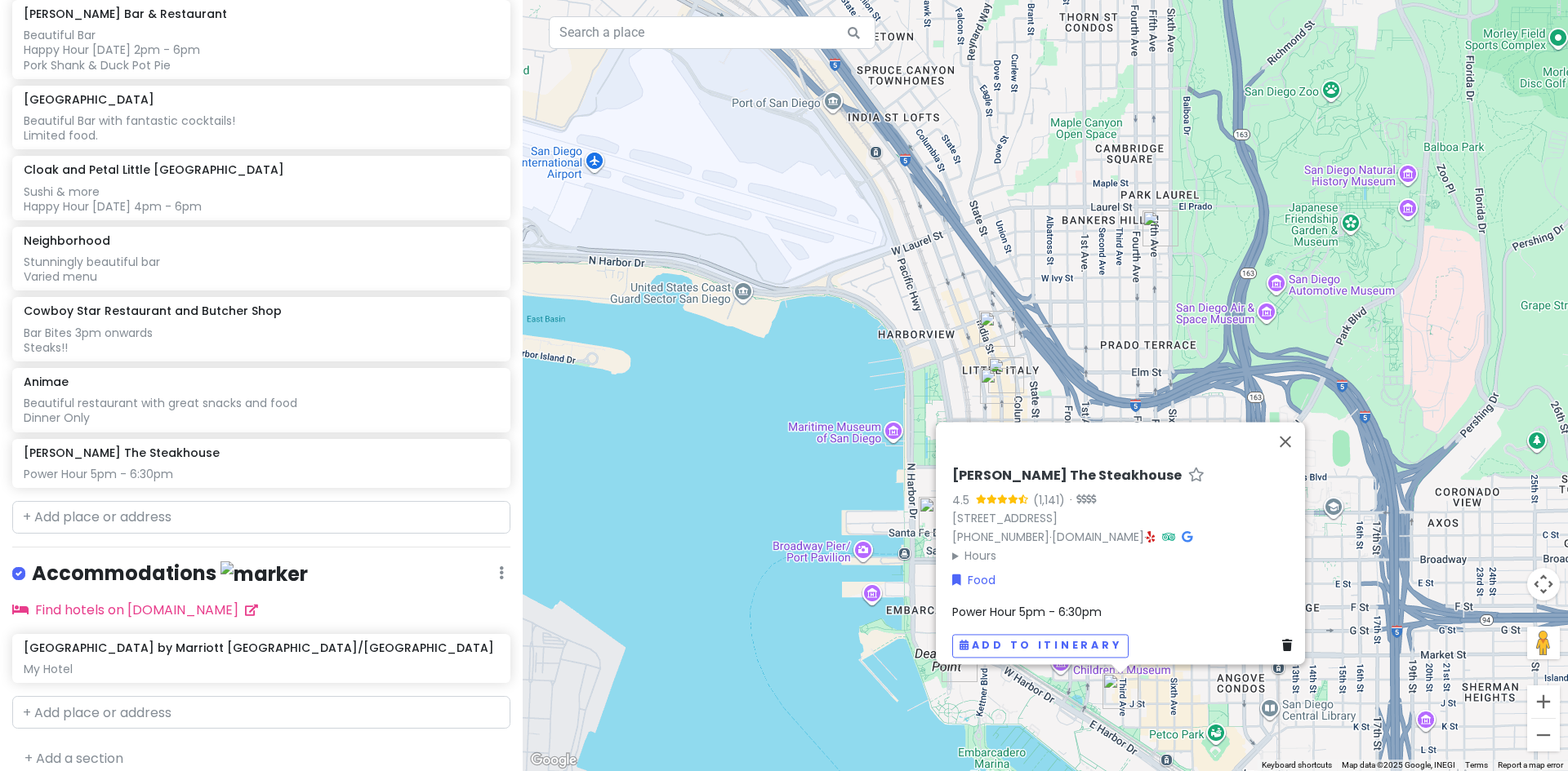
scroll to position [586, 0]
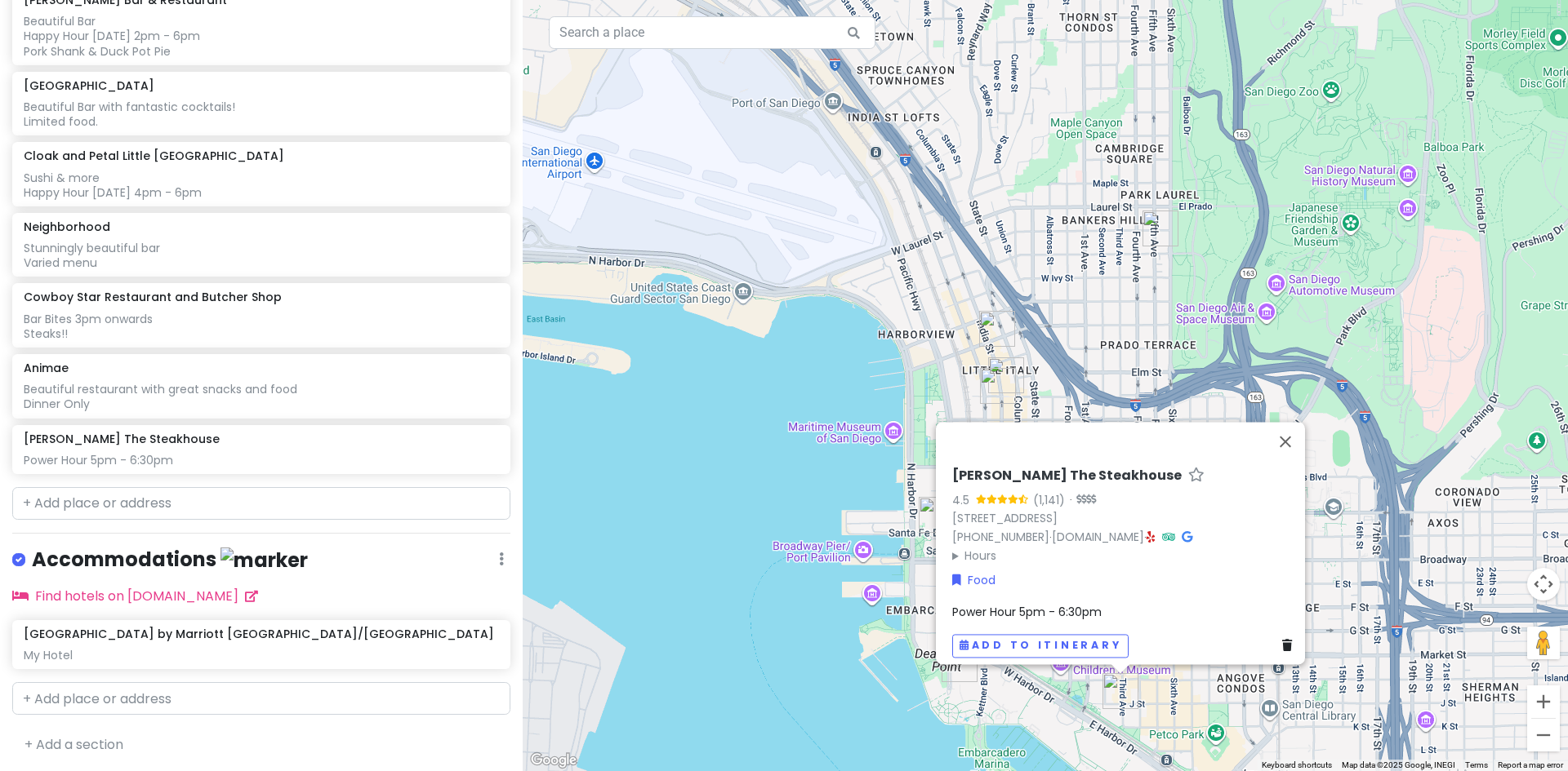
click at [1060, 604] on span "Power Hour 5pm - 6:30pm" at bounding box center [1027, 612] width 149 height 16
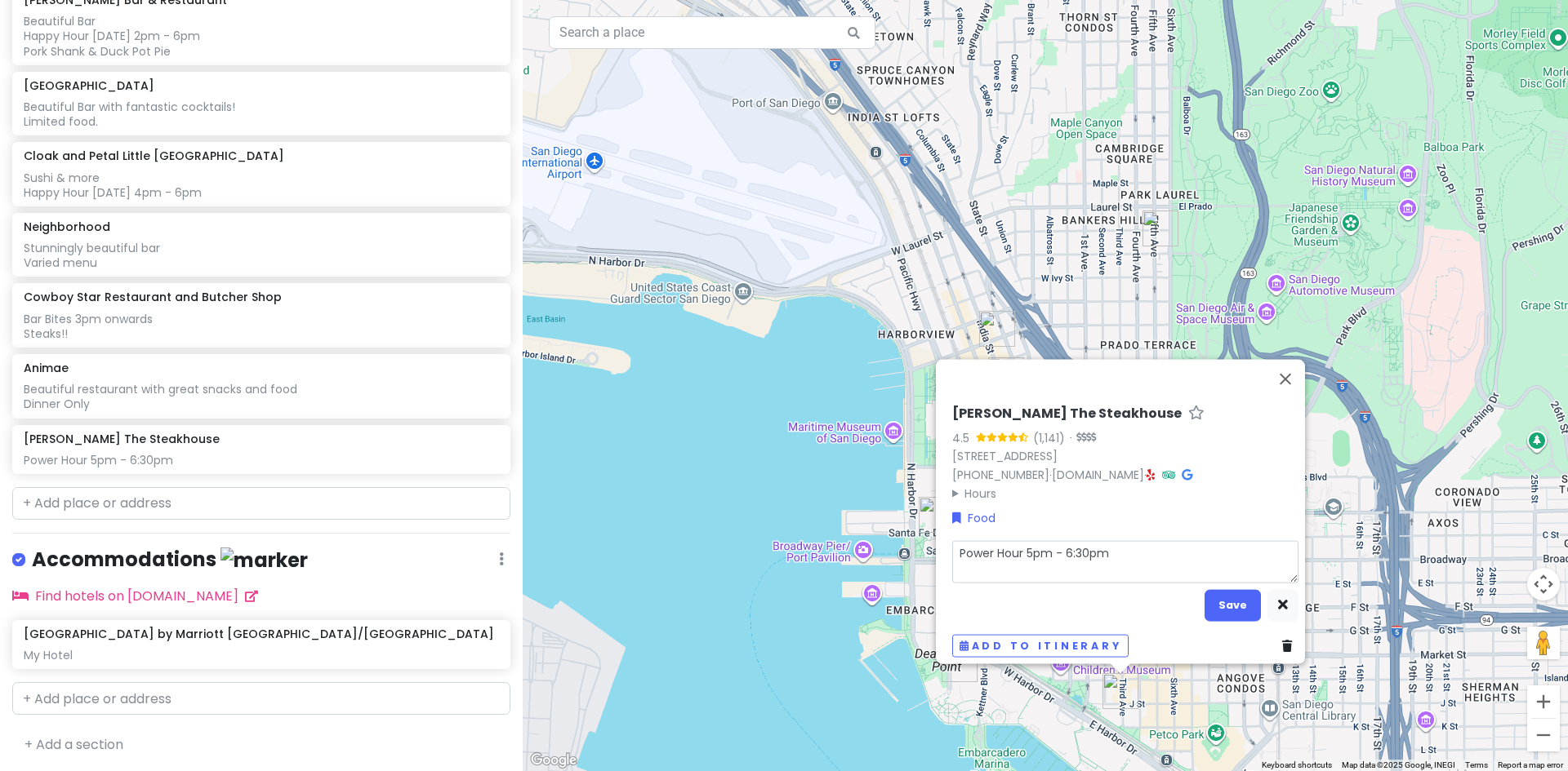
click at [1106, 546] on textarea "Power Hour 5pm - 6:30pm" at bounding box center [1125, 561] width 347 height 43
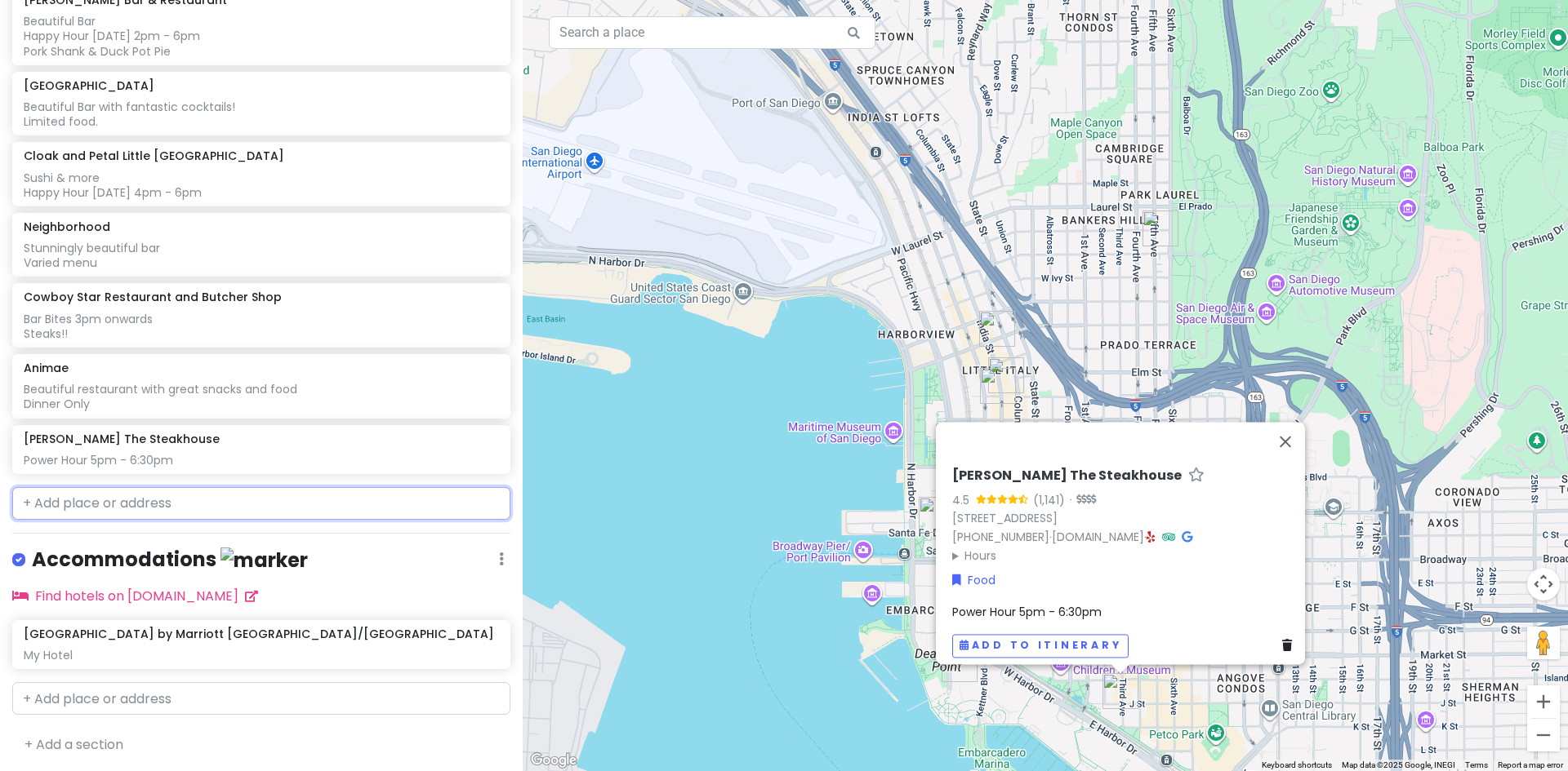
click at [126, 502] on input "text" at bounding box center [261, 504] width 498 height 33
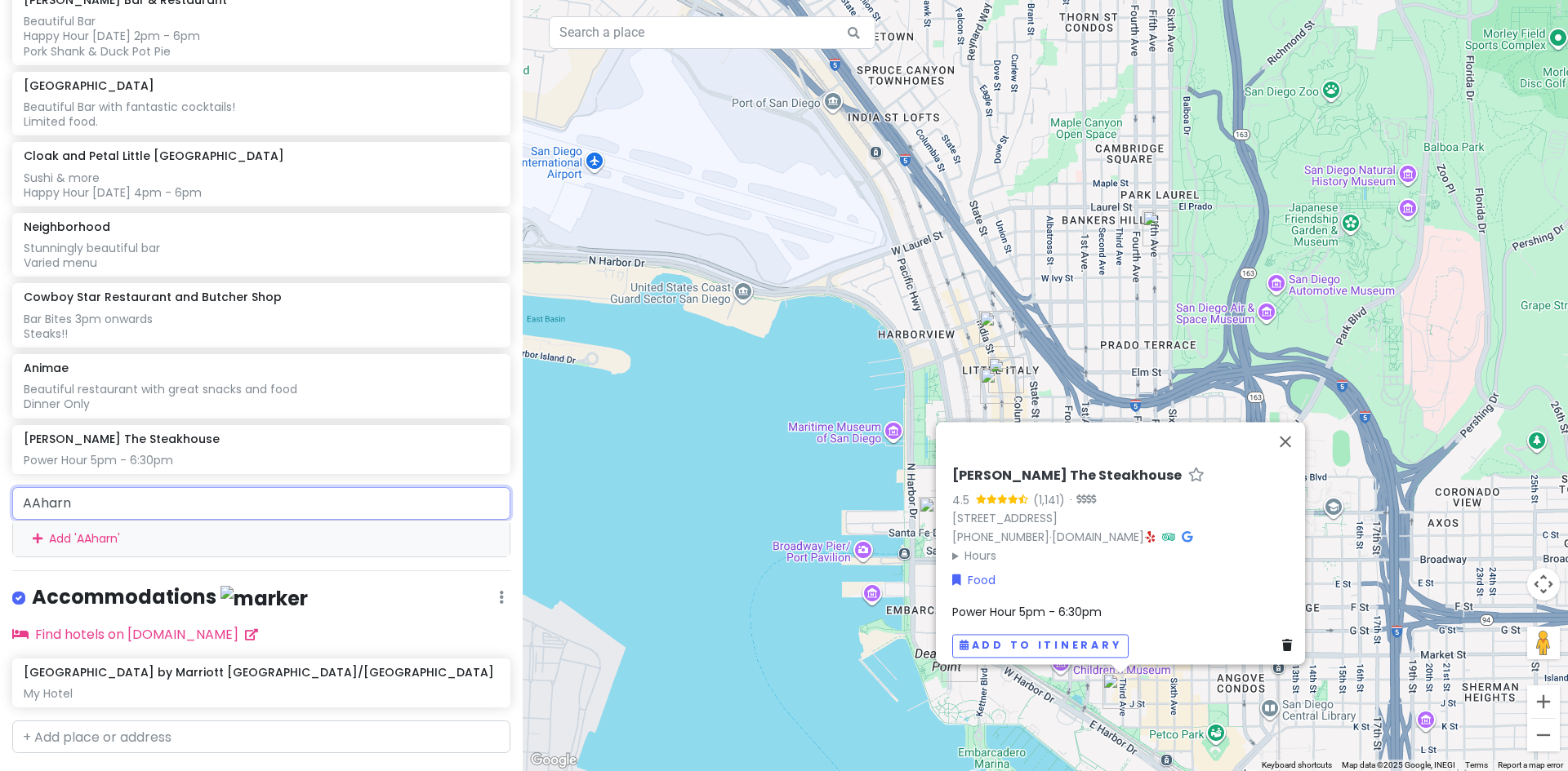
click at [97, 502] on input "AAharn" at bounding box center [261, 504] width 498 height 33
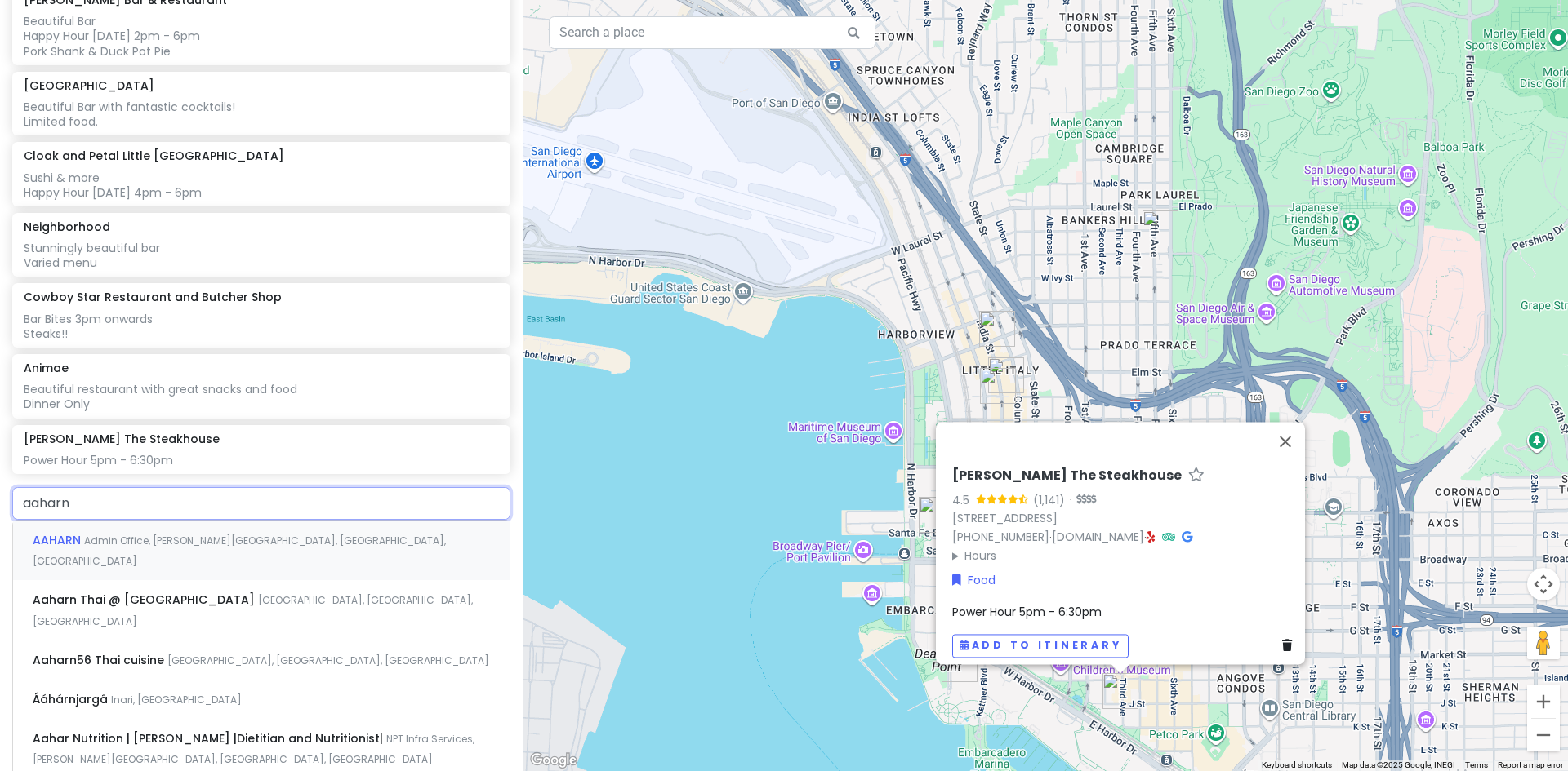
click at [190, 542] on span "Admin Office, [PERSON_NAME][GEOGRAPHIC_DATA], [GEOGRAPHIC_DATA], [GEOGRAPHIC_DA…" at bounding box center [239, 551] width 413 height 35
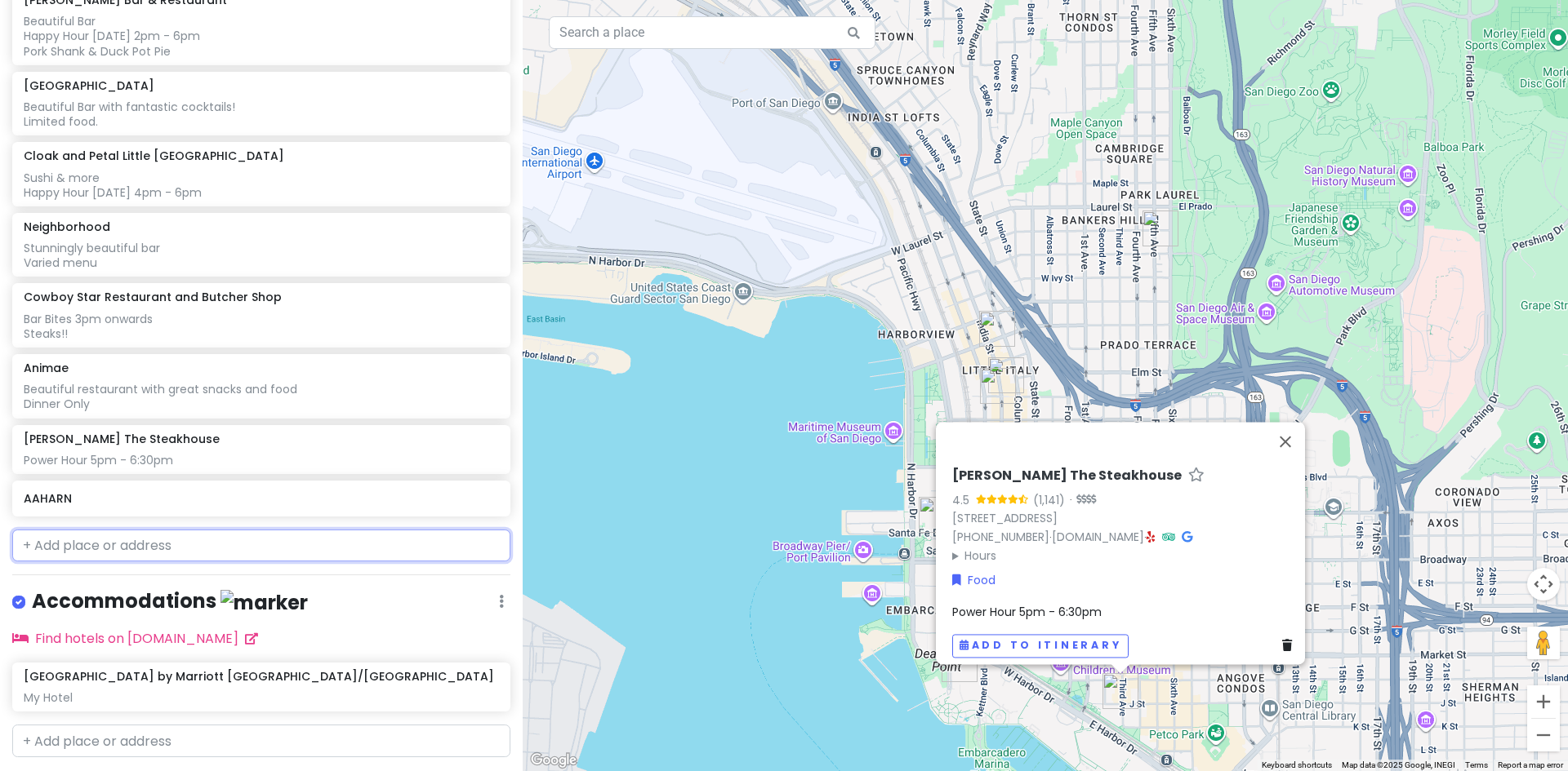
scroll to position [628, 0]
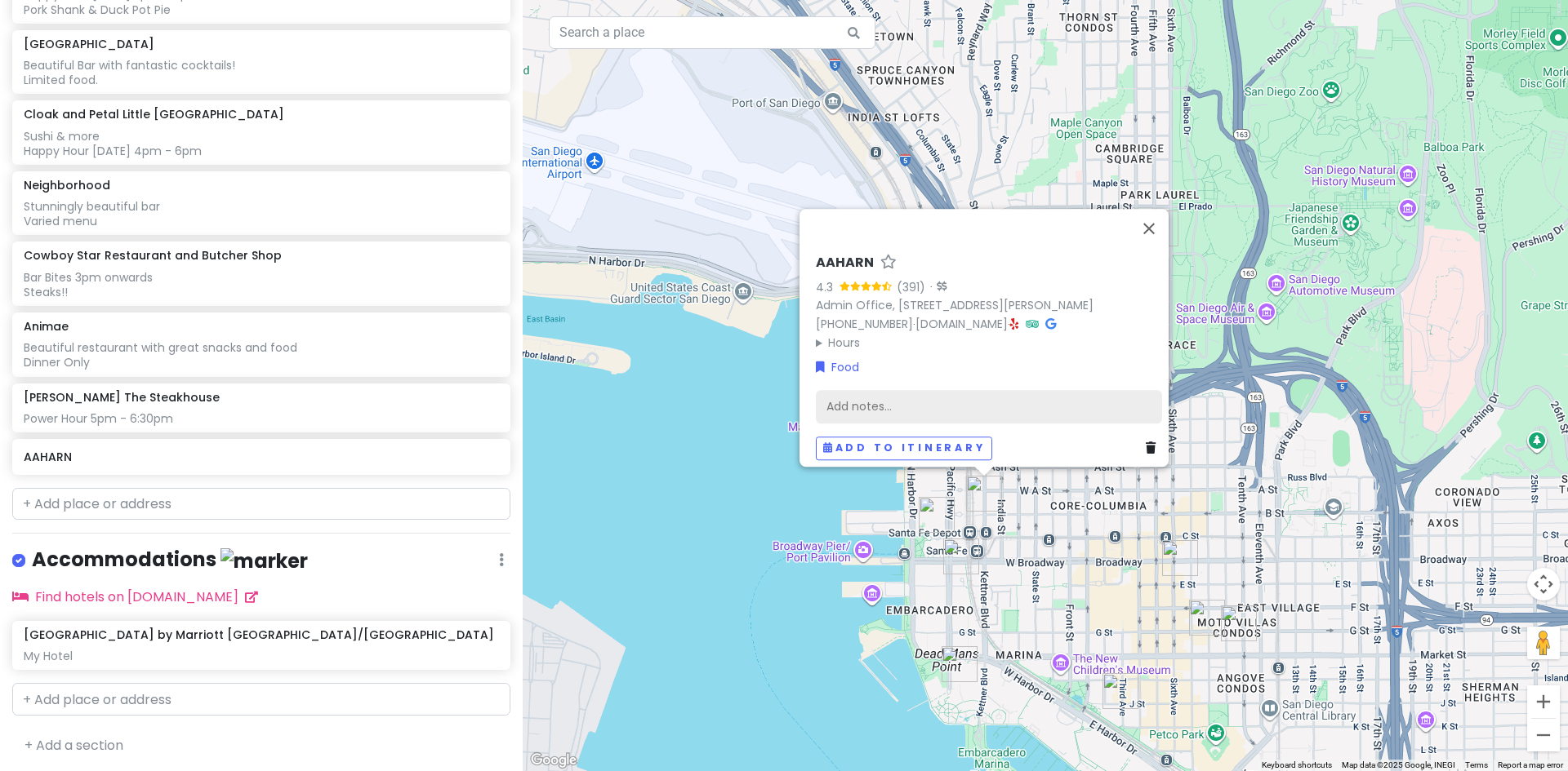
click at [857, 389] on div "Add notes..." at bounding box center [989, 406] width 347 height 35
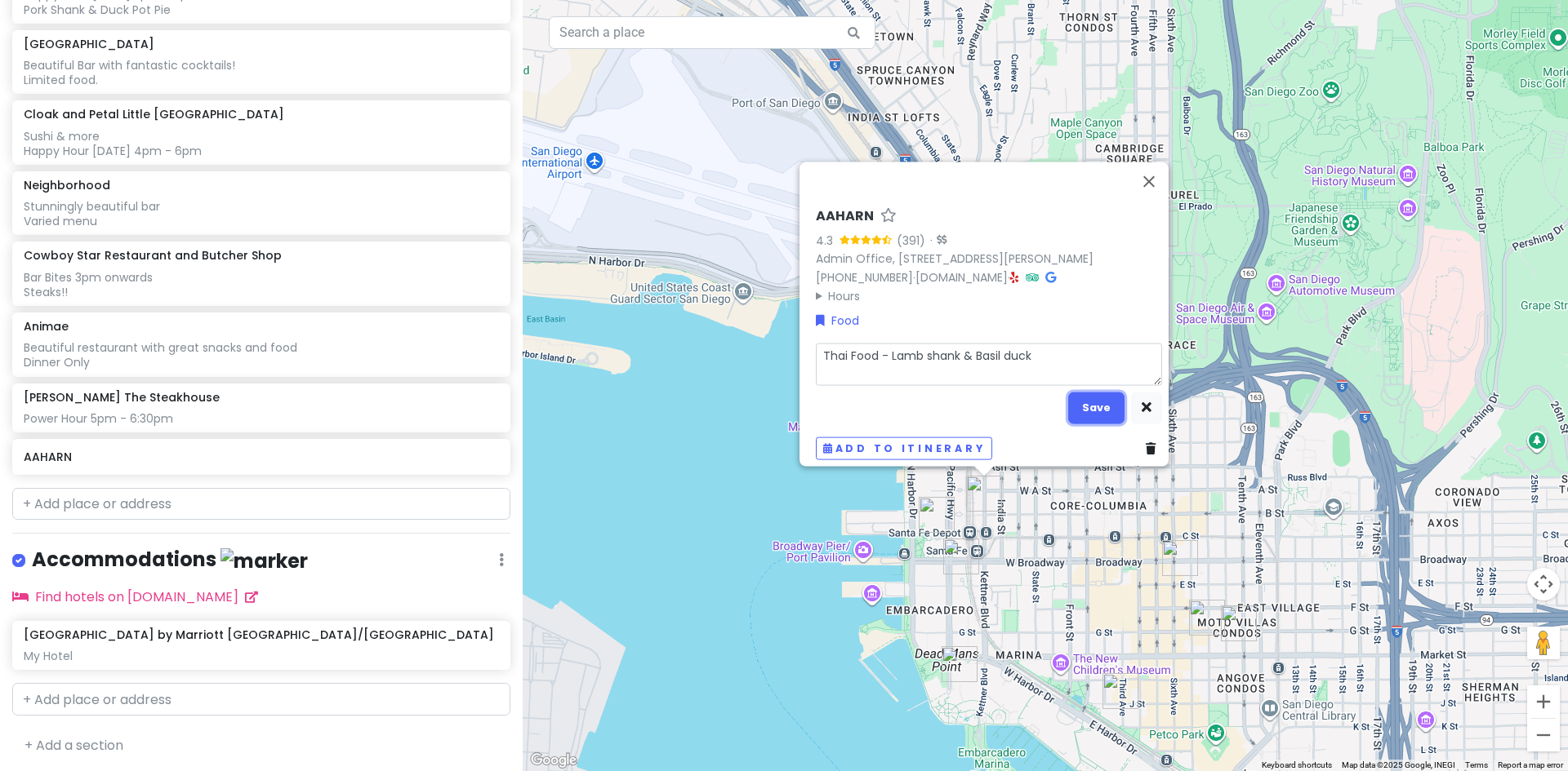
click at [1090, 393] on button "Save" at bounding box center [1096, 407] width 56 height 32
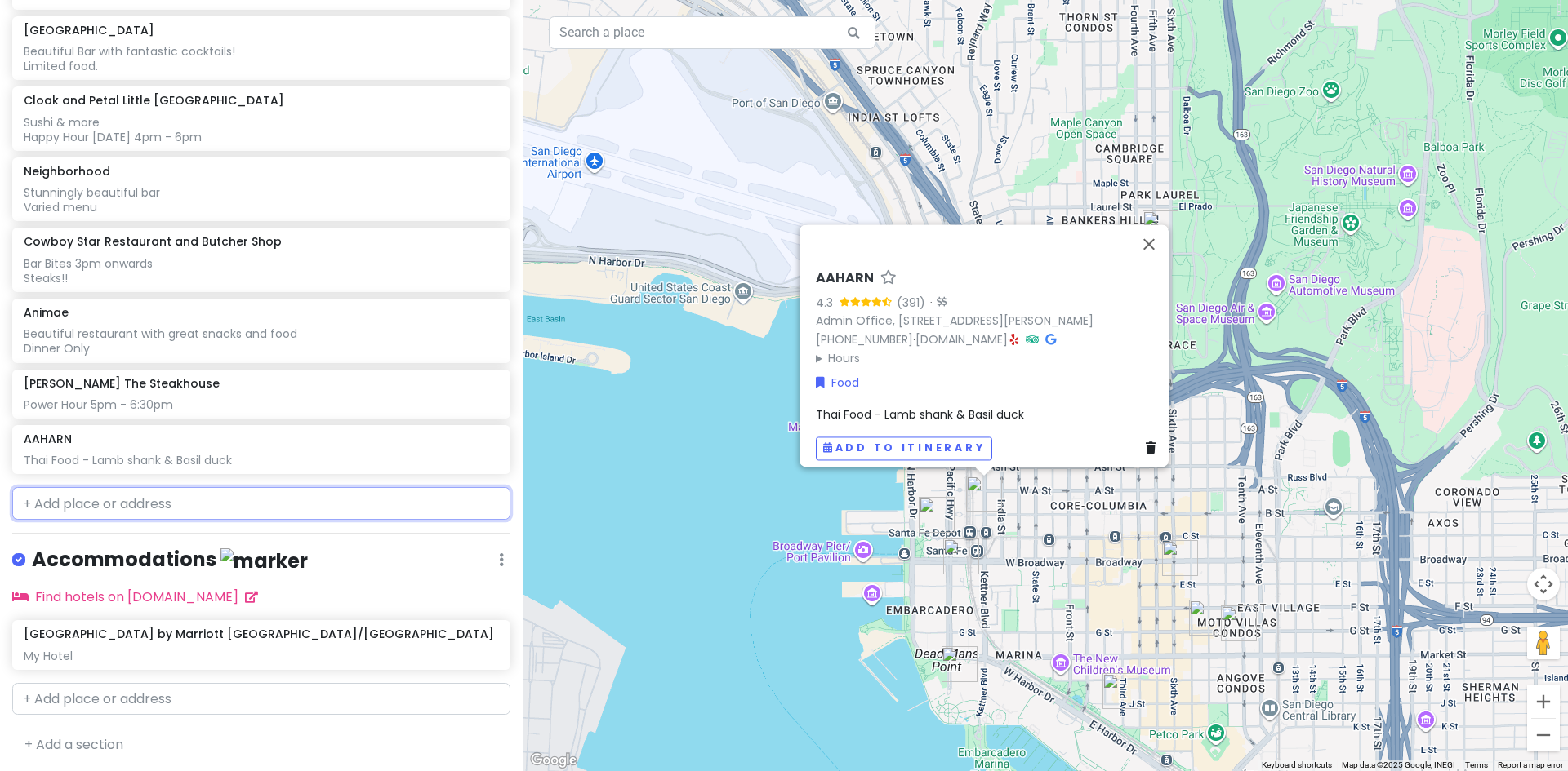
click at [126, 499] on input "text" at bounding box center [261, 504] width 498 height 33
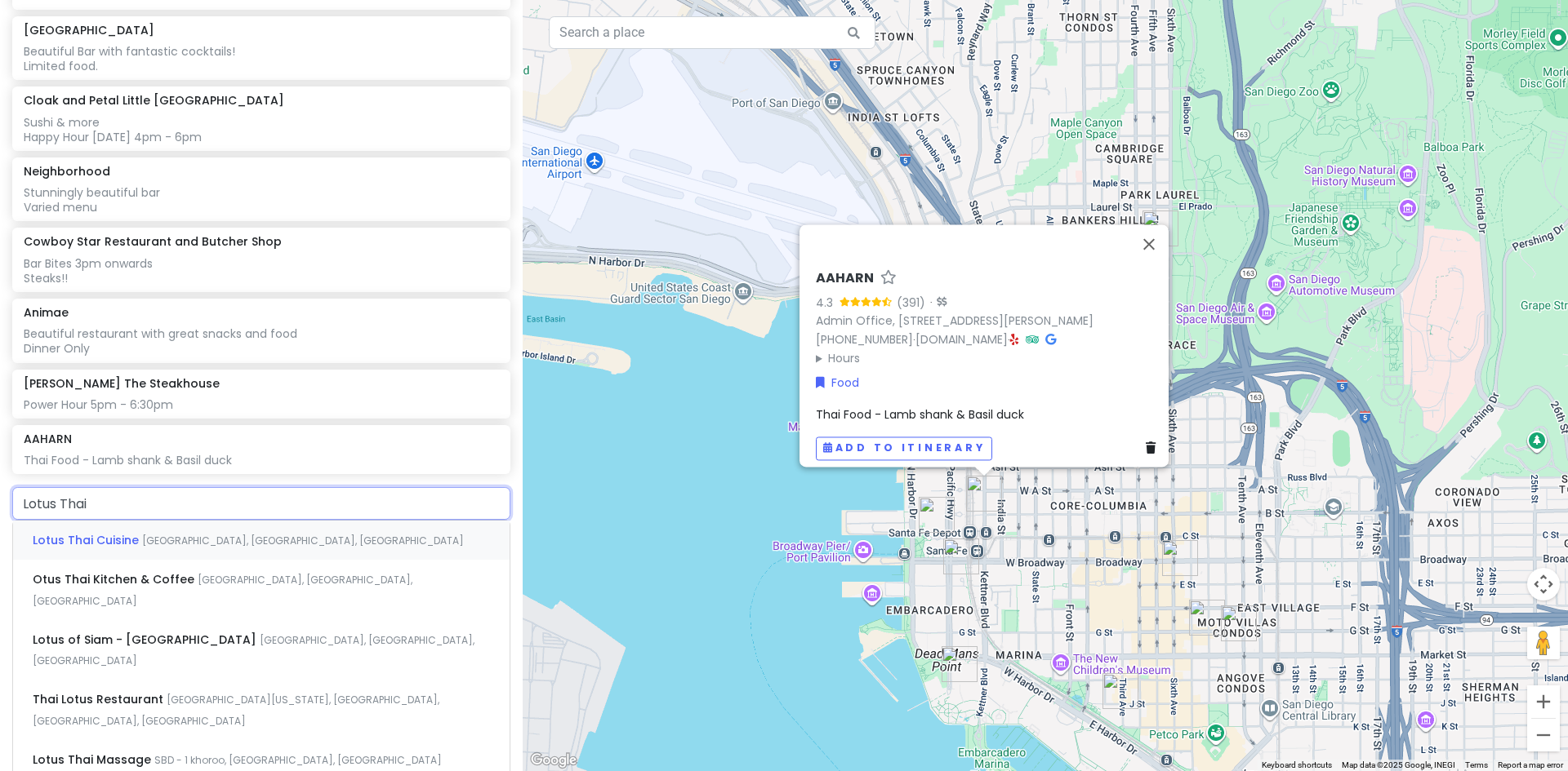
click at [142, 537] on span "[GEOGRAPHIC_DATA], [GEOGRAPHIC_DATA], [GEOGRAPHIC_DATA]" at bounding box center [303, 540] width 322 height 14
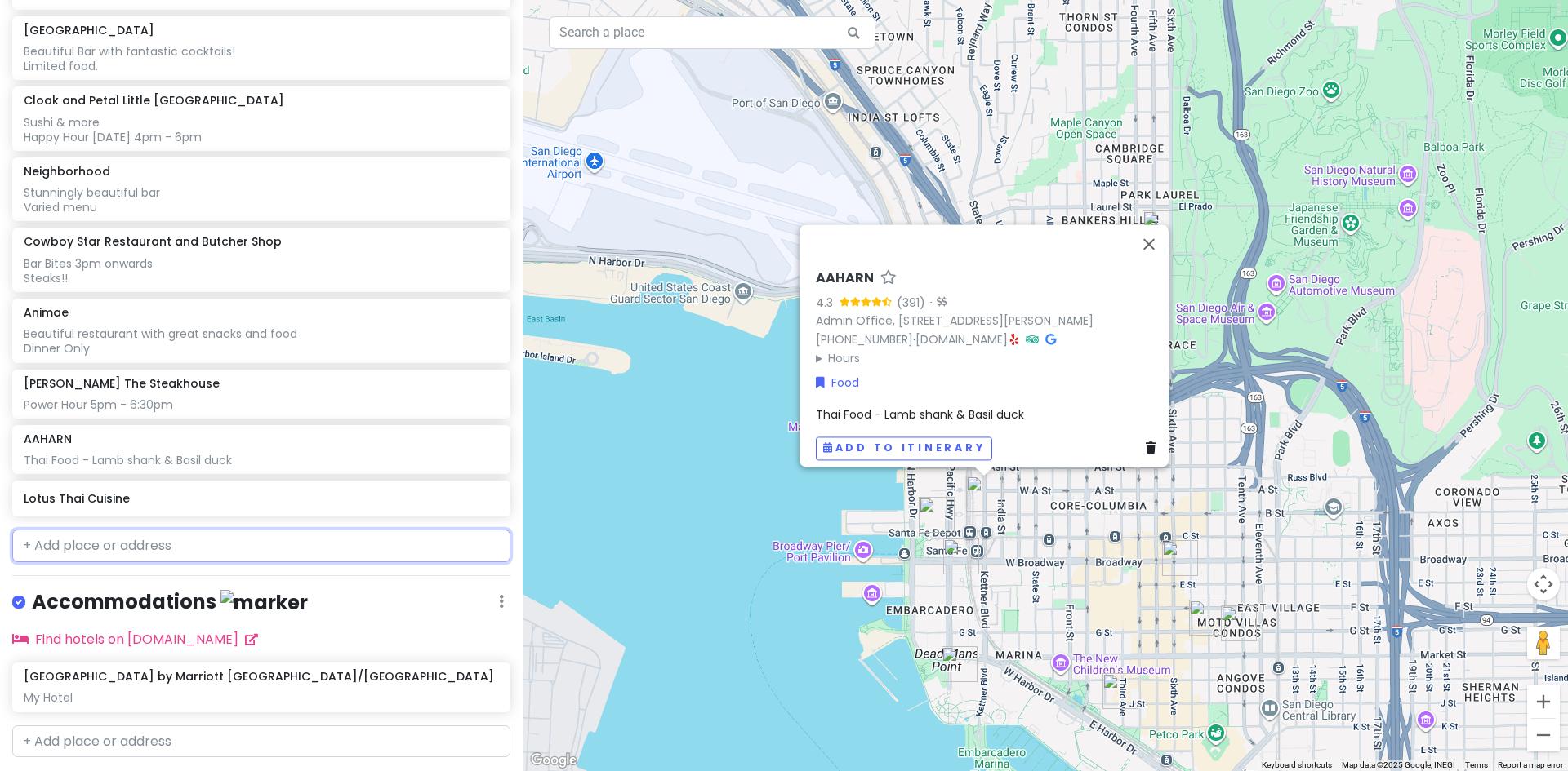
scroll to position [685, 0]
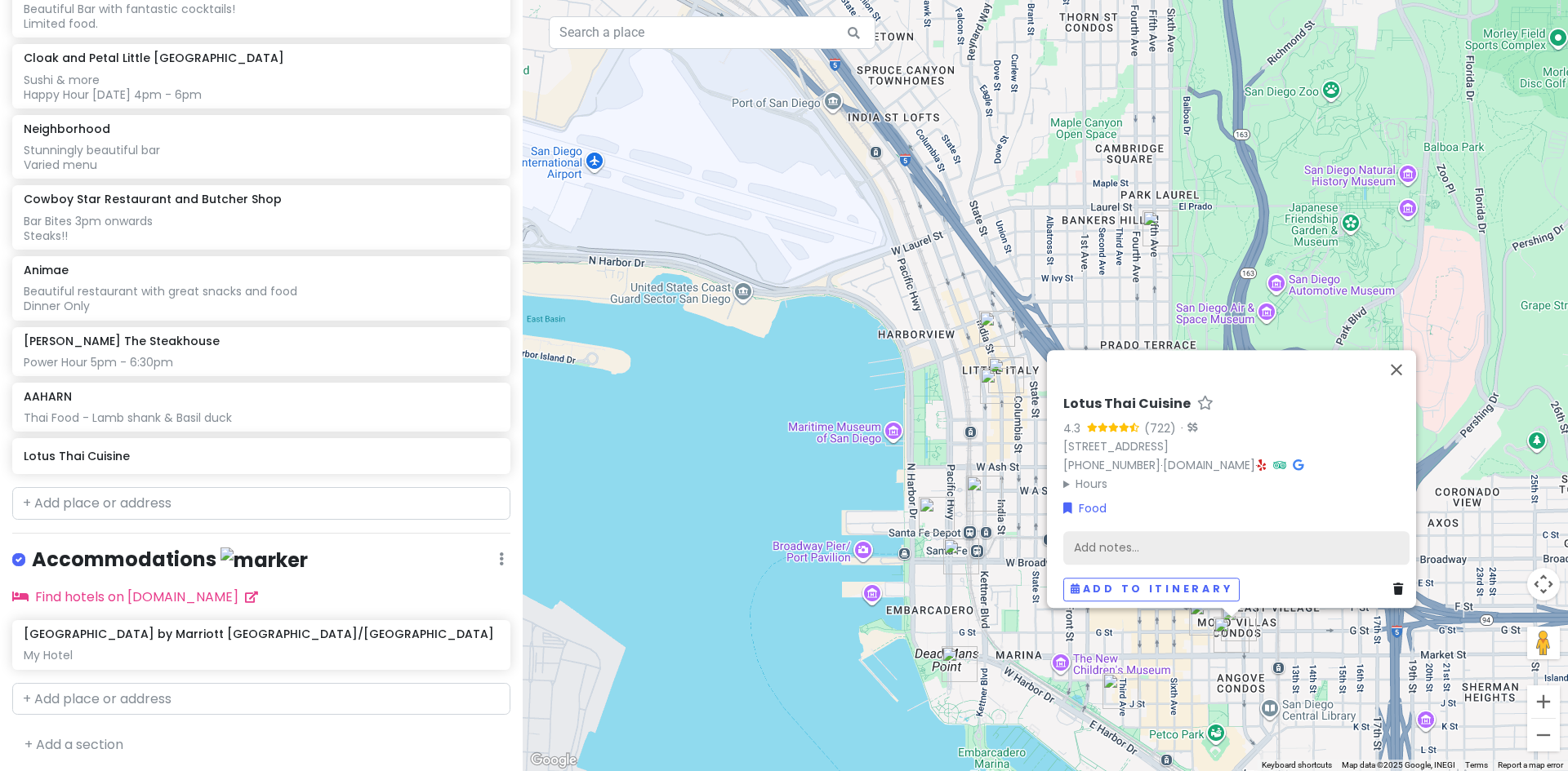
click at [1152, 531] on div "Add notes..." at bounding box center [1236, 548] width 347 height 35
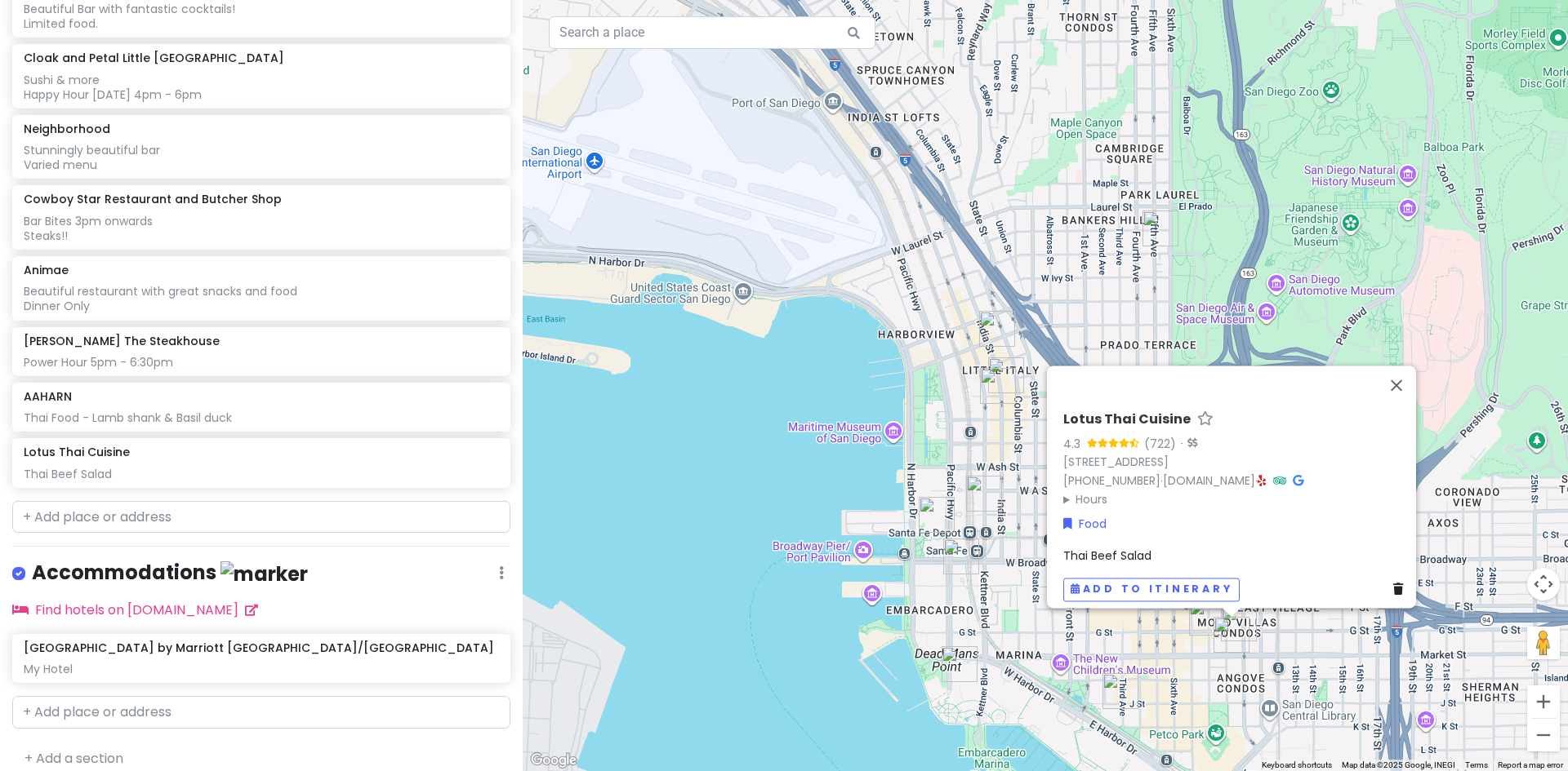
scroll to position [698, 0]
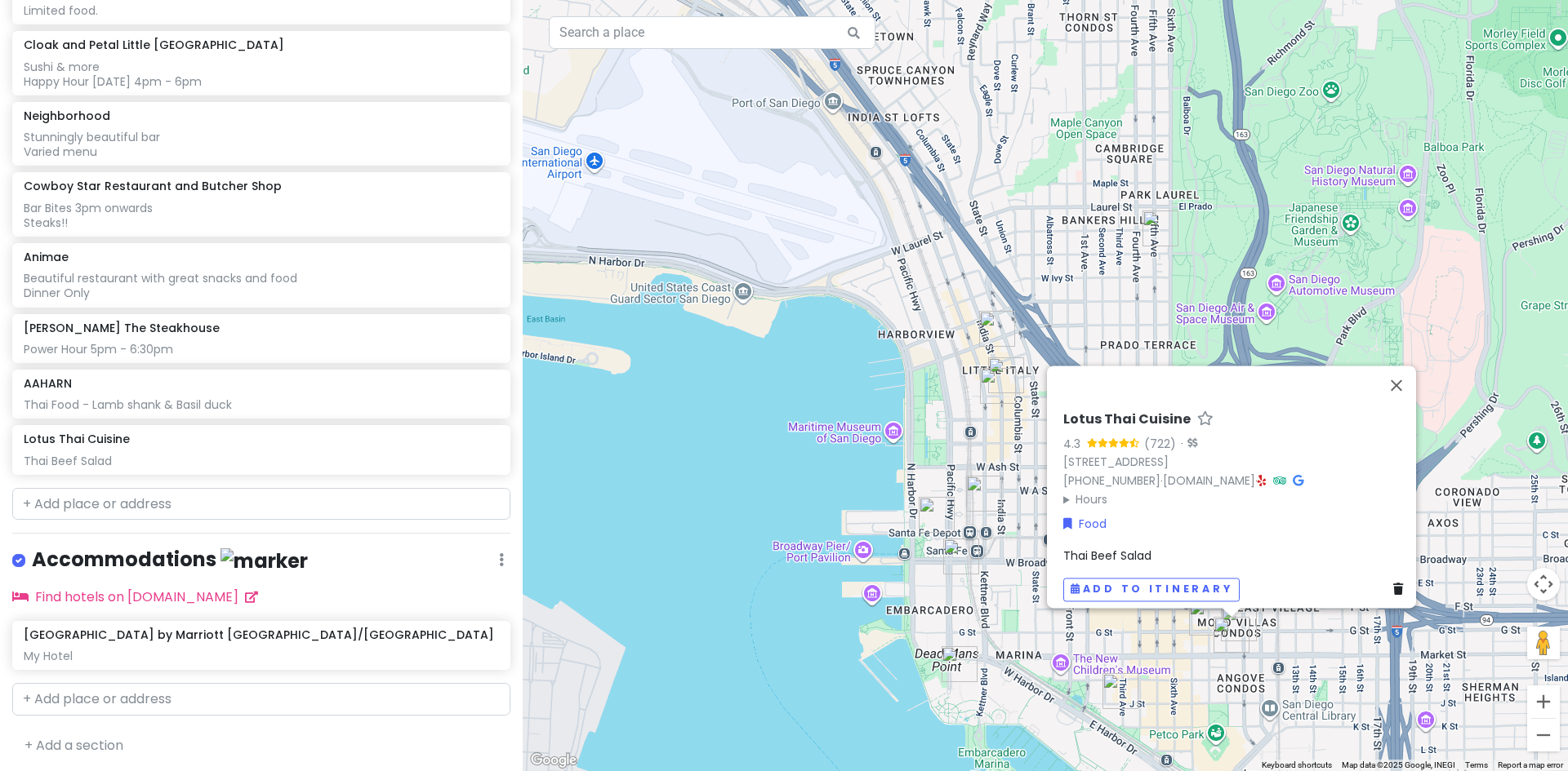
click at [1153, 546] on div "Thai Beef Salad" at bounding box center [1236, 556] width 347 height 18
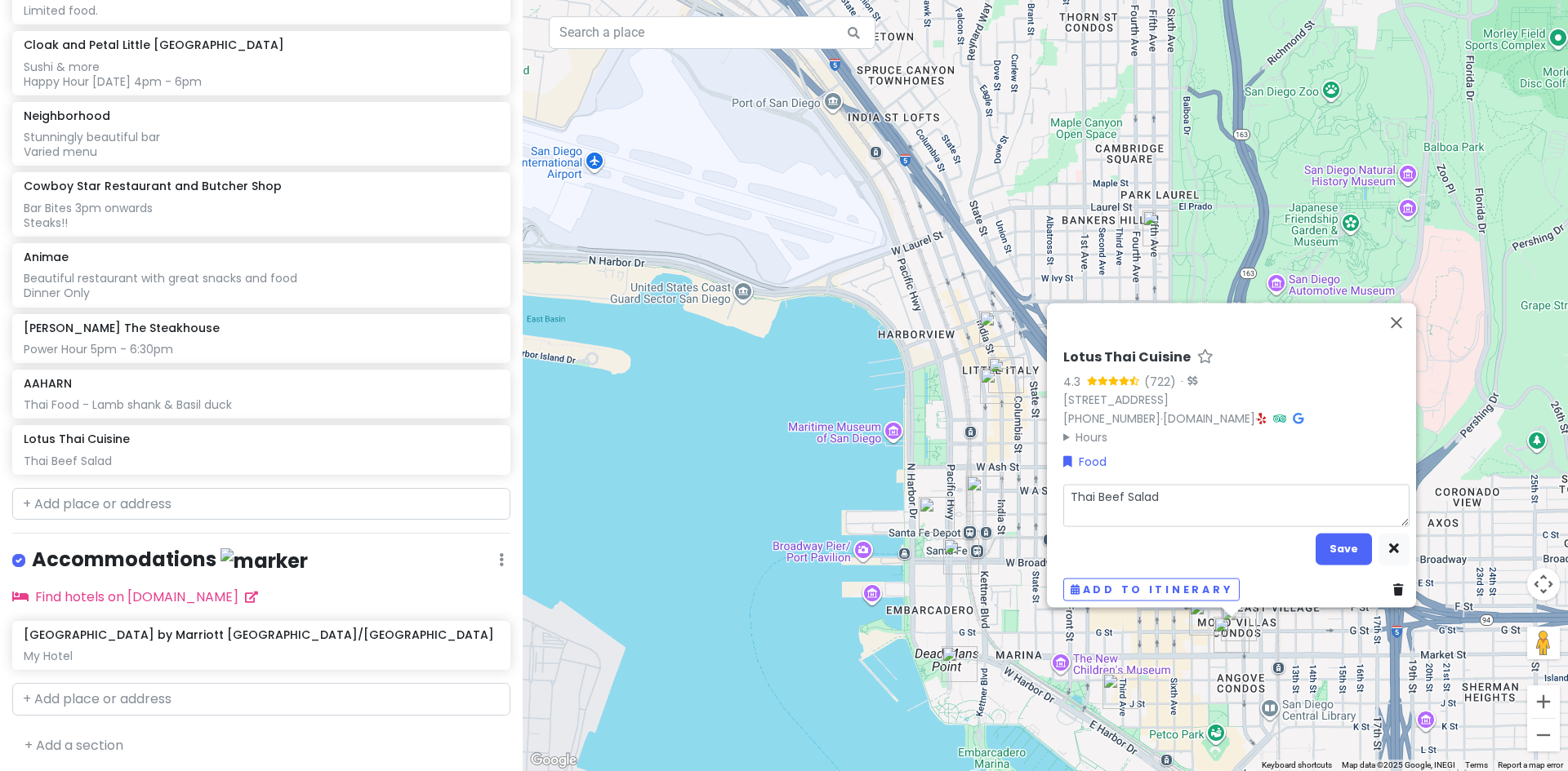
click at [1156, 489] on textarea "Thai Beef Salad" at bounding box center [1236, 505] width 347 height 43
click at [1333, 538] on button "Save" at bounding box center [1343, 548] width 56 height 32
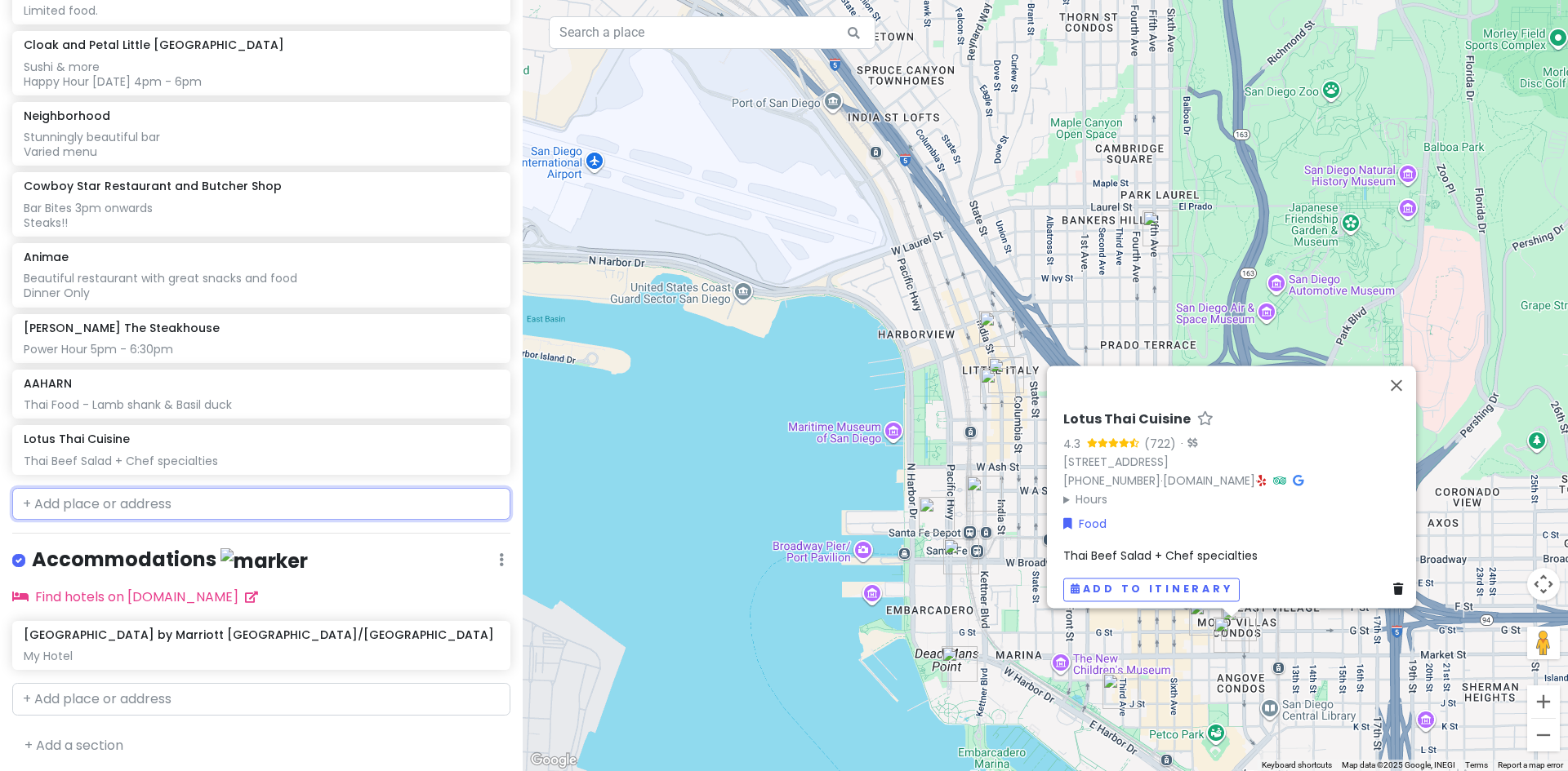
click at [92, 499] on input "text" at bounding box center [261, 505] width 498 height 33
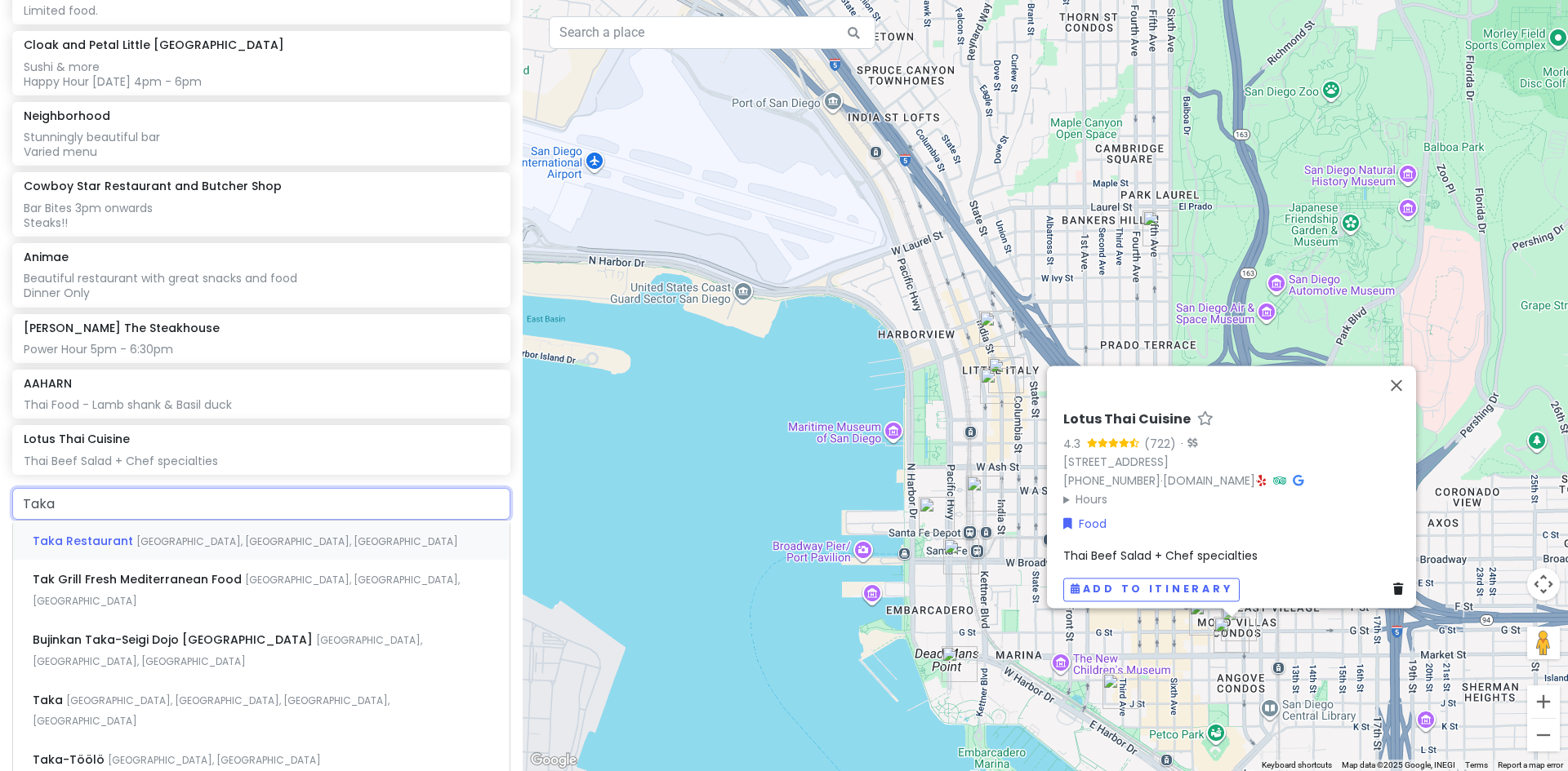
click at [120, 536] on span "Taka Restaurant" at bounding box center [85, 541] width 104 height 16
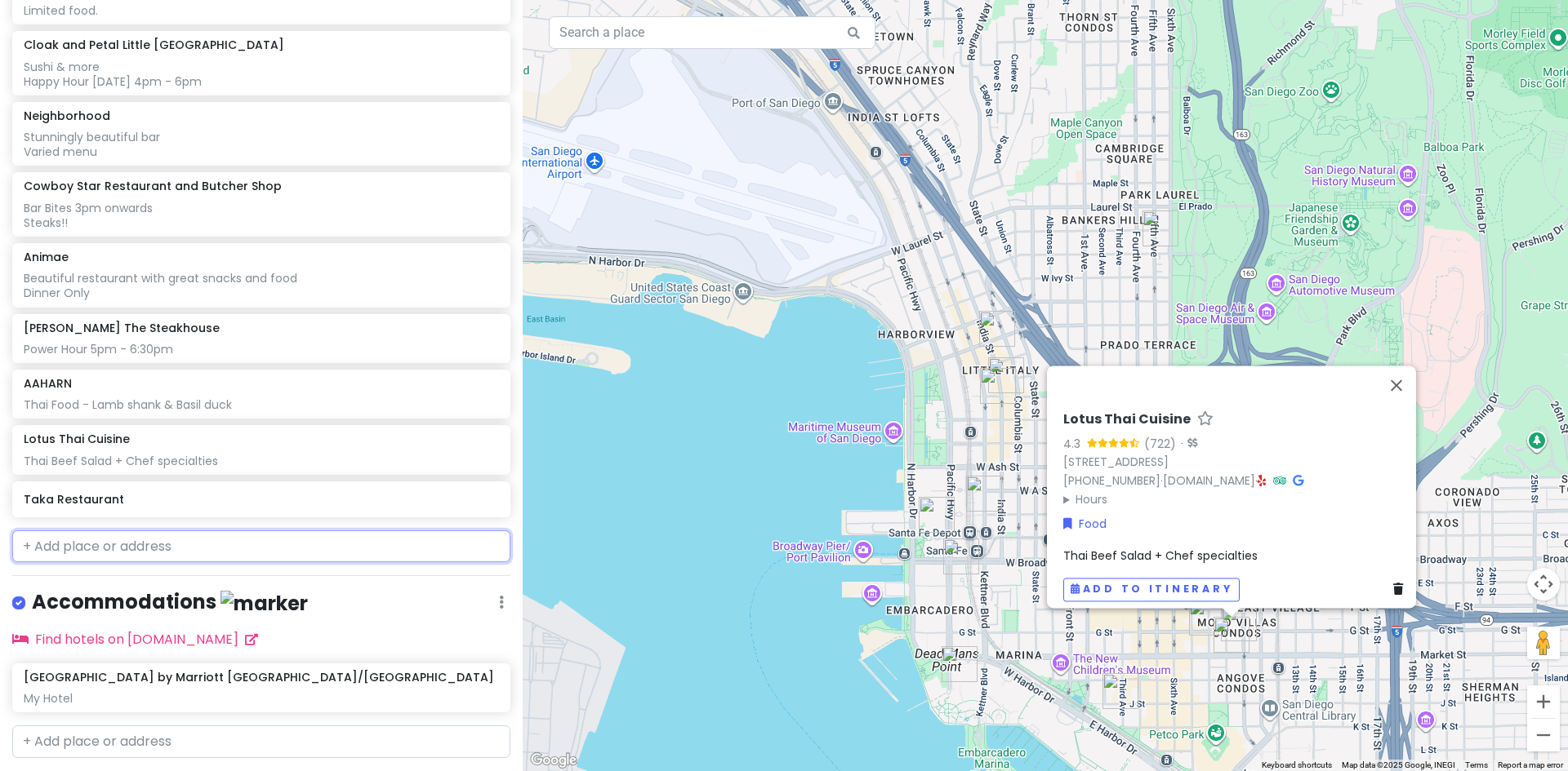
scroll to position [740, 0]
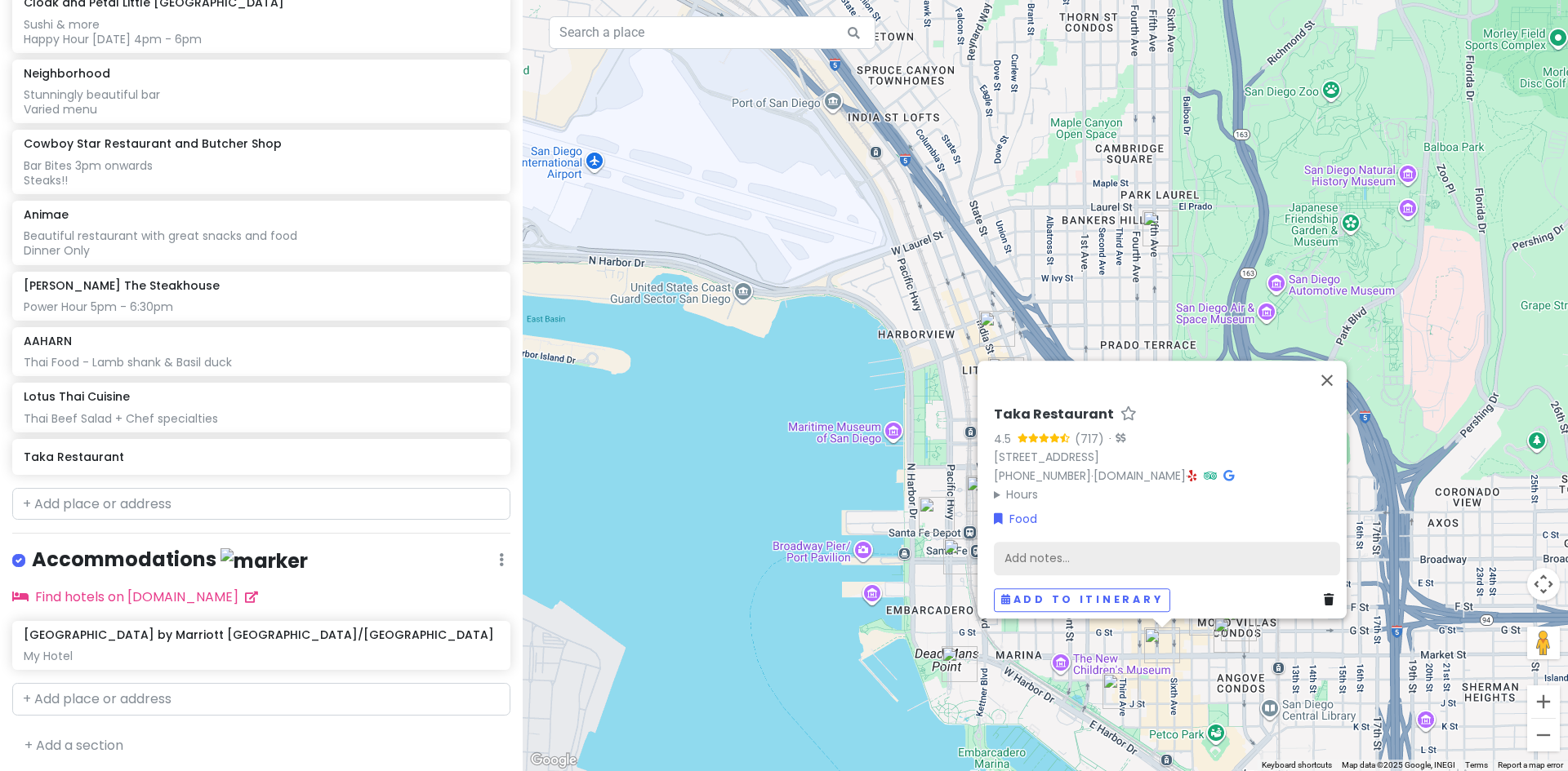
click at [1012, 546] on div "Add notes..." at bounding box center [1167, 558] width 347 height 35
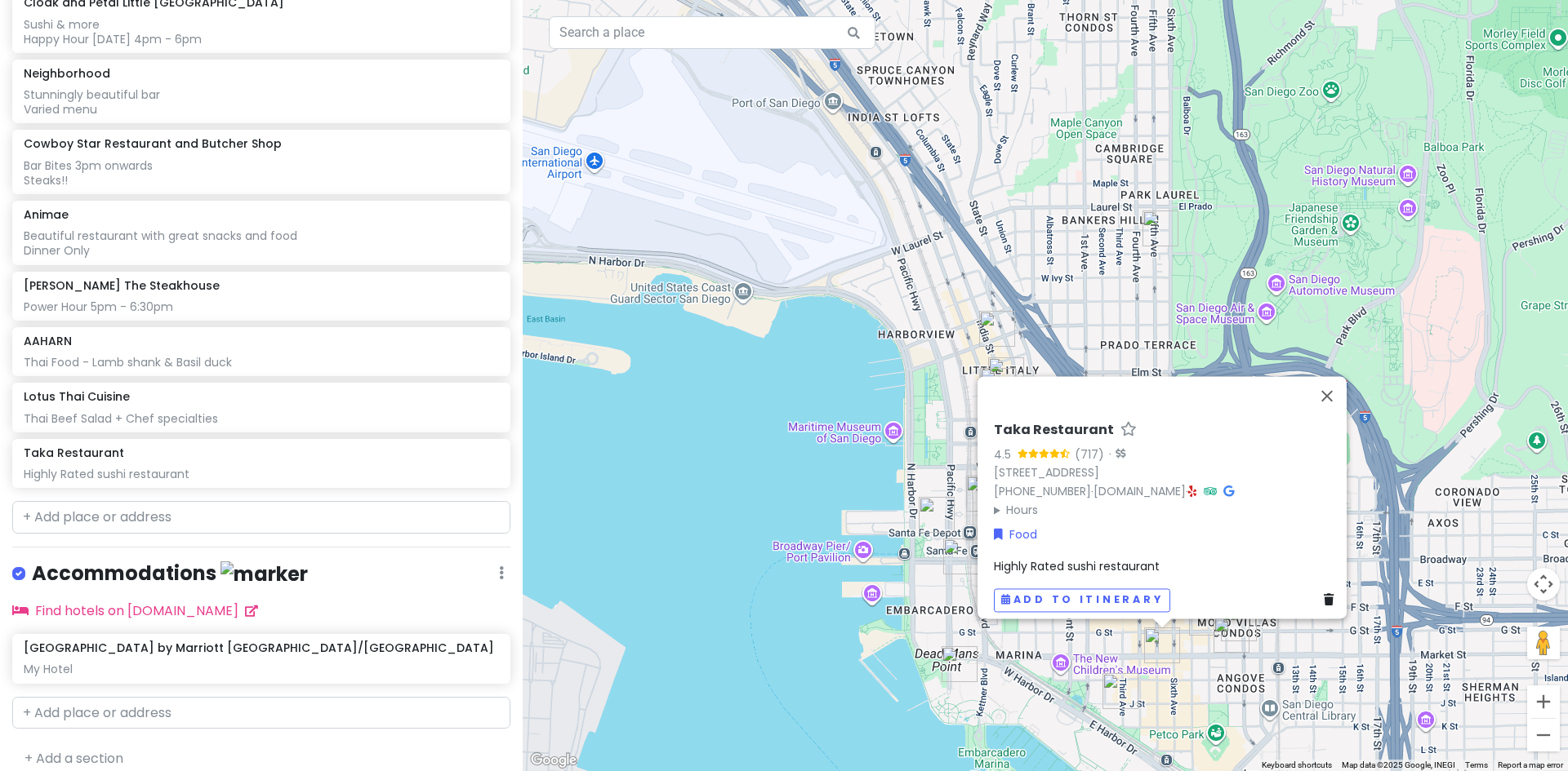
scroll to position [754, 0]
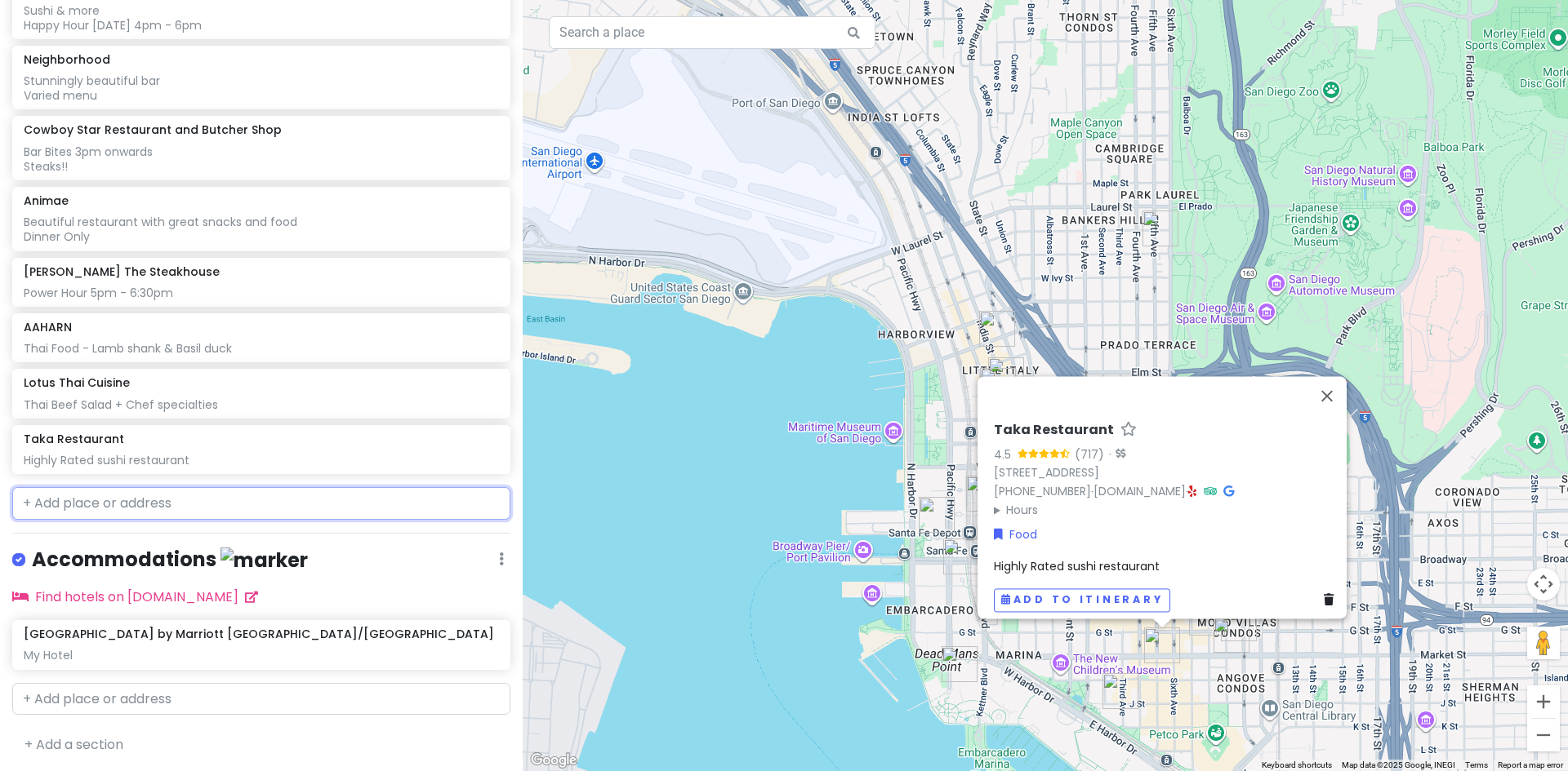
click at [217, 504] on input "text" at bounding box center [261, 504] width 498 height 33
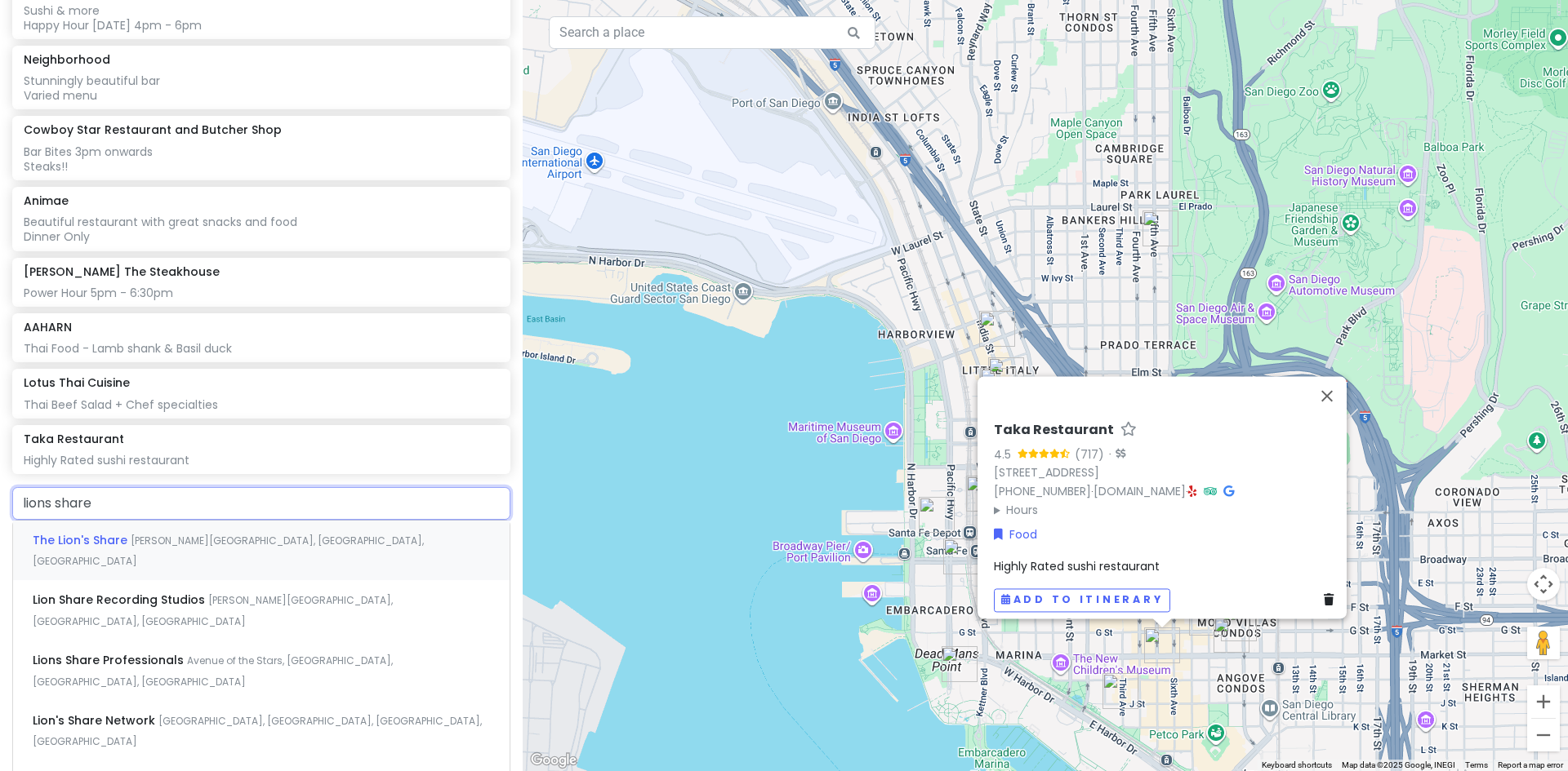
click at [186, 534] on span "[PERSON_NAME][GEOGRAPHIC_DATA], [GEOGRAPHIC_DATA], [GEOGRAPHIC_DATA]" at bounding box center [228, 551] width 391 height 35
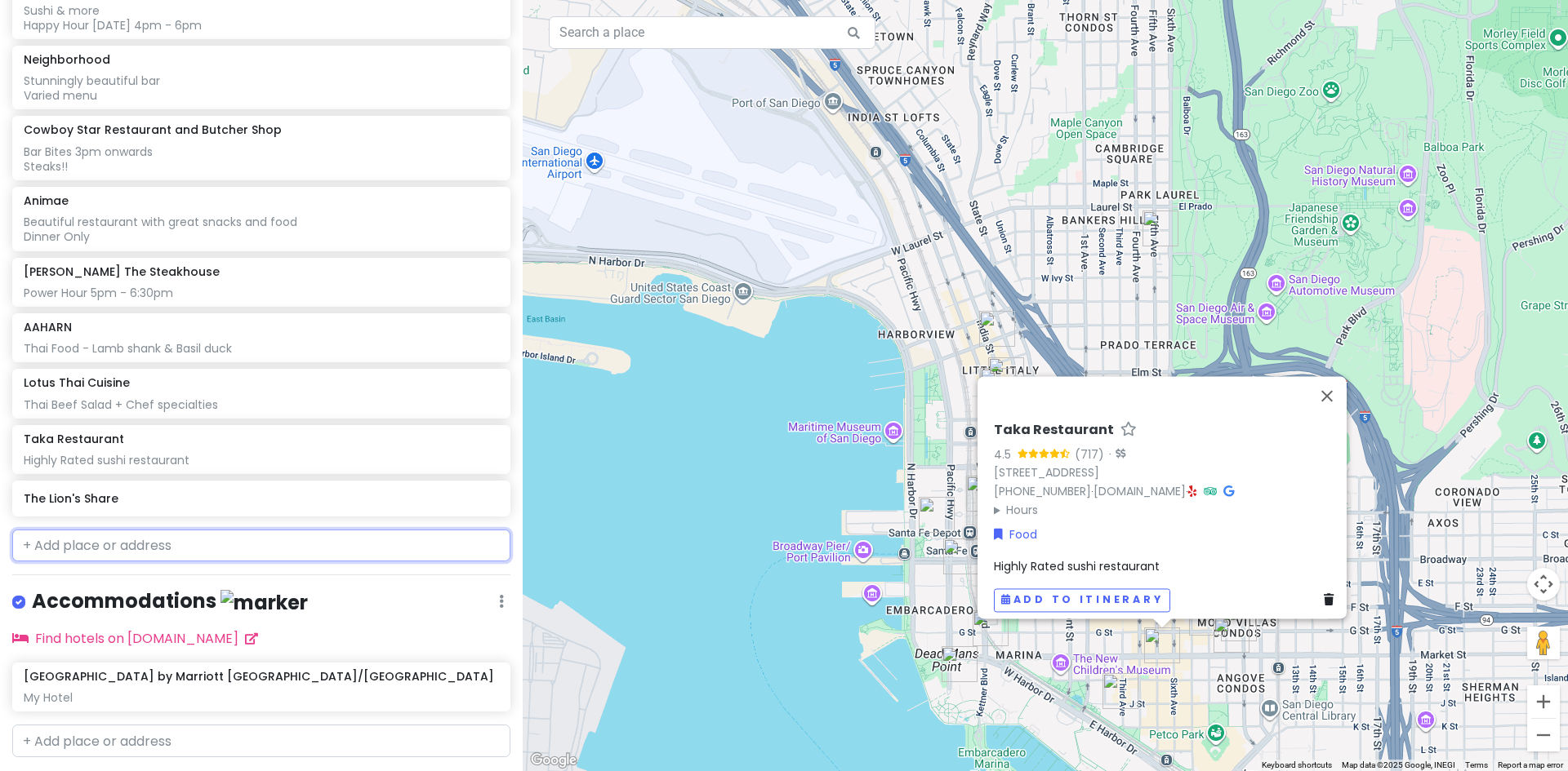
scroll to position [796, 0]
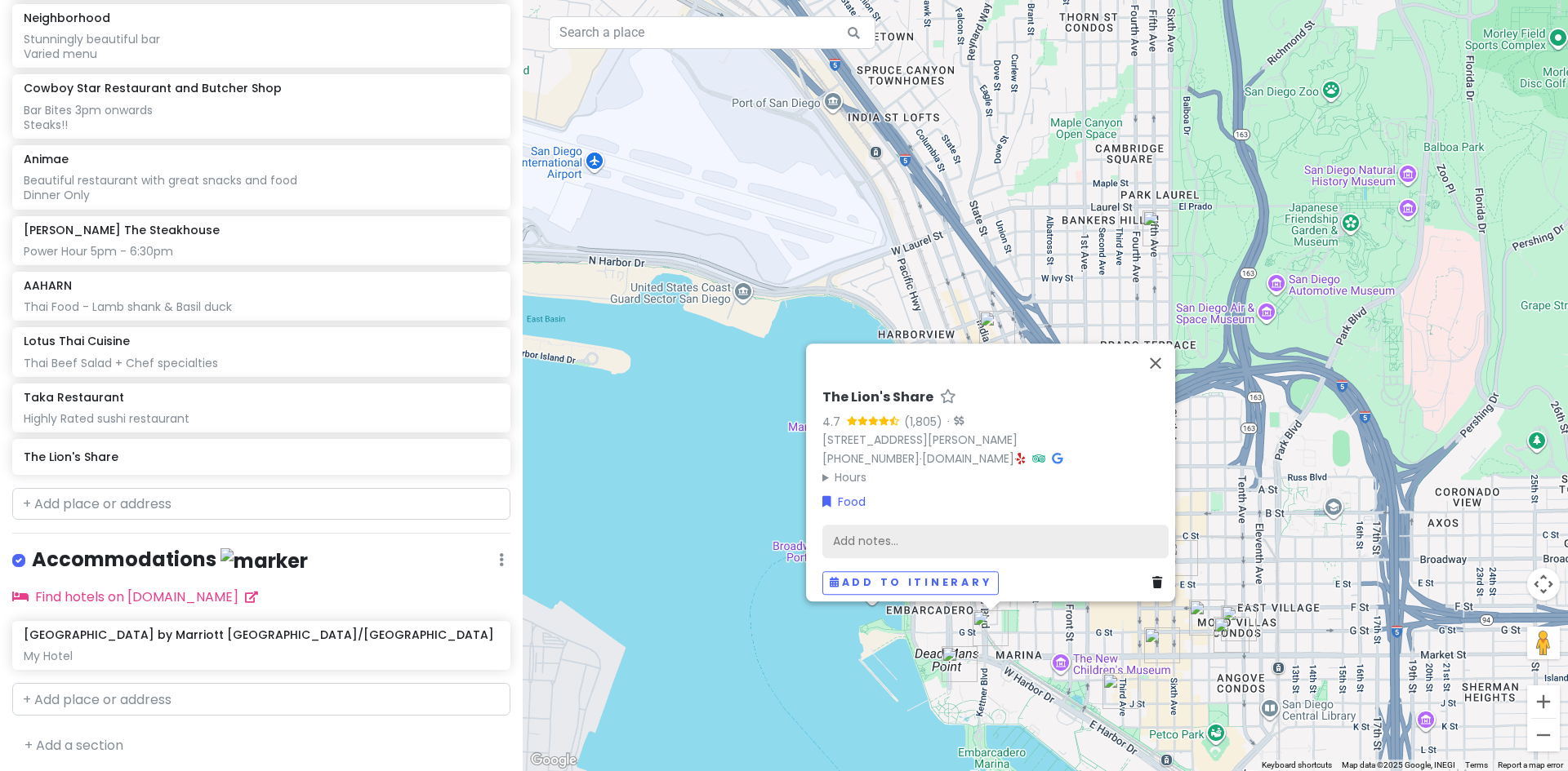
click at [899, 524] on div "Add notes..." at bounding box center [995, 541] width 347 height 35
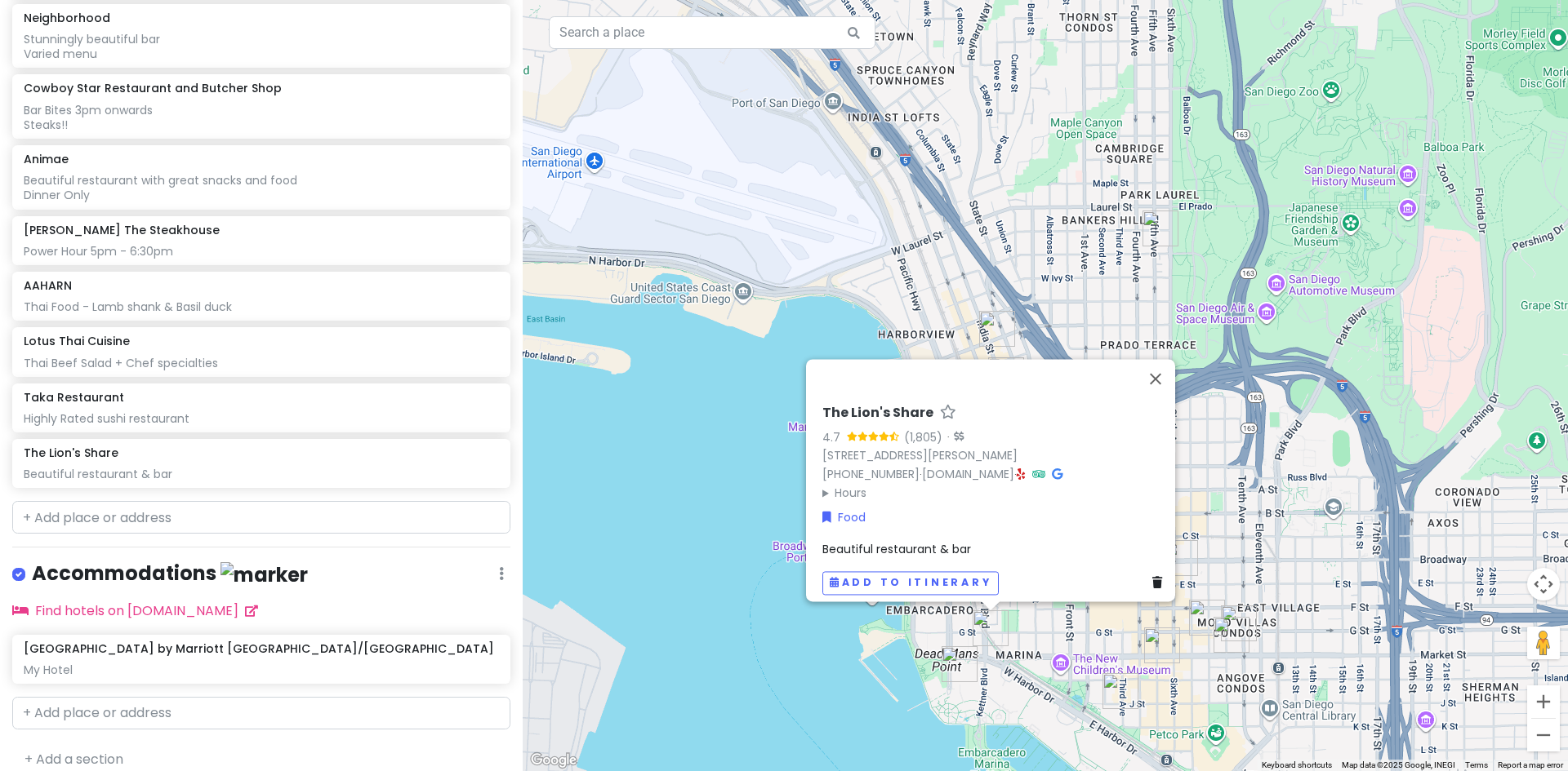
scroll to position [810, 0]
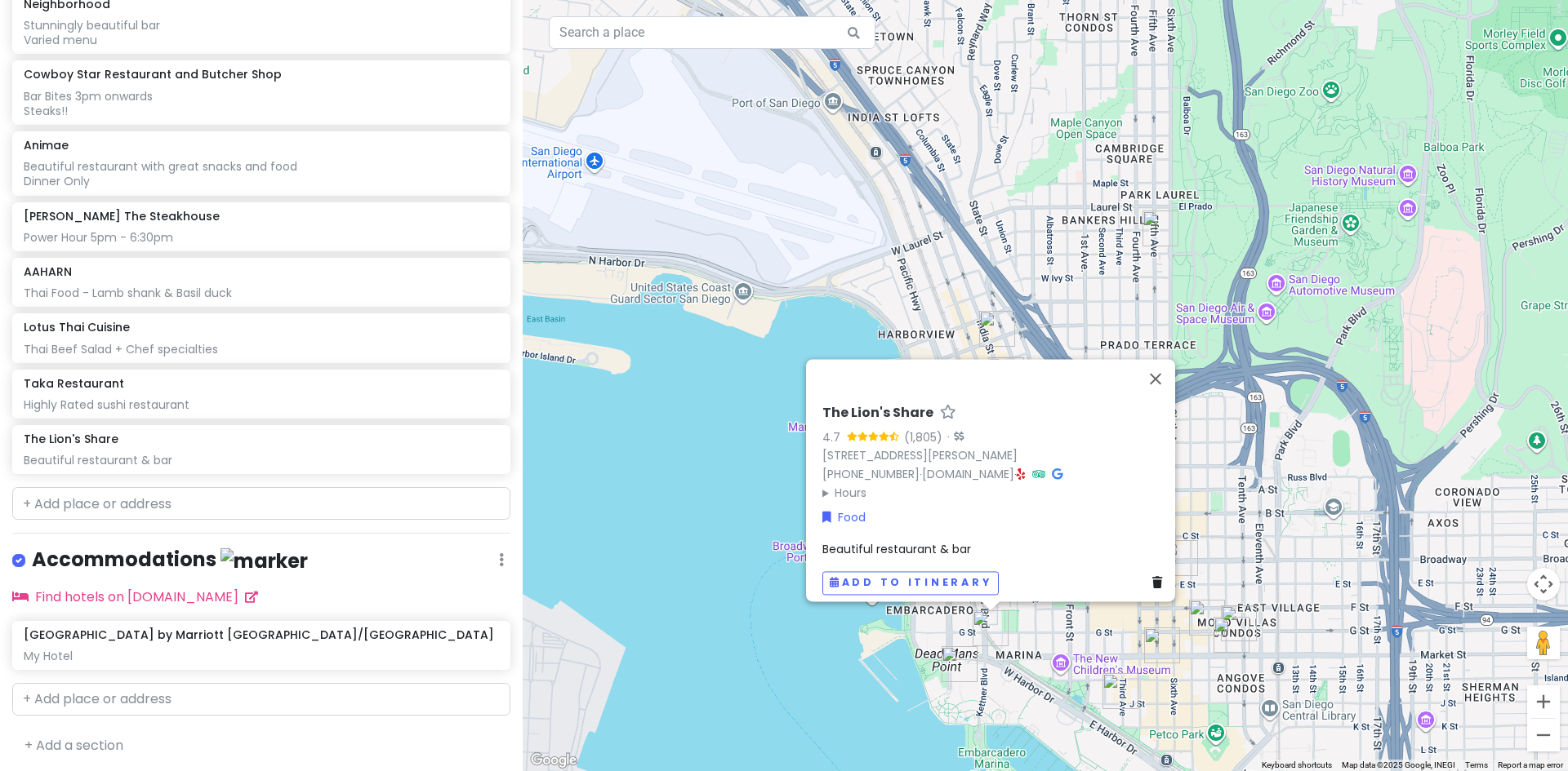
click at [862, 541] on span "Beautiful restaurant & bar" at bounding box center [896, 549] width 148 height 16
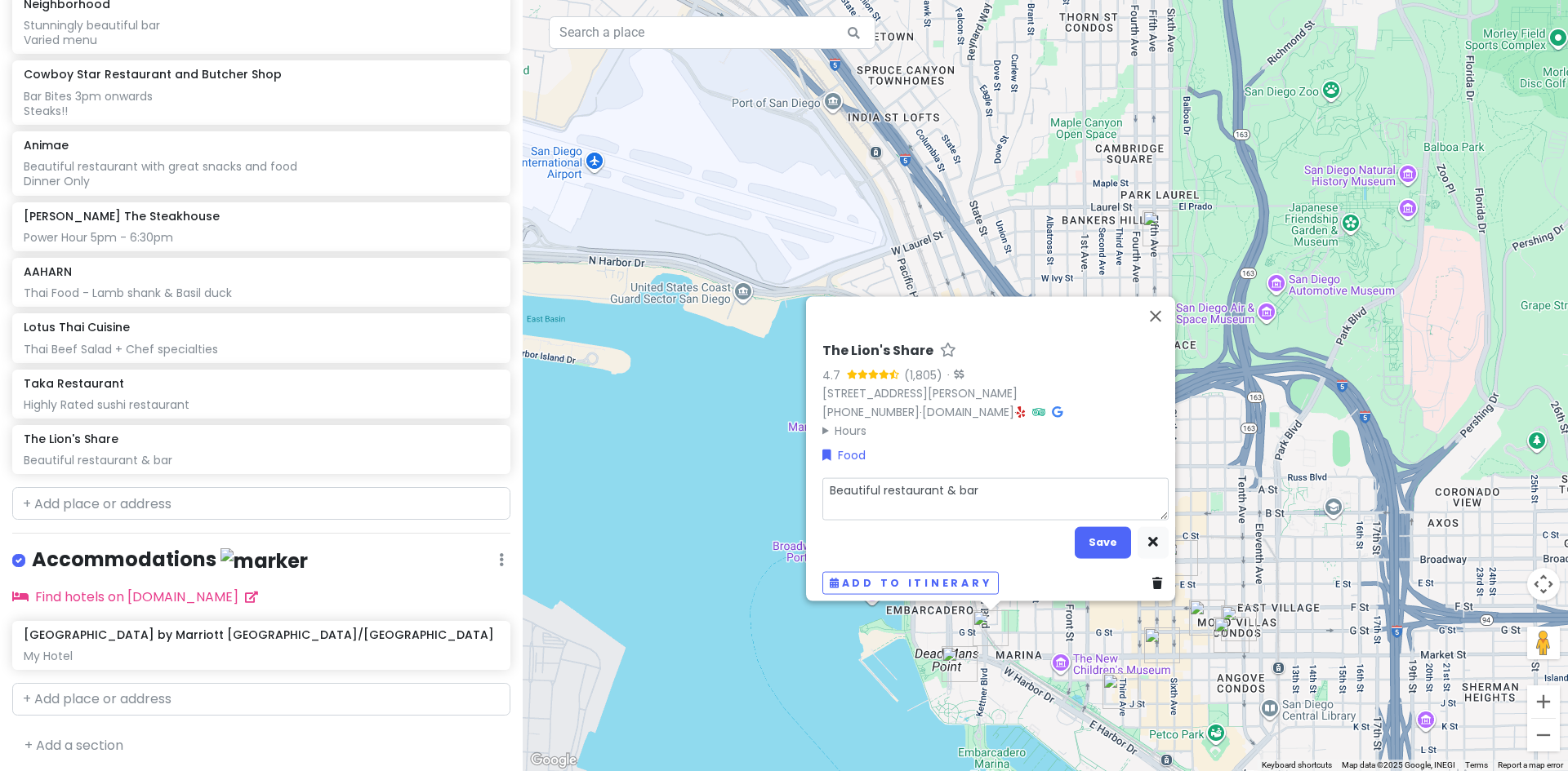
click at [982, 484] on textarea "Beautiful restaurant & bar" at bounding box center [995, 498] width 347 height 43
click at [1090, 532] on button "Save" at bounding box center [1102, 542] width 56 height 32
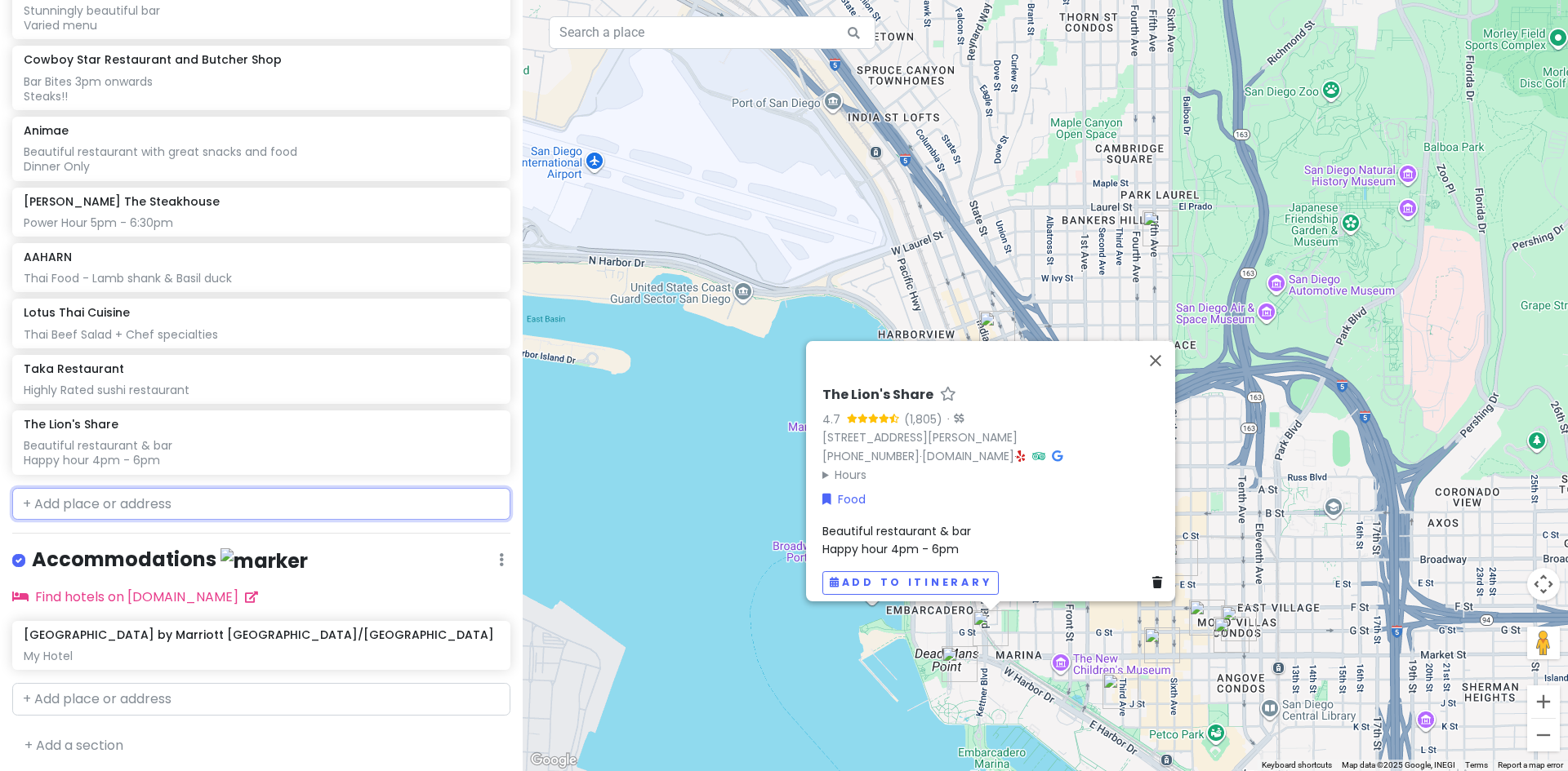
click at [114, 496] on input "text" at bounding box center [261, 505] width 498 height 33
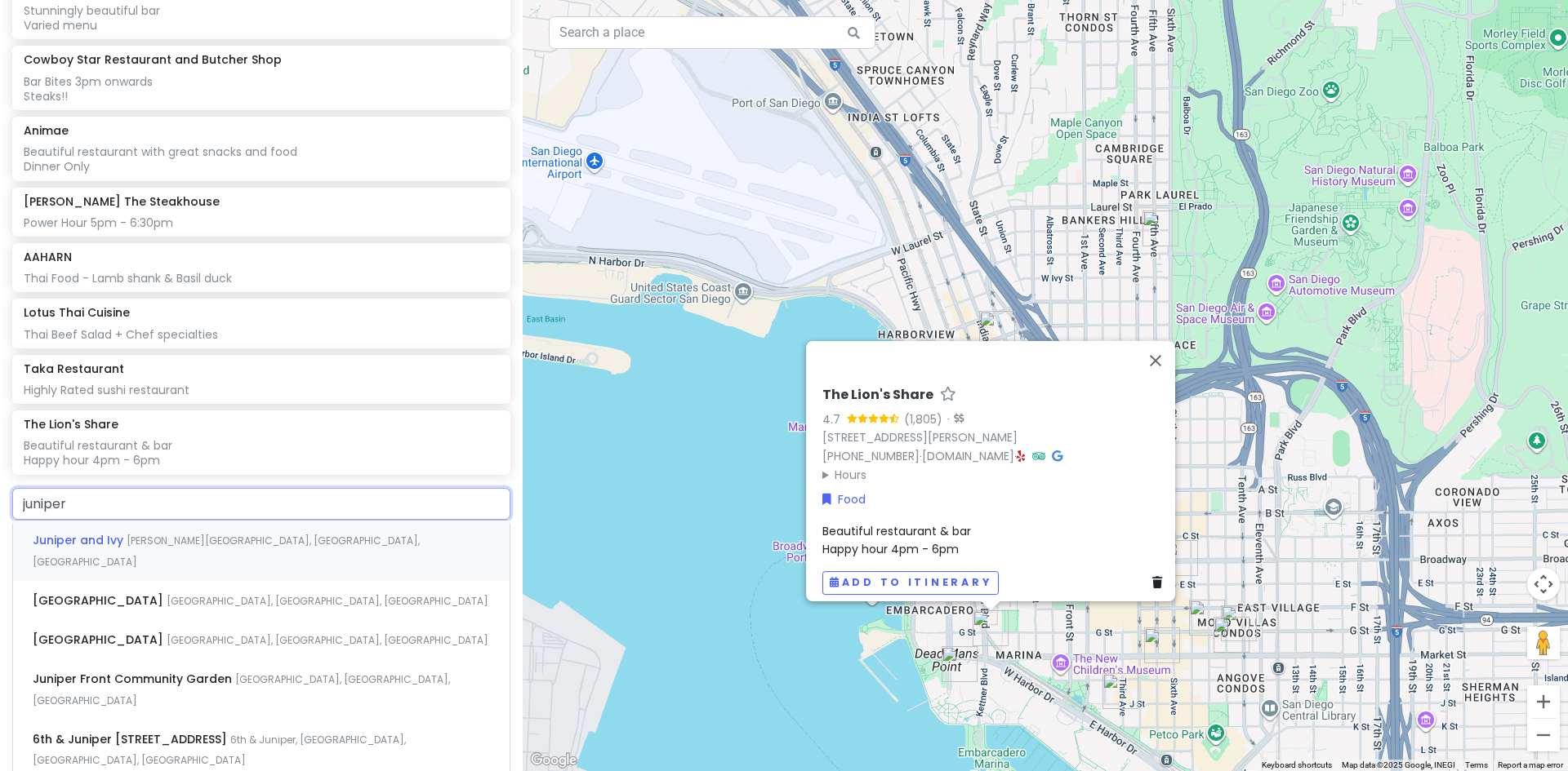
click at [154, 539] on span "[PERSON_NAME][GEOGRAPHIC_DATA], [GEOGRAPHIC_DATA], [GEOGRAPHIC_DATA]" at bounding box center [226, 551] width 387 height 35
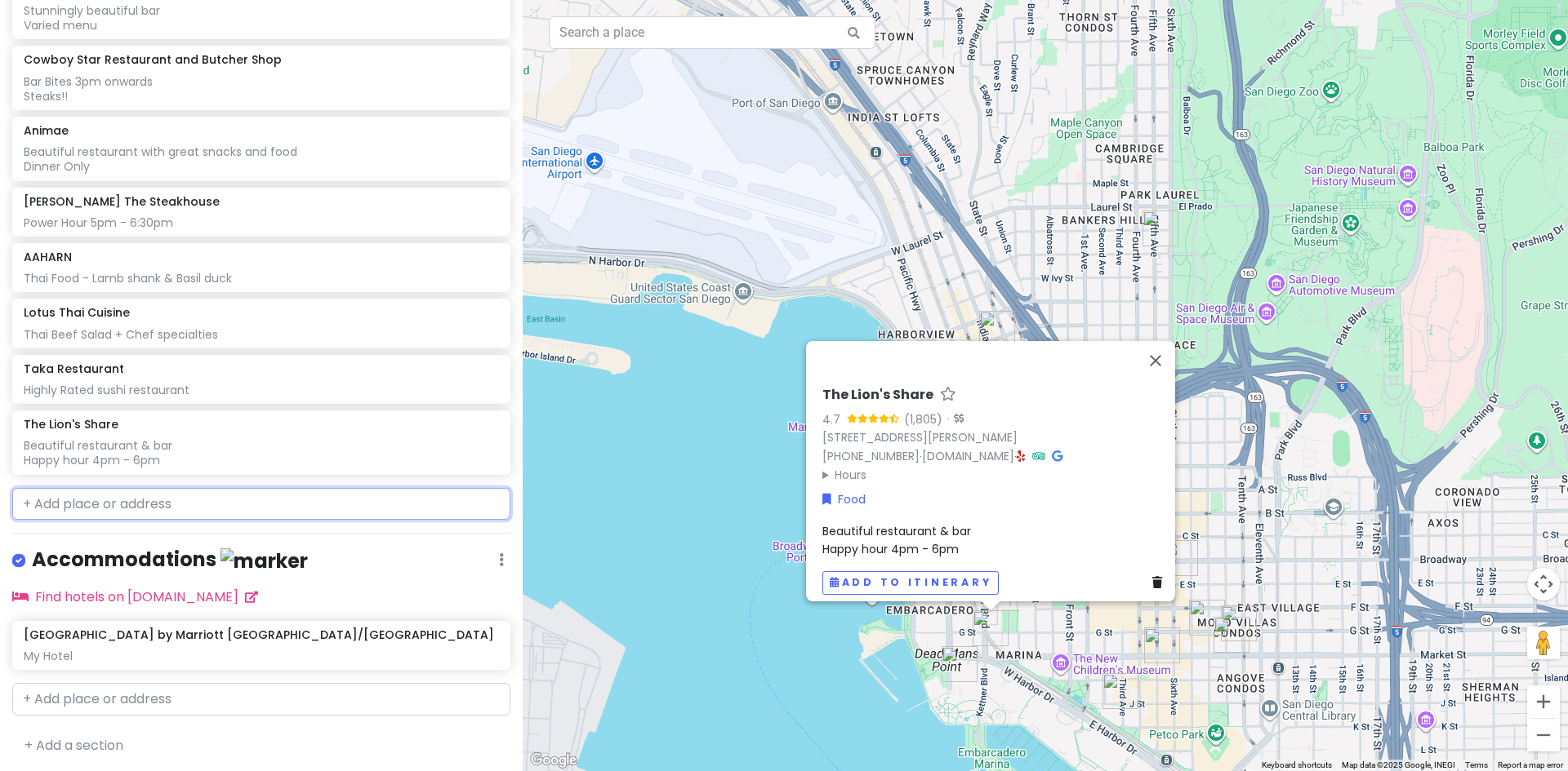
scroll to position [866, 0]
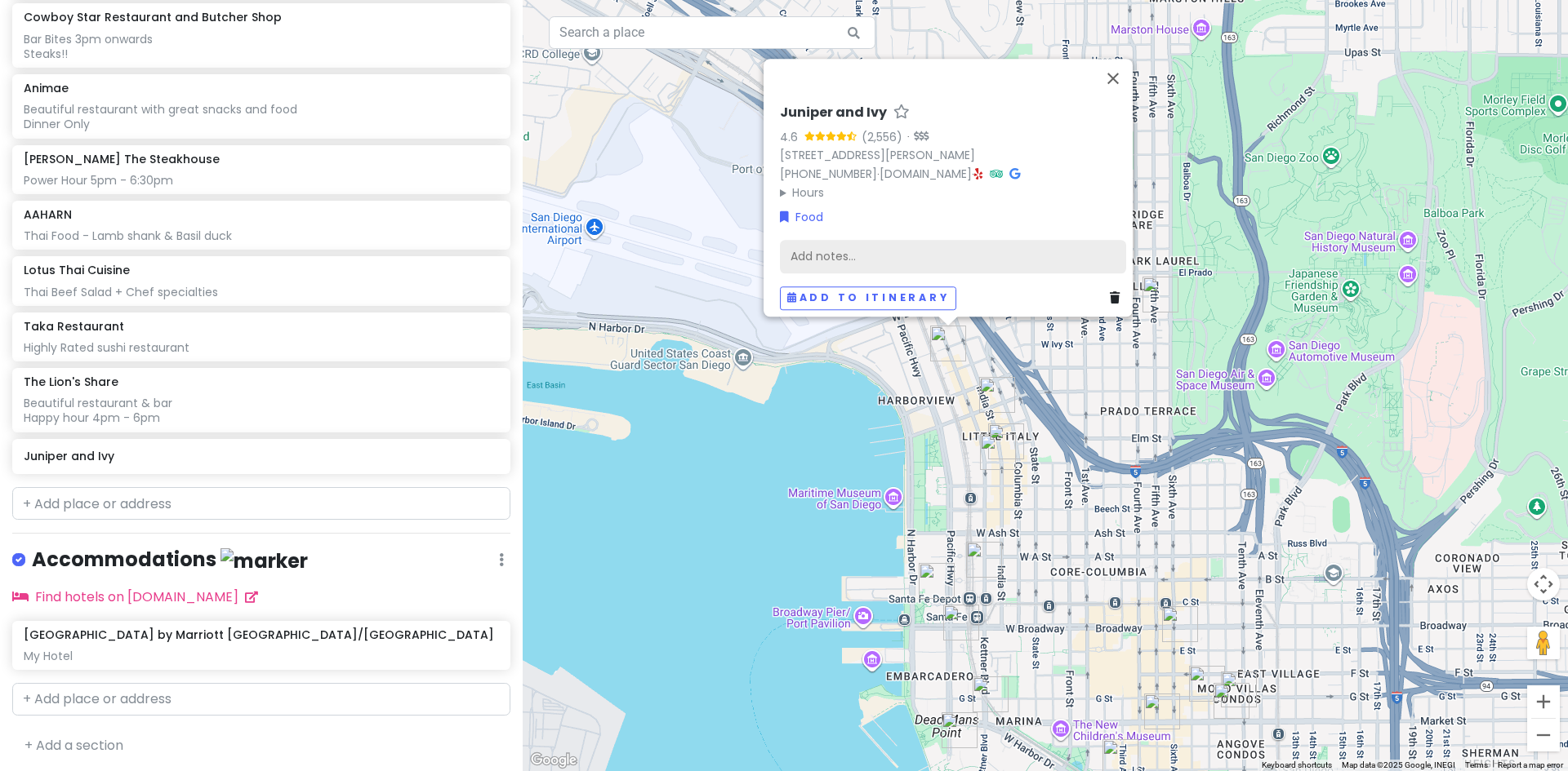
click at [842, 239] on div "Add notes..." at bounding box center [952, 256] width 347 height 35
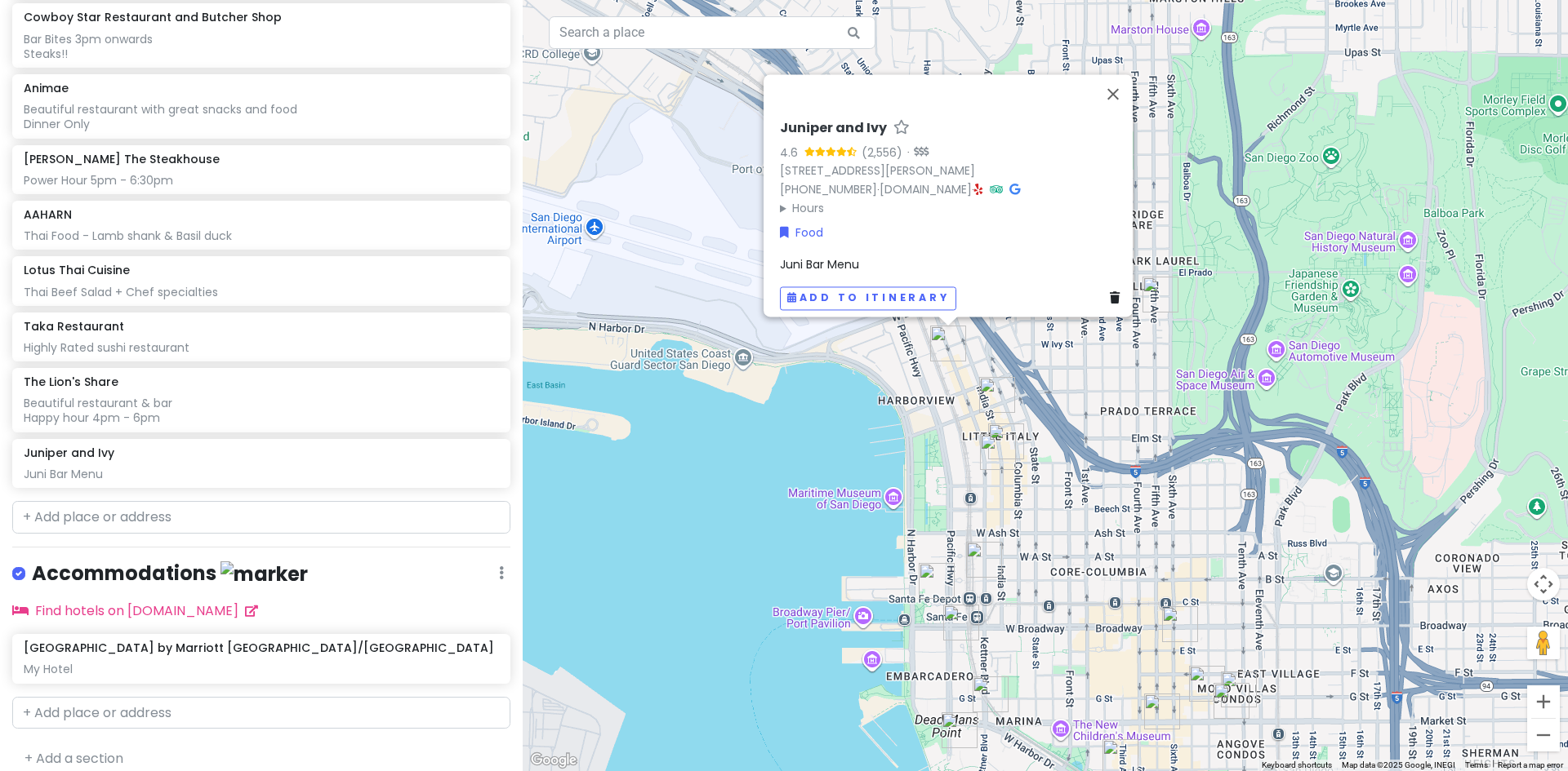
scroll to position [881, 0]
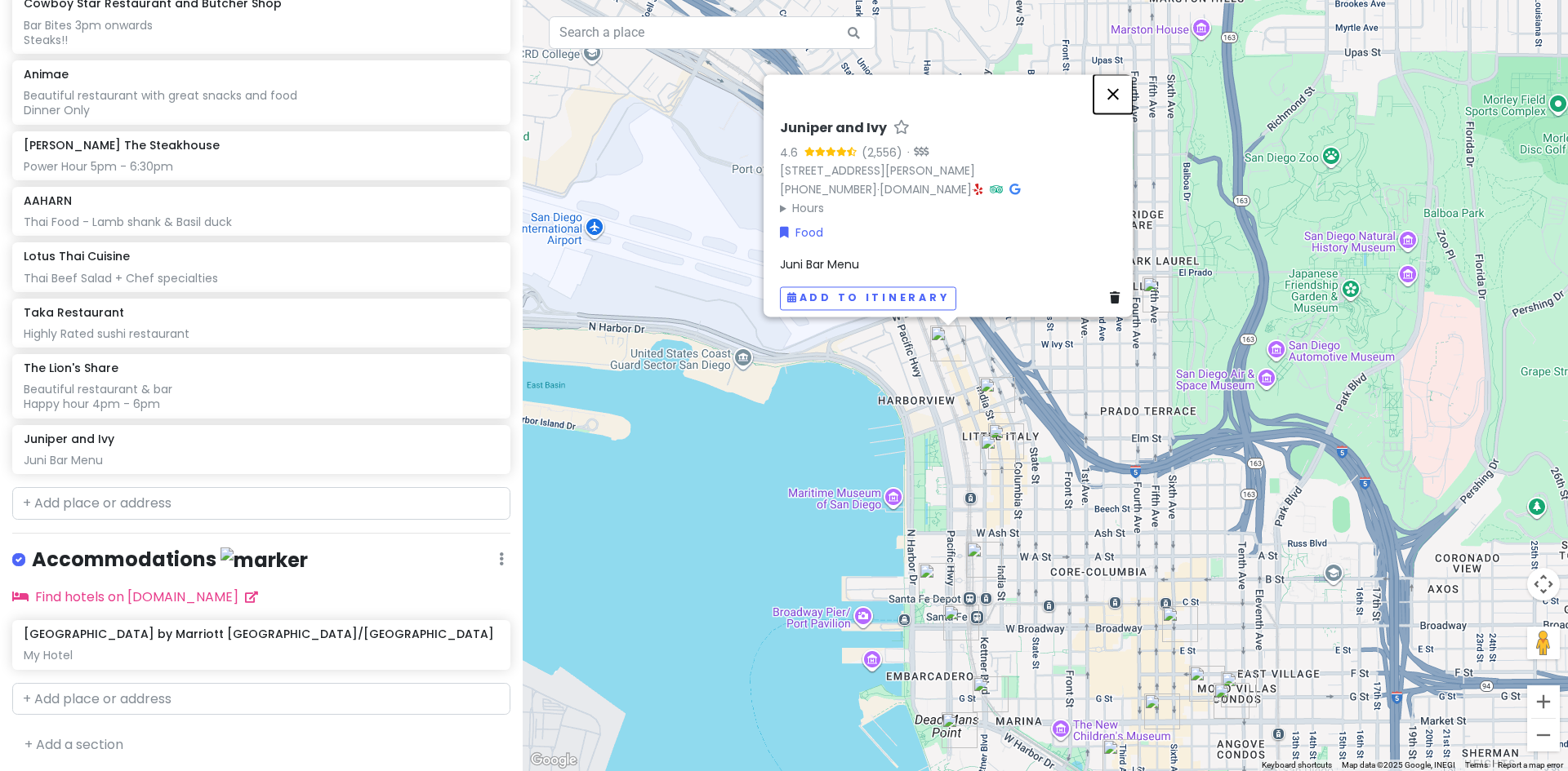
click at [1121, 87] on button "Close" at bounding box center [1112, 94] width 39 height 39
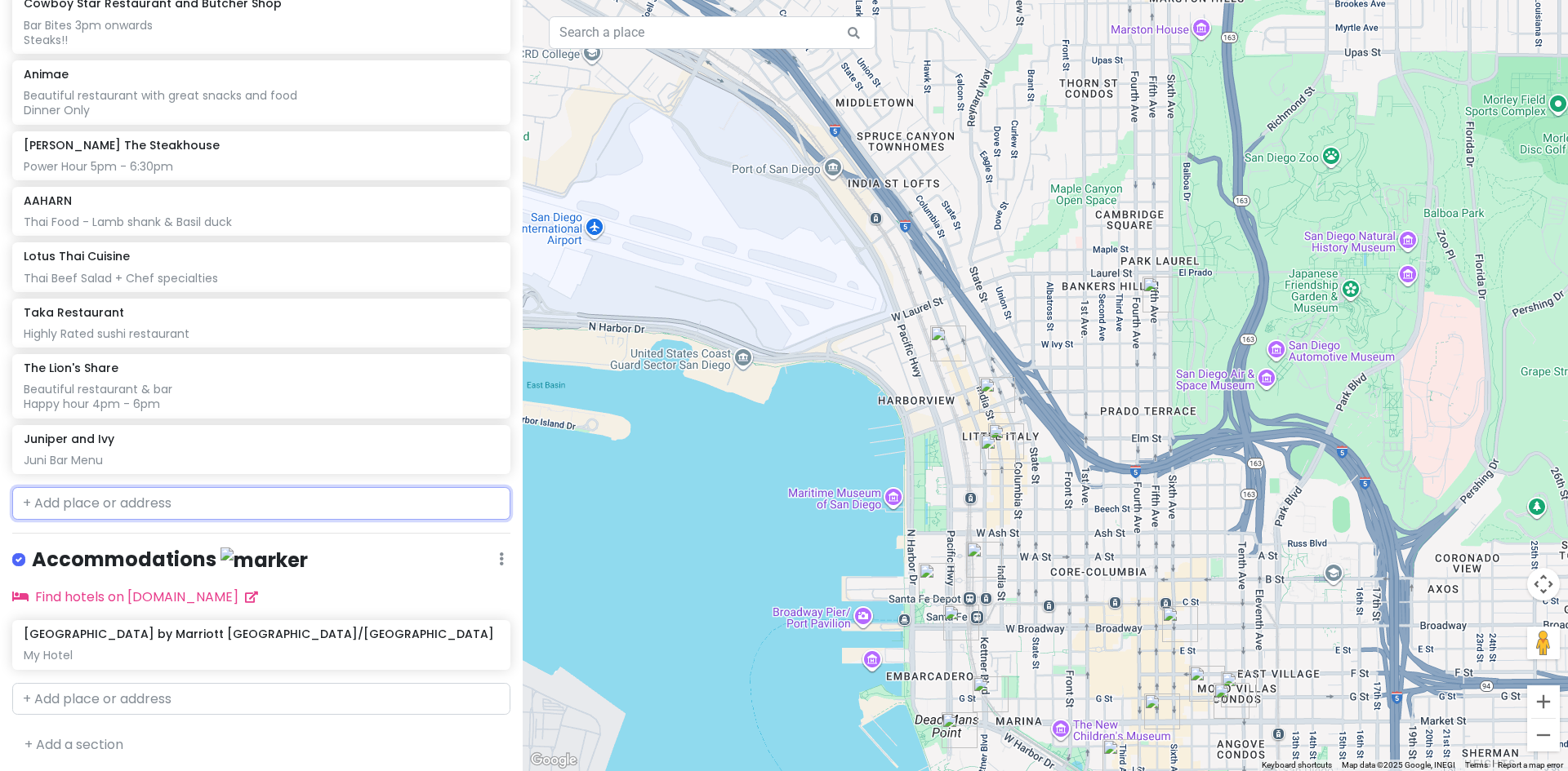
click at [192, 503] on input "text" at bounding box center [261, 504] width 498 height 33
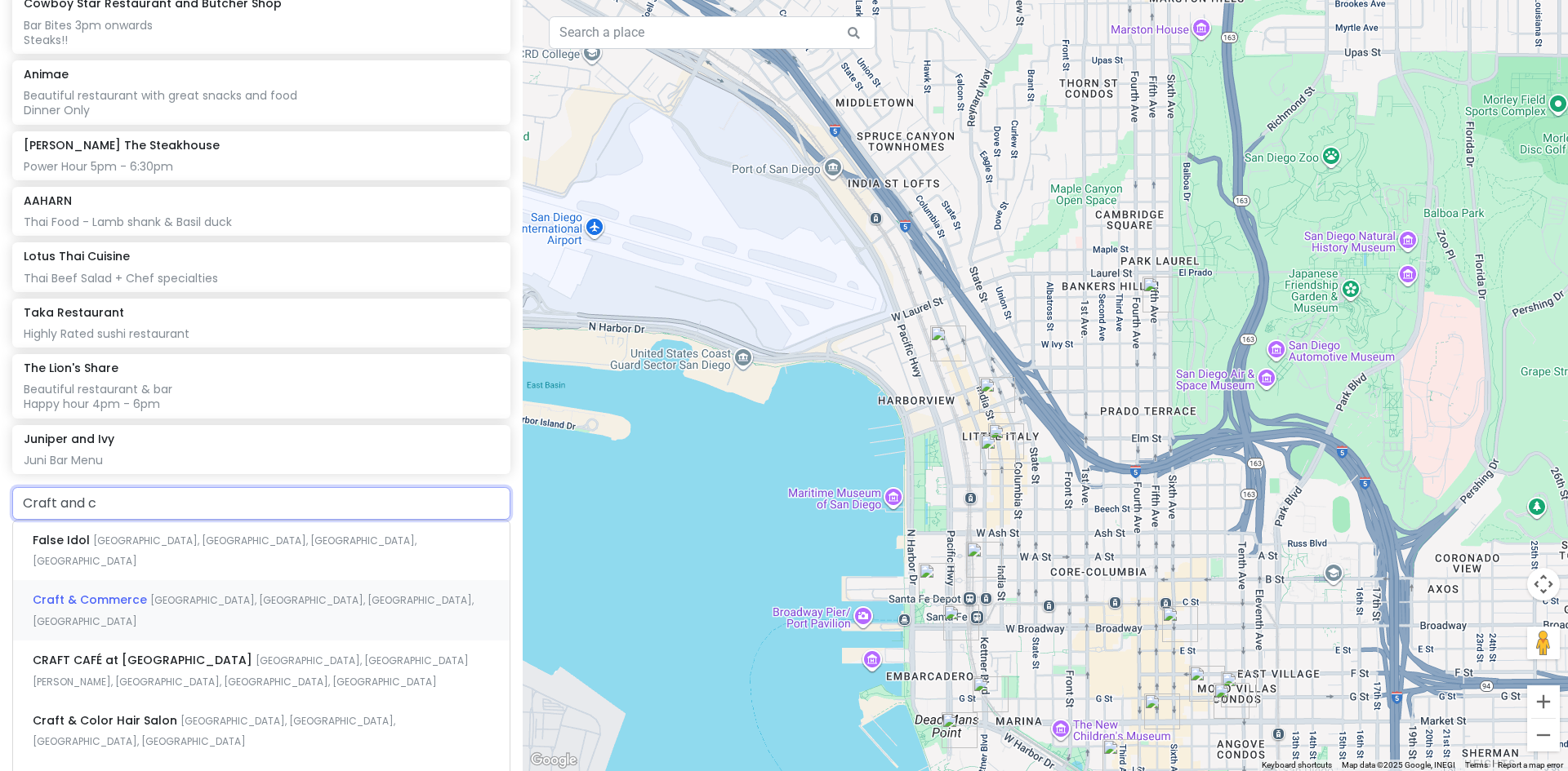
click at [151, 594] on span "[GEOGRAPHIC_DATA], [GEOGRAPHIC_DATA], [GEOGRAPHIC_DATA], [GEOGRAPHIC_DATA]" at bounding box center [253, 611] width 441 height 35
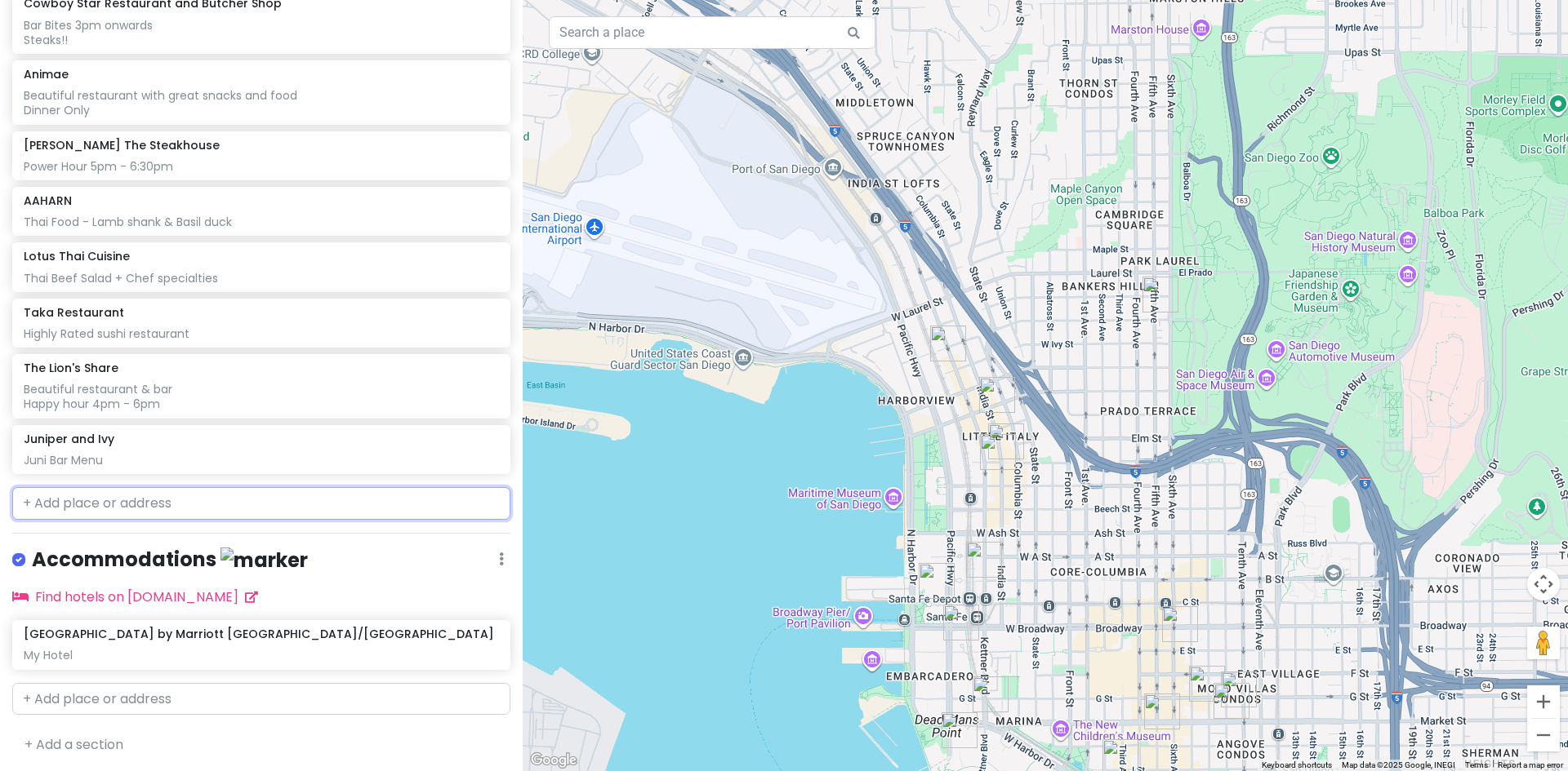
scroll to position [922, 0]
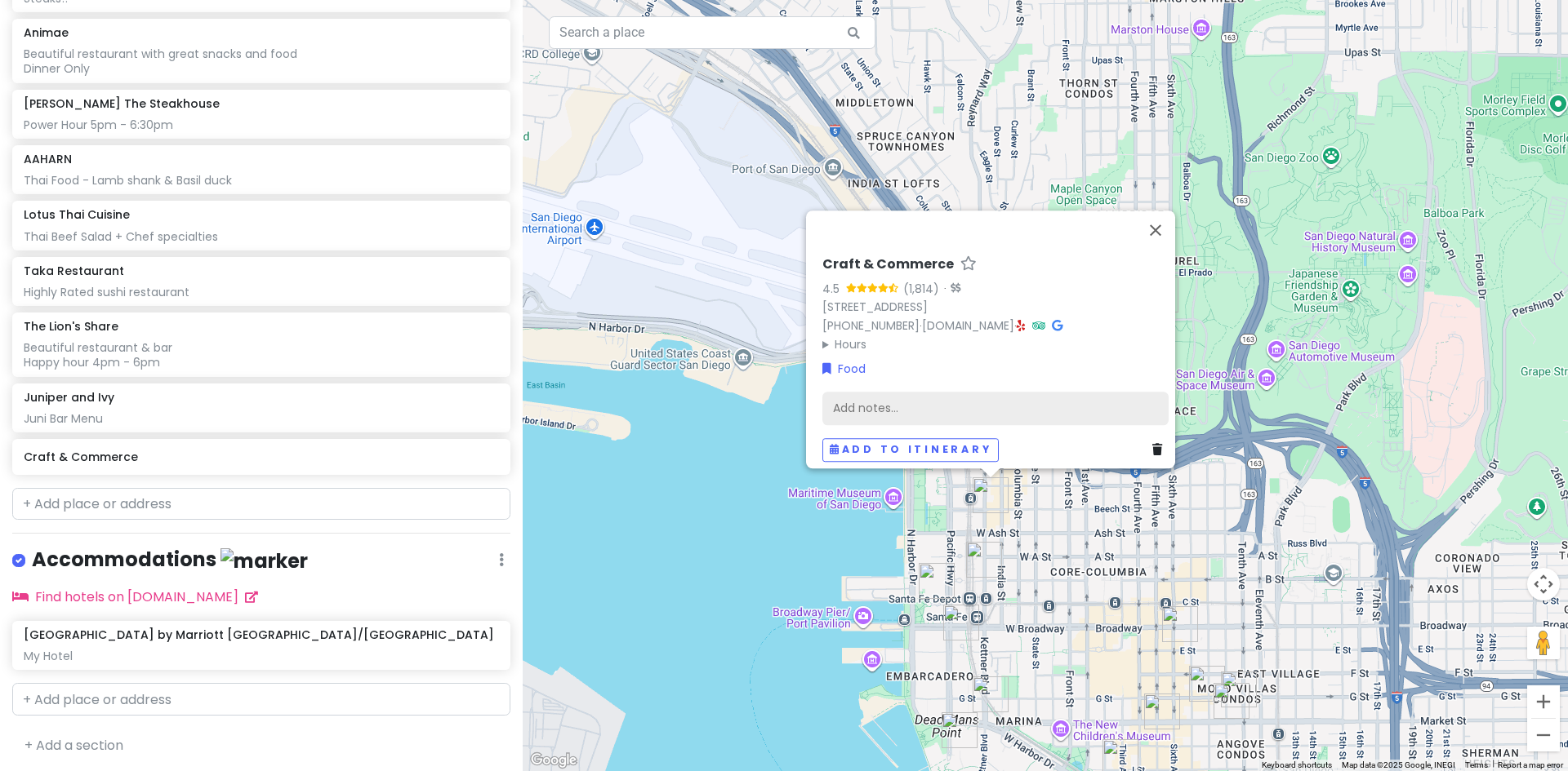
click at [880, 391] on div "Add notes..." at bounding box center [995, 408] width 347 height 35
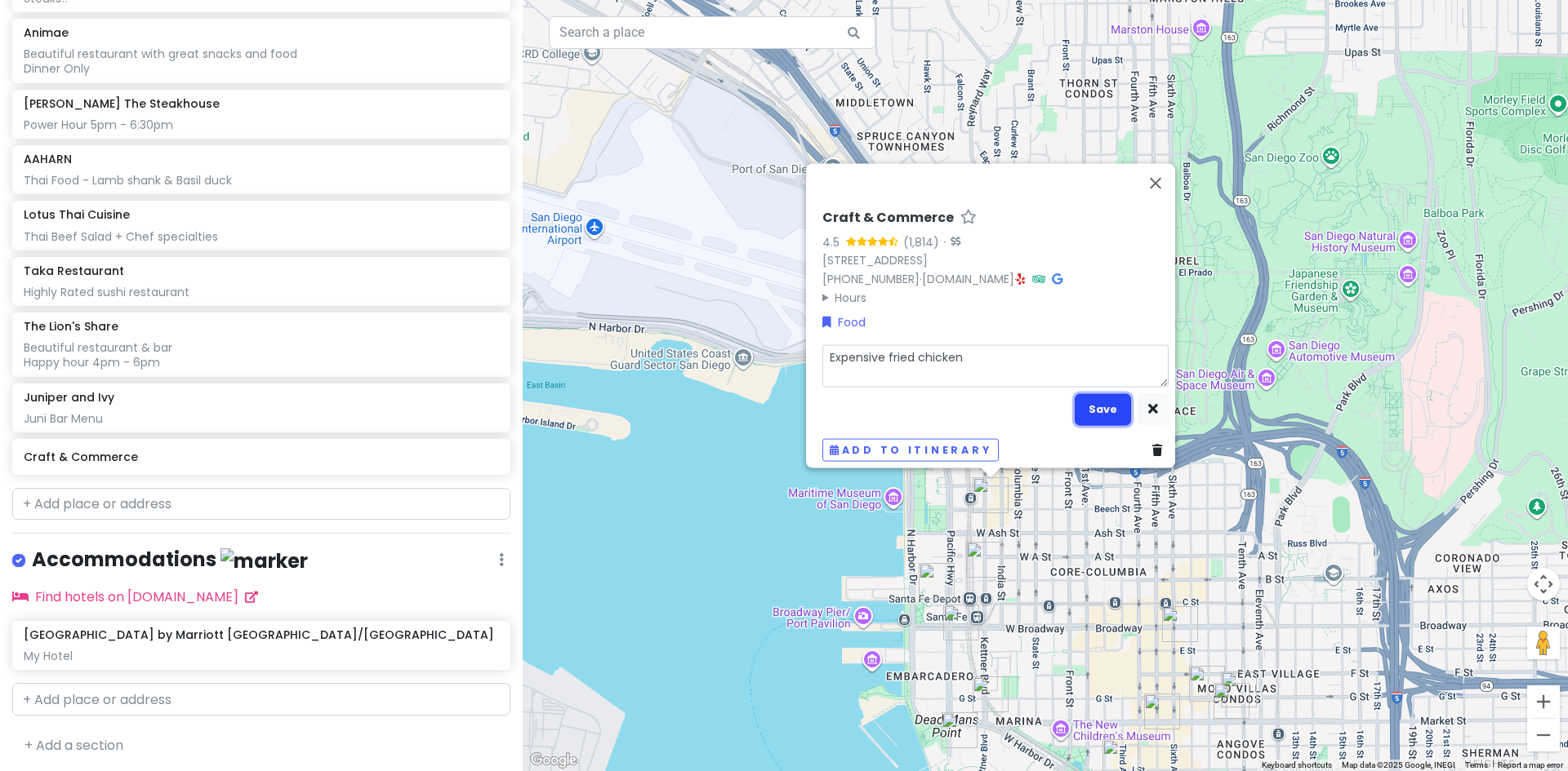
click at [1090, 397] on button "Save" at bounding box center [1102, 409] width 56 height 32
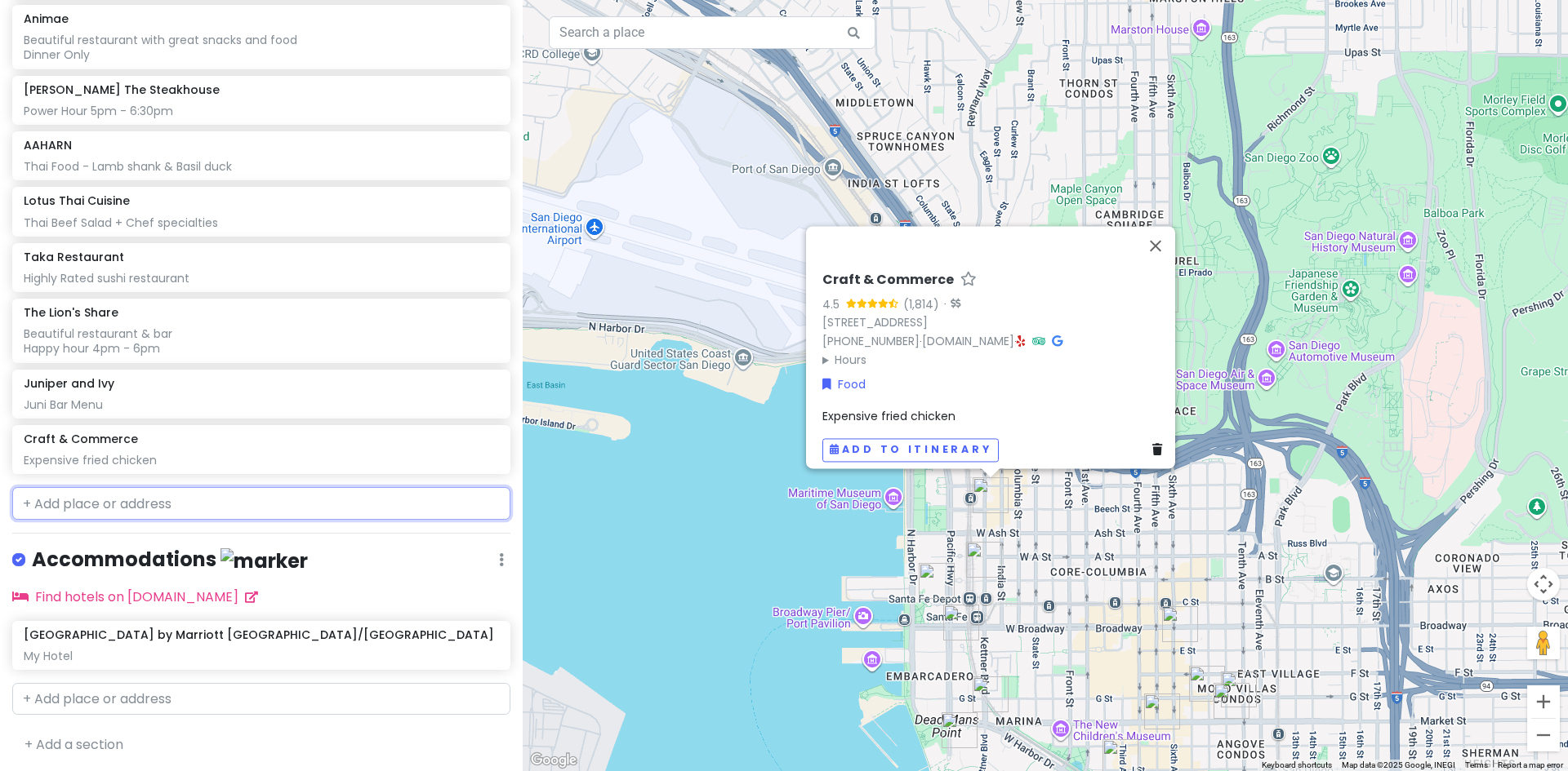
click at [144, 496] on input "text" at bounding box center [261, 504] width 498 height 33
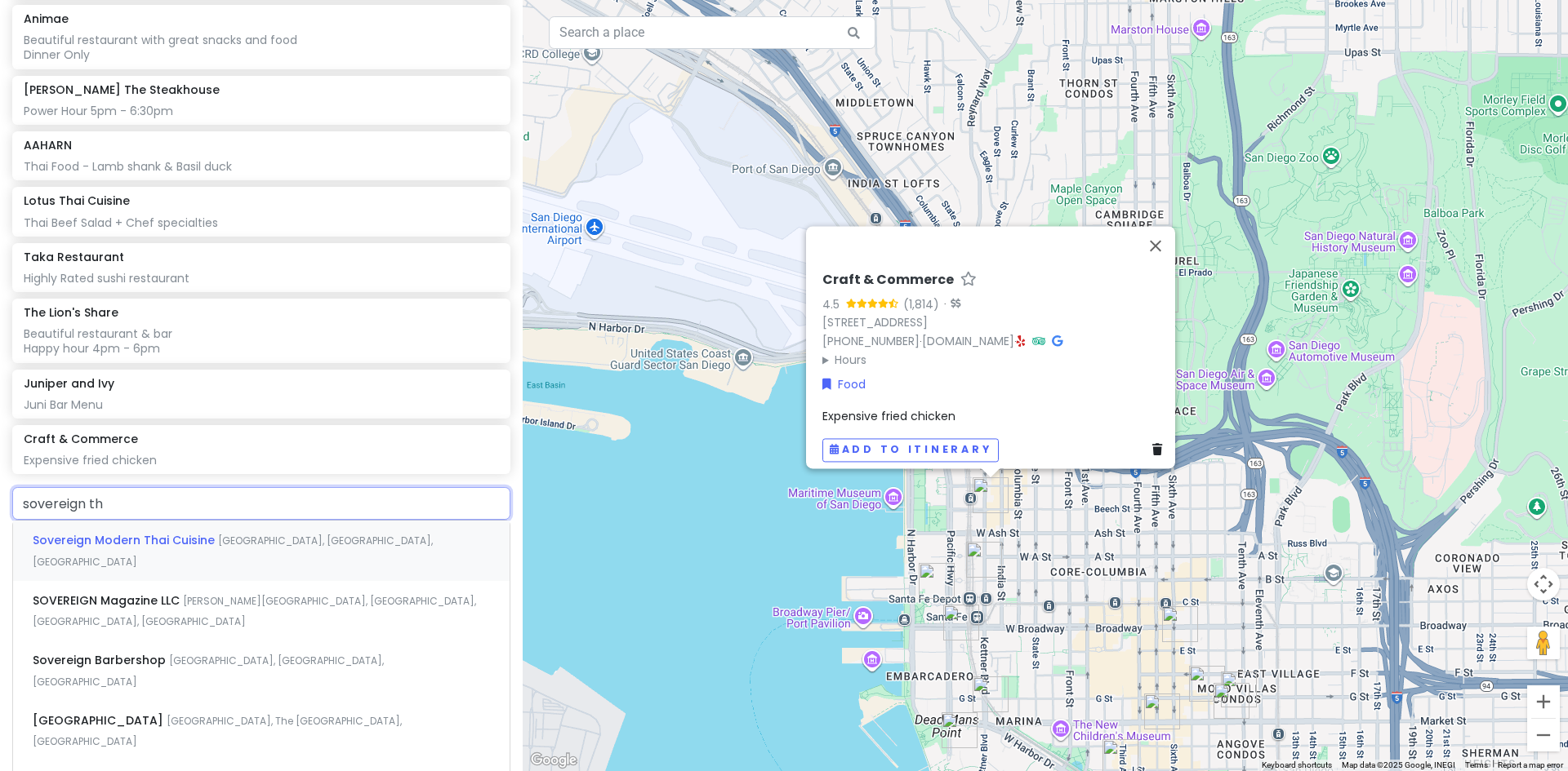
click at [156, 538] on span "Sovereign Modern Thai Cuisine" at bounding box center [126, 540] width 186 height 16
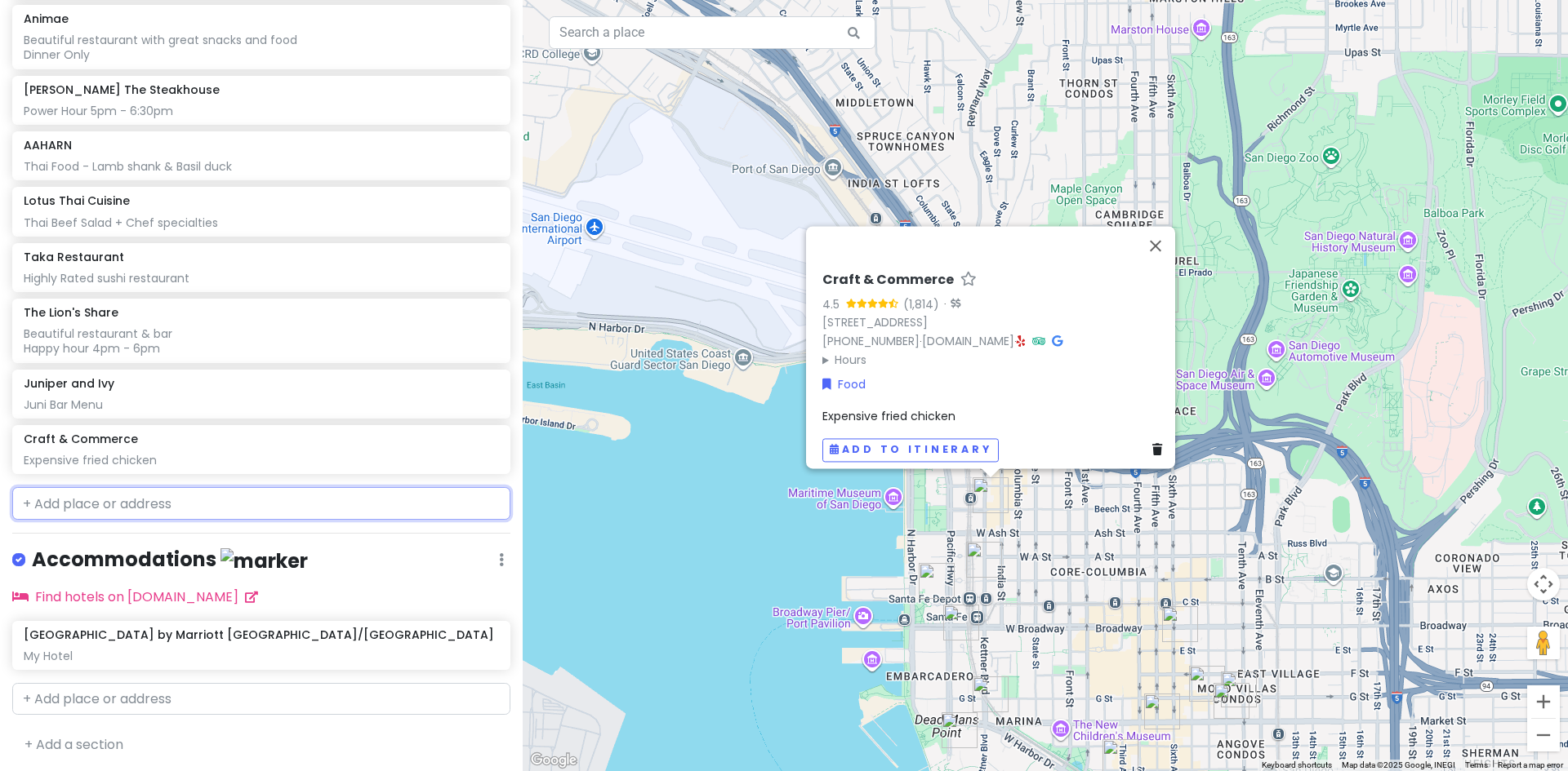
scroll to position [978, 0]
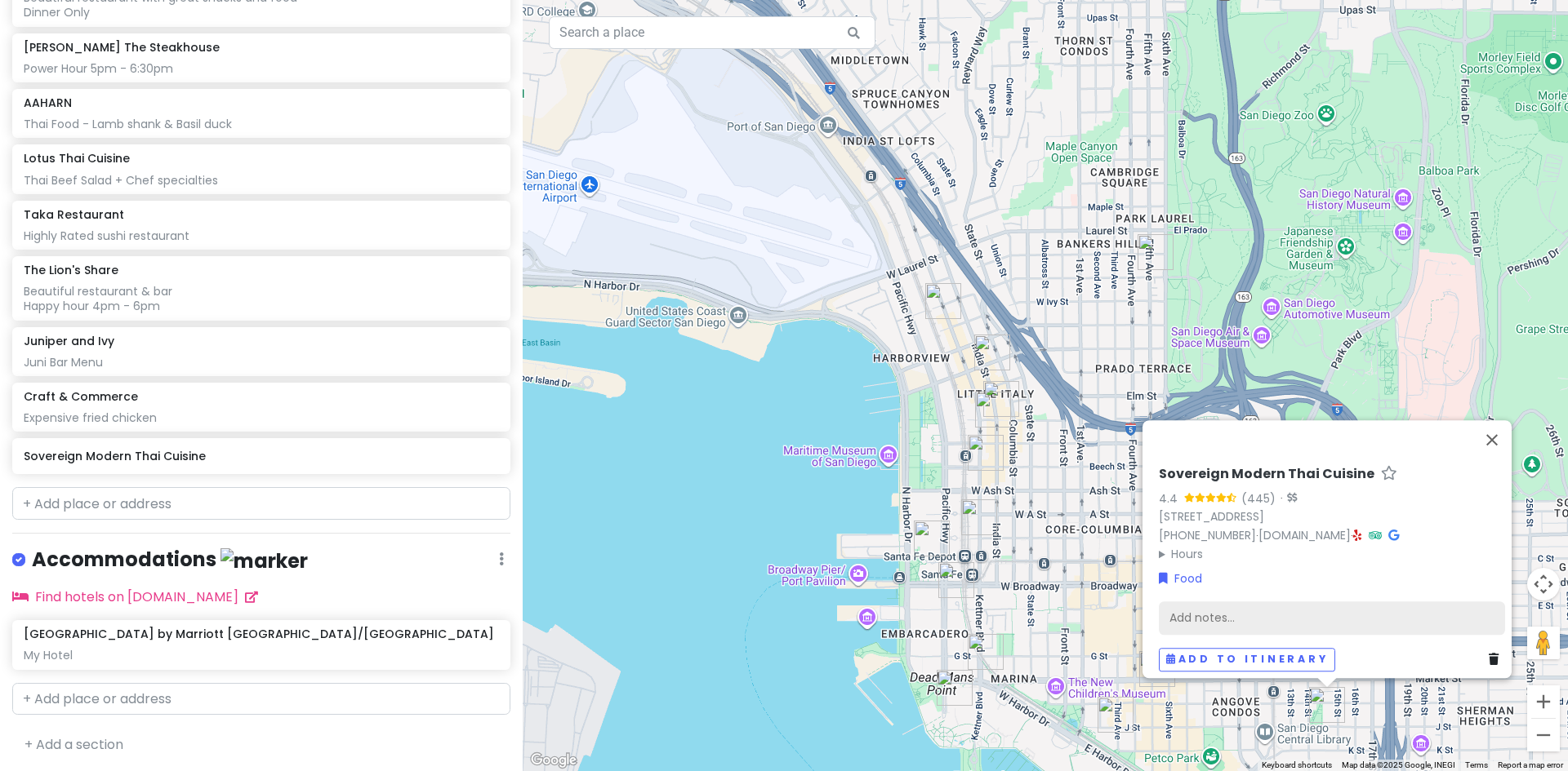
click at [1178, 601] on div "Add notes..." at bounding box center [1332, 618] width 347 height 35
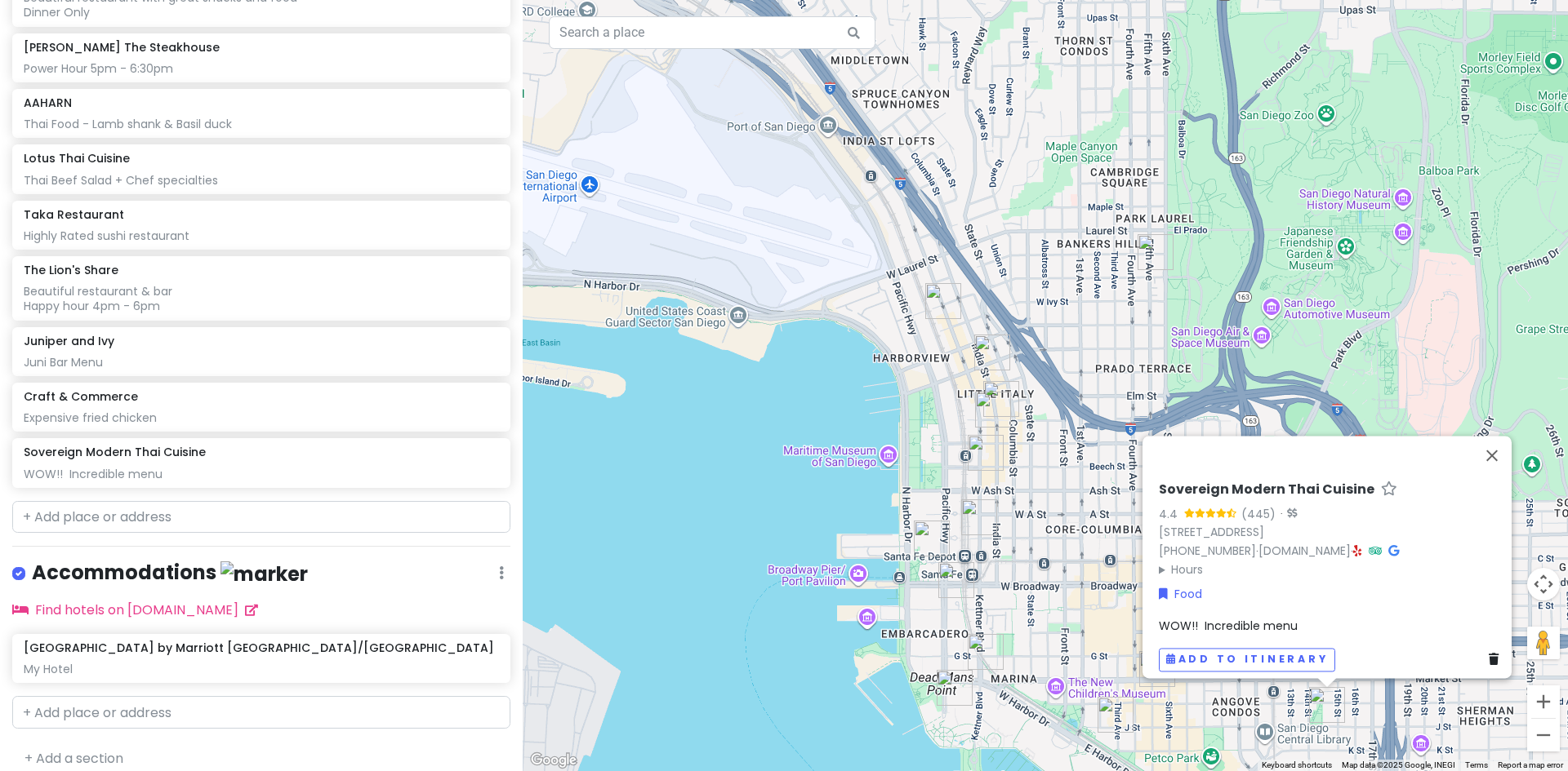
scroll to position [992, 0]
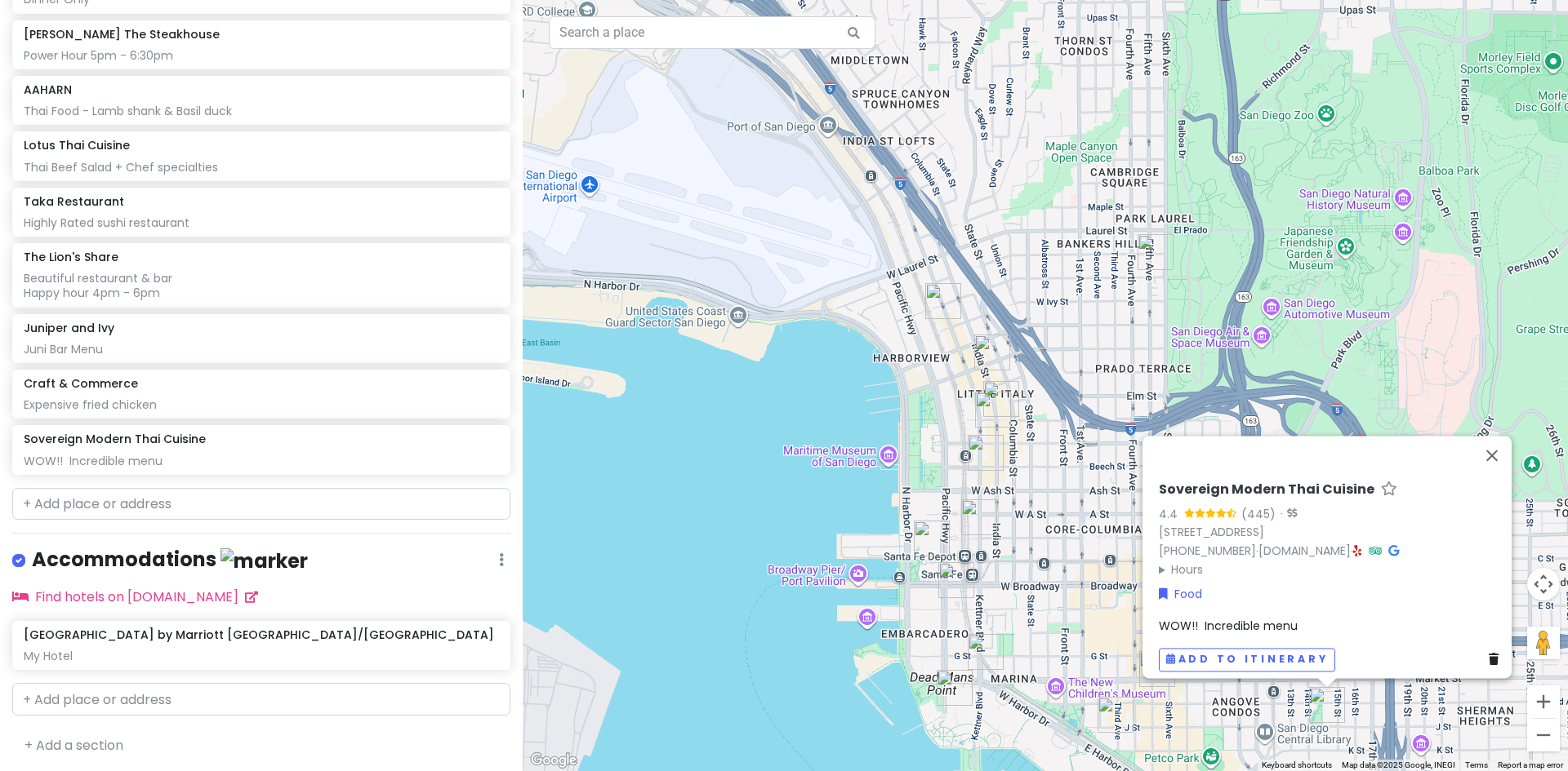
click at [1242, 618] on span "WOW!! Incredible menu" at bounding box center [1228, 626] width 139 height 16
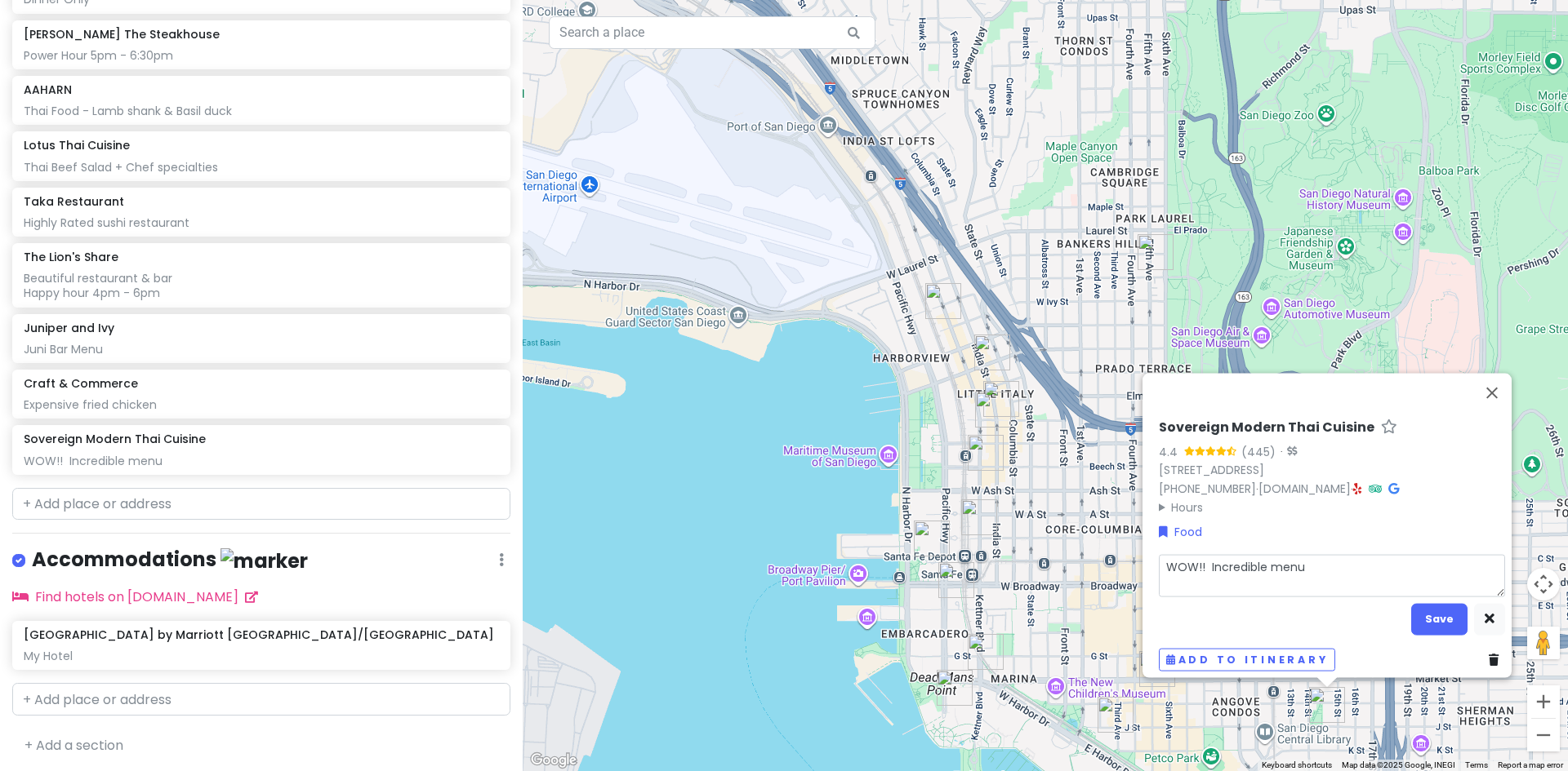
click at [1305, 555] on textarea "WOW!! Incredible menu" at bounding box center [1332, 576] width 347 height 43
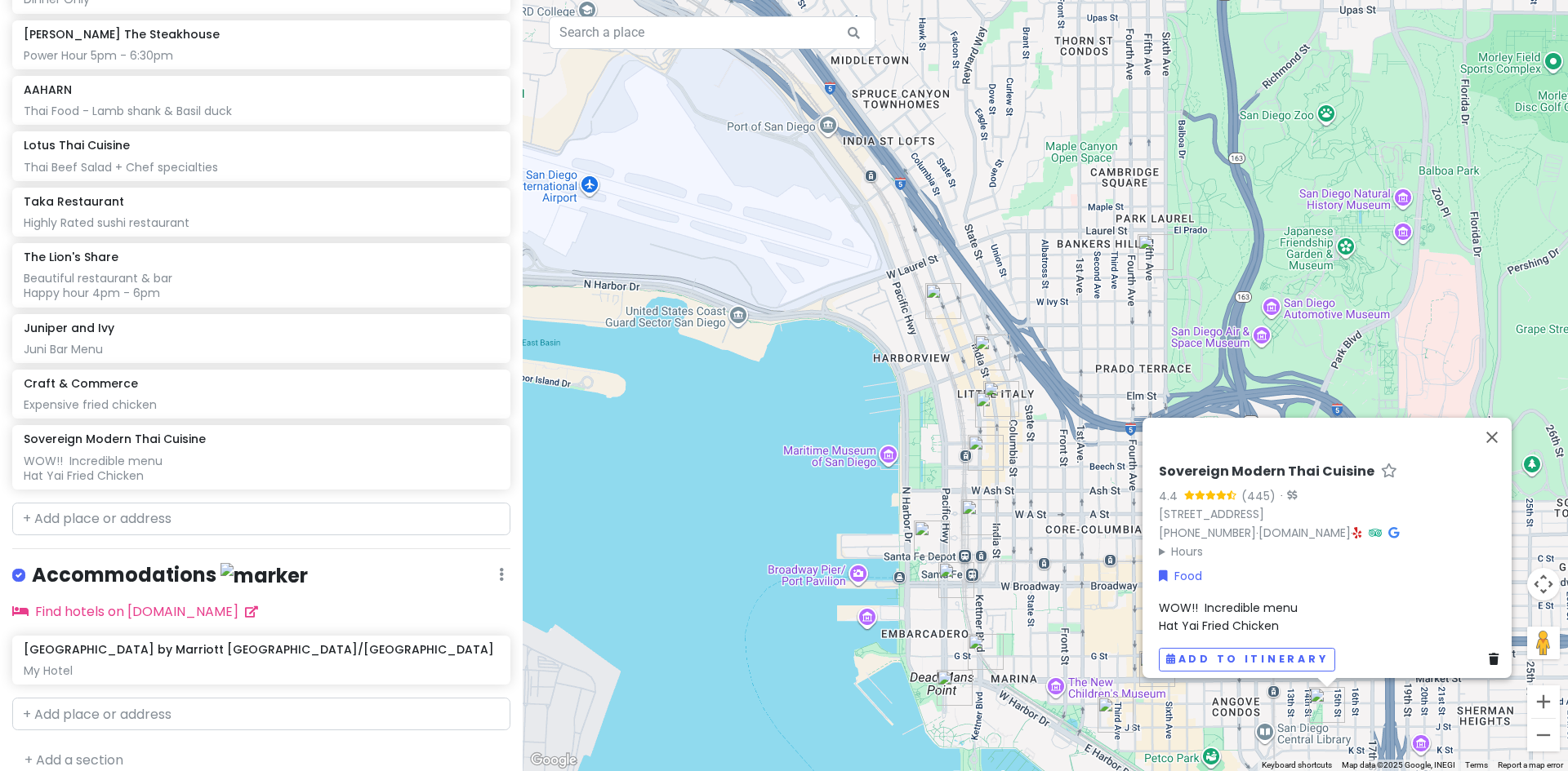
scroll to position [1007, 0]
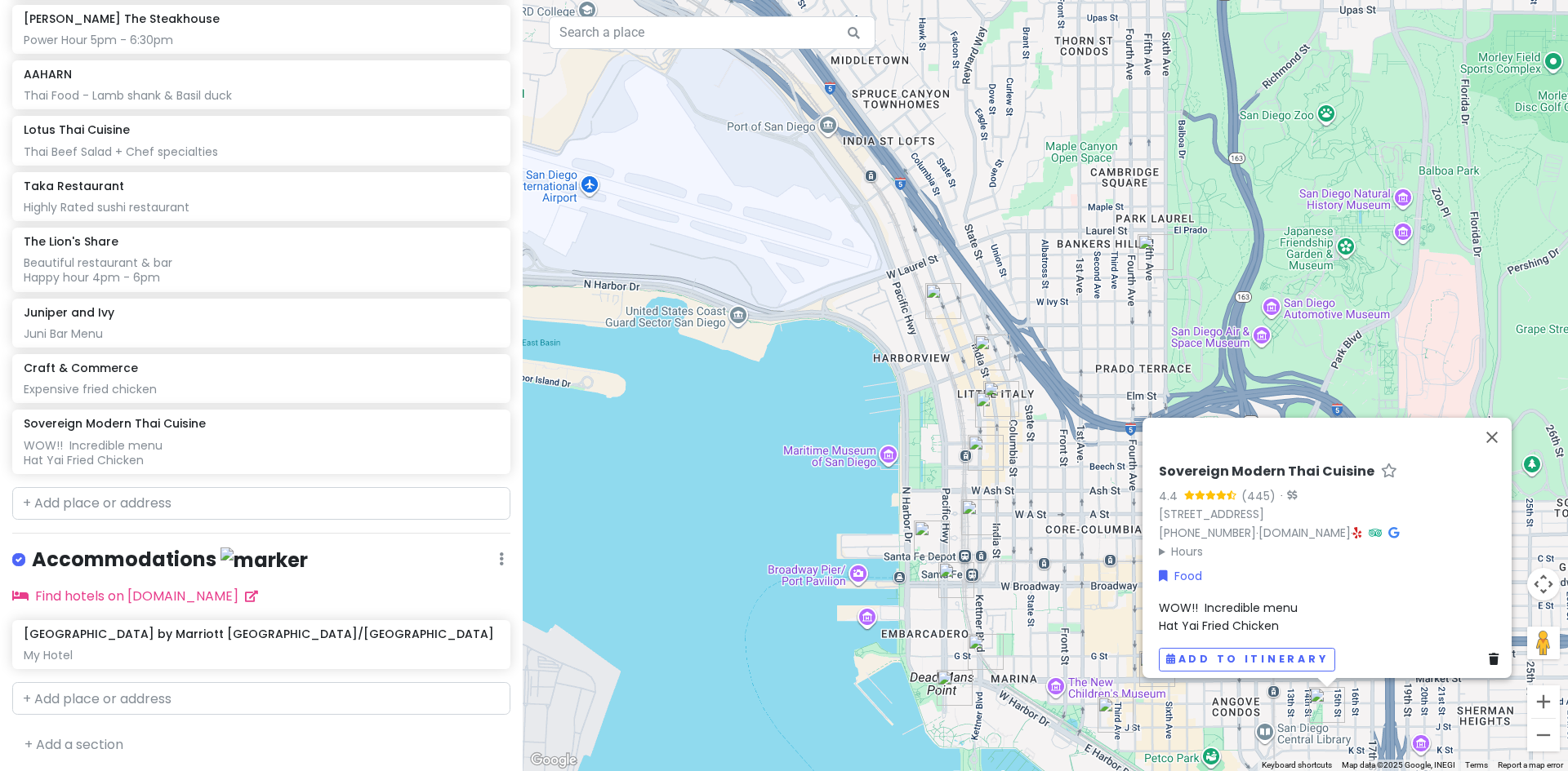
click at [1284, 611] on div "WOW!! Incredible menu Hat Yai Fried Chicken" at bounding box center [1332, 616] width 347 height 36
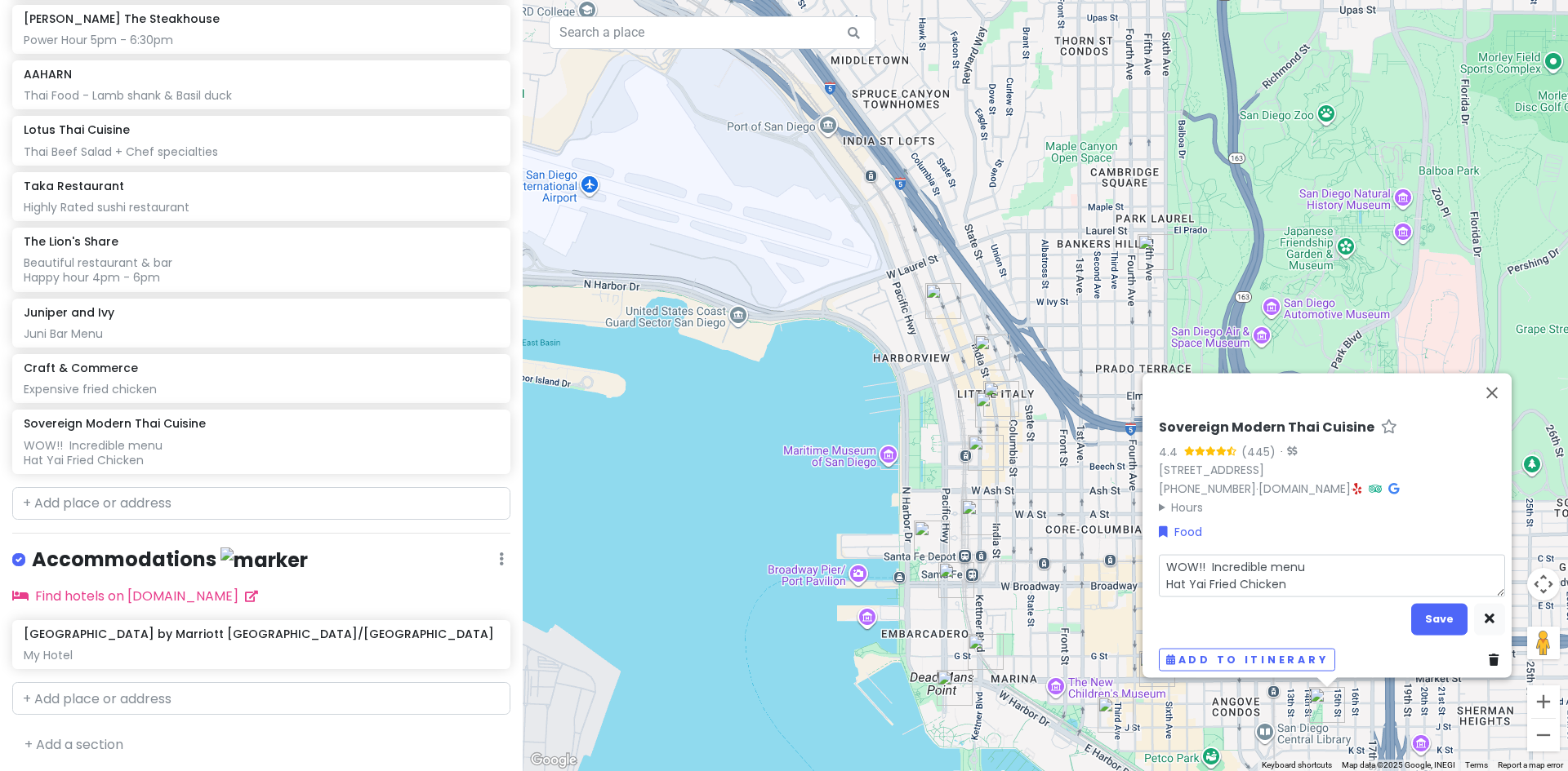
click at [1290, 576] on textarea "WOW!! Incredible menu Hat Yai Fried Chicken" at bounding box center [1332, 576] width 347 height 43
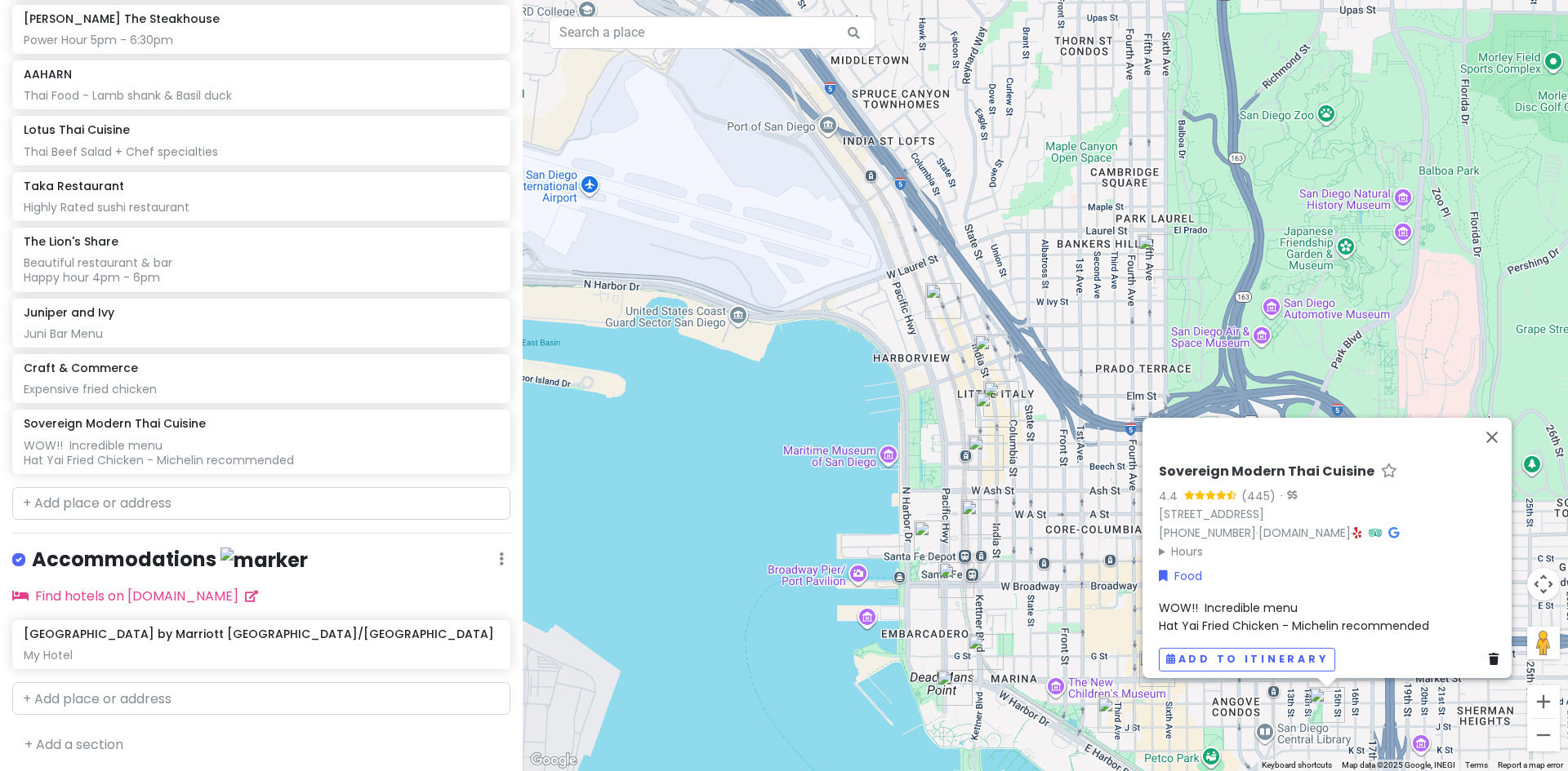
click at [1422, 616] on div "WOW!! Incredible menu Hat Yai Fried Chicken - Michelin recommended" at bounding box center [1332, 616] width 347 height 36
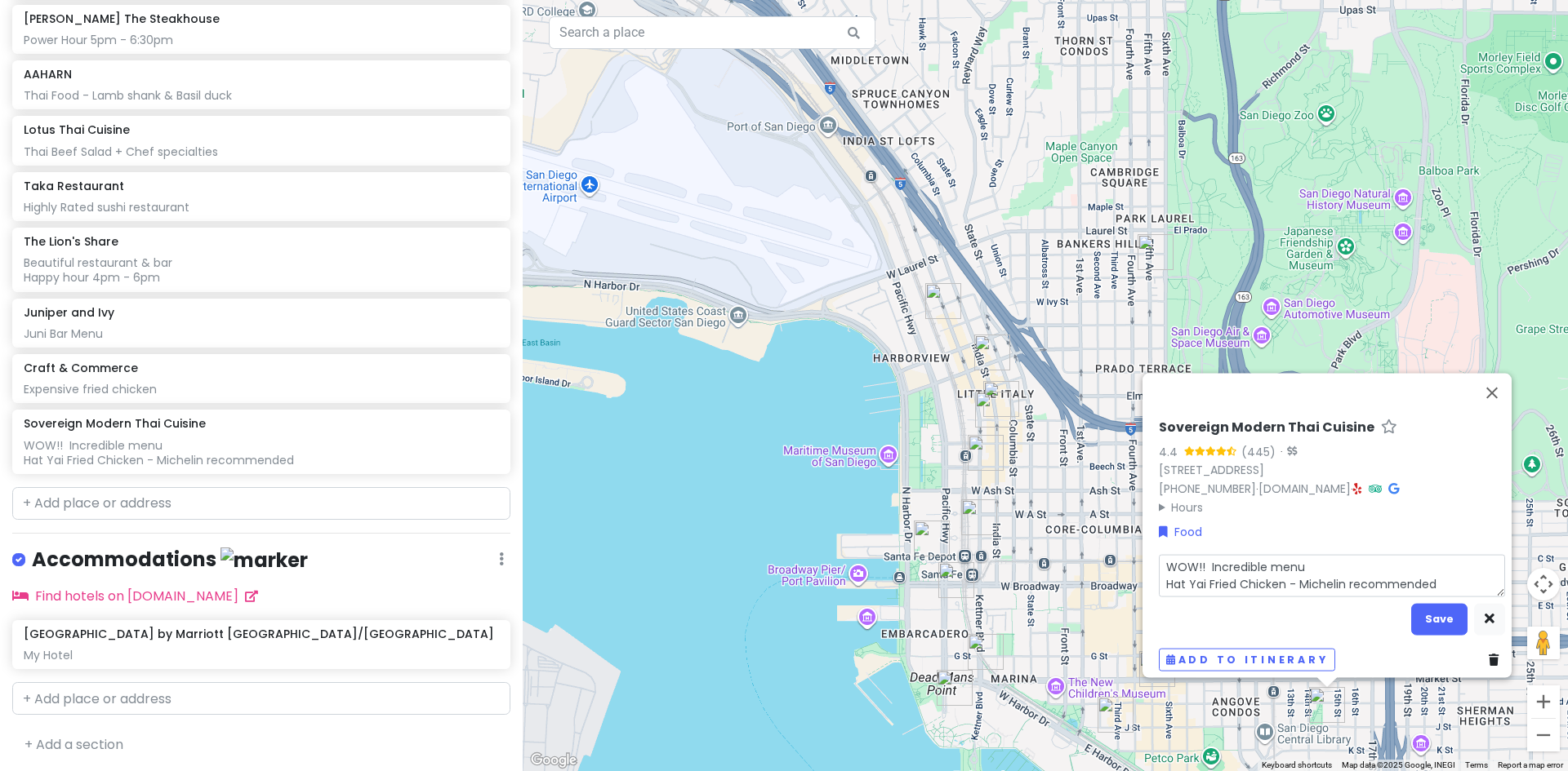
click at [1433, 573] on textarea "WOW!! Incredible menu Hat Yai Fried Chicken - Michelin recommended" at bounding box center [1332, 576] width 347 height 43
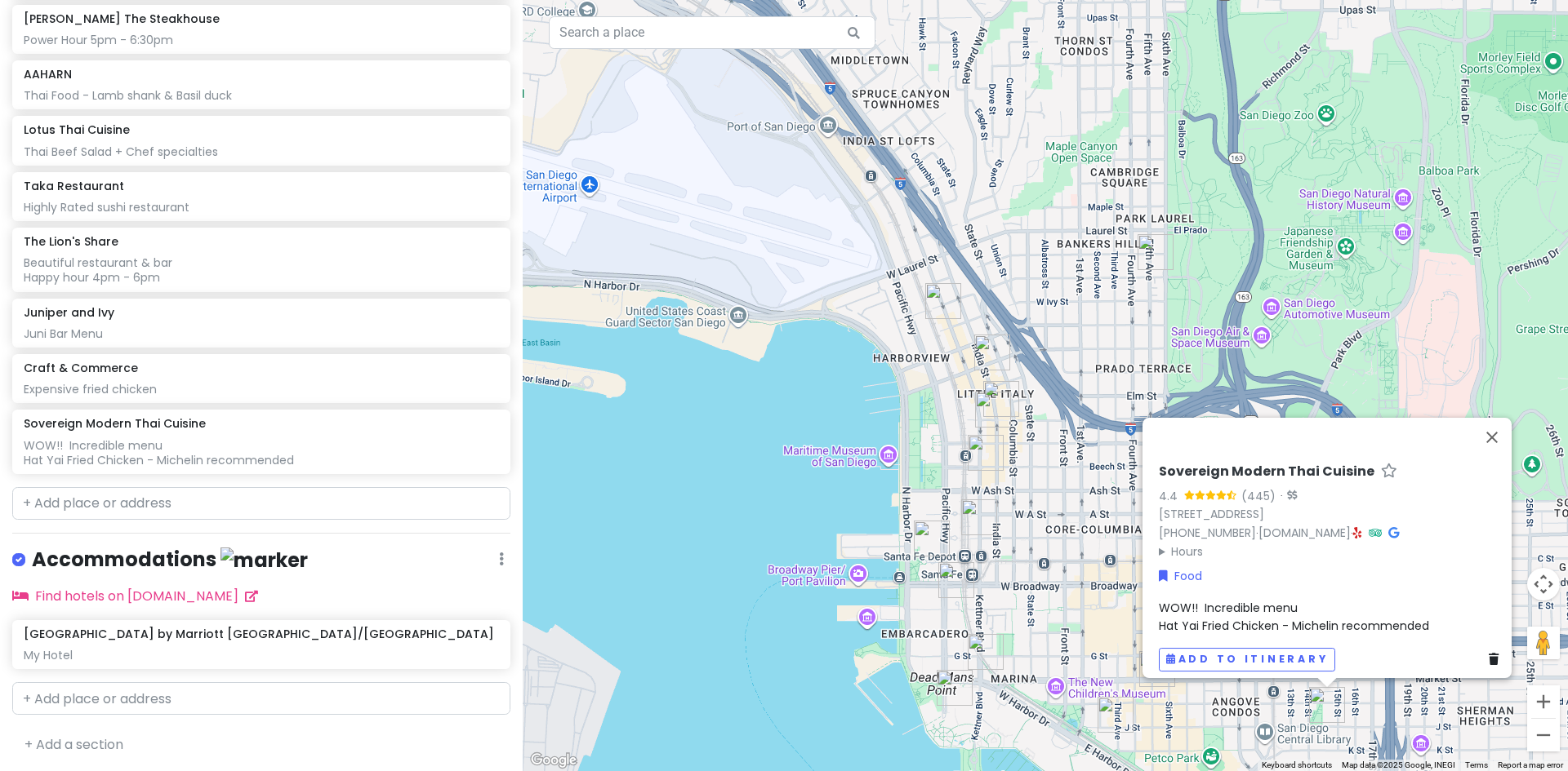
click at [1371, 606] on div "WOW!! Incredible menu Hat Yai Fried Chicken - Michelin recommended" at bounding box center [1332, 616] width 347 height 36
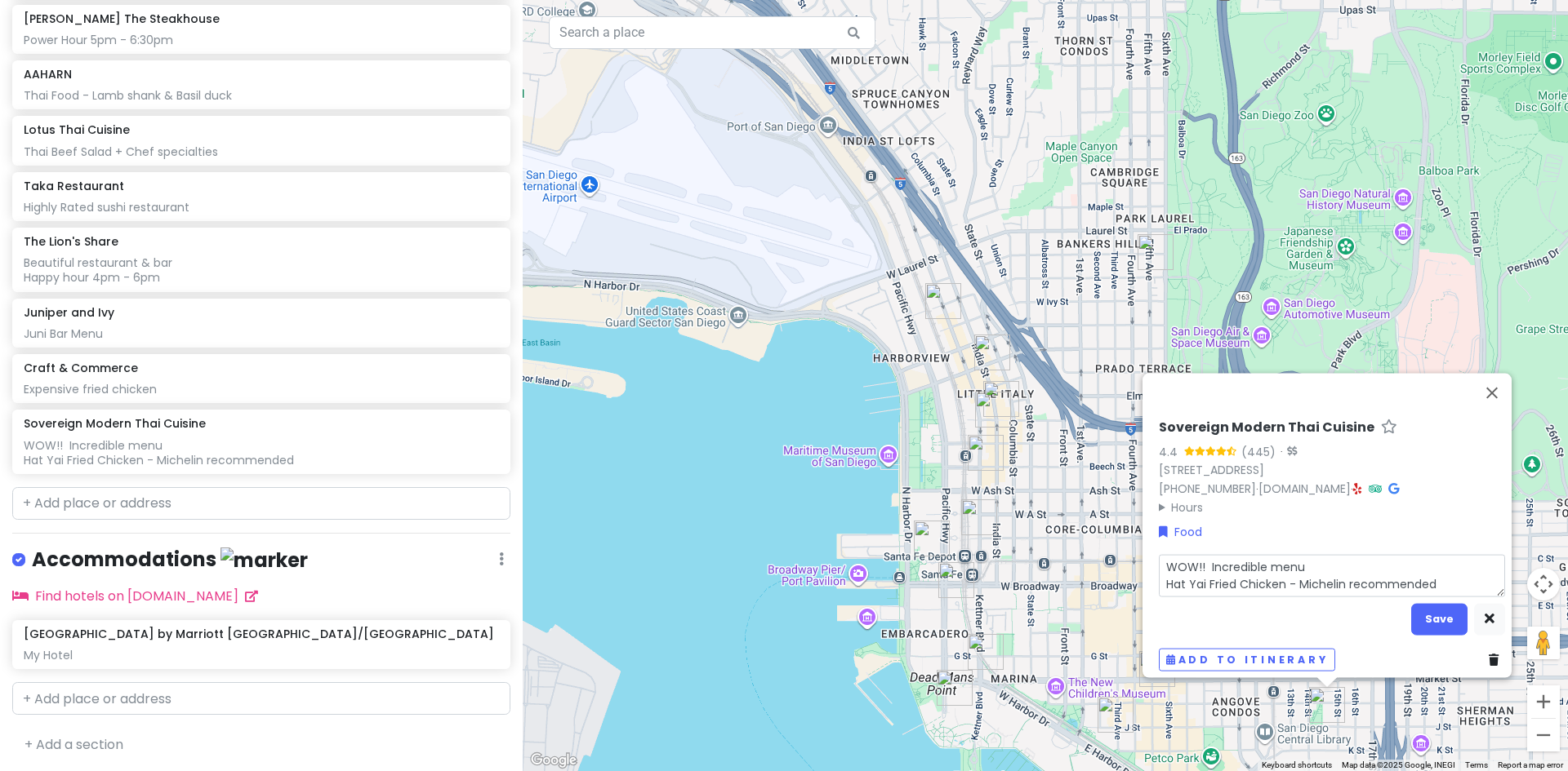
click at [1440, 567] on textarea "WOW!! Incredible menu Hat Yai Fried Chicken - Michelin recommended" at bounding box center [1332, 576] width 347 height 43
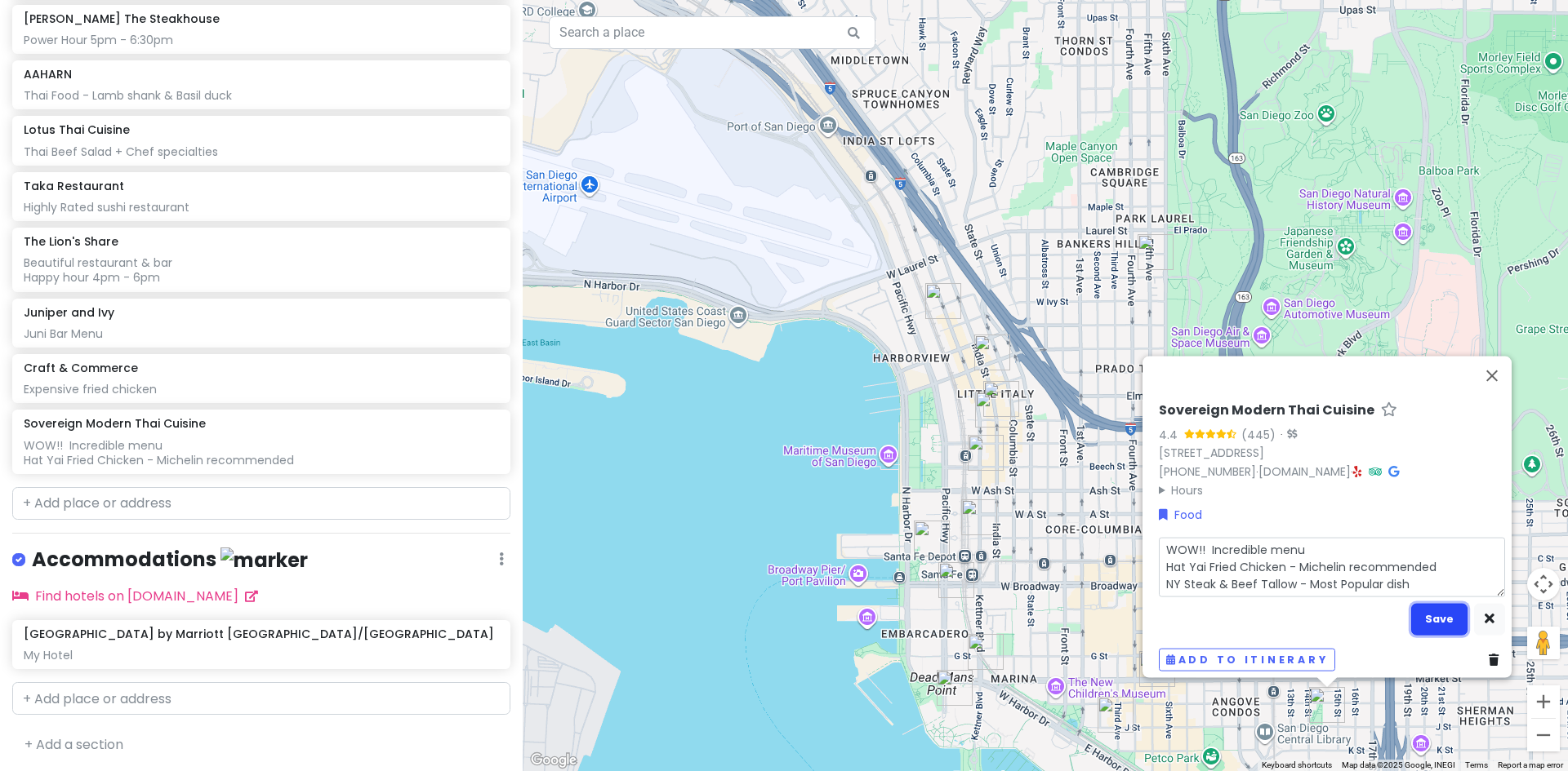
click at [1425, 608] on button "Save" at bounding box center [1439, 618] width 56 height 32
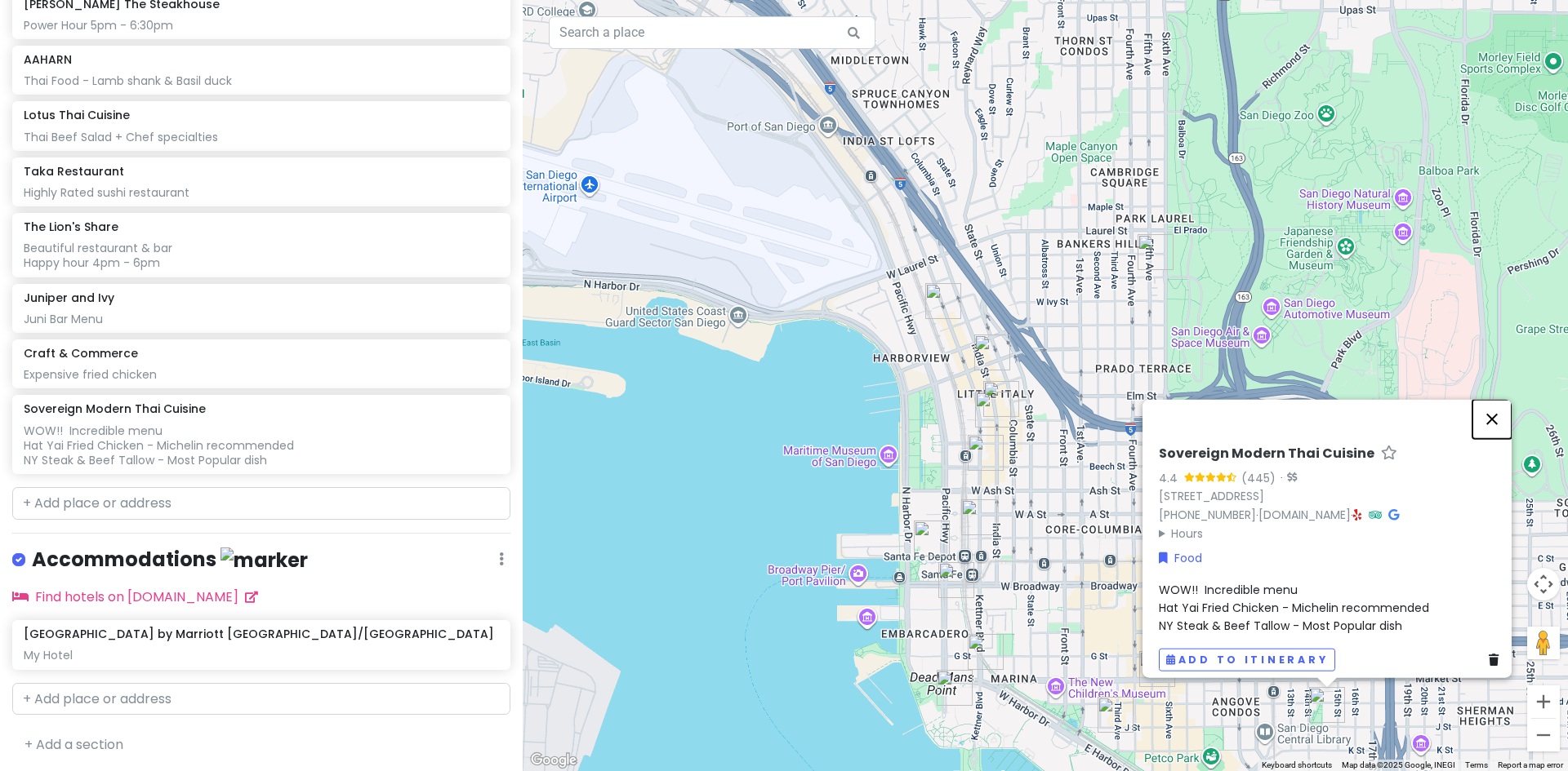
click at [1497, 412] on button "Close" at bounding box center [1492, 418] width 39 height 39
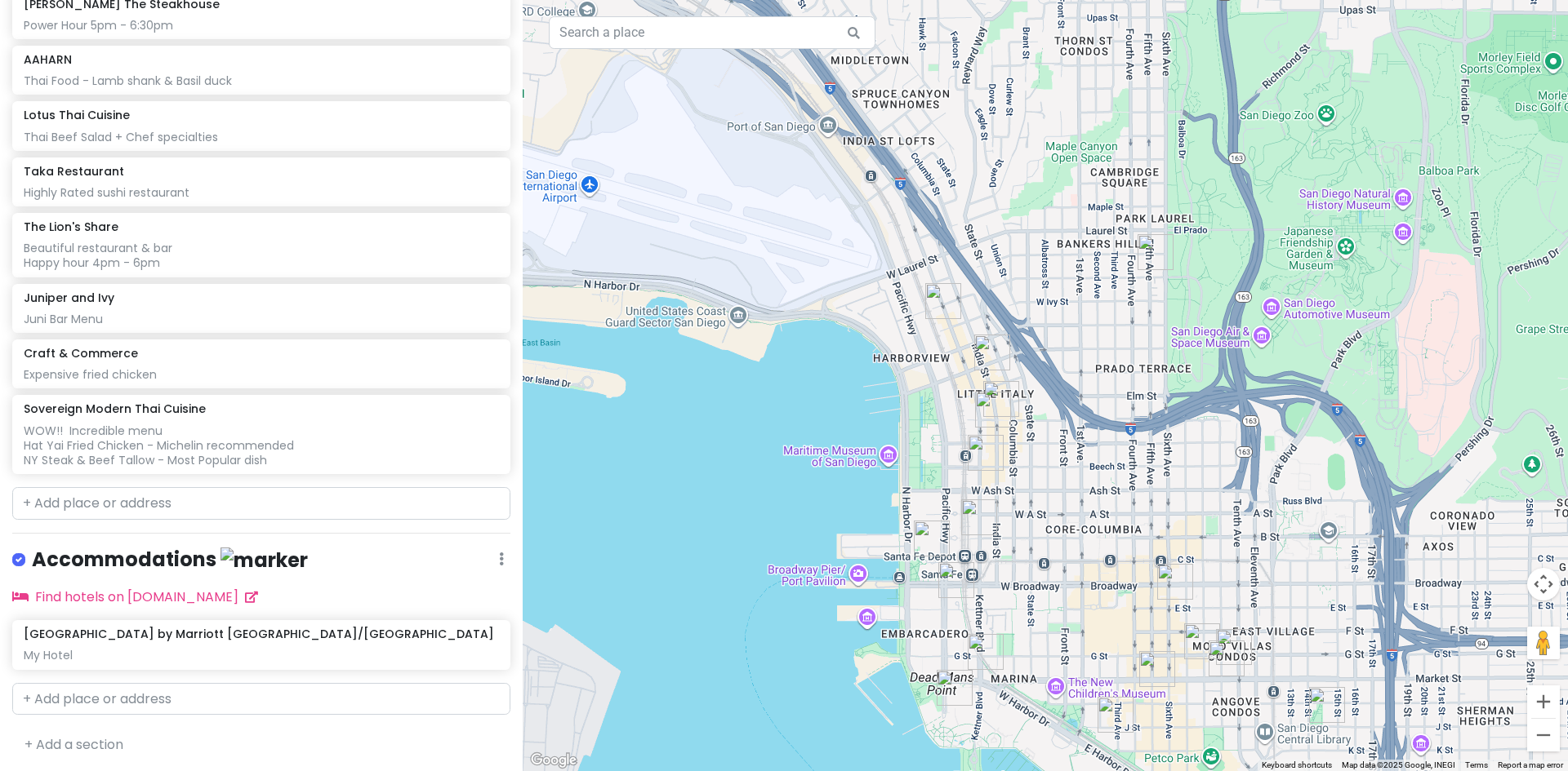
click at [1151, 244] on img "Azuki Sushi Lounge" at bounding box center [1155, 252] width 35 height 35
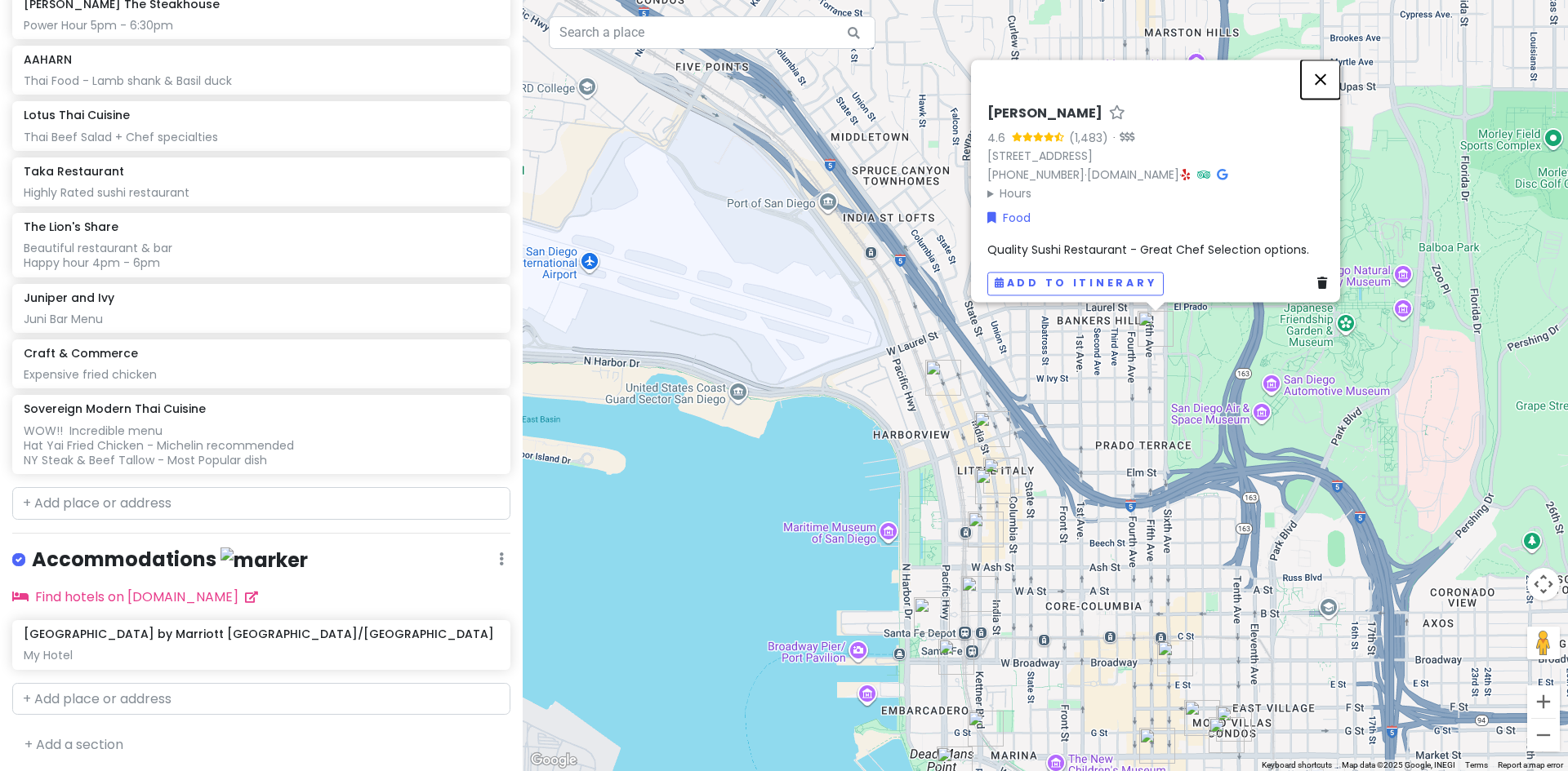
click at [1325, 71] on button "Close" at bounding box center [1320, 79] width 39 height 39
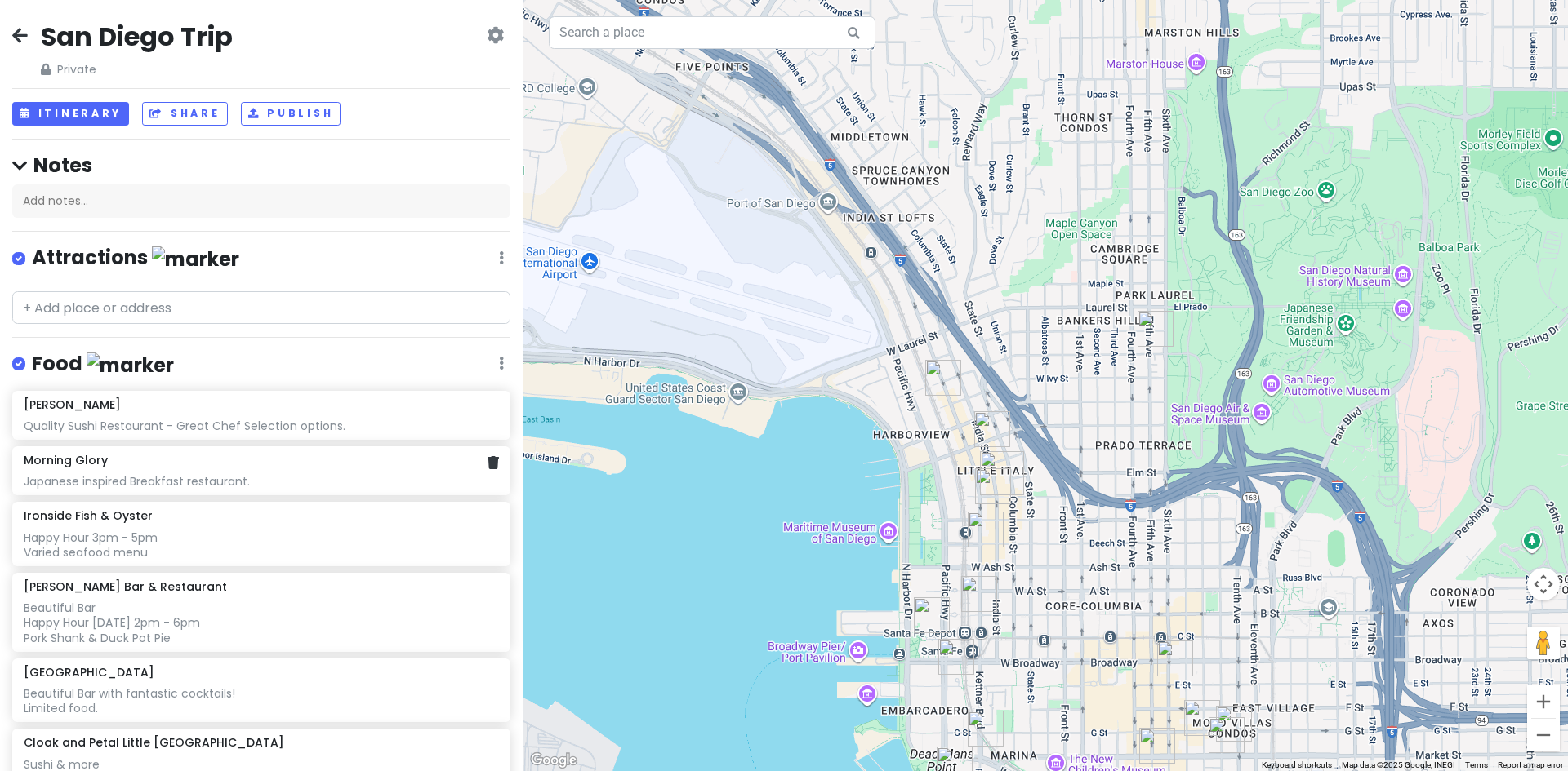
scroll to position [245, 0]
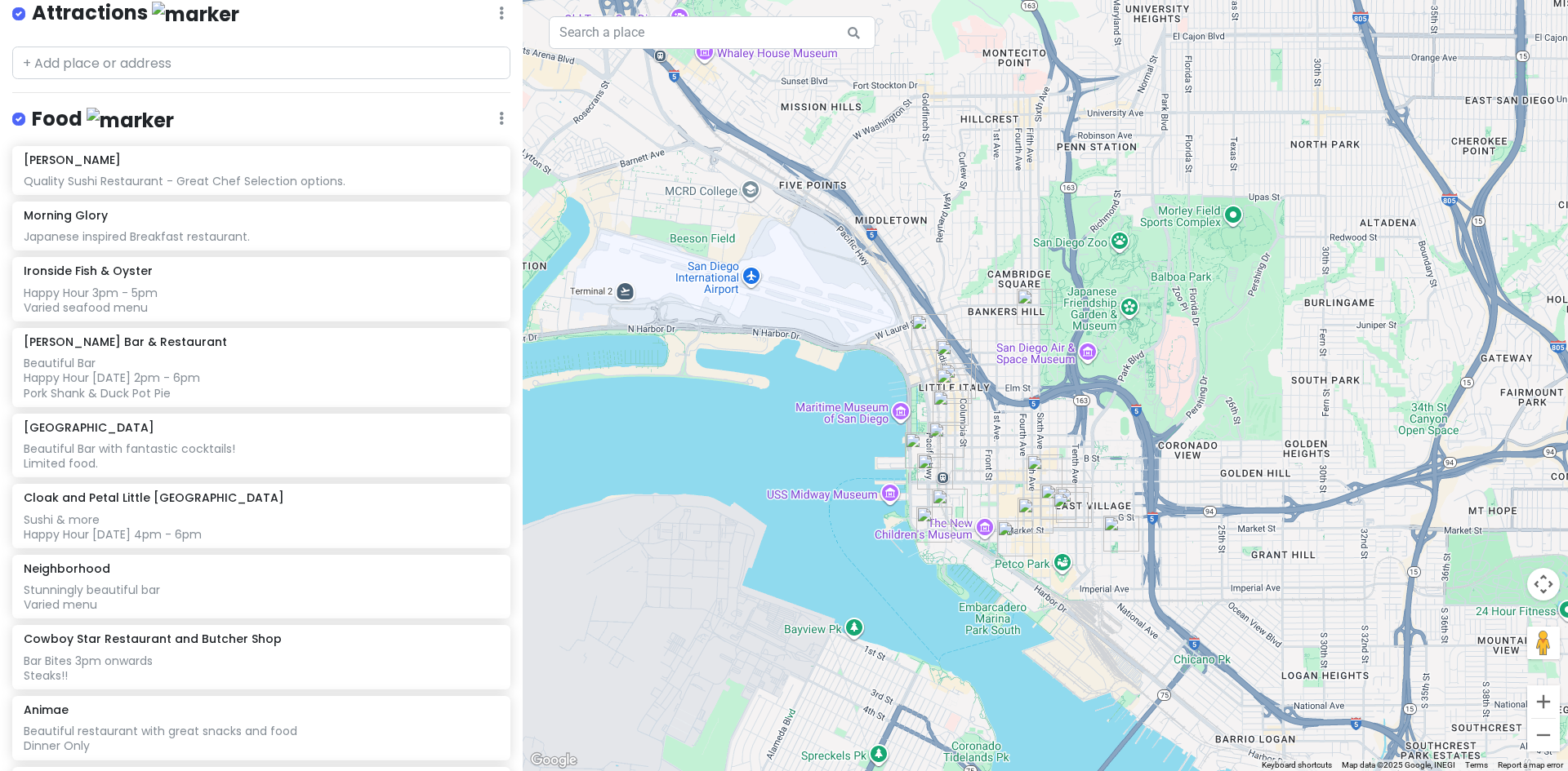
drag, startPoint x: 1322, startPoint y: 450, endPoint x: 1121, endPoint y: 387, distance: 210.6
click at [1121, 387] on div at bounding box center [1045, 386] width 1045 height 771
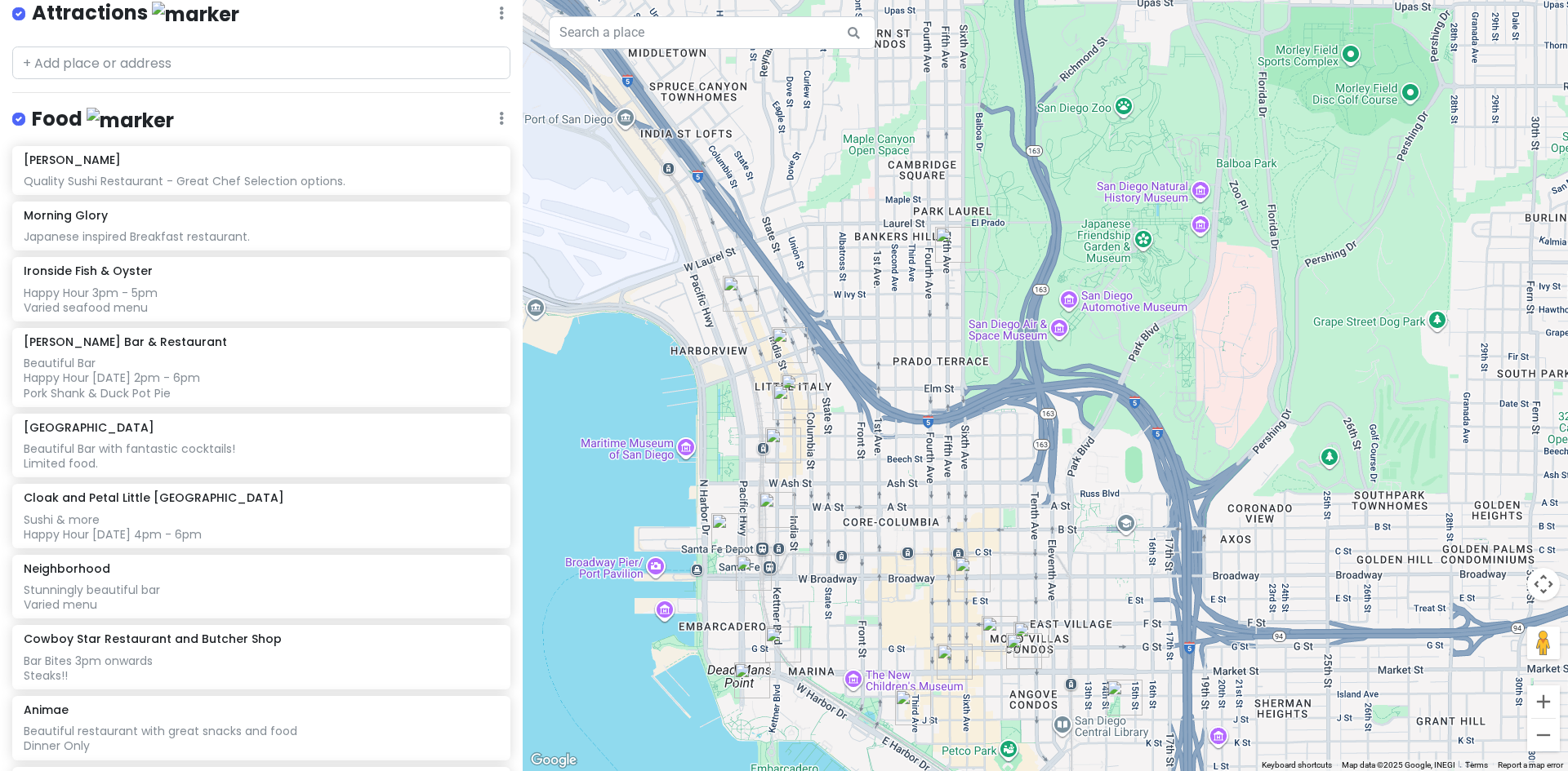
click at [749, 563] on img "Animae" at bounding box center [753, 572] width 35 height 35
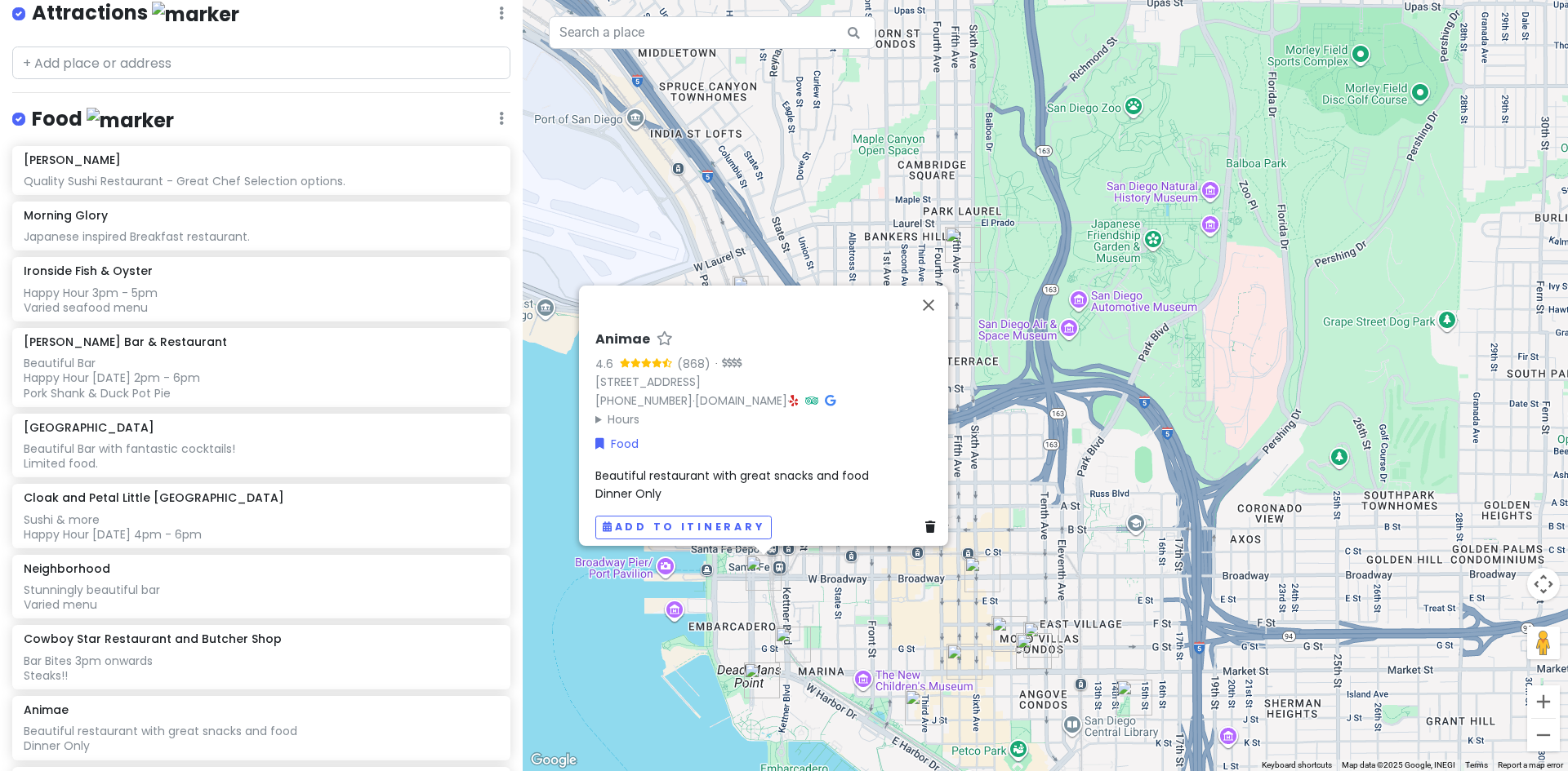
click at [827, 571] on div "Animae 4.6 (868) · [STREET_ADDRESS] [PHONE_NUMBER] · [DOMAIN_NAME] · Hours [DAT…" at bounding box center [1045, 386] width 1045 height 771
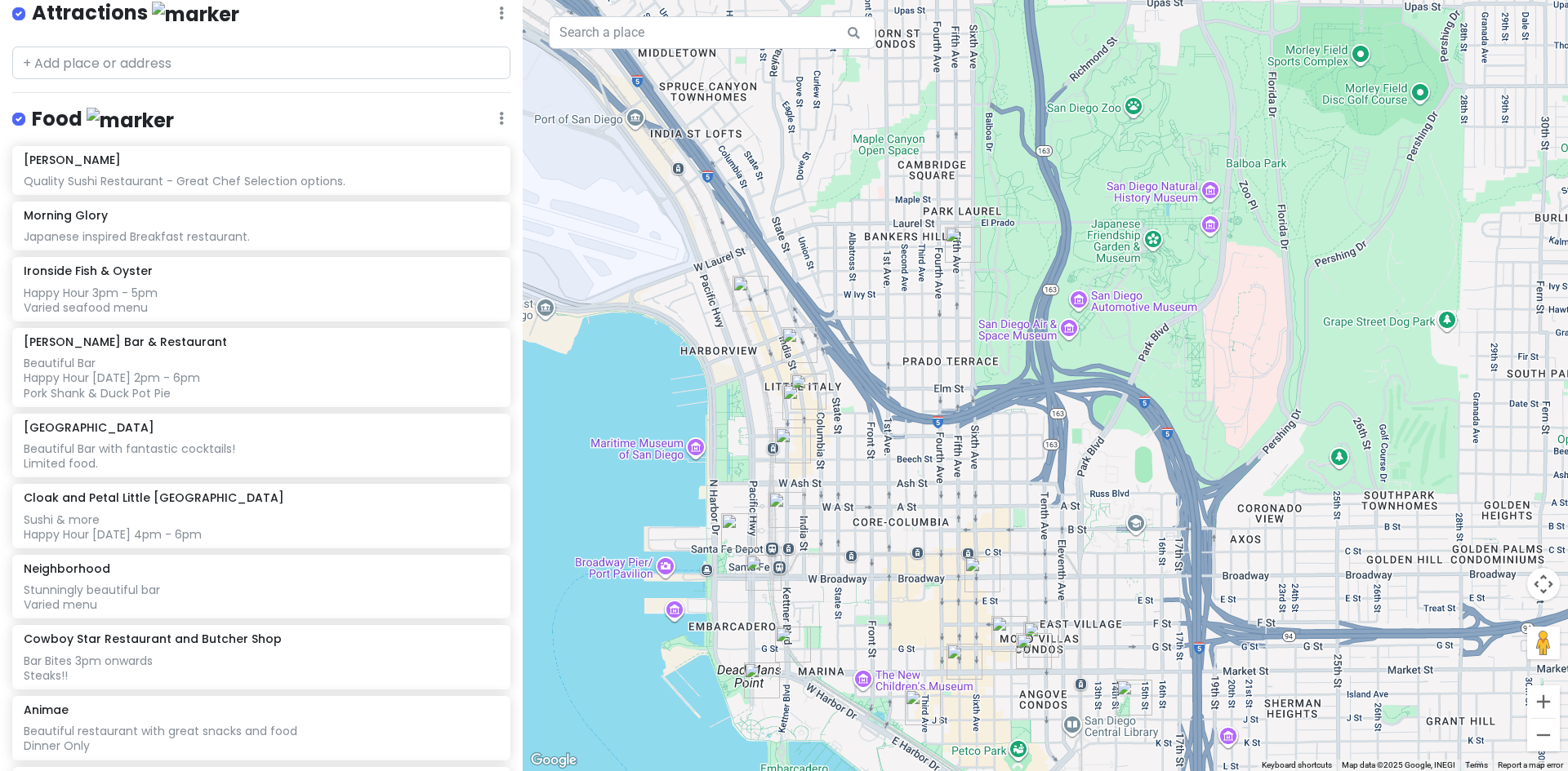
click at [779, 512] on img "AAHARN" at bounding box center [786, 509] width 35 height 35
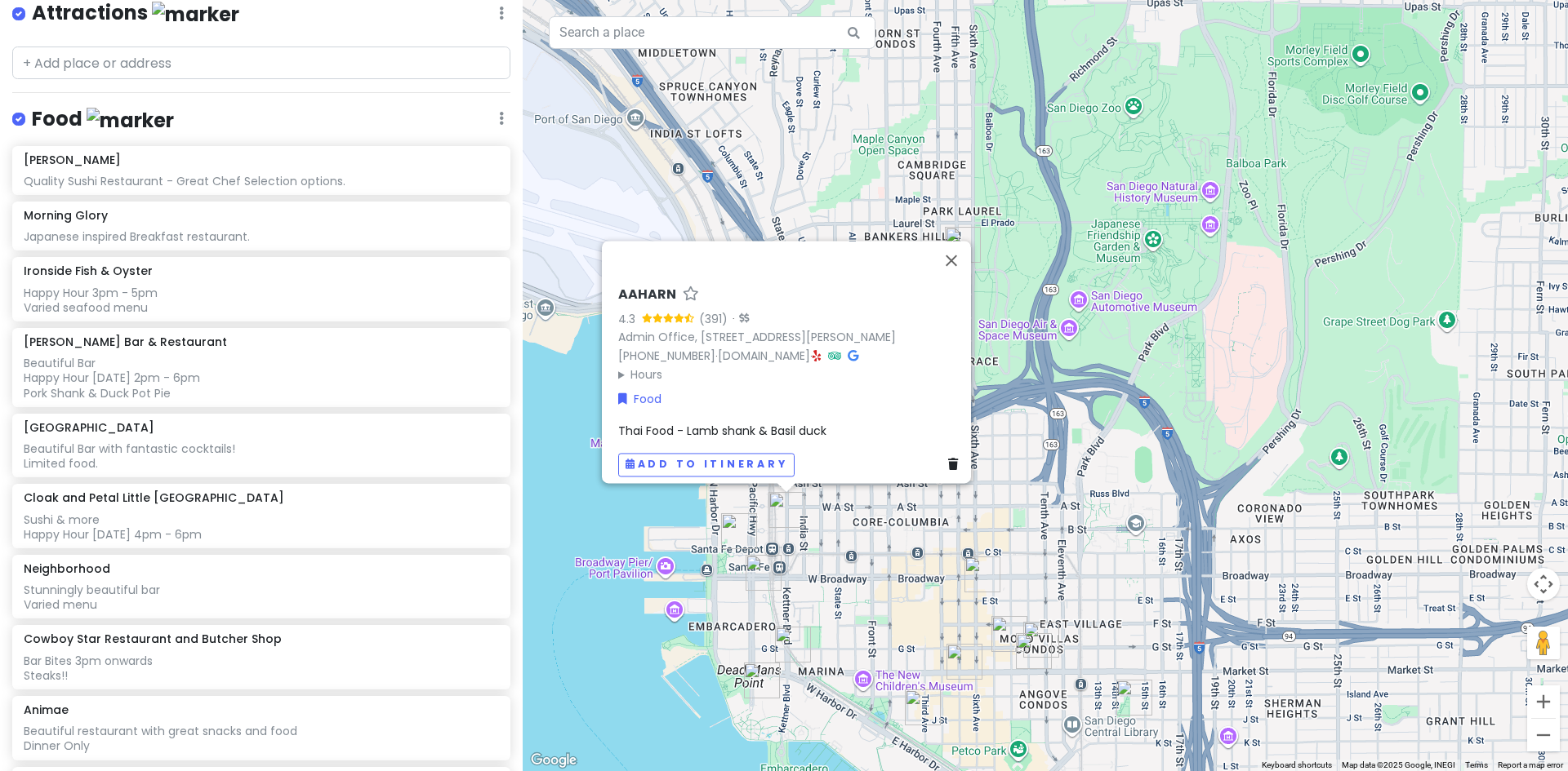
click at [826, 552] on div "AAHARN 4.3 (391) · Admin Office, [STREET_ADDRESS][PERSON_NAME] [PHONE_NUMBER] ·…" at bounding box center [1045, 386] width 1045 height 771
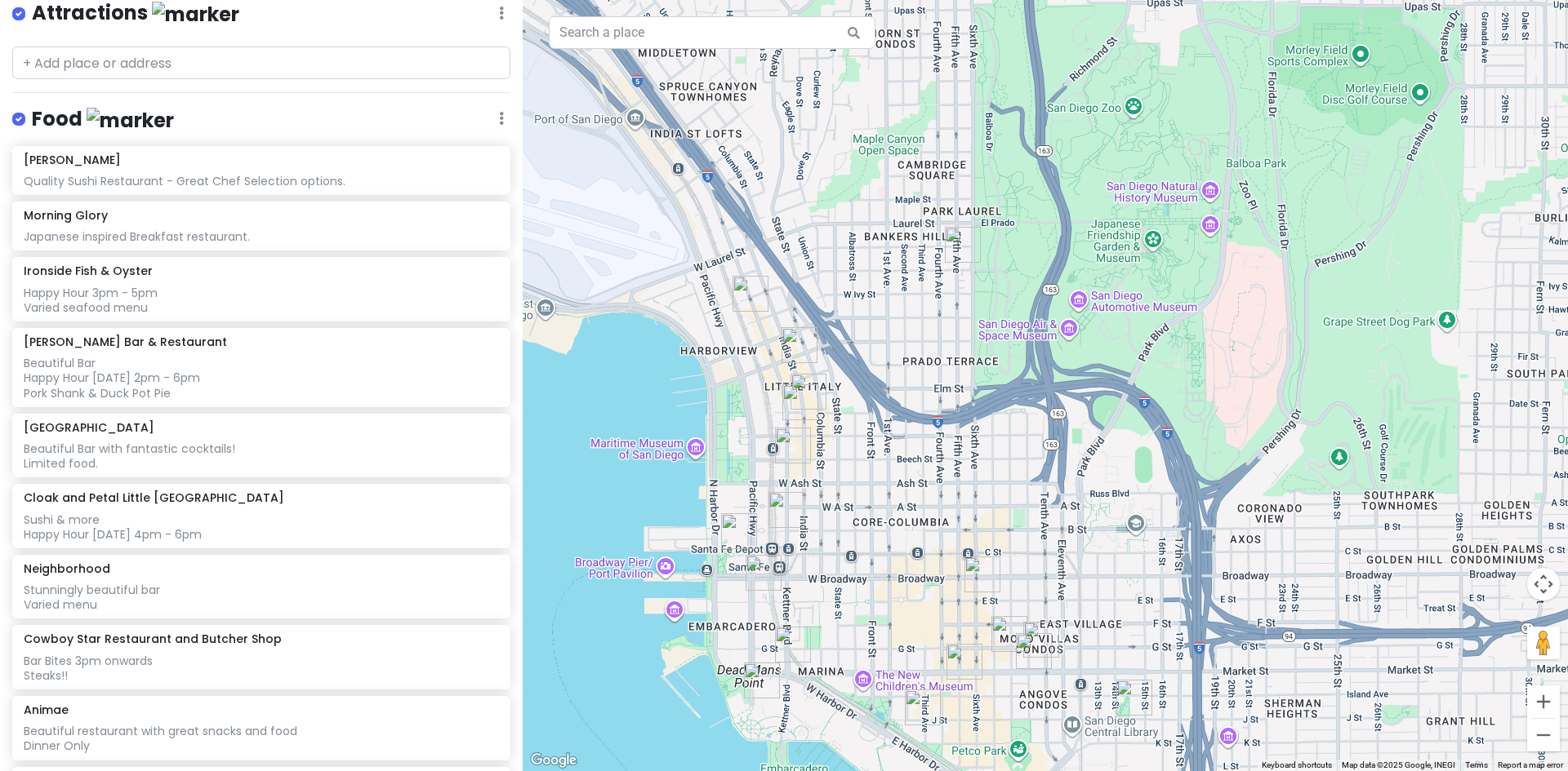
click at [789, 637] on img "The Lion's Share" at bounding box center [792, 644] width 35 height 35
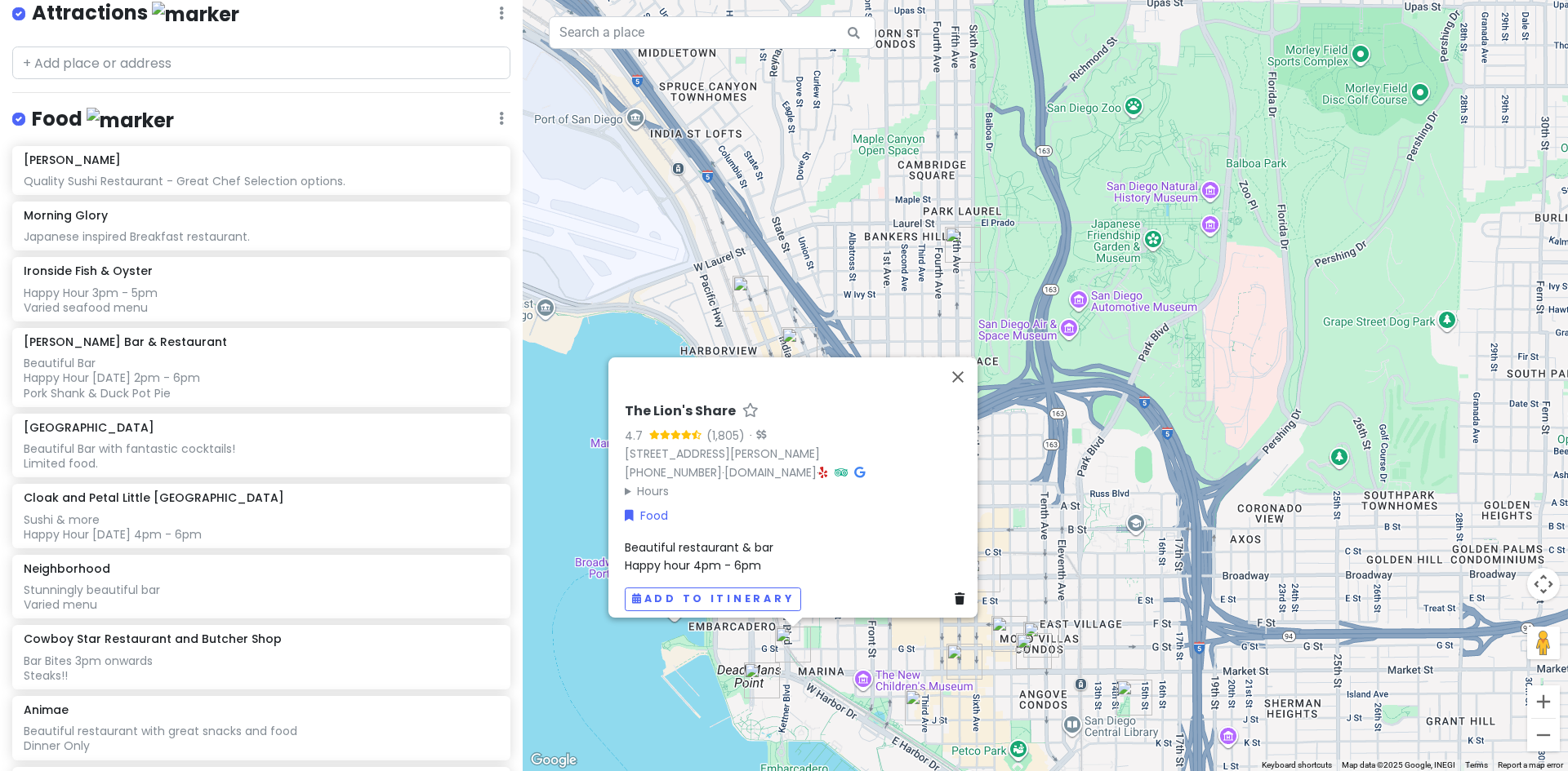
click at [834, 634] on div "The Lion's Share 4.7 (1,805) · [STREET_ADDRESS][PERSON_NAME] [PHONE_NUMBER] · […" at bounding box center [1045, 386] width 1045 height 771
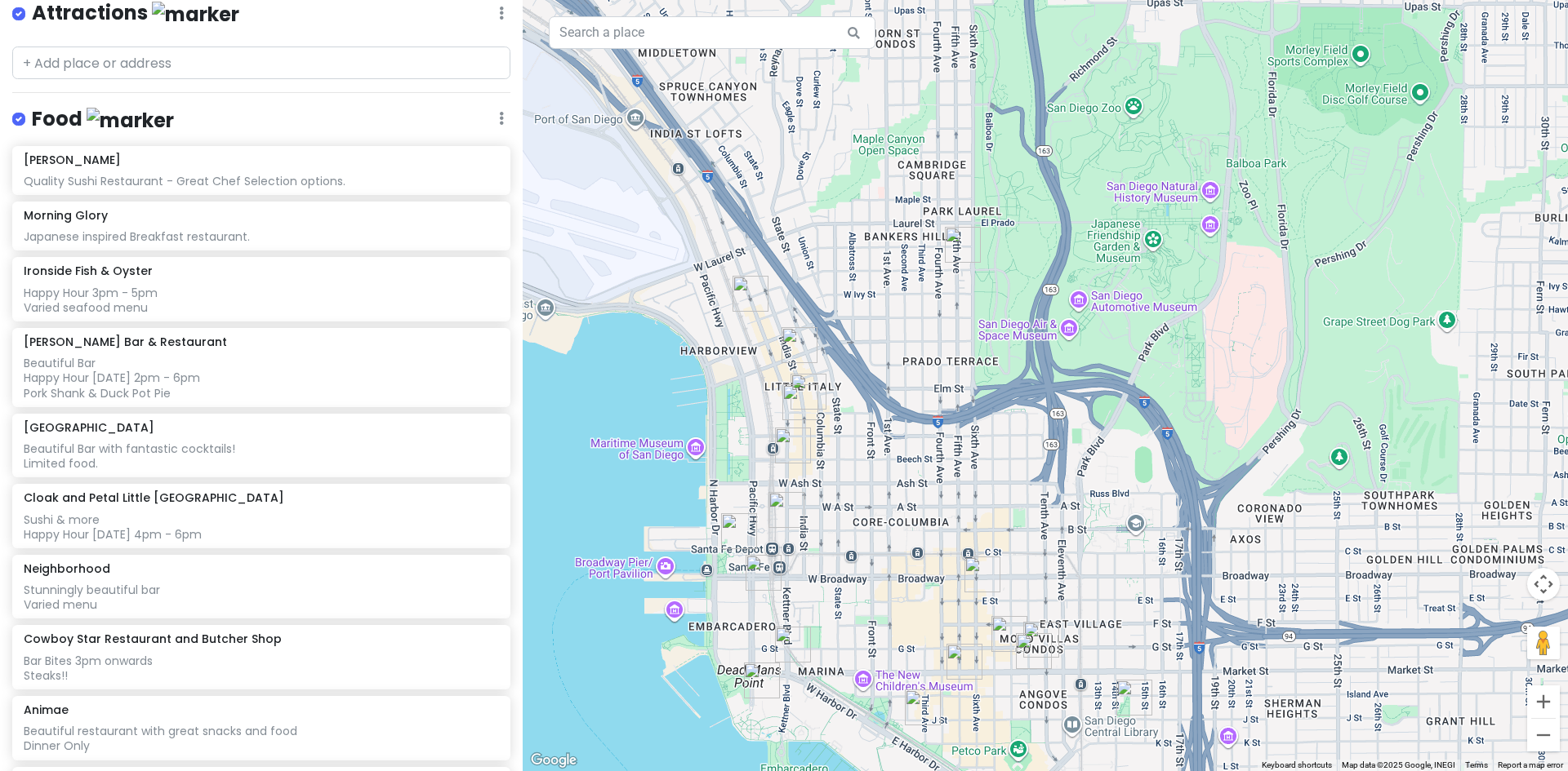
click at [788, 445] on img "Craft & Commerce" at bounding box center [792, 445] width 35 height 35
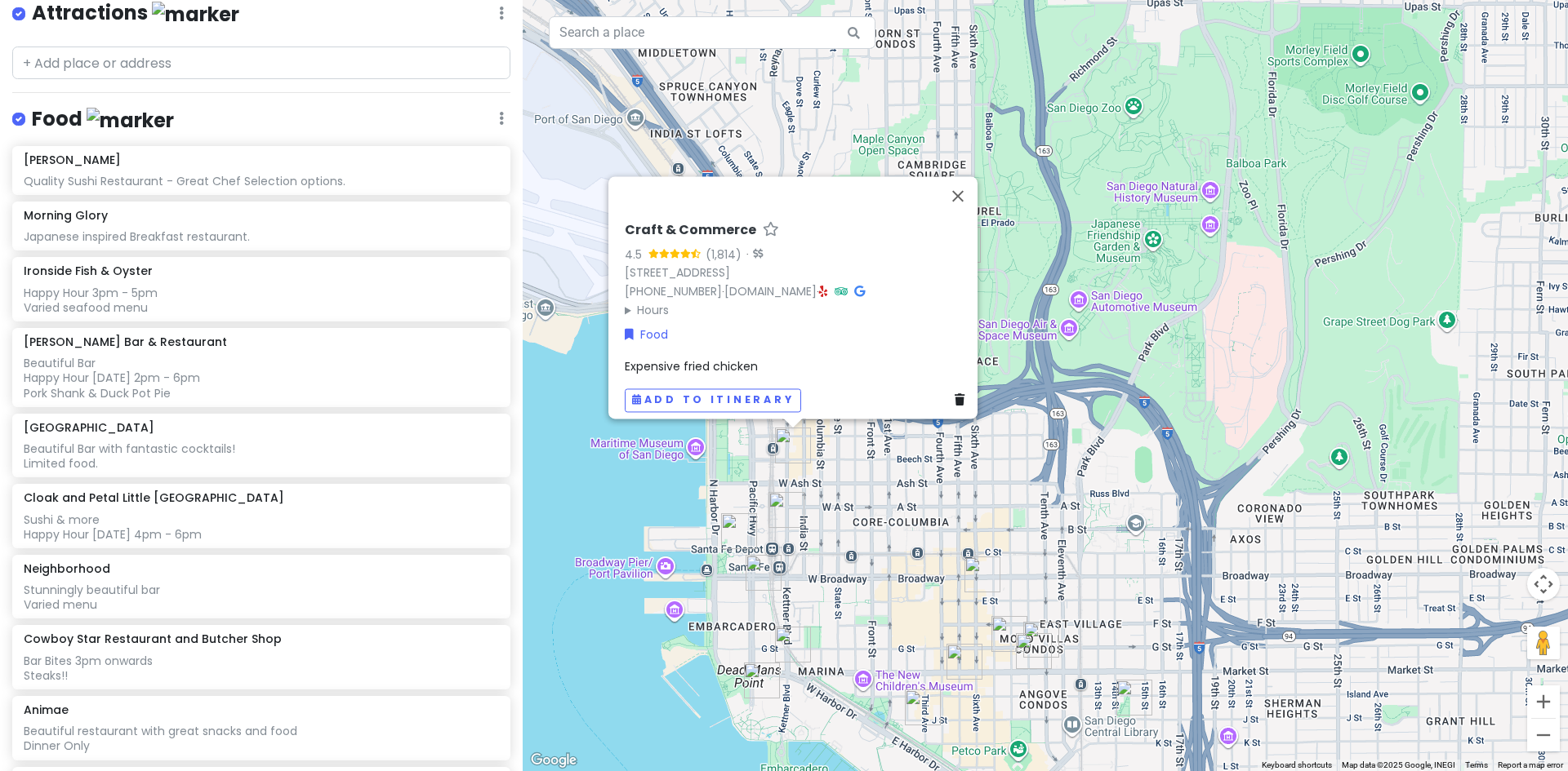
click at [859, 459] on div "Craft & Commerce 4.5 (1,814) · [STREET_ADDRESS] [PHONE_NUMBER] · [DOMAIN_NAME] …" at bounding box center [1045, 386] width 1045 height 771
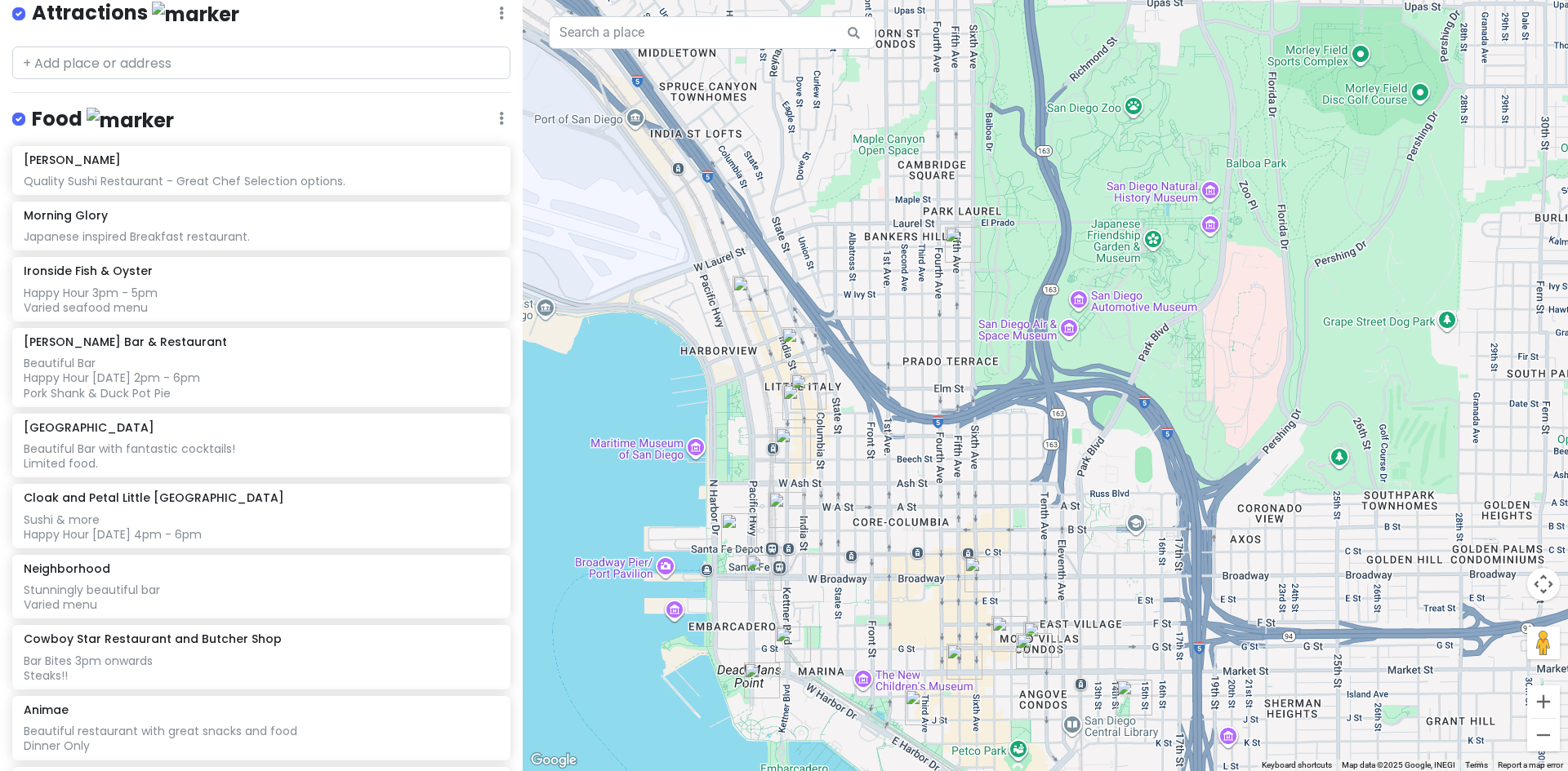
click at [790, 401] on img "Ironside Fish & Oyster" at bounding box center [799, 402] width 35 height 35
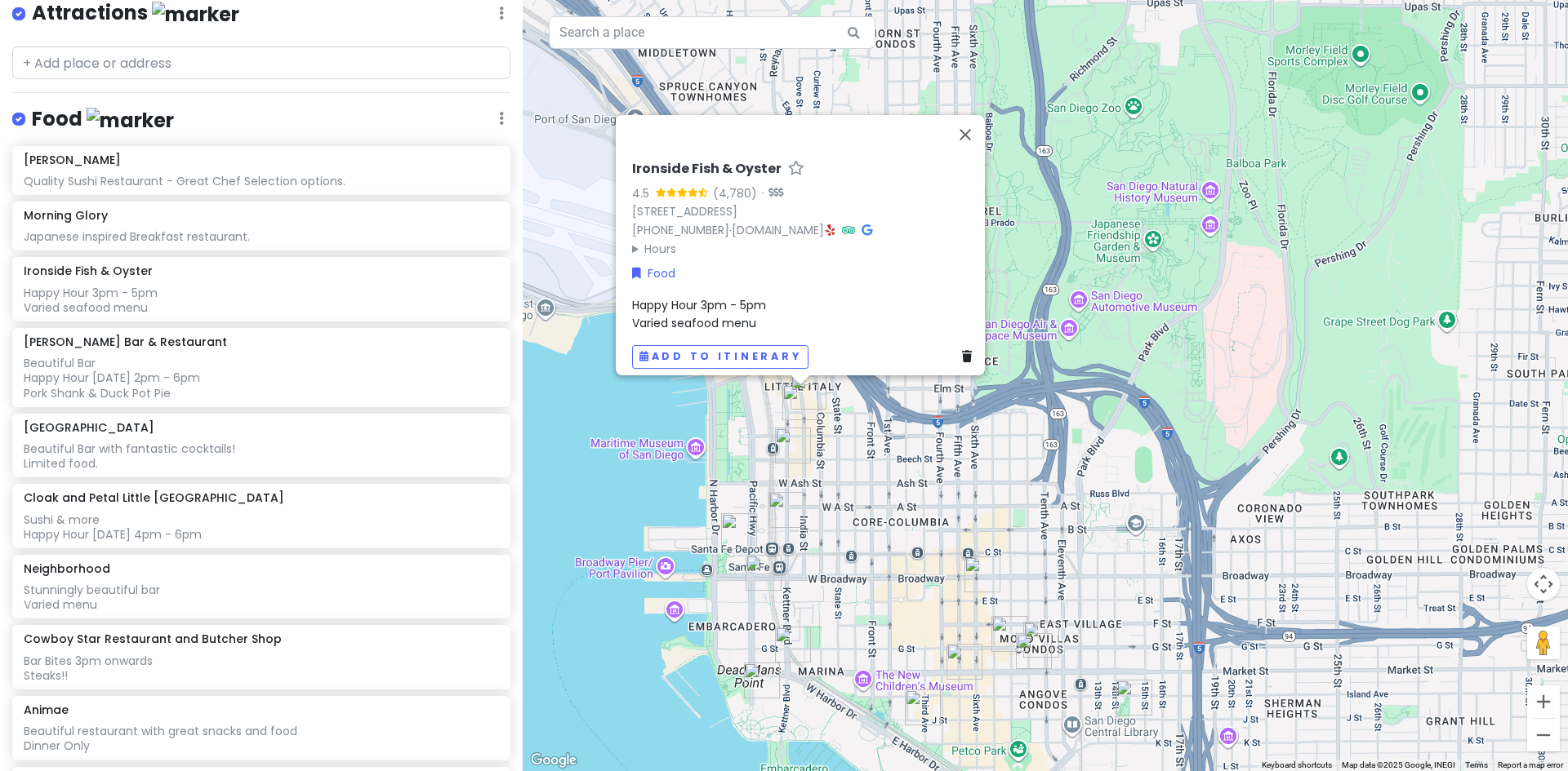
click at [850, 436] on div "Ironside Fish & Oyster 4.5 (4,780) · [STREET_ADDRESS] [PHONE_NUMBER] · [DOMAIN_…" at bounding box center [1045, 386] width 1045 height 771
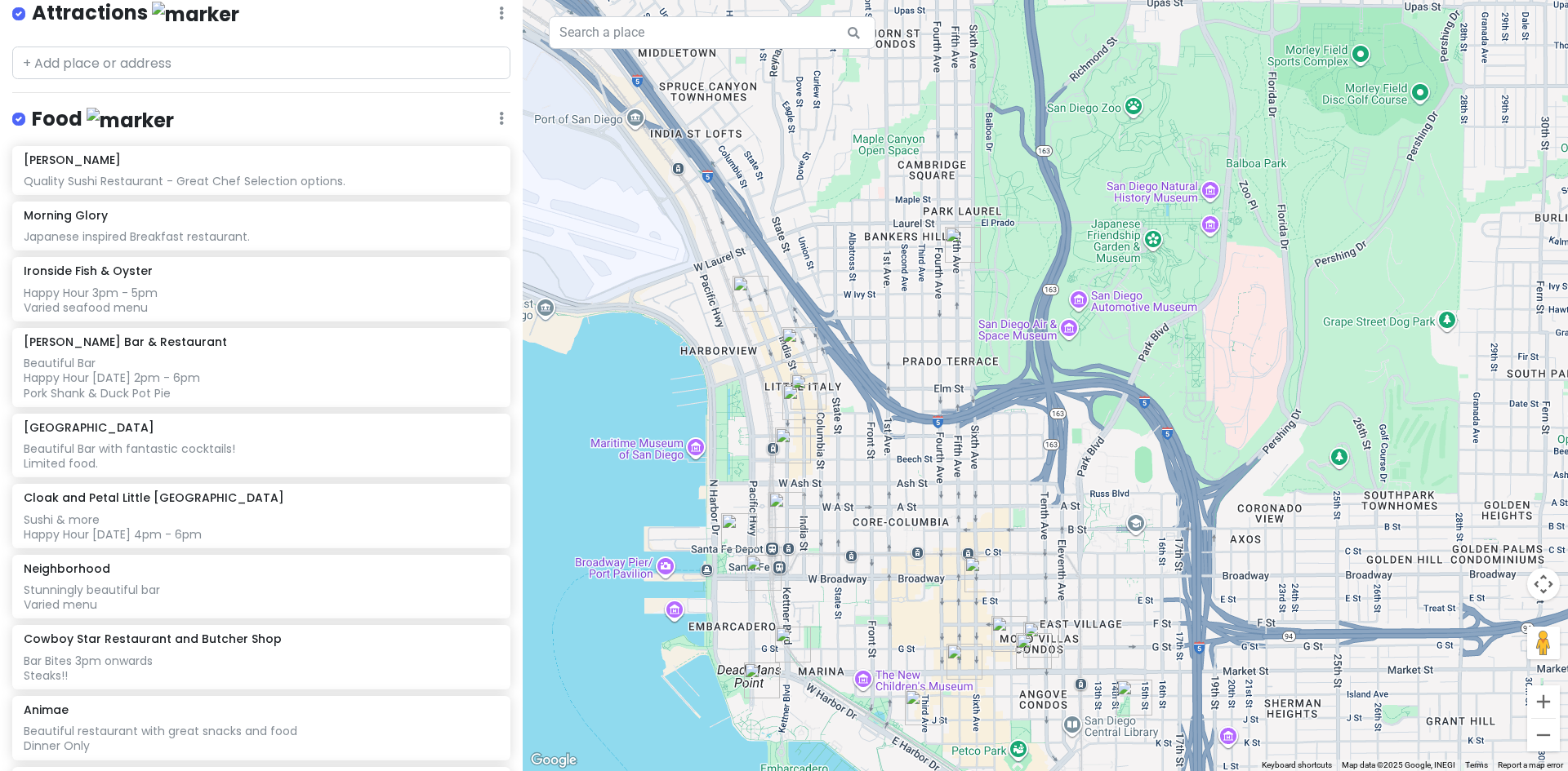
click at [747, 295] on img "Juniper and Ivy" at bounding box center [749, 293] width 35 height 35
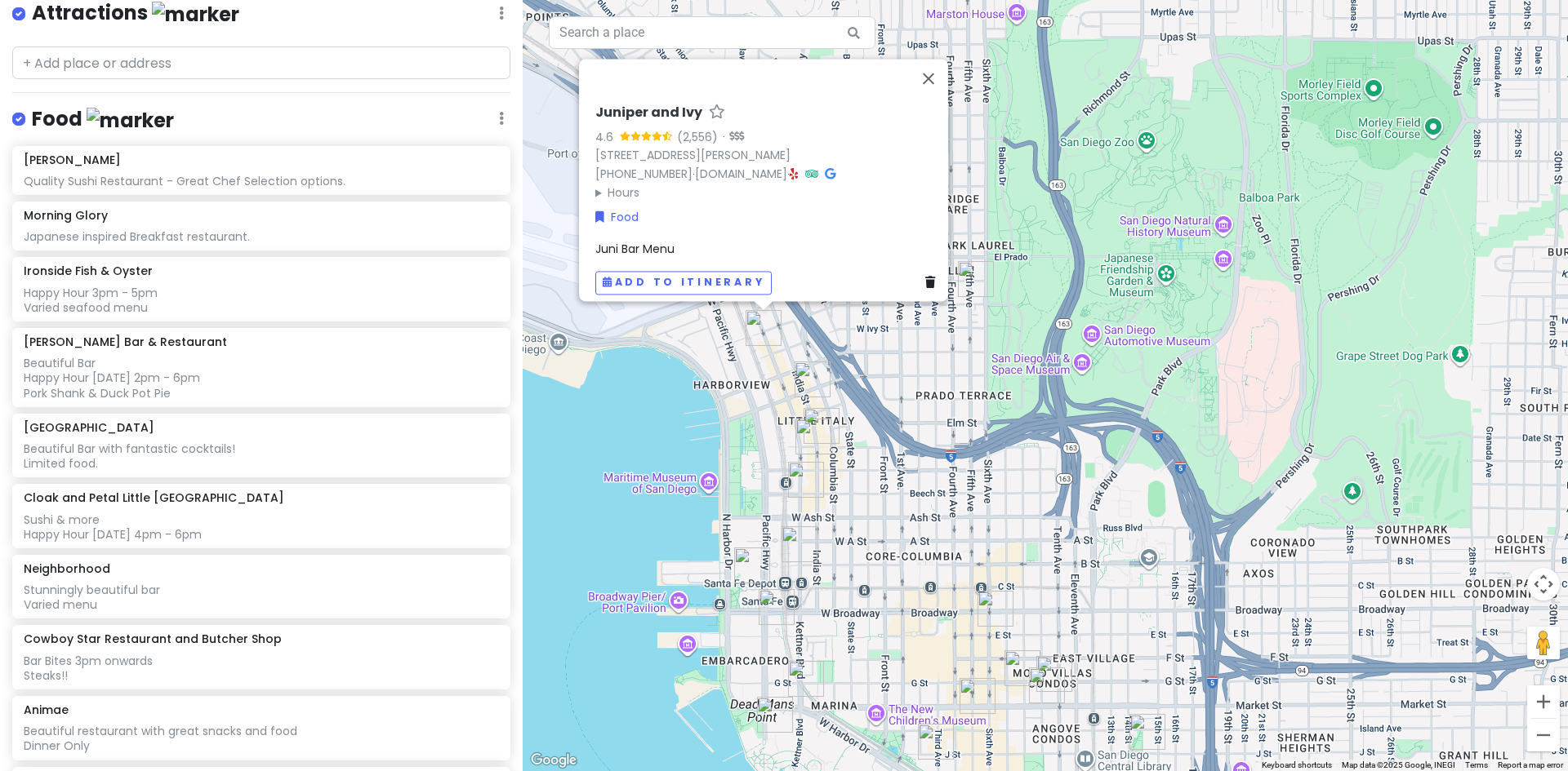
click at [873, 498] on div "Juniper and Ivy 4.6 (2,556) · [STREET_ADDRESS][PERSON_NAME] [PHONE_NUMBER] · [D…" at bounding box center [1045, 386] width 1045 height 771
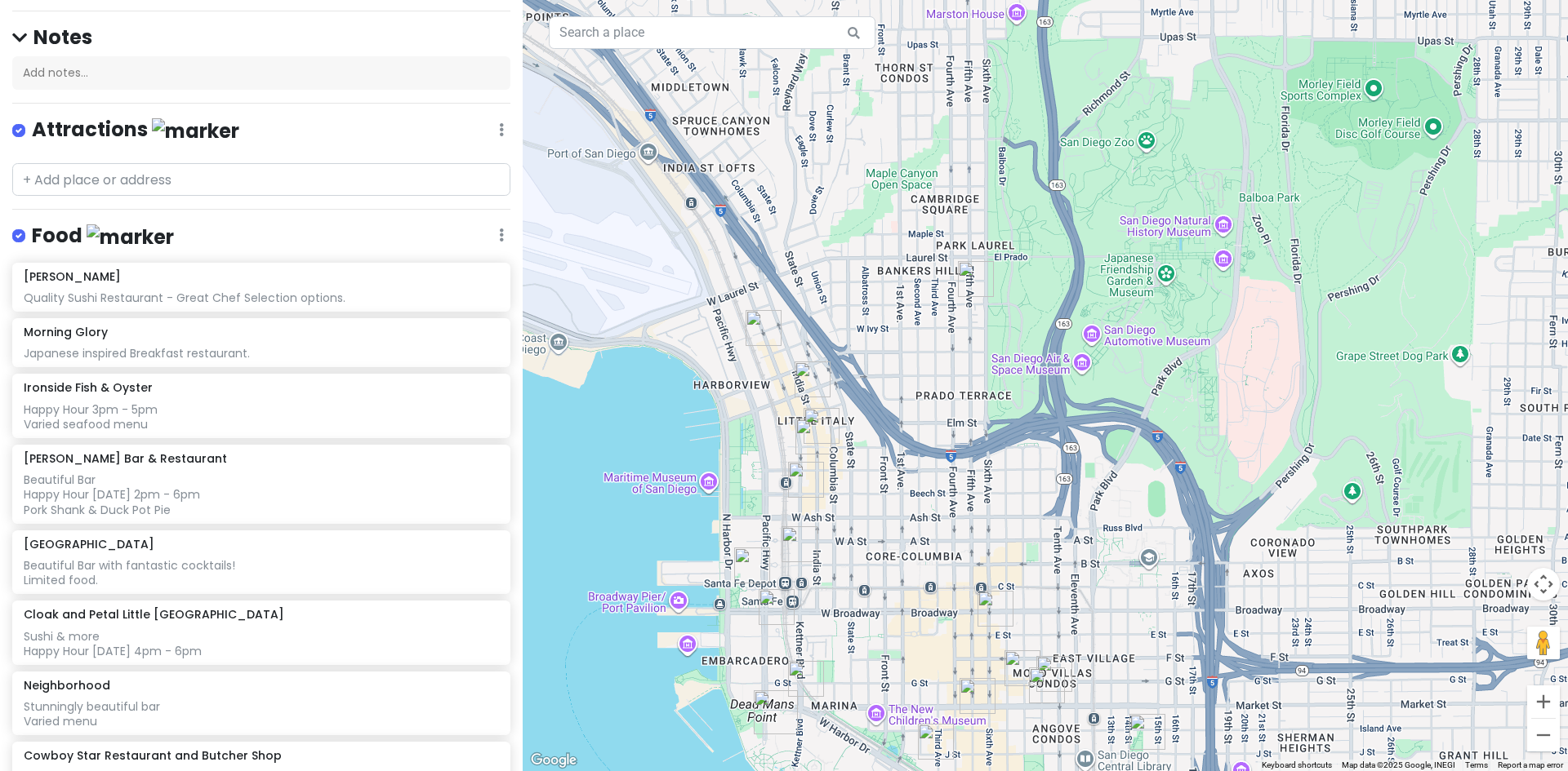
scroll to position [0, 0]
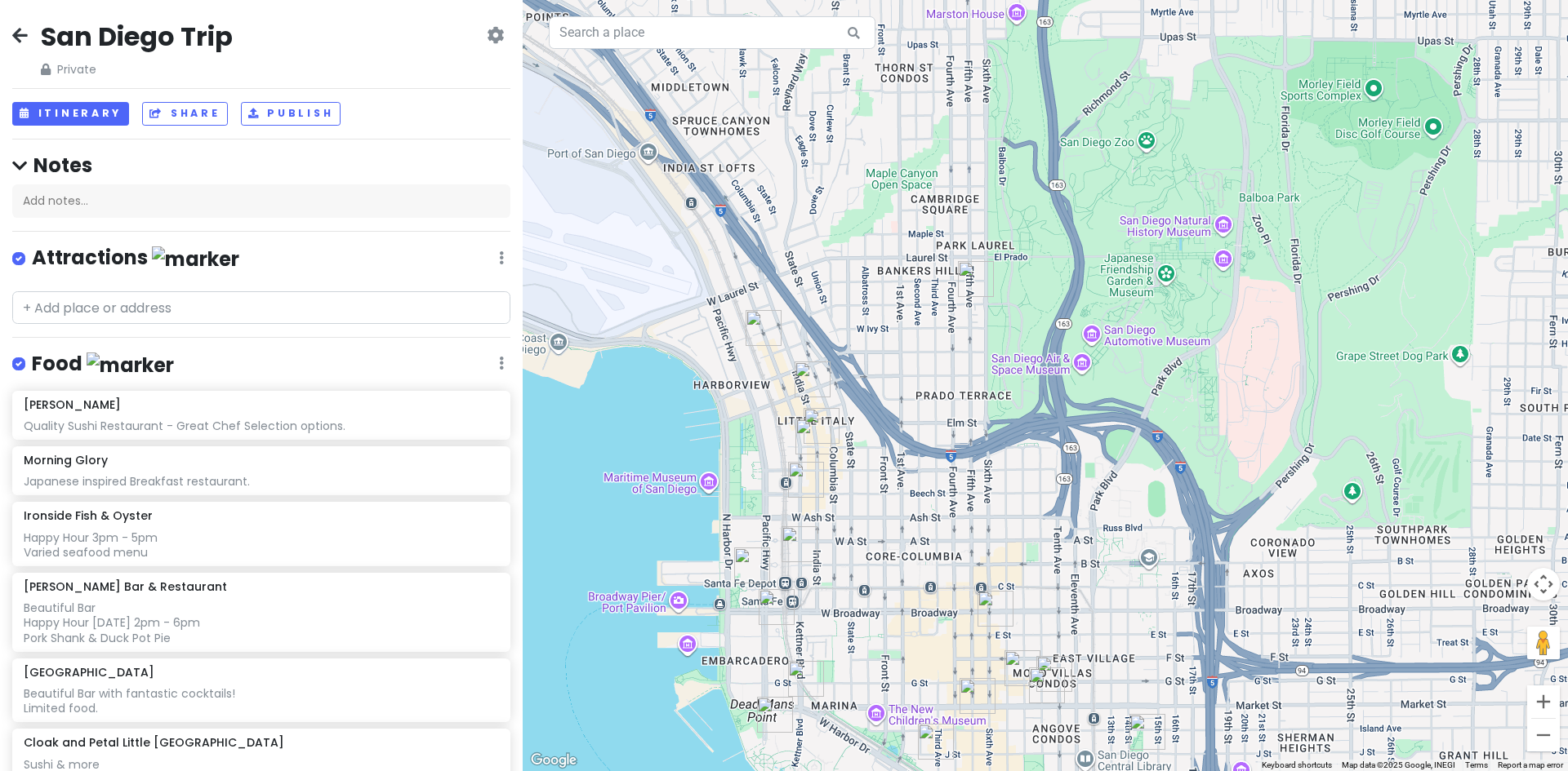
click at [487, 31] on icon at bounding box center [495, 35] width 17 height 13
click at [15, 28] on icon at bounding box center [19, 35] width 15 height 13
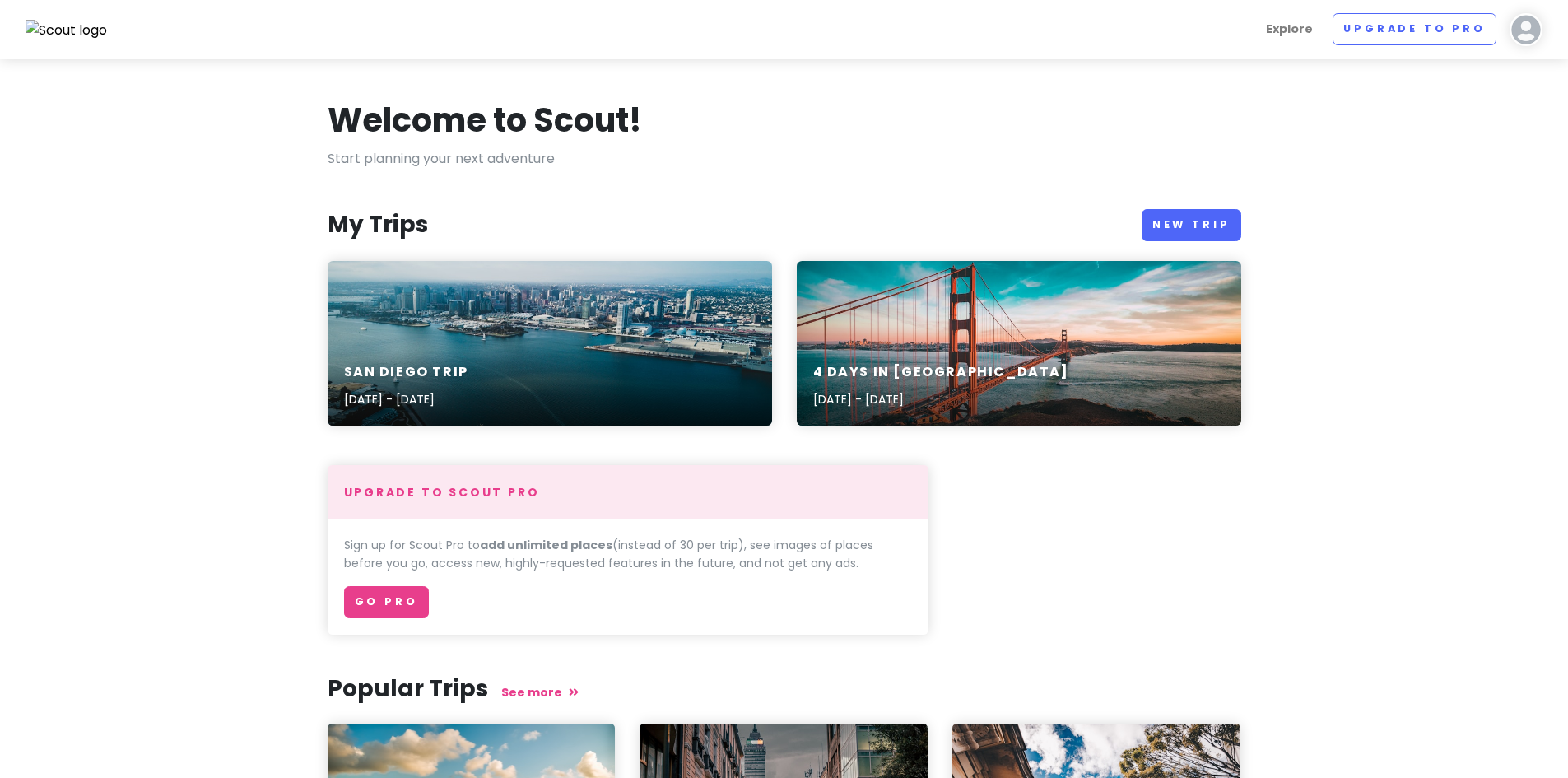
click at [1031, 357] on div "4 Days in [GEOGRAPHIC_DATA] [DATE] - [DATE]" at bounding box center [1019, 386] width 445 height 78
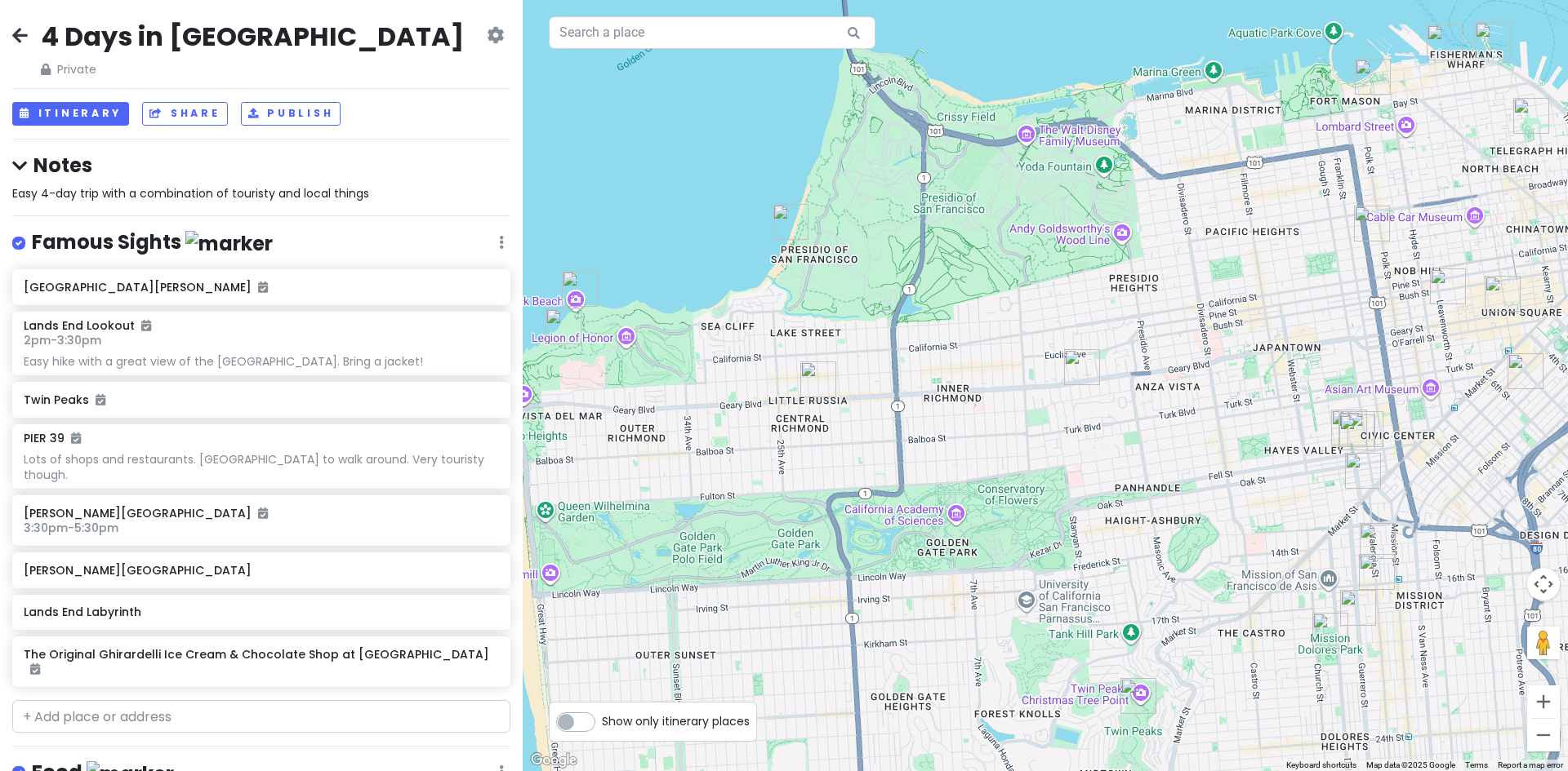
click at [16, 31] on icon at bounding box center [19, 35] width 15 height 13
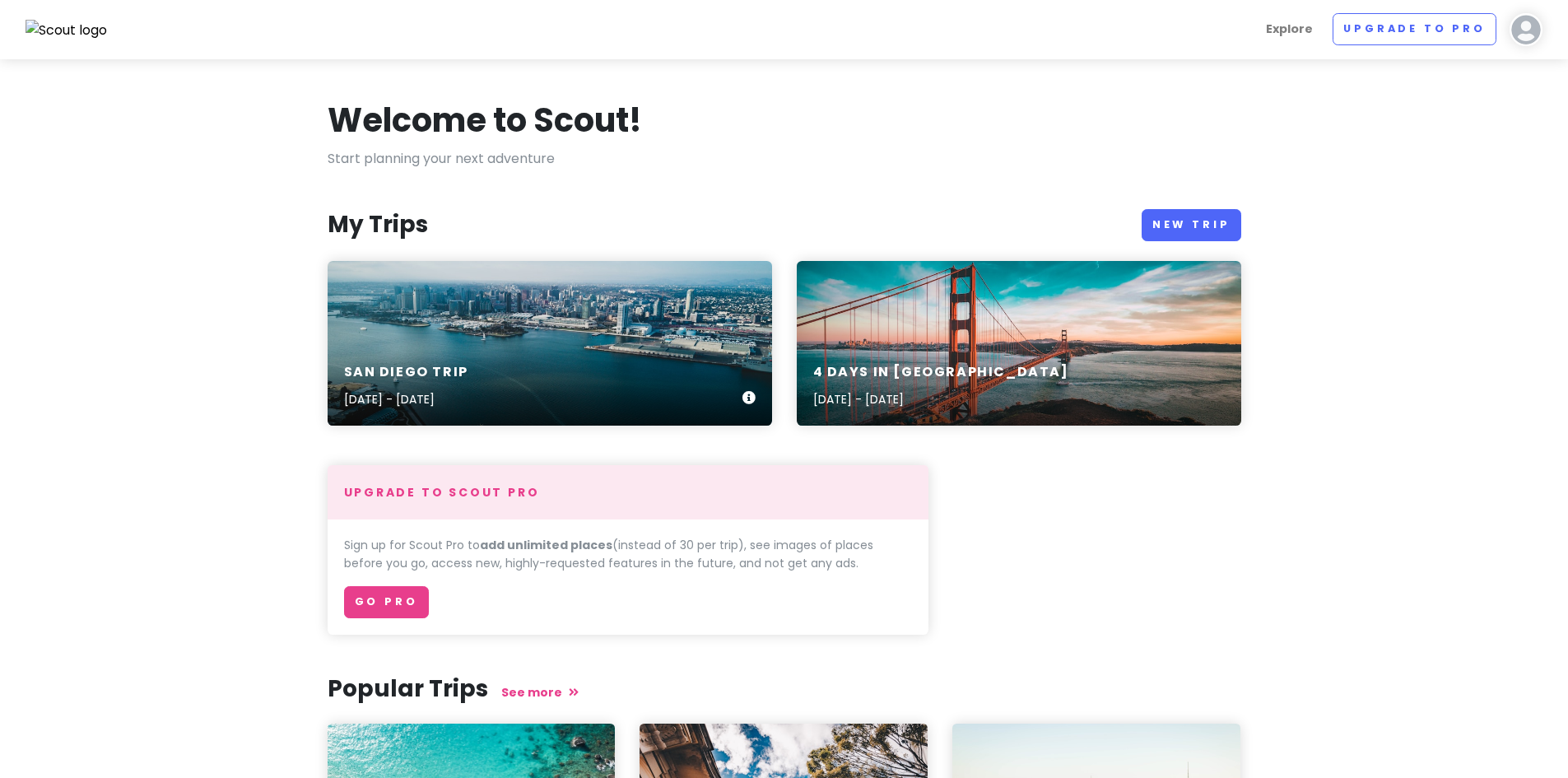
click at [530, 350] on div "San Diego Trip [DATE] - [DATE]" at bounding box center [549, 386] width 445 height 78
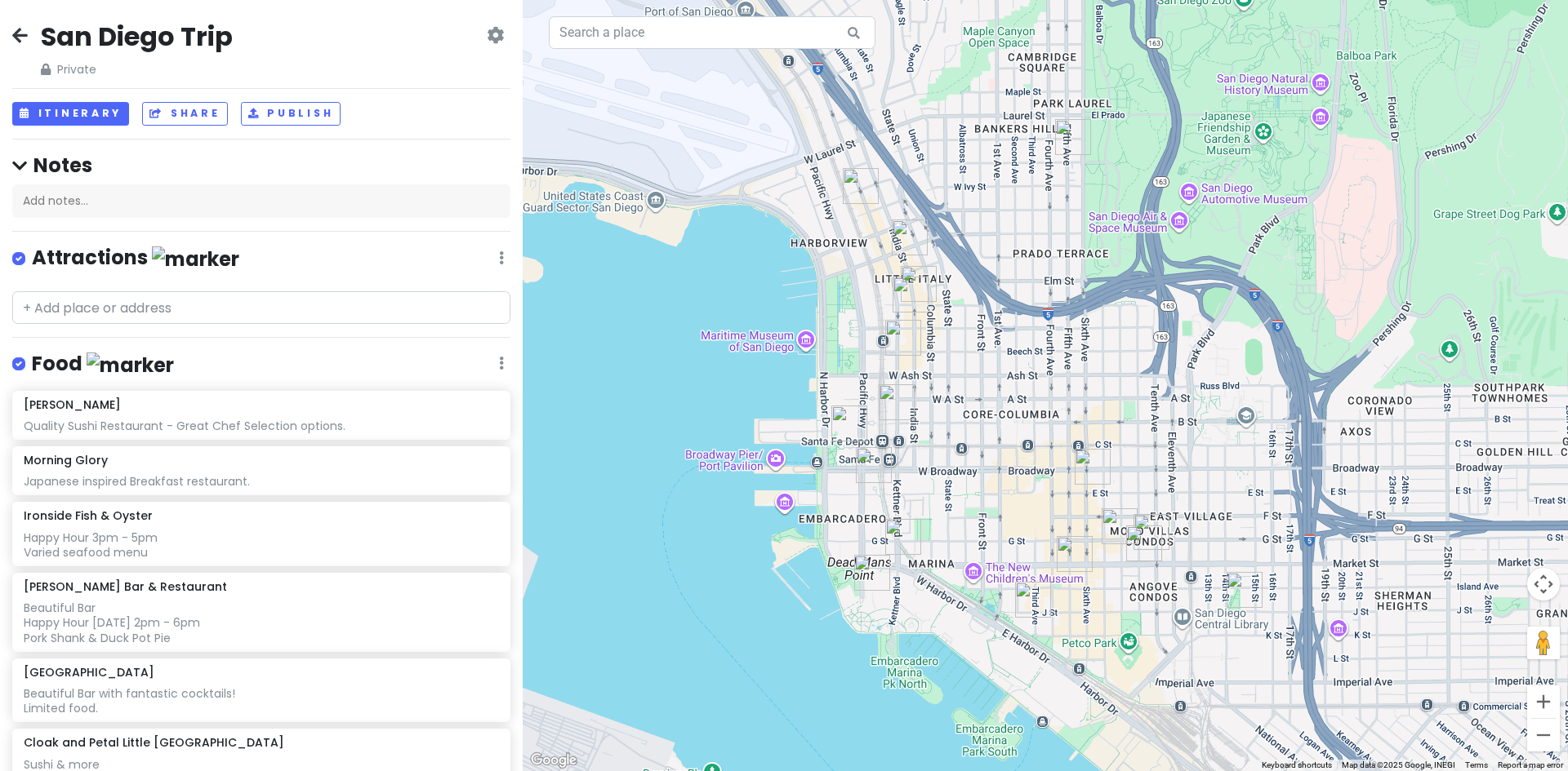
click at [499, 257] on icon at bounding box center [501, 257] width 5 height 13
click at [20, 28] on icon at bounding box center [19, 35] width 15 height 13
